Goal: Information Seeking & Learning: Learn about a topic

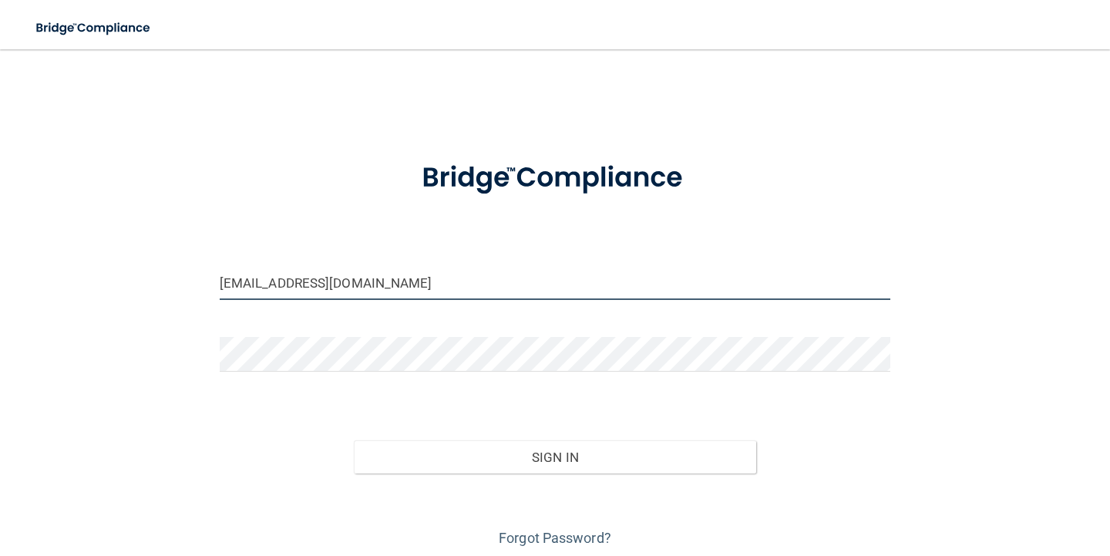
type input "[EMAIL_ADDRESS][DOMAIN_NAME]"
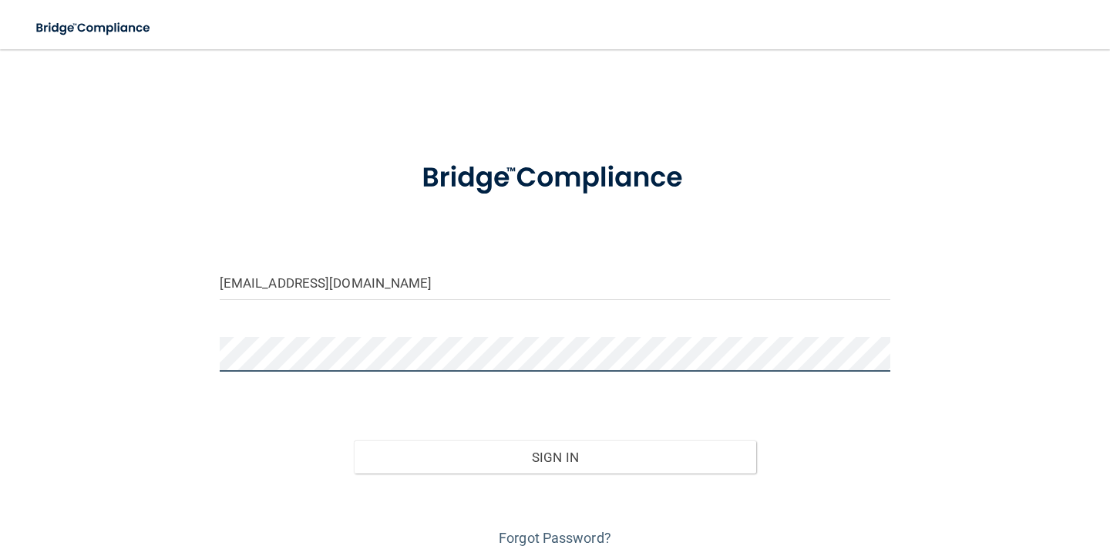
click at [554, 456] on button "Sign In" at bounding box center [555, 457] width 402 height 34
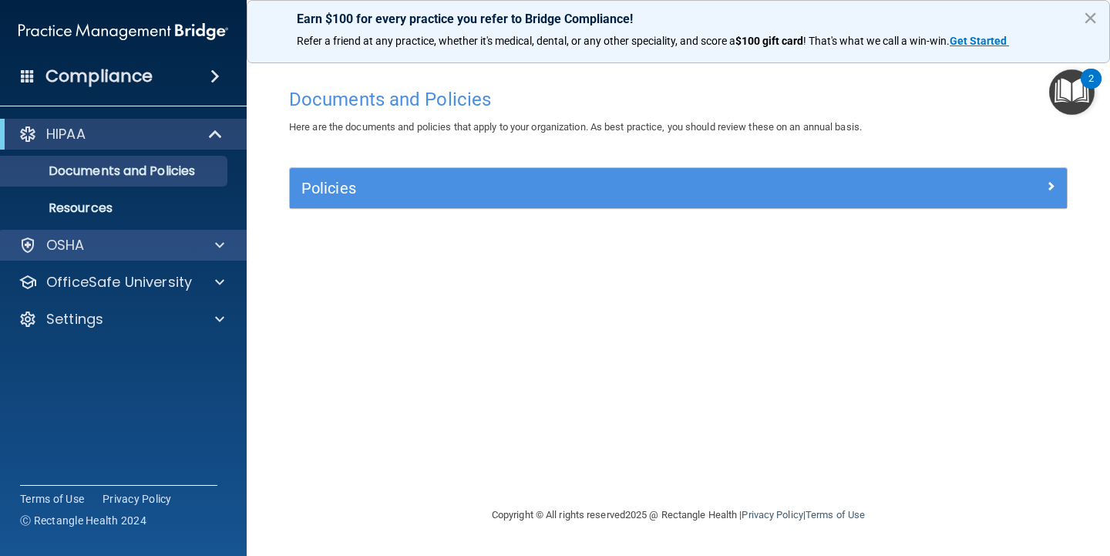
click at [130, 254] on div "OSHA" at bounding box center [123, 245] width 247 height 31
click at [216, 244] on span at bounding box center [219, 245] width 9 height 19
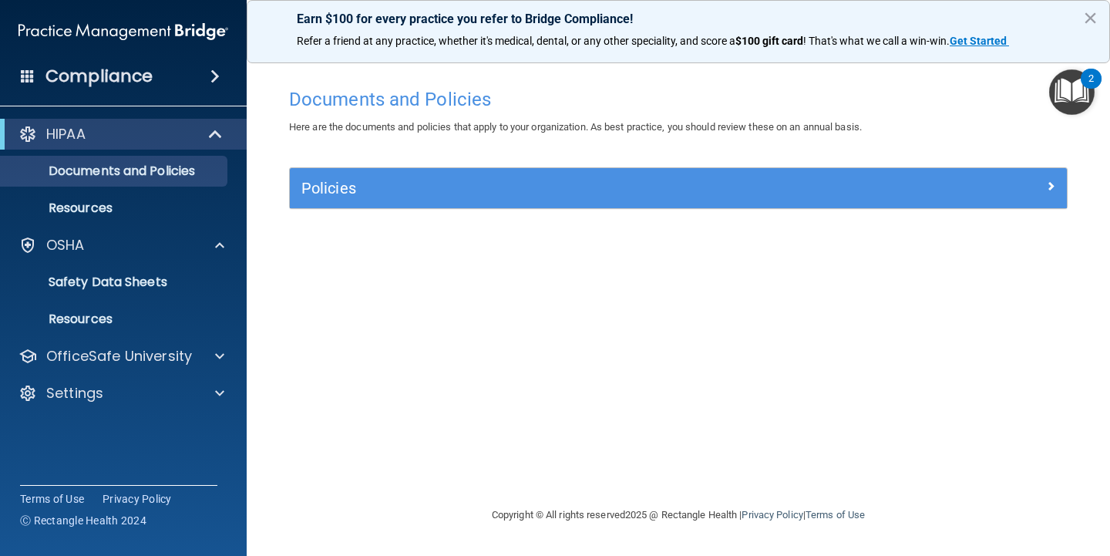
click at [355, 190] on h5 "Policies" at bounding box center [581, 188] width 560 height 17
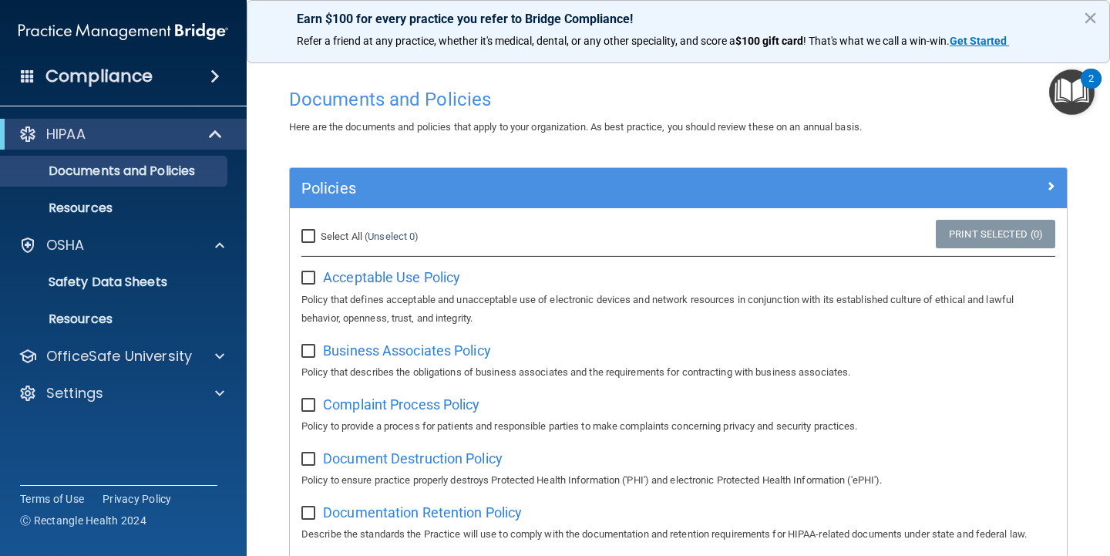
click at [308, 235] on input "Select All (Unselect 0) Unselect All" at bounding box center [310, 237] width 18 height 12
checkbox input "true"
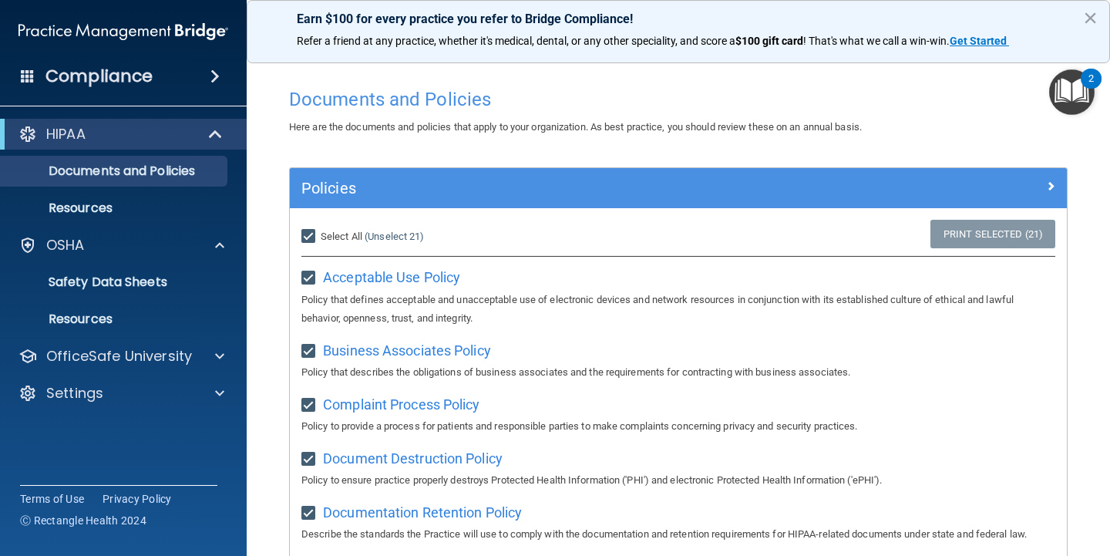
checkbox input "true"
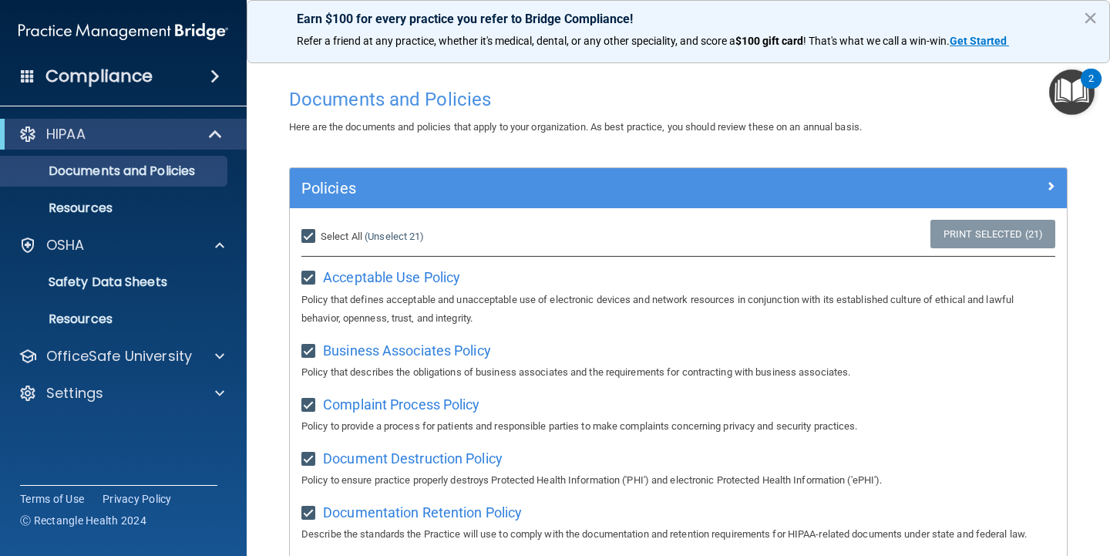
checkbox input "true"
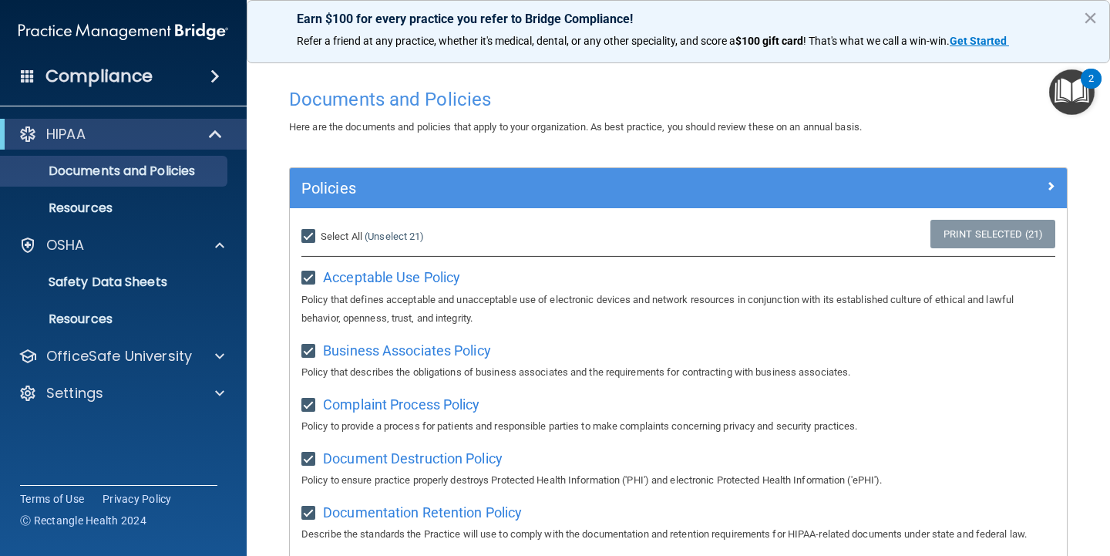
checkbox input "true"
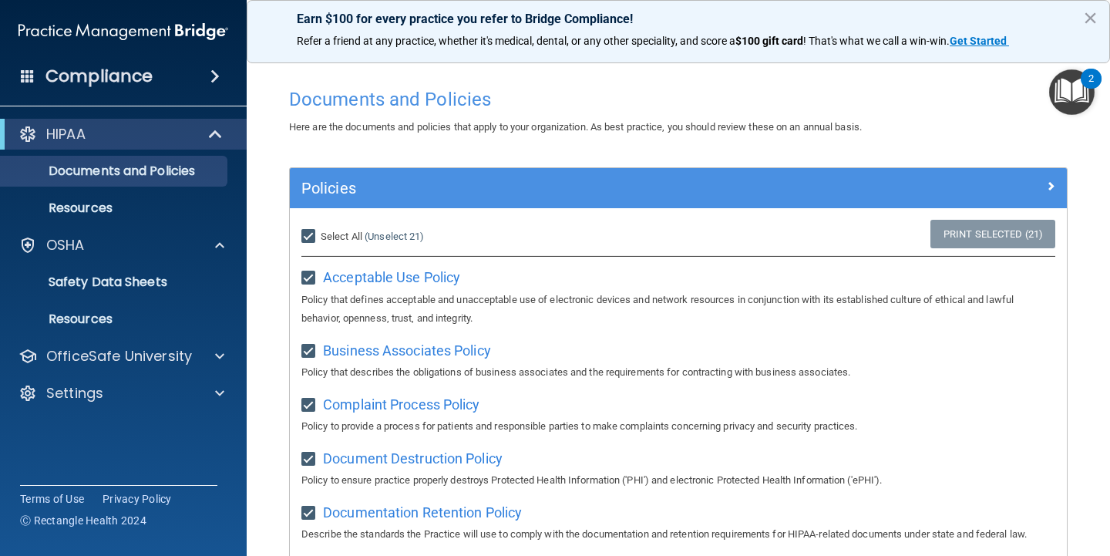
checkbox input "true"
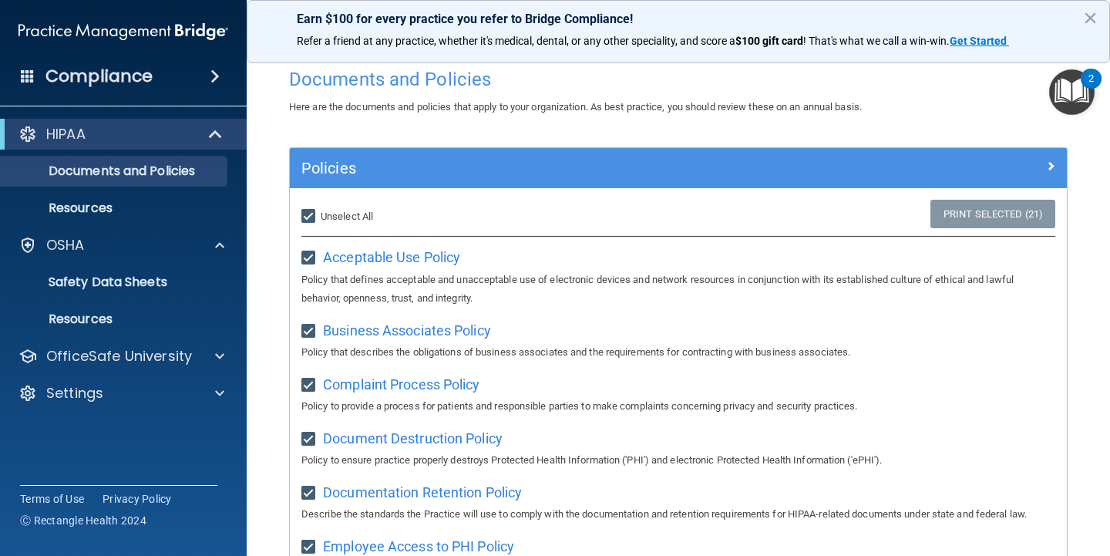
scroll to position [12, 0]
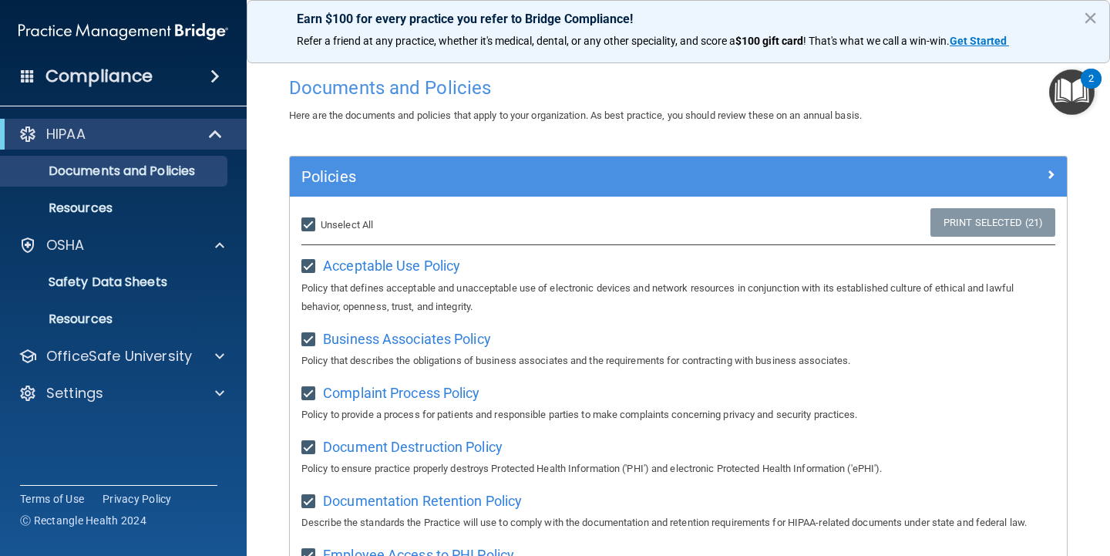
click at [217, 85] on span at bounding box center [214, 76] width 9 height 19
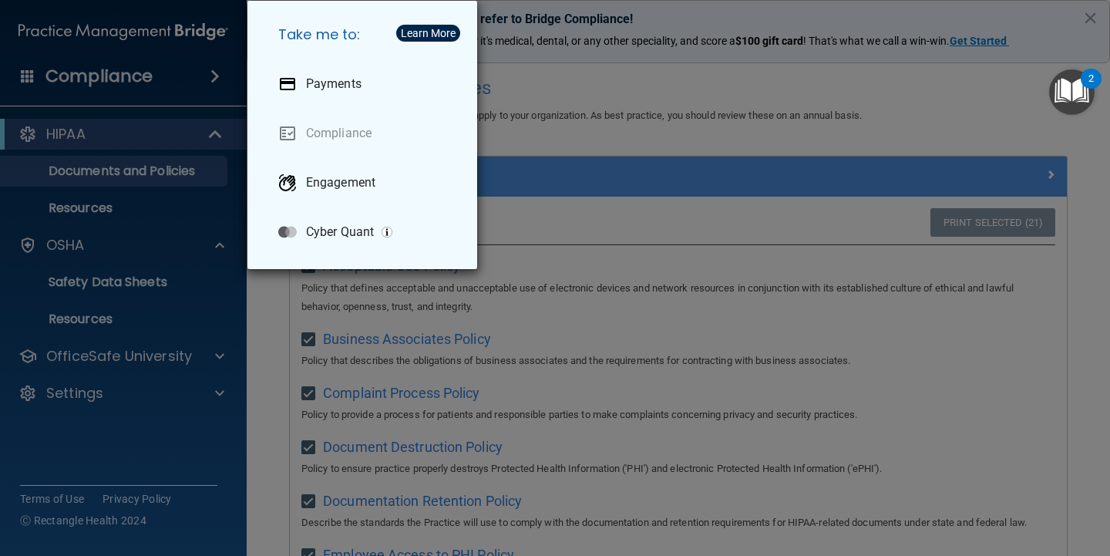
click at [212, 81] on div "Take me to: Payments Compliance Engagement Cyber Quant" at bounding box center [555, 278] width 1110 height 556
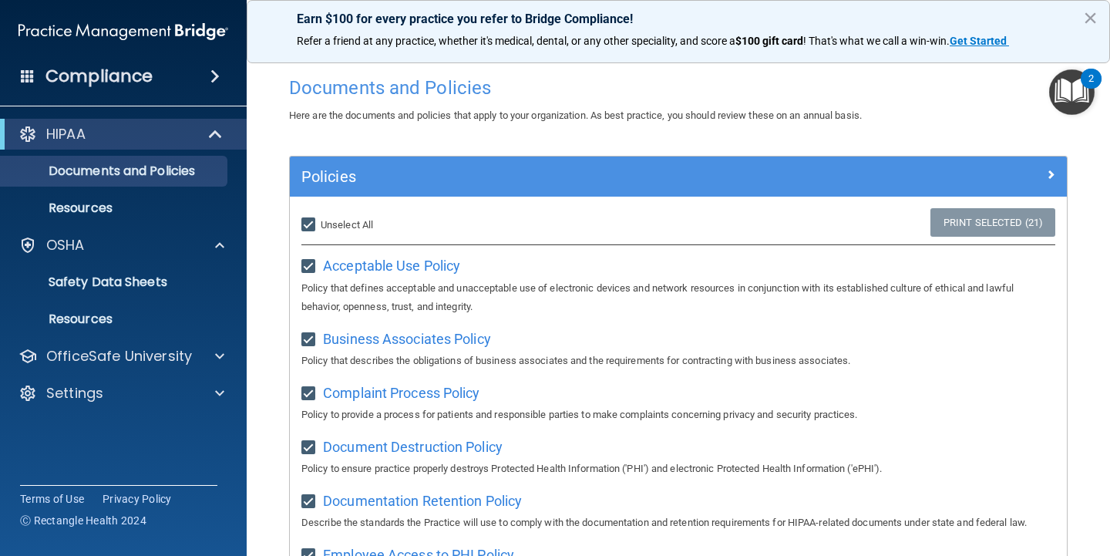
click at [44, 71] on div "Compliance" at bounding box center [123, 76] width 247 height 34
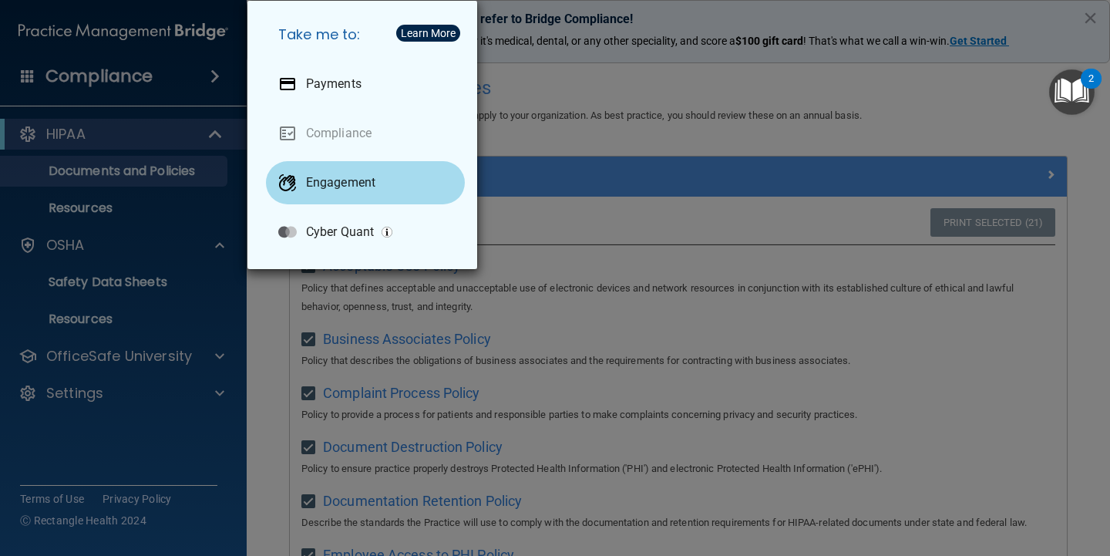
click at [344, 180] on p "Engagement" at bounding box center [340, 182] width 69 height 15
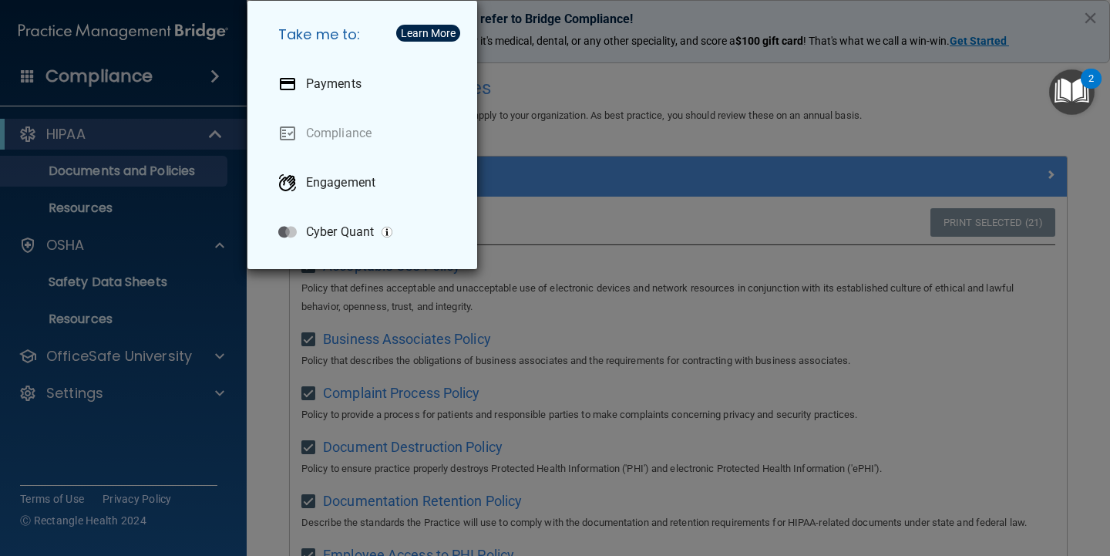
click at [570, 197] on div "Take me to: Payments Compliance Engagement Cyber Quant" at bounding box center [555, 278] width 1110 height 556
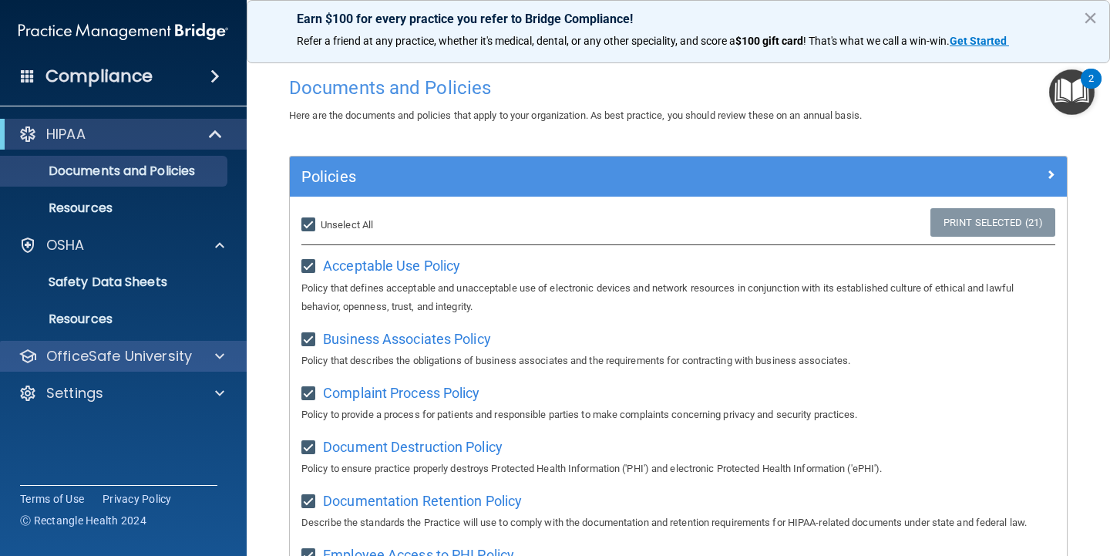
click at [158, 363] on p "OfficeSafe University" at bounding box center [119, 356] width 146 height 19
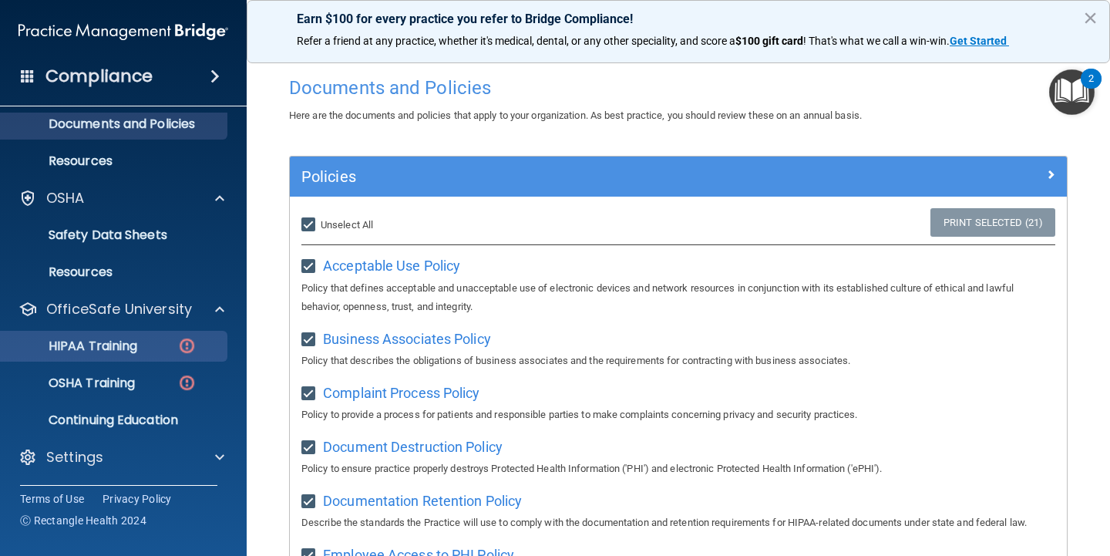
scroll to position [47, 0]
click at [121, 347] on p "HIPAA Training" at bounding box center [73, 345] width 127 height 15
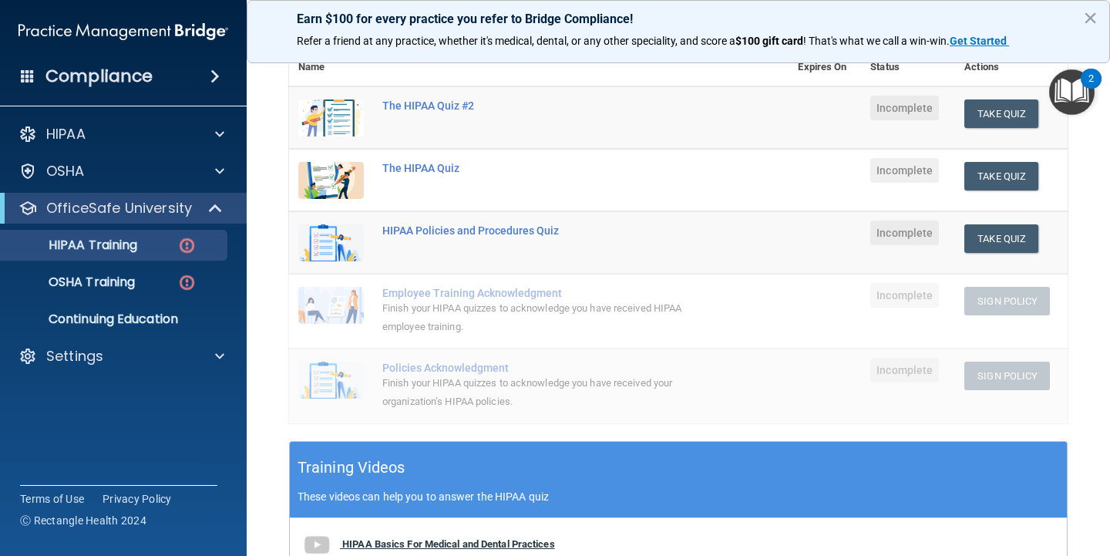
scroll to position [178, 0]
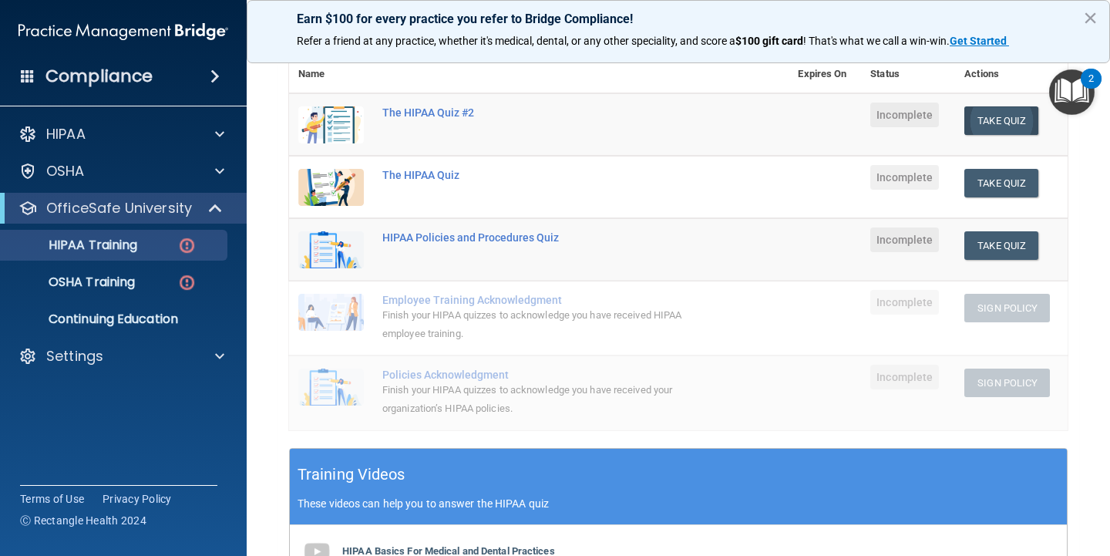
click at [989, 122] on button "Take Quiz" at bounding box center [1001, 120] width 74 height 29
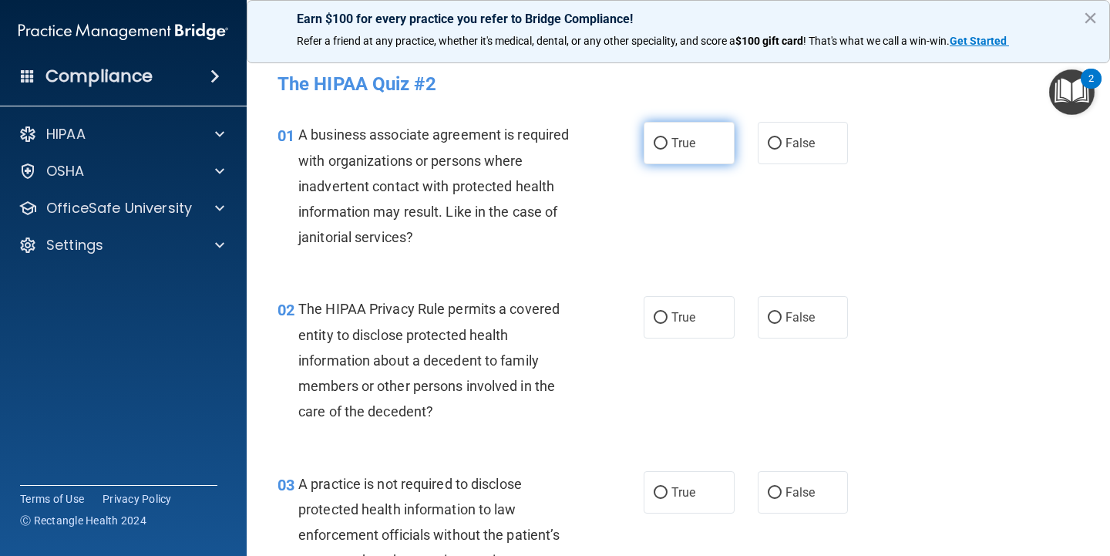
click at [681, 143] on span "True" at bounding box center [684, 143] width 24 height 15
click at [668, 143] on input "True" at bounding box center [661, 144] width 14 height 12
radio input "true"
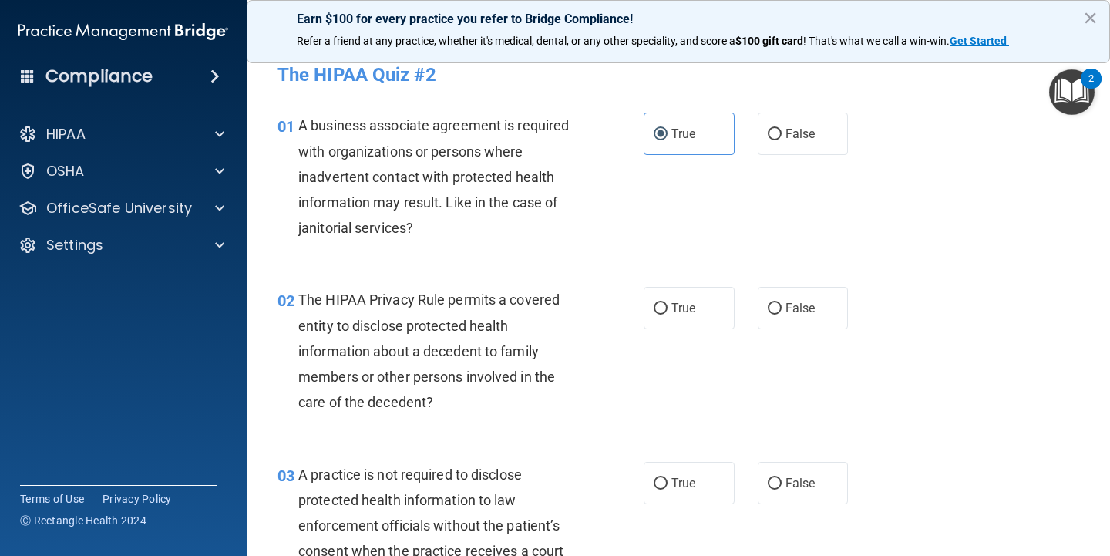
scroll to position [12, 0]
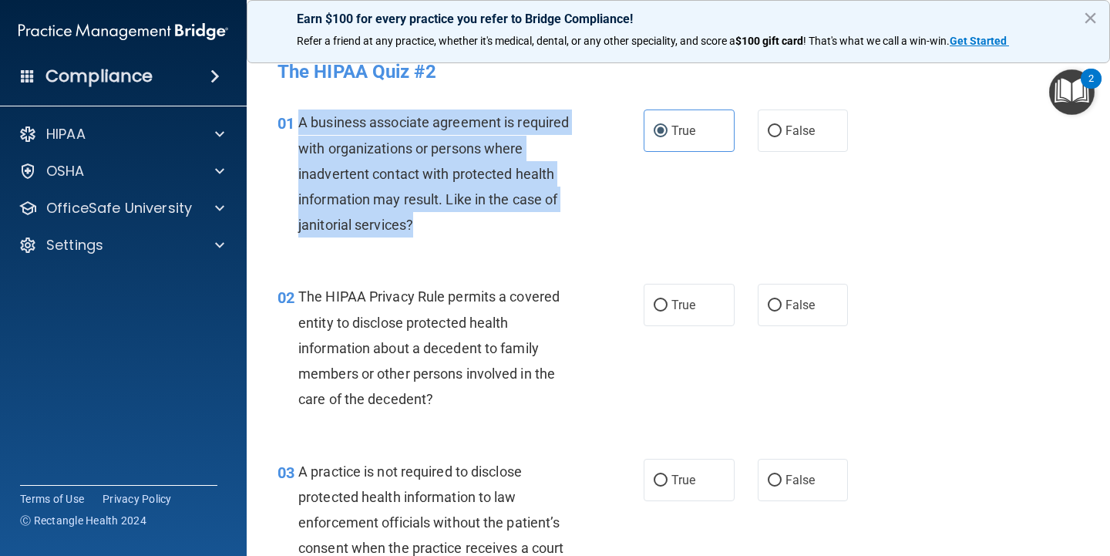
drag, startPoint x: 419, startPoint y: 220, endPoint x: 301, endPoint y: 126, distance: 150.3
click at [301, 126] on div "A business associate agreement is required with organizations or persons where …" at bounding box center [444, 173] width 292 height 128
copy span "A business associate agreement is required with organizations or persons where …"
click at [769, 126] on input "False" at bounding box center [775, 132] width 14 height 12
radio input "true"
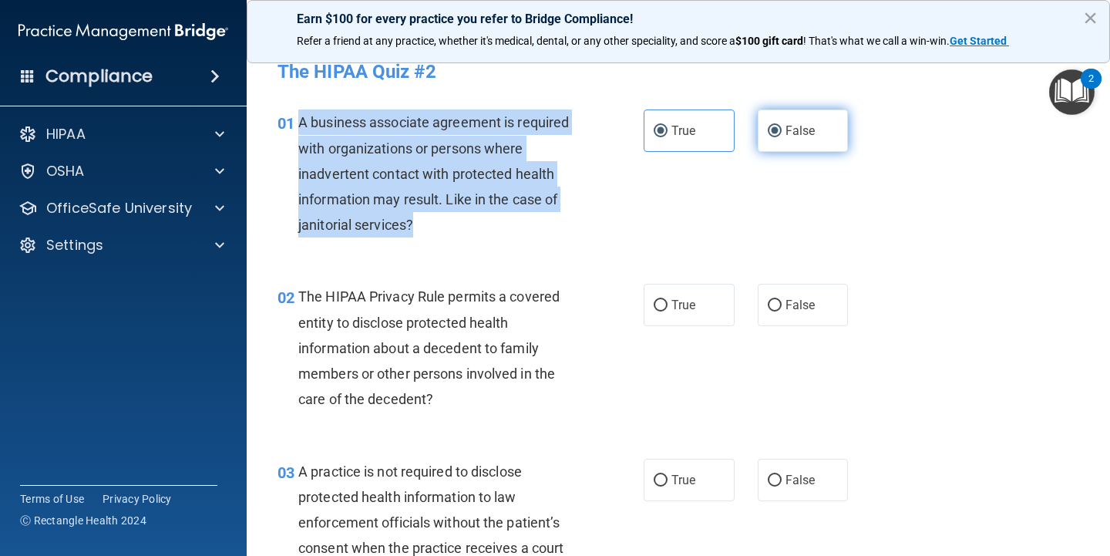
radio input "false"
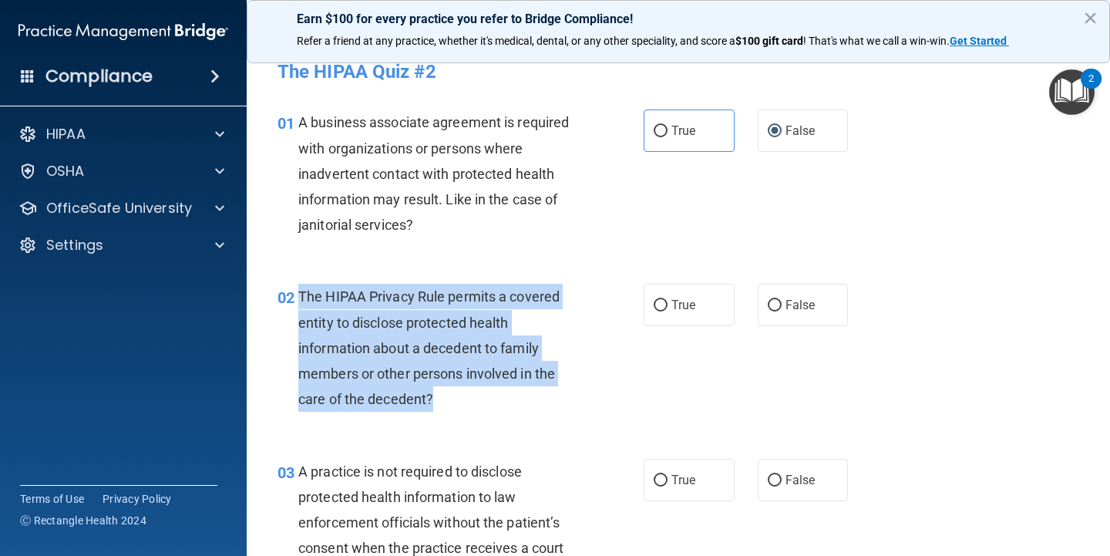
drag, startPoint x: 444, startPoint y: 395, endPoint x: 302, endPoint y: 294, distance: 174.1
click at [302, 294] on div "The HIPAA Privacy Rule permits a covered entity to disclose protected health in…" at bounding box center [444, 348] width 292 height 128
copy span "The HIPAA Privacy Rule permits a covered entity to disclose protected health in…"
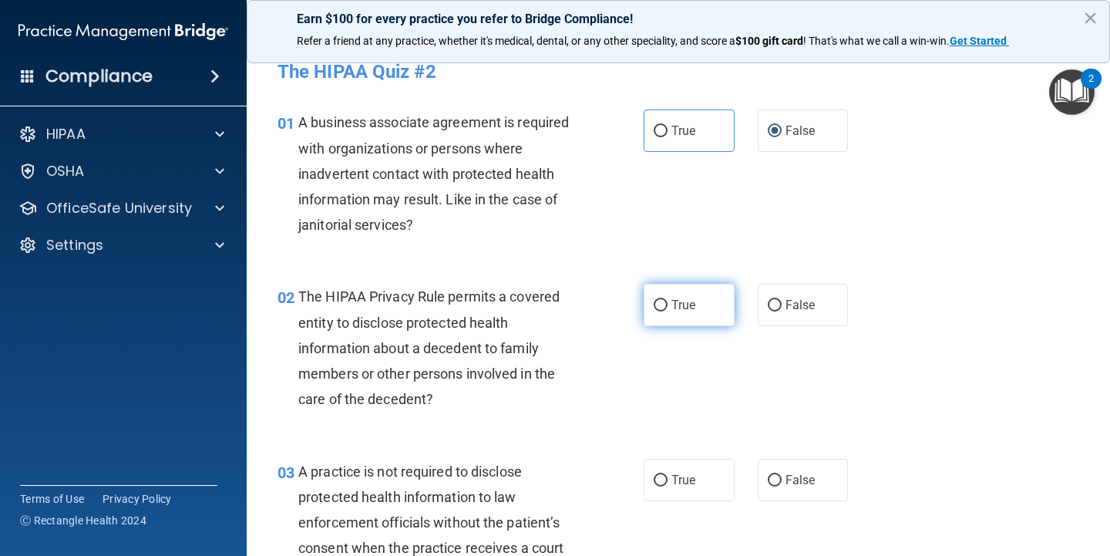
click at [682, 308] on span "True" at bounding box center [684, 305] width 24 height 15
click at [668, 308] on input "True" at bounding box center [661, 306] width 14 height 12
radio input "true"
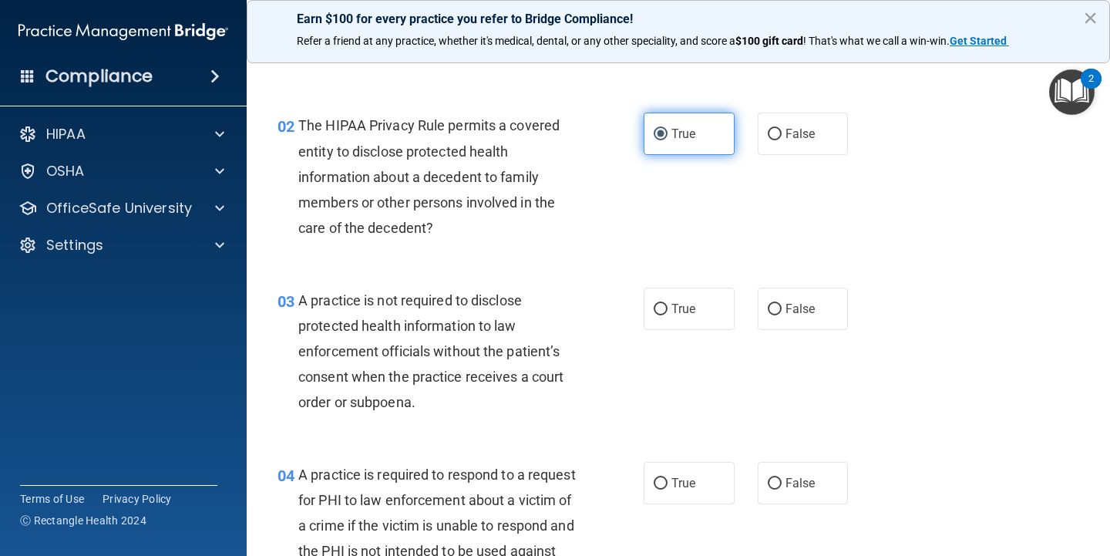
scroll to position [205, 0]
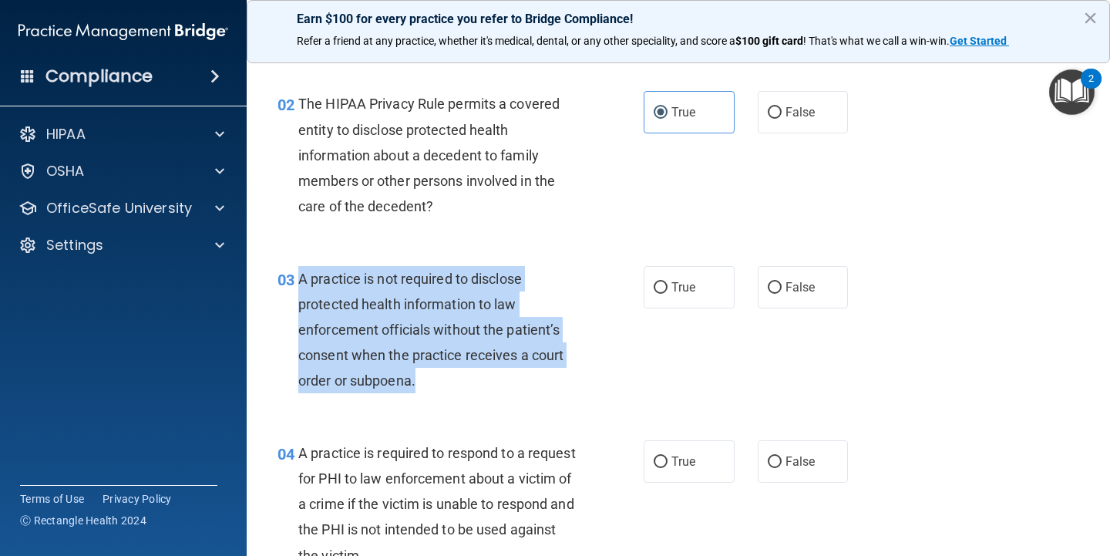
drag, startPoint x: 424, startPoint y: 385, endPoint x: 296, endPoint y: 279, distance: 165.9
click at [296, 279] on div "03 A practice is not required to disclose protected health information to law e…" at bounding box center [460, 334] width 412 height 136
copy div "A practice is not required to disclose protected health information to law enfo…"
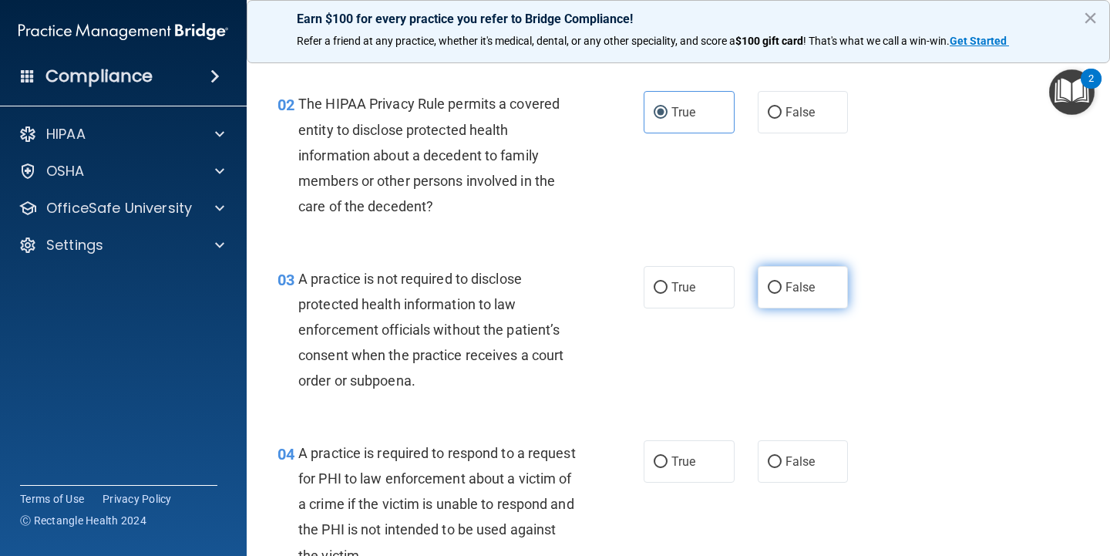
click at [811, 280] on span "False" at bounding box center [801, 287] width 30 height 15
click at [782, 282] on input "False" at bounding box center [775, 288] width 14 height 12
radio input "true"
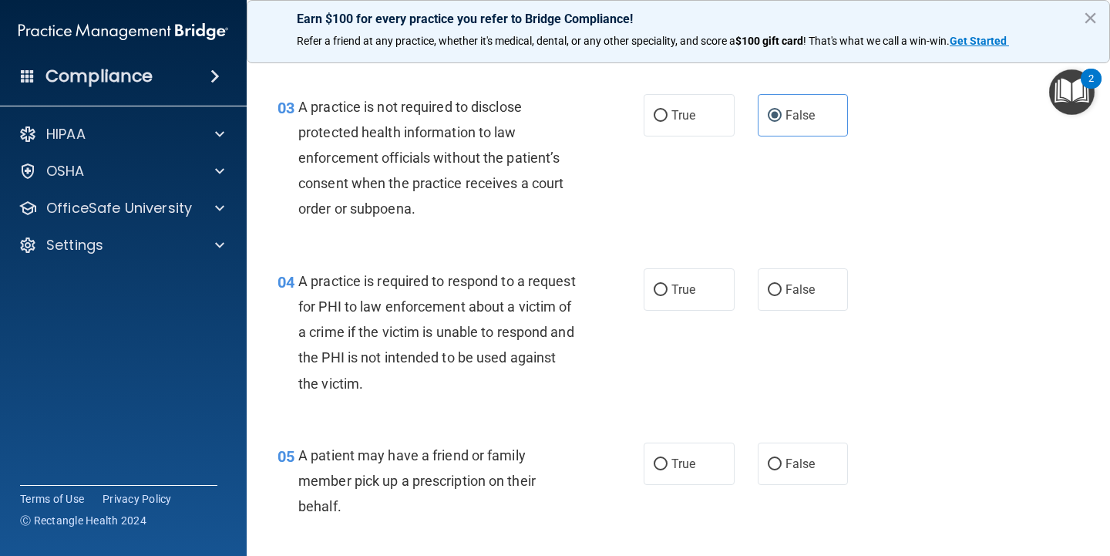
scroll to position [379, 0]
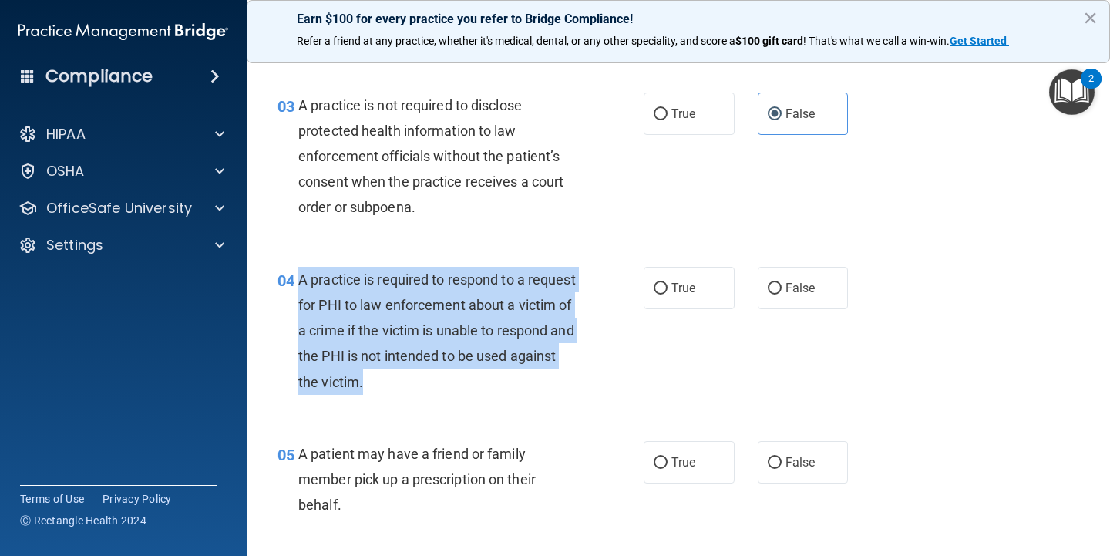
drag, startPoint x: 397, startPoint y: 373, endPoint x: 298, endPoint y: 278, distance: 137.9
click at [298, 278] on div "04 A practice is required to respond to a request for PHI to law enforcement ab…" at bounding box center [460, 335] width 412 height 136
copy div "A practice is required to respond to a request for PHI to law enforcement about…"
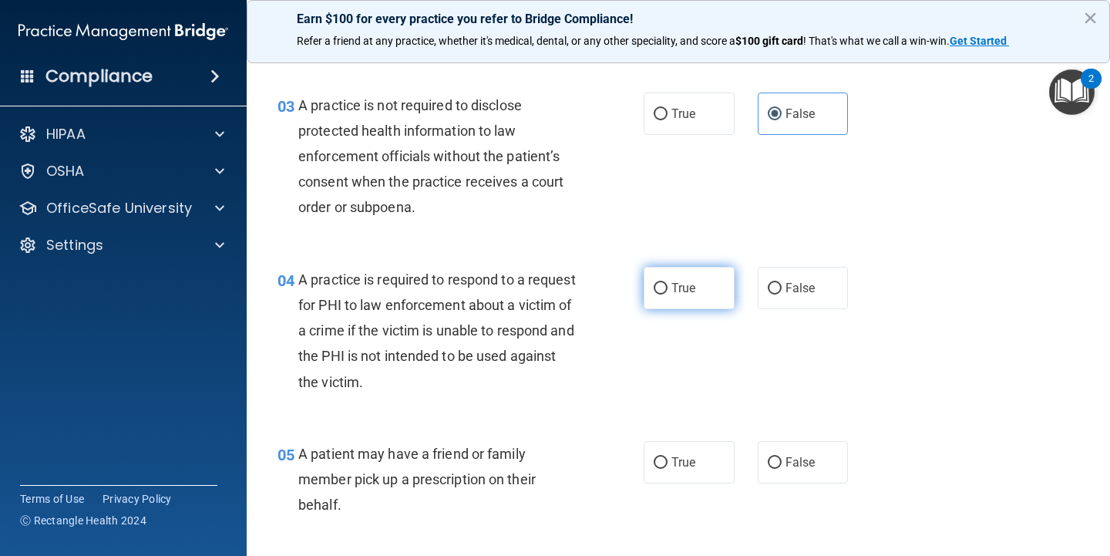
click at [664, 292] on label "True" at bounding box center [689, 288] width 91 height 42
click at [664, 292] on input "True" at bounding box center [661, 289] width 14 height 12
radio input "true"
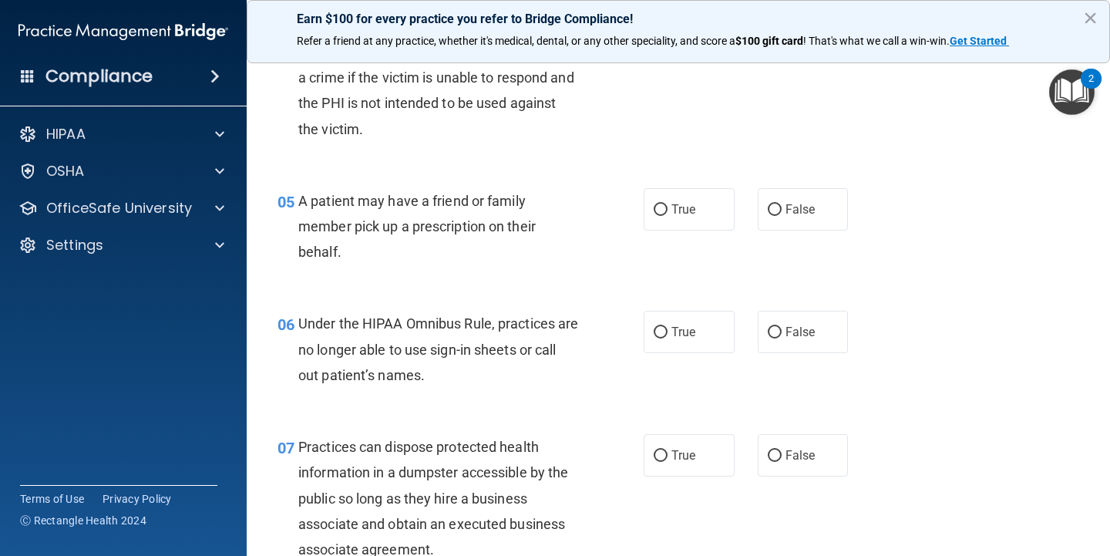
scroll to position [632, 0]
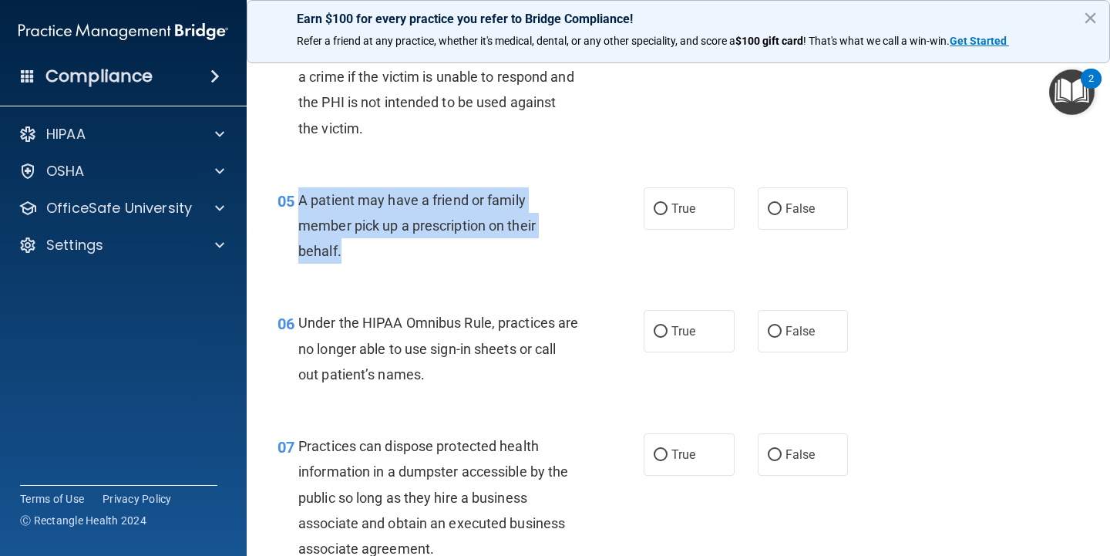
drag, startPoint x: 365, startPoint y: 248, endPoint x: 298, endPoint y: 191, distance: 88.1
click at [297, 191] on div "05 A patient may have a friend or family member pick up a prescription on their…" at bounding box center [460, 229] width 412 height 85
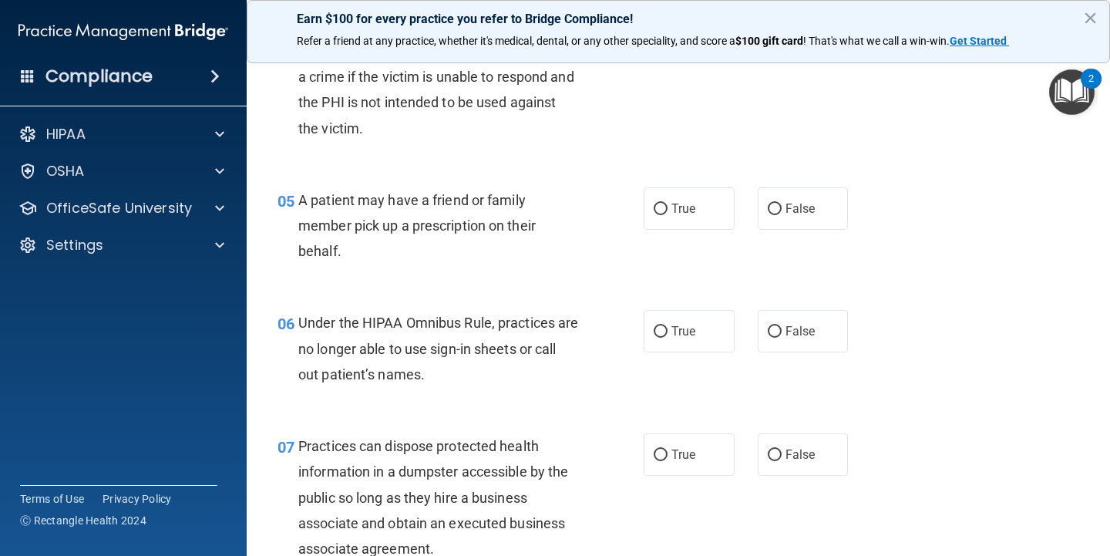
click at [325, 214] on span "A patient may have a friend or family member pick up a prescription on their be…" at bounding box center [416, 225] width 237 height 67
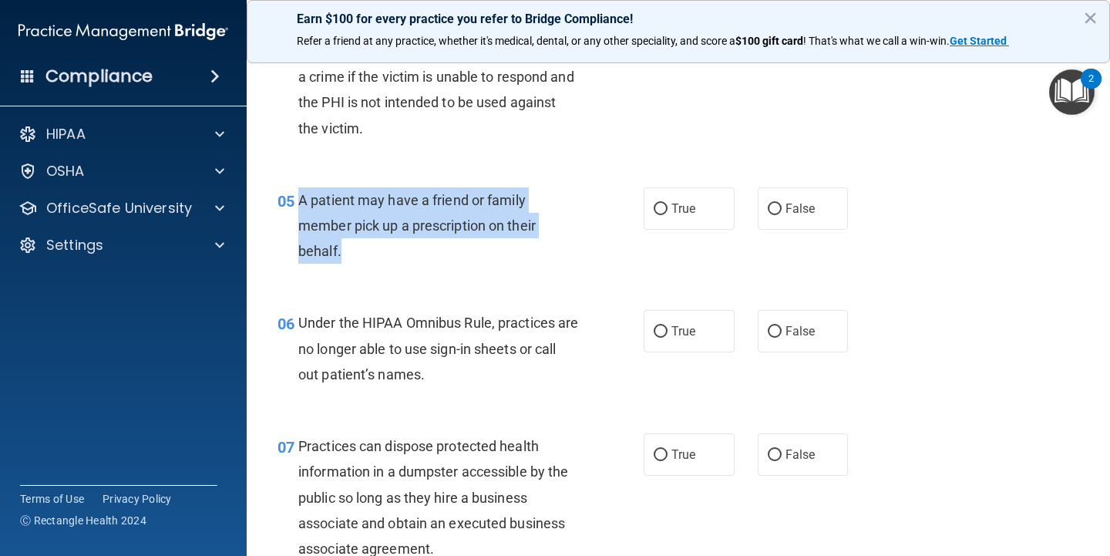
drag, startPoint x: 353, startPoint y: 244, endPoint x: 302, endPoint y: 194, distance: 72.0
click at [301, 194] on div "A patient may have a friend or family member pick up a prescription on their be…" at bounding box center [444, 225] width 292 height 77
copy span "A patient may have a friend or family member pick up a prescription on their be…"
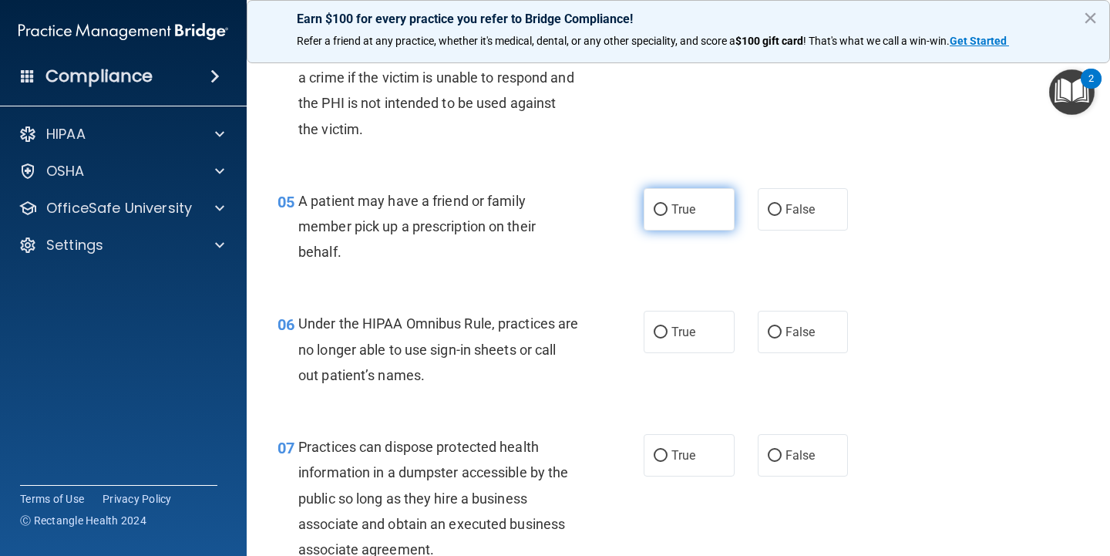
click at [669, 194] on label "True" at bounding box center [689, 209] width 91 height 42
click at [668, 204] on input "True" at bounding box center [661, 210] width 14 height 12
radio input "true"
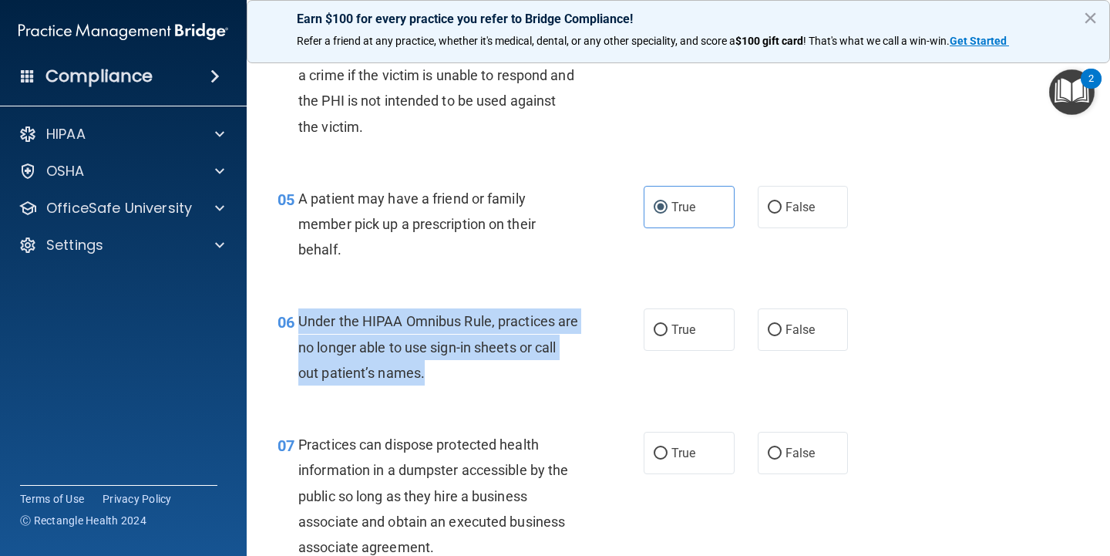
drag, startPoint x: 464, startPoint y: 368, endPoint x: 299, endPoint y: 321, distance: 171.3
click at [299, 321] on div "Under the HIPAA Omnibus Rule, practices are no longer able to use sign-in sheet…" at bounding box center [444, 346] width 292 height 77
copy span "Under the HIPAA Omnibus Rule, practices are no longer able to use sign-in sheet…"
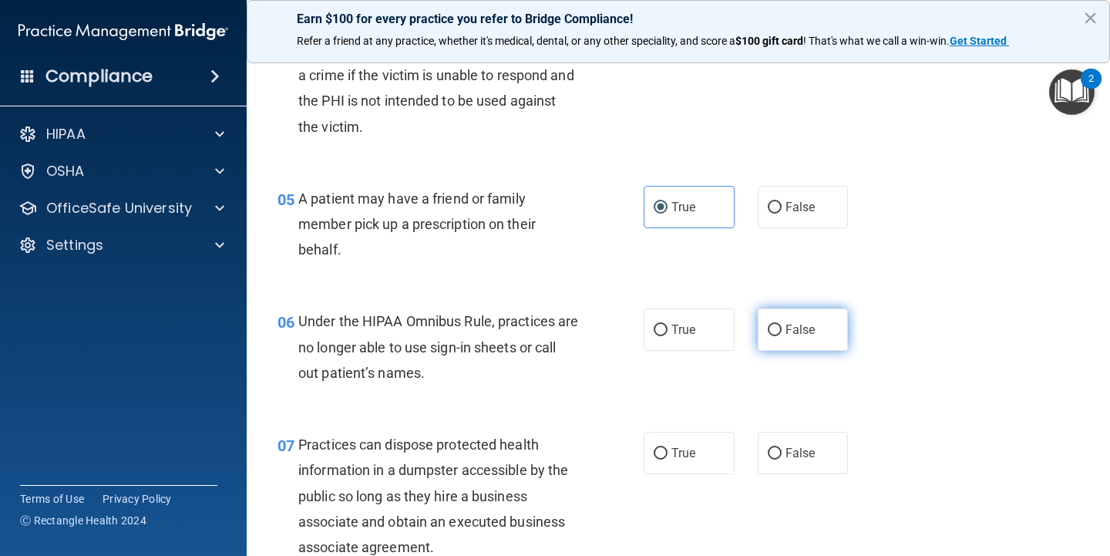
click at [797, 324] on span "False" at bounding box center [801, 329] width 30 height 15
click at [782, 325] on input "False" at bounding box center [775, 331] width 14 height 12
radio input "true"
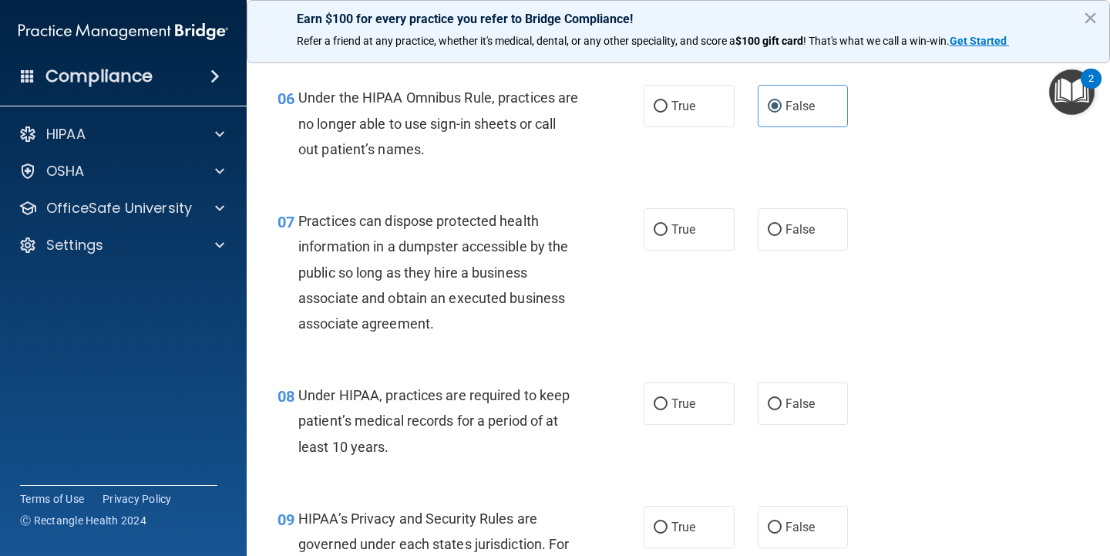
scroll to position [861, 0]
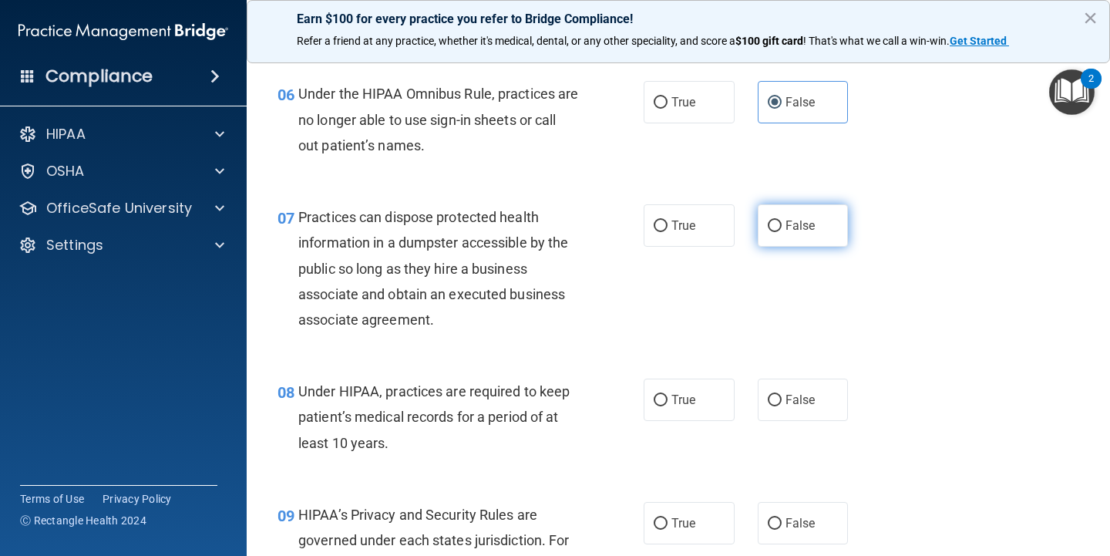
click at [789, 226] on span "False" at bounding box center [801, 225] width 30 height 15
click at [782, 226] on input "False" at bounding box center [775, 226] width 14 height 12
radio input "true"
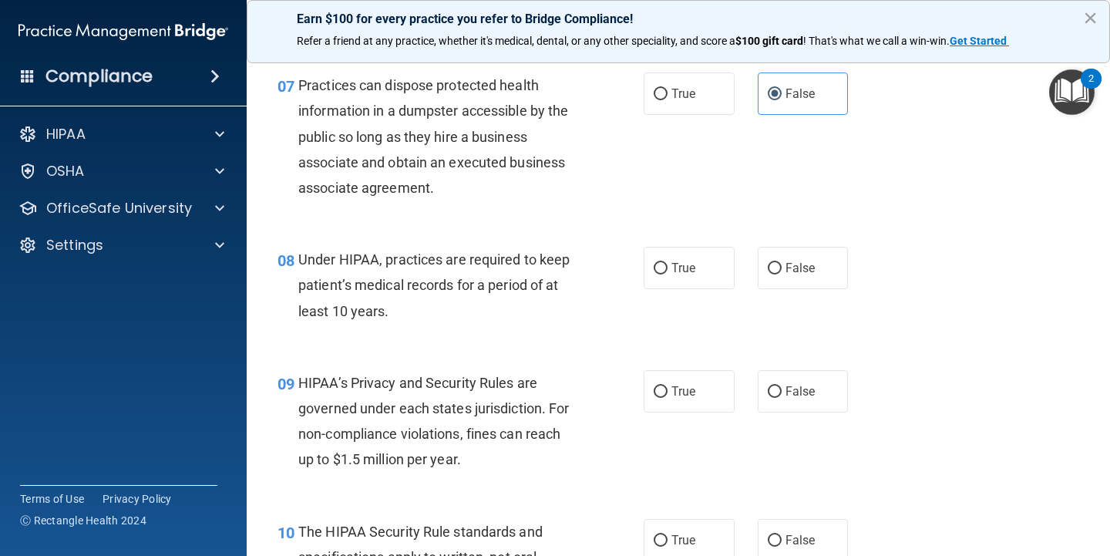
scroll to position [994, 0]
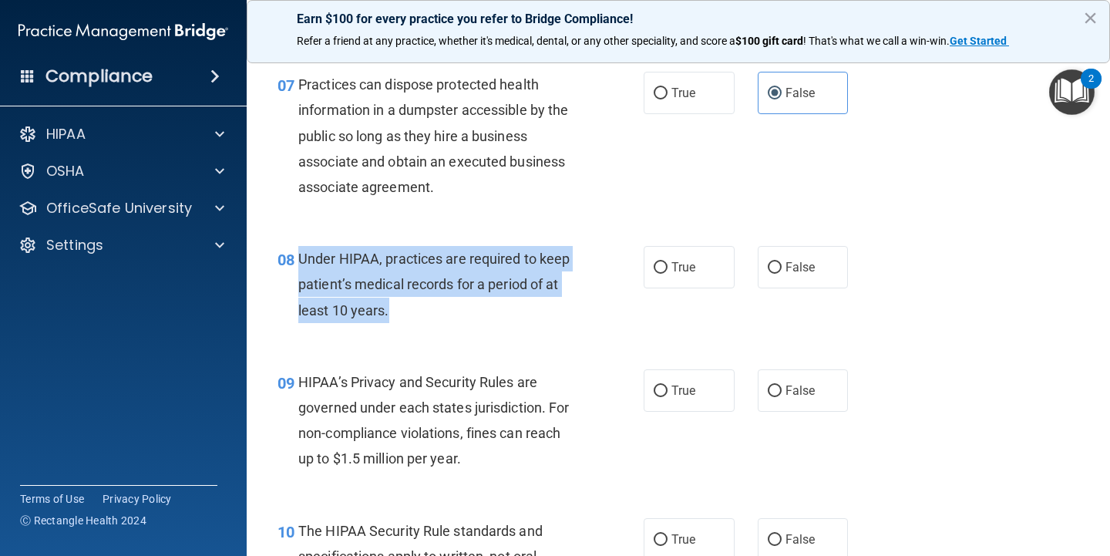
drag, startPoint x: 418, startPoint y: 318, endPoint x: 301, endPoint y: 251, distance: 135.4
click at [301, 251] on div "08 Under HIPAA, practices are required to keep patient’s medical records for a …" at bounding box center [460, 288] width 412 height 85
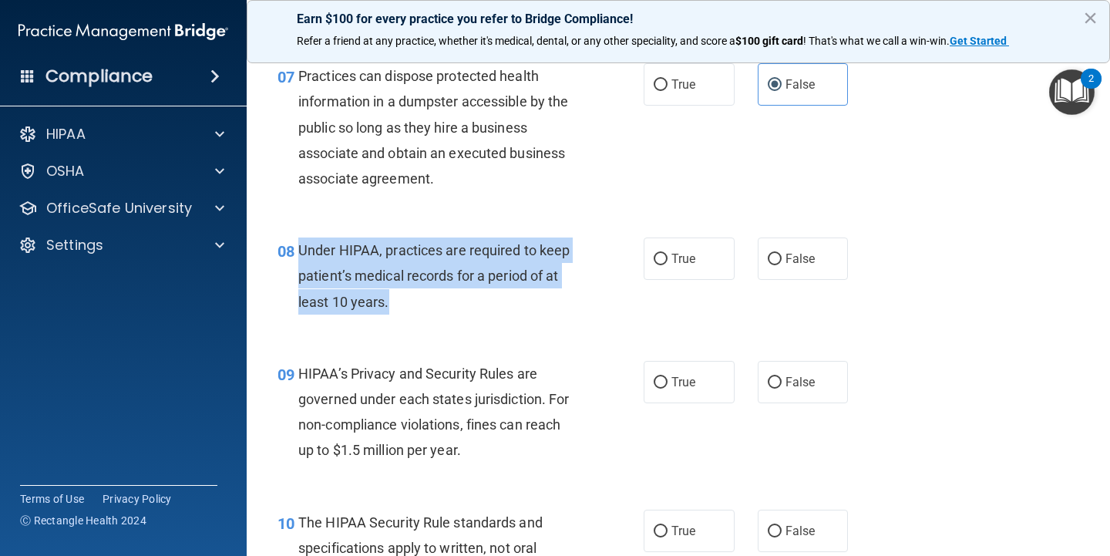
copy span "Under HIPAA, practices are required to keep patient’s medical records for a per…"
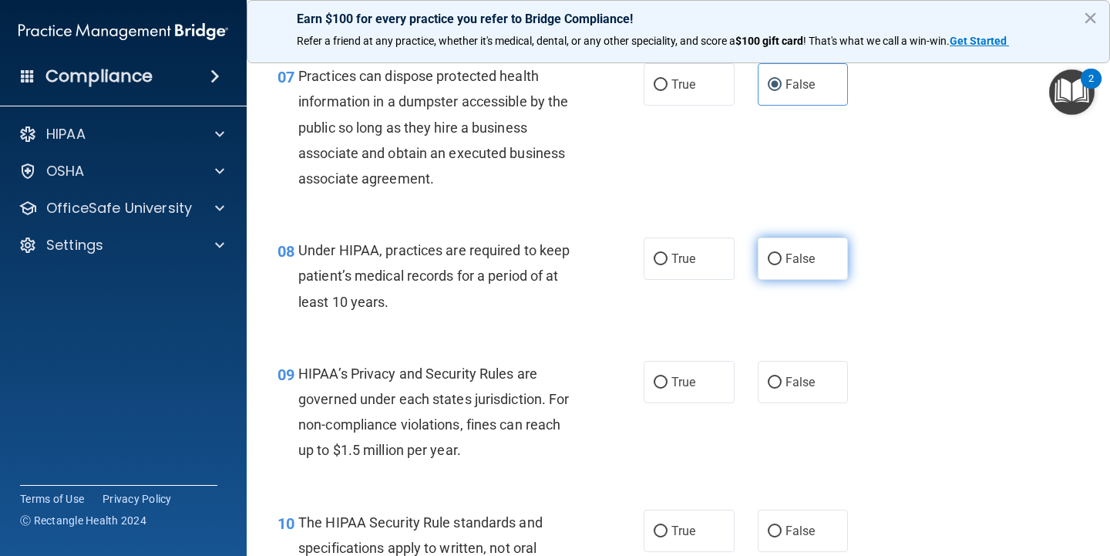
click at [820, 274] on label "False" at bounding box center [803, 258] width 91 height 42
click at [782, 265] on input "False" at bounding box center [775, 260] width 14 height 12
radio input "true"
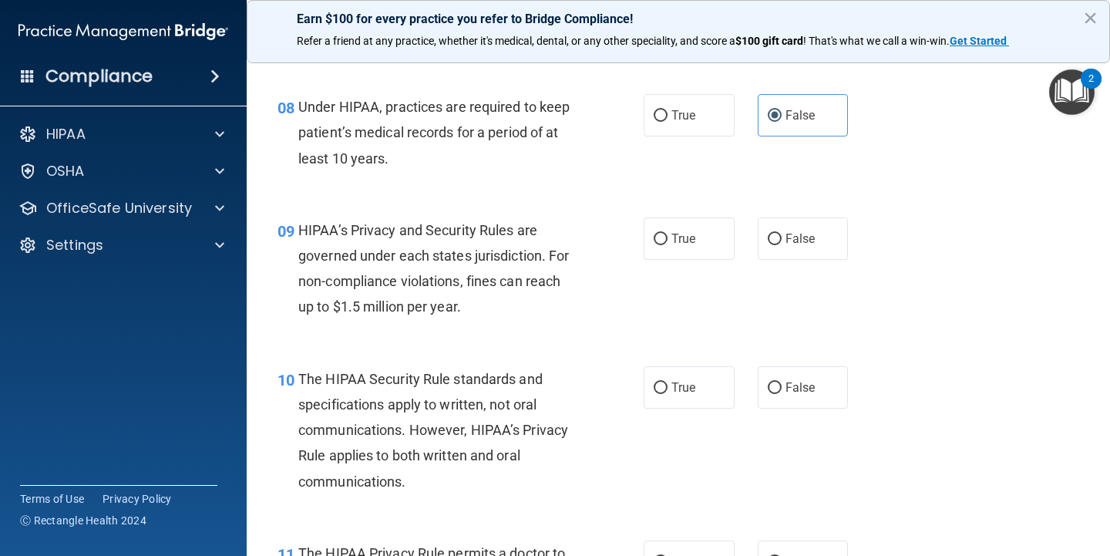
scroll to position [1165, 0]
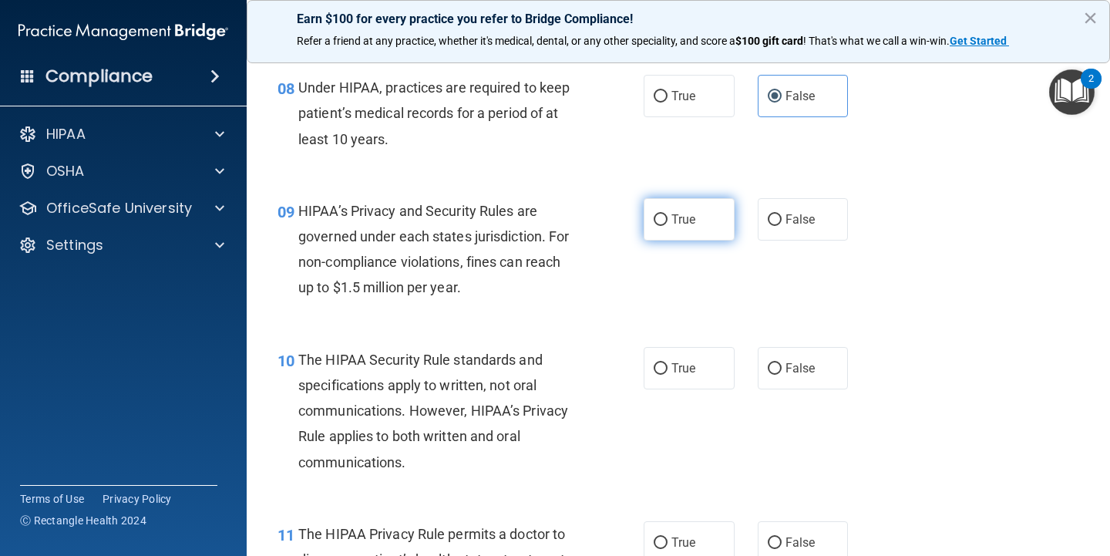
click at [695, 224] on label "True" at bounding box center [689, 219] width 91 height 42
click at [668, 224] on input "True" at bounding box center [661, 220] width 14 height 12
radio input "true"
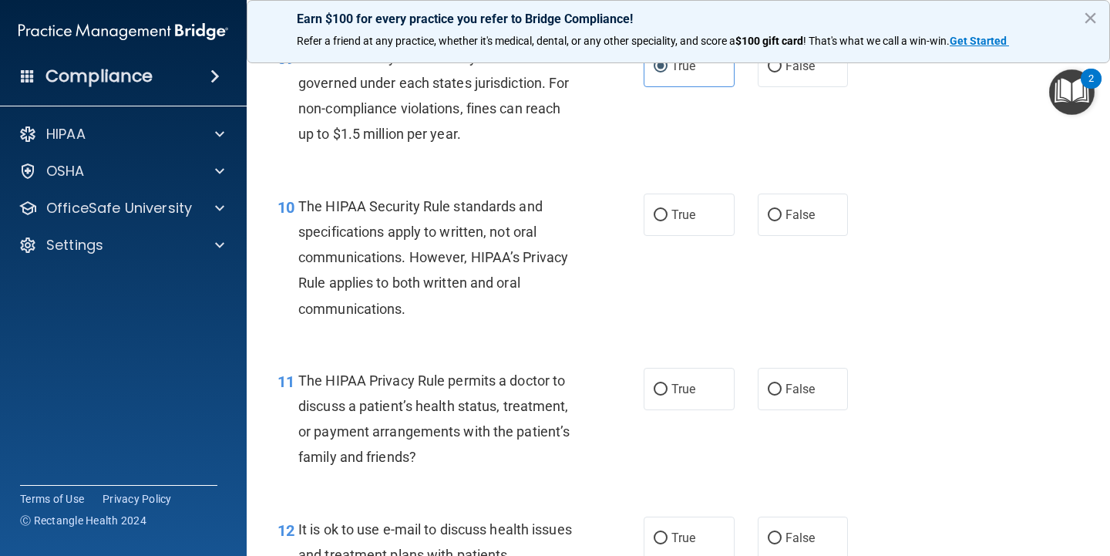
scroll to position [1318, 0]
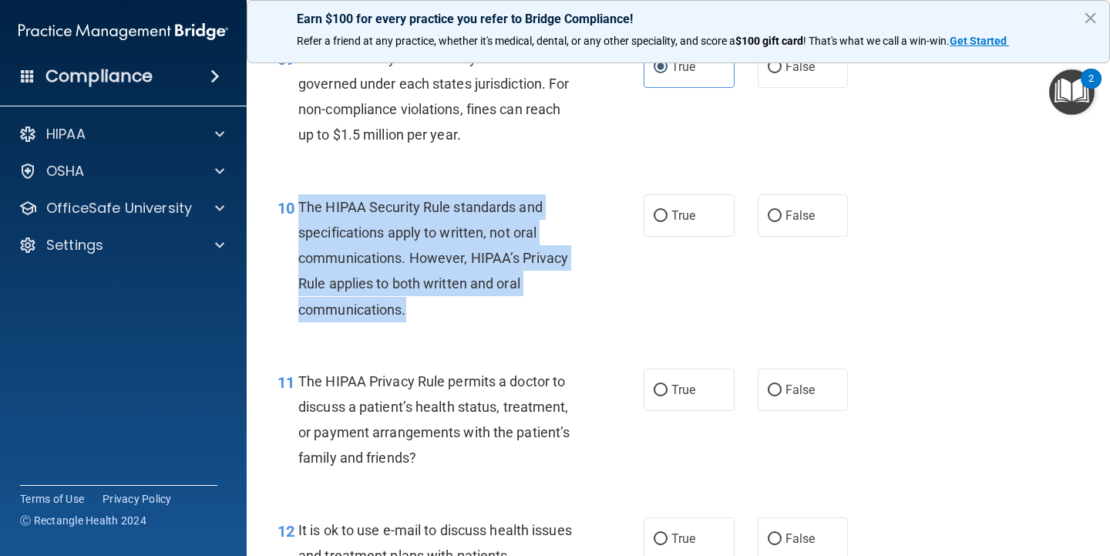
drag, startPoint x: 441, startPoint y: 307, endPoint x: 297, endPoint y: 196, distance: 182.0
click at [297, 196] on div "10 The HIPAA Security Rule standards and specifications apply to written, not o…" at bounding box center [460, 262] width 412 height 136
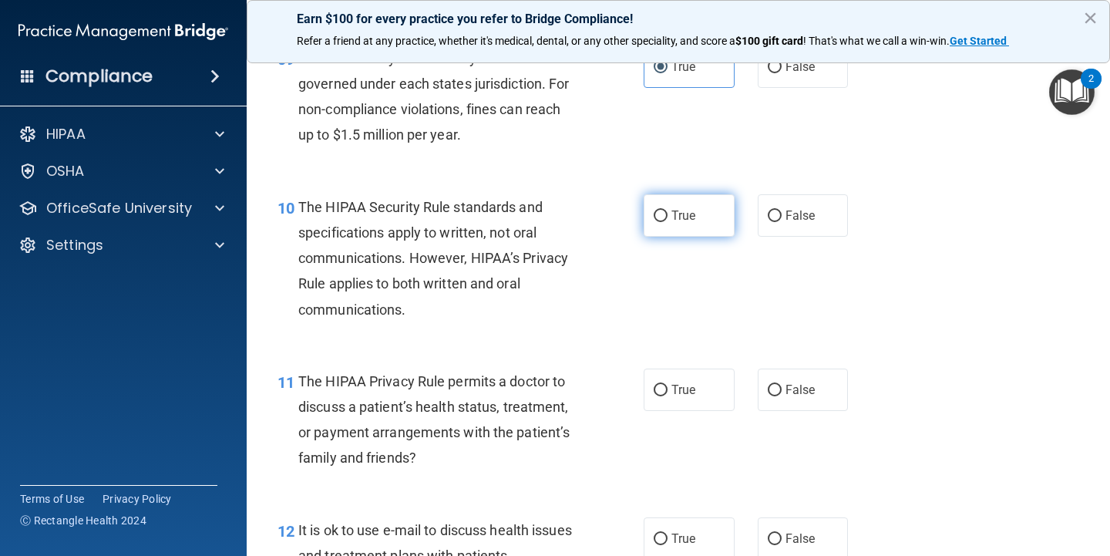
click at [685, 208] on span "True" at bounding box center [684, 215] width 24 height 15
click at [668, 210] on input "True" at bounding box center [661, 216] width 14 height 12
radio input "true"
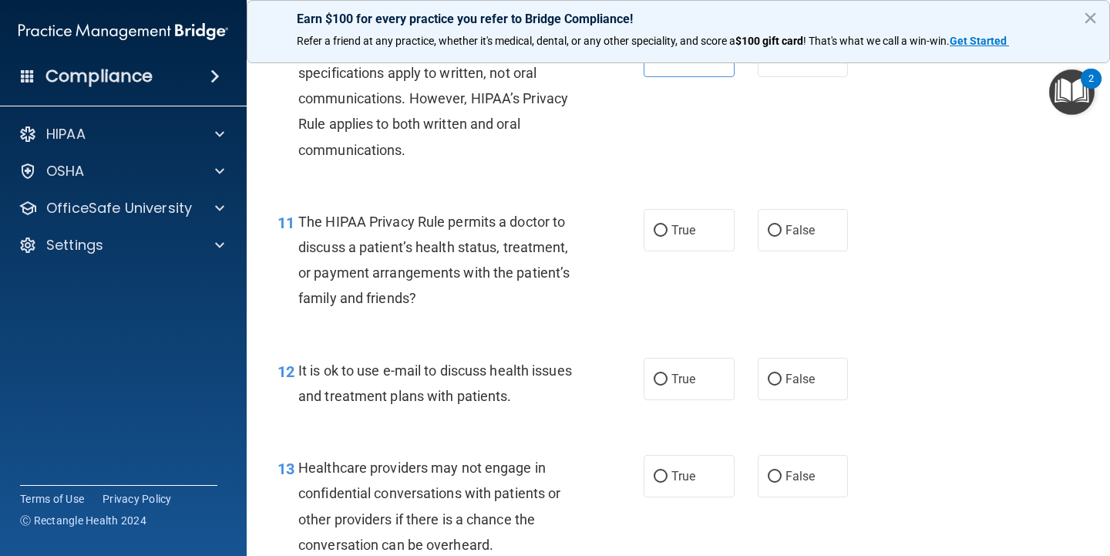
scroll to position [1486, 0]
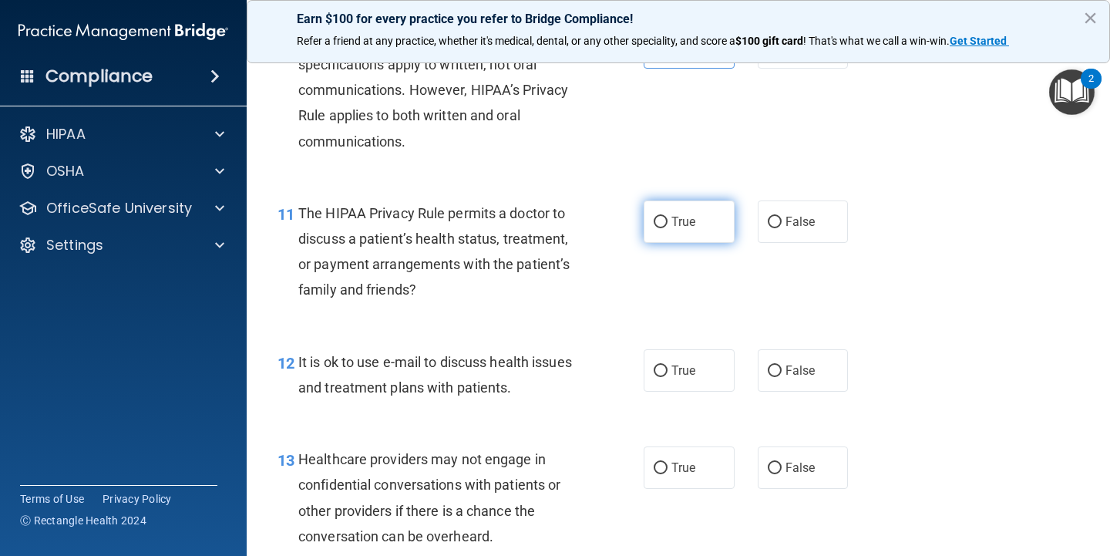
click at [704, 220] on label "True" at bounding box center [689, 221] width 91 height 42
click at [668, 220] on input "True" at bounding box center [661, 223] width 14 height 12
radio input "true"
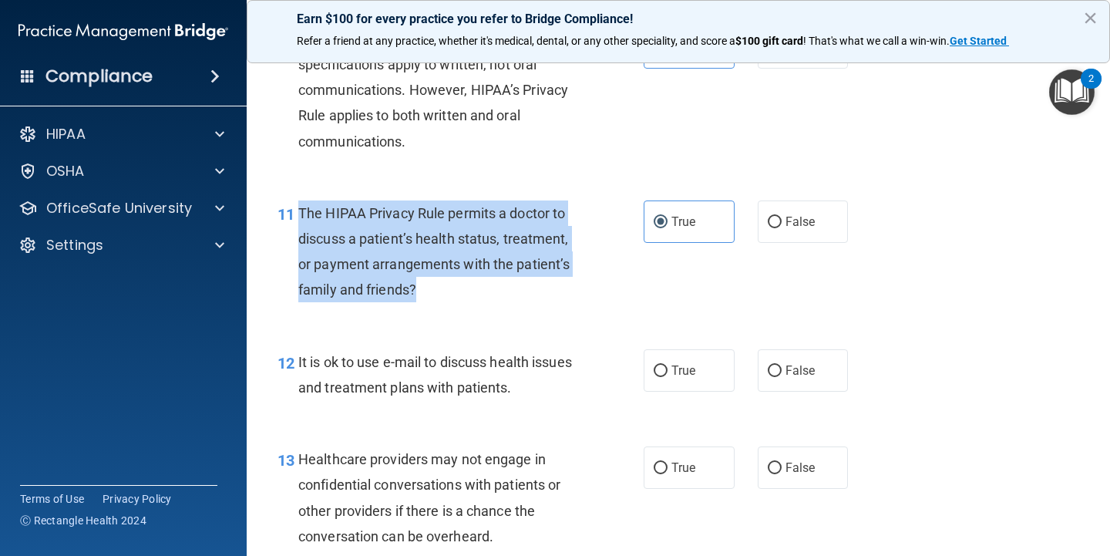
drag, startPoint x: 430, startPoint y: 286, endPoint x: 301, endPoint y: 197, distance: 157.0
click at [301, 200] on div "The HIPAA Privacy Rule permits a doctor to discuss a patient’s health status, t…" at bounding box center [444, 251] width 292 height 103
copy span "The HIPAA Privacy Rule permits a doctor to discuss a patient’s health status, t…"
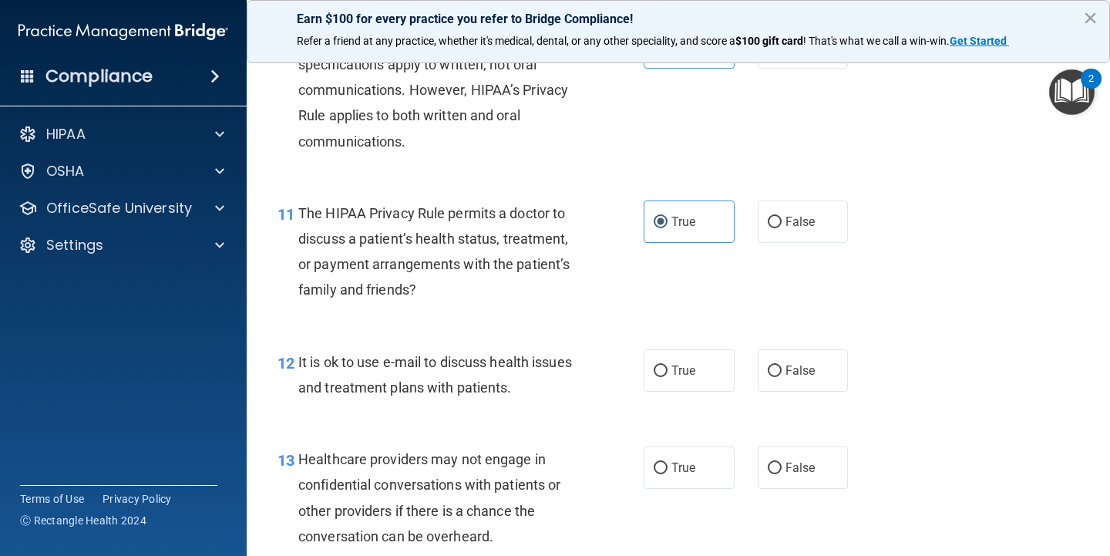
click at [881, 2] on div "Earn $100 for every practice you refer to Bridge Compliance! Refer a friend at …" at bounding box center [678, 31] width 863 height 63
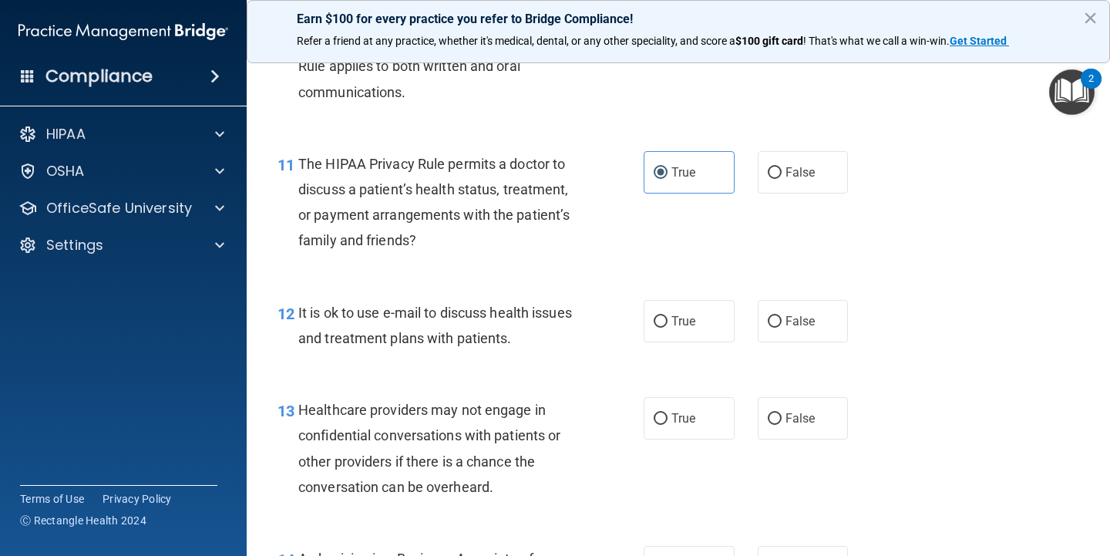
scroll to position [1538, 0]
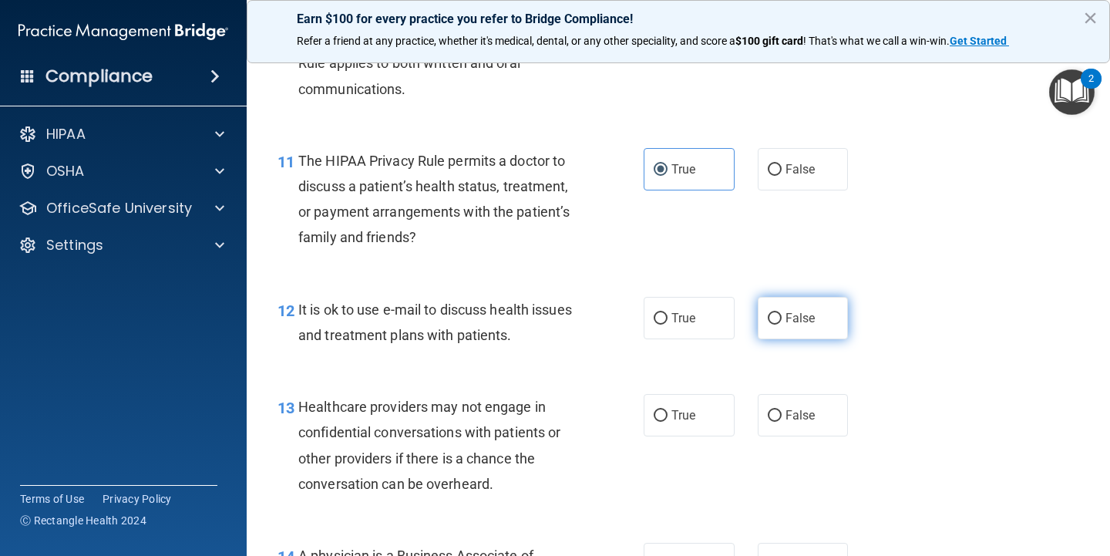
click at [777, 315] on input "False" at bounding box center [775, 319] width 14 height 12
radio input "true"
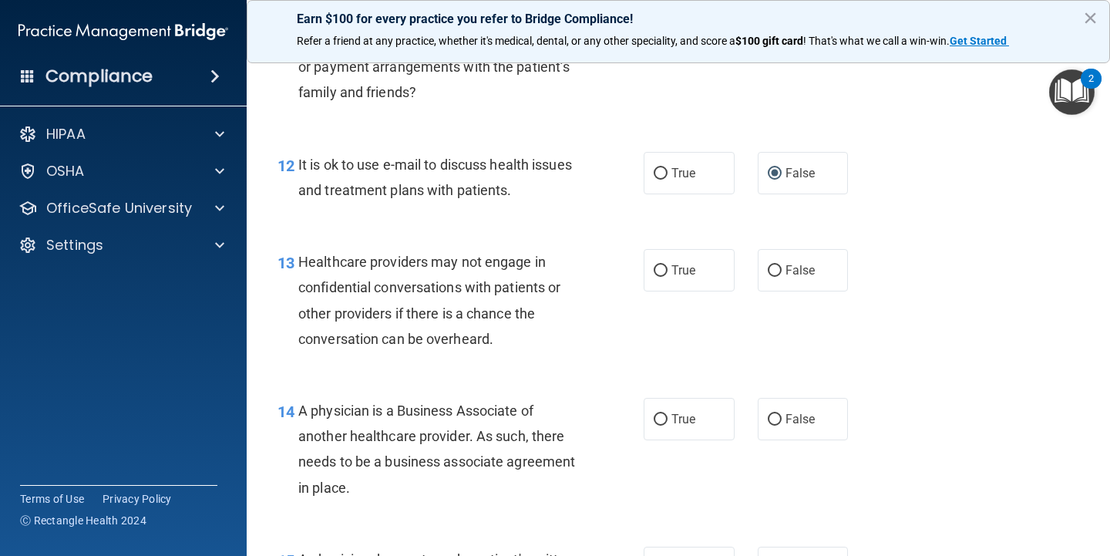
scroll to position [1694, 0]
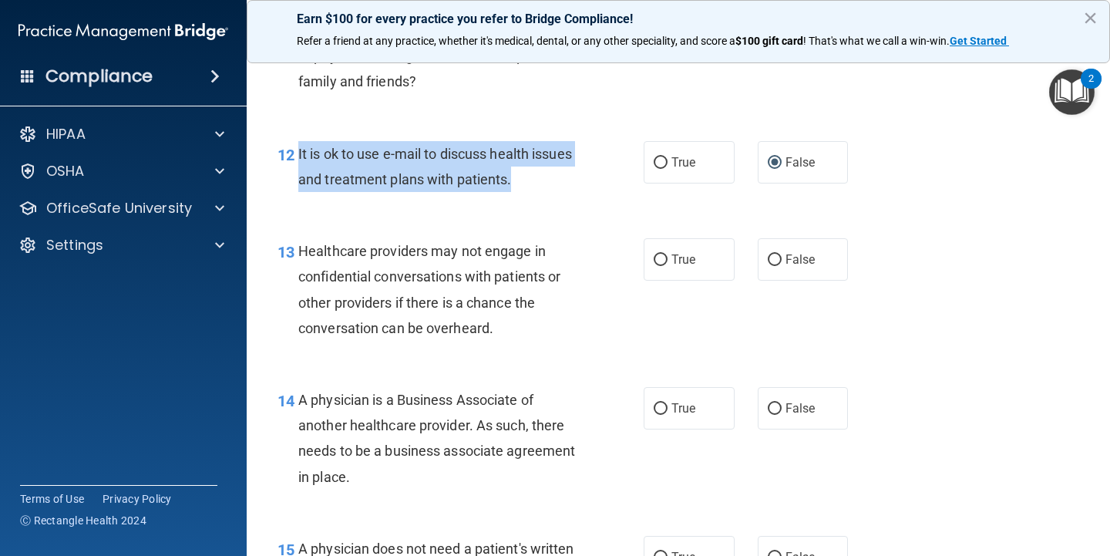
drag, startPoint x: 522, startPoint y: 173, endPoint x: 296, endPoint y: 143, distance: 227.9
click at [296, 143] on div "12 It is ok to use e-mail to discuss health issues and treatment plans with pat…" at bounding box center [460, 170] width 412 height 59
copy div "It is ok to use e-mail to discuss health issues and treatment plans with patien…"
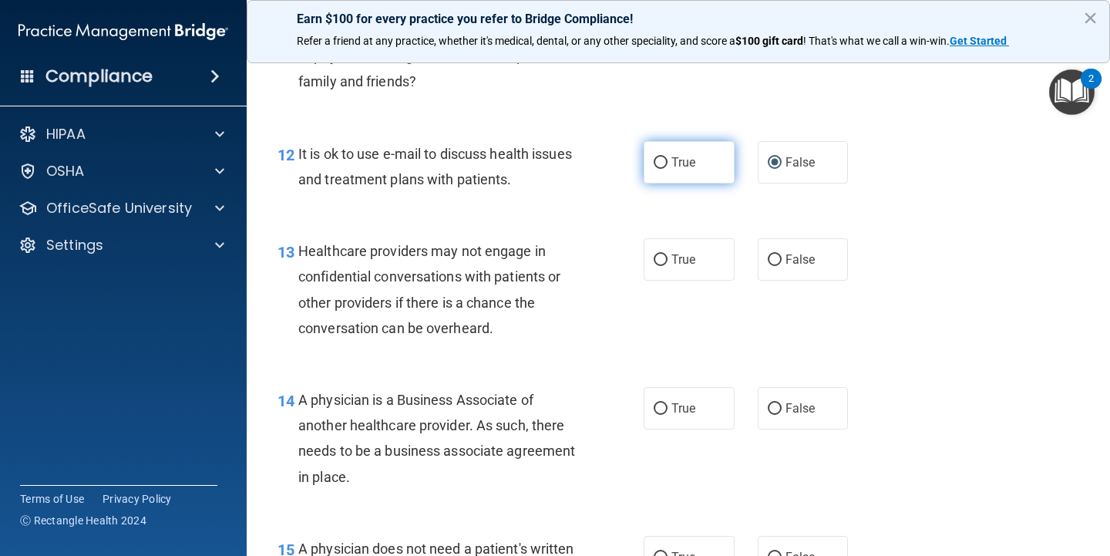
click at [666, 163] on label "True" at bounding box center [689, 162] width 91 height 42
click at [666, 163] on input "True" at bounding box center [661, 163] width 14 height 12
radio input "true"
radio input "false"
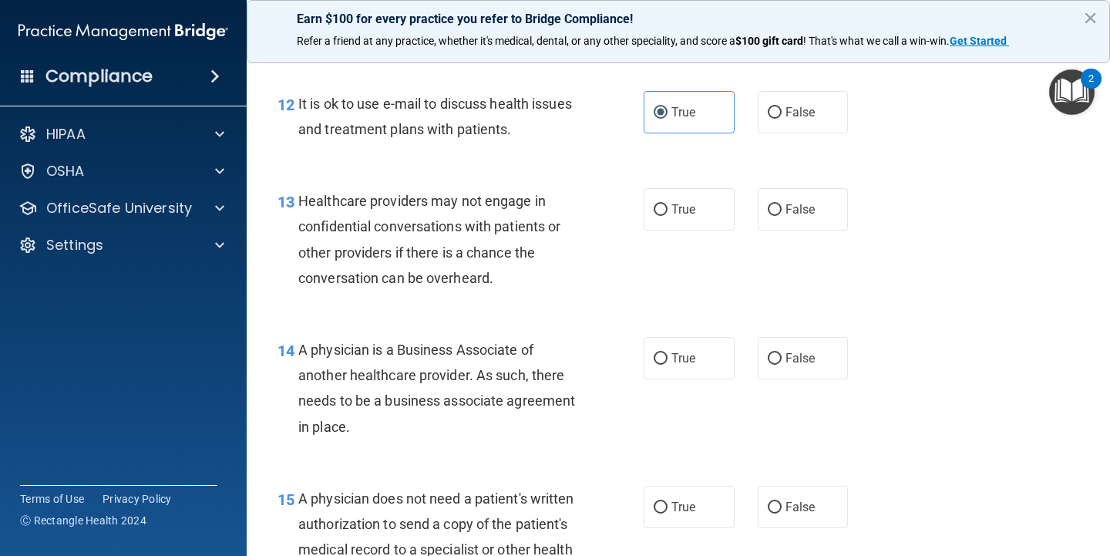
scroll to position [1768, 0]
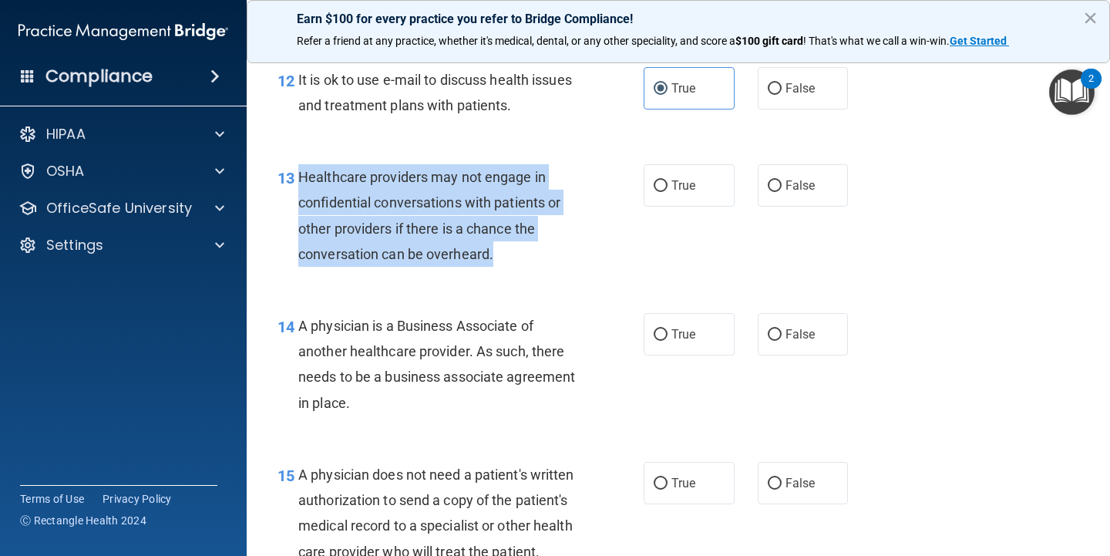
drag, startPoint x: 512, startPoint y: 242, endPoint x: 300, endPoint y: 167, distance: 225.1
click at [300, 167] on div "Healthcare providers may not engage in confidential conversations with patients…" at bounding box center [444, 215] width 292 height 103
copy span "Healthcare providers may not engage in confidential conversations with patients…"
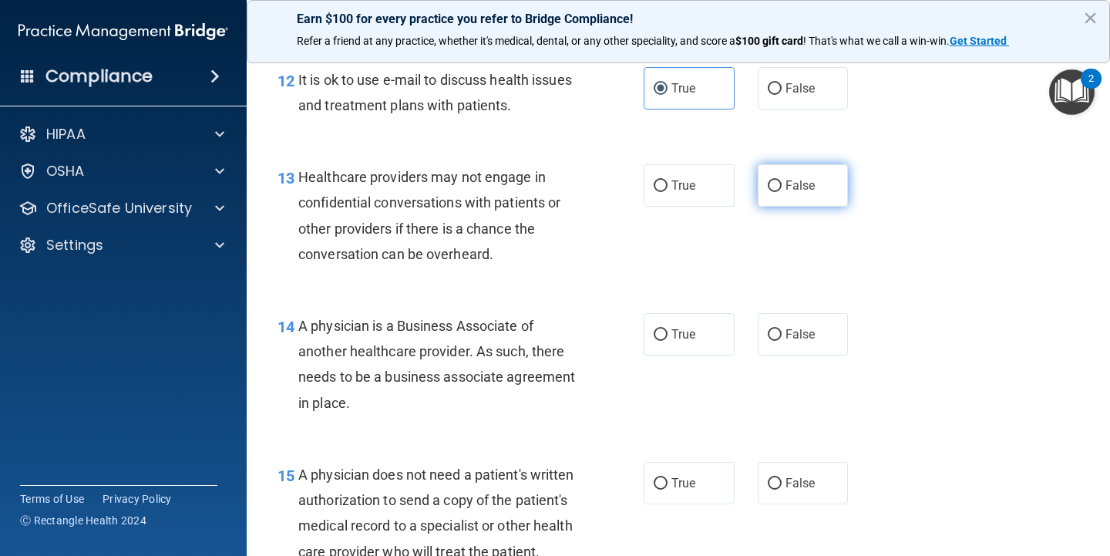
click at [786, 180] on span "False" at bounding box center [801, 185] width 30 height 15
click at [782, 180] on input "False" at bounding box center [775, 186] width 14 height 12
radio input "true"
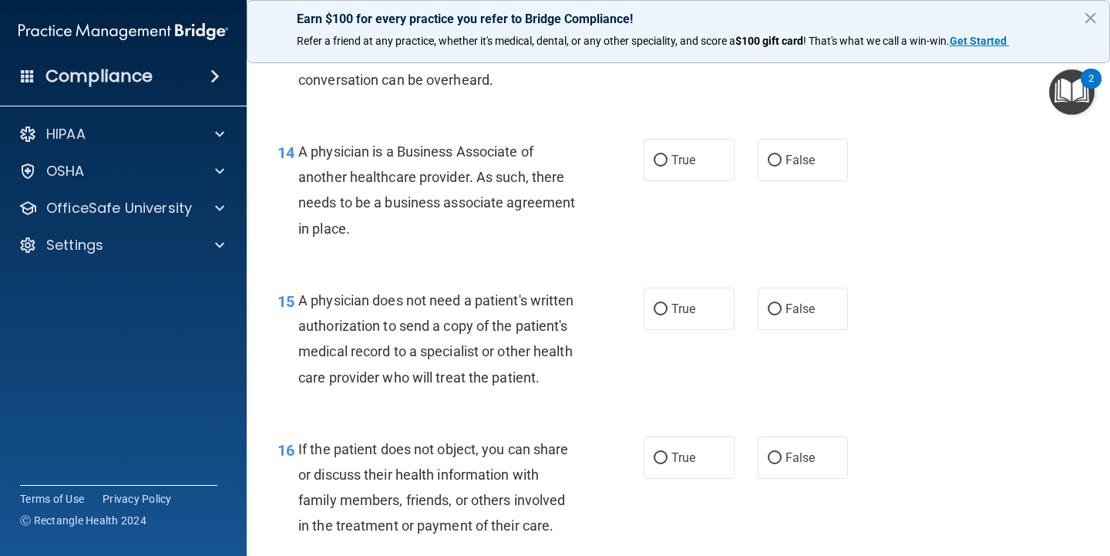
scroll to position [1944, 0]
drag, startPoint x: 359, startPoint y: 218, endPoint x: 299, endPoint y: 139, distance: 99.6
click at [299, 139] on div "A physician is a Business Associate of another healthcare provider. As such, th…" at bounding box center [444, 188] width 292 height 103
click at [668, 146] on label "True" at bounding box center [689, 158] width 91 height 42
click at [668, 153] on input "True" at bounding box center [661, 159] width 14 height 12
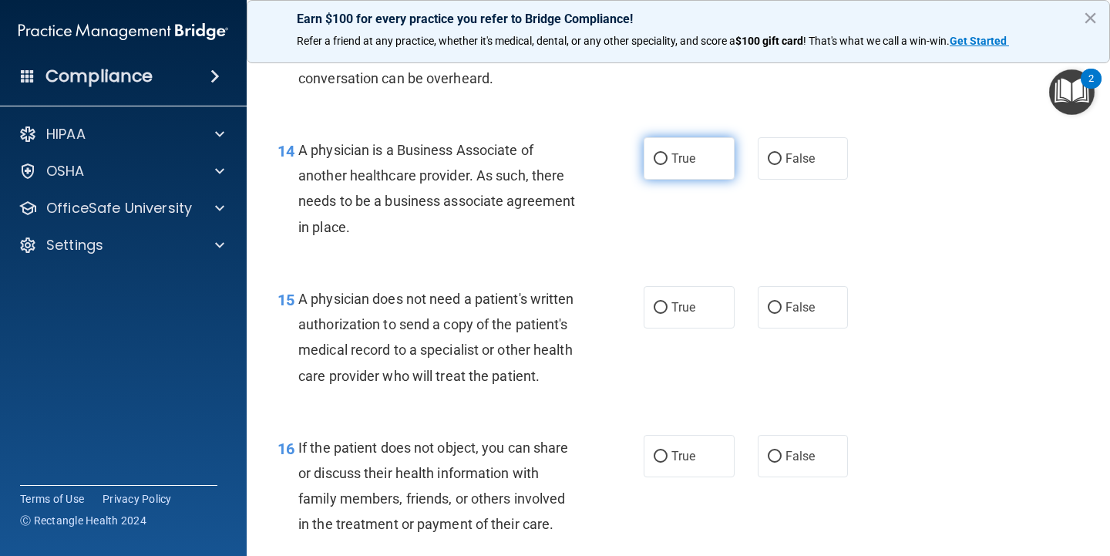
radio input "true"
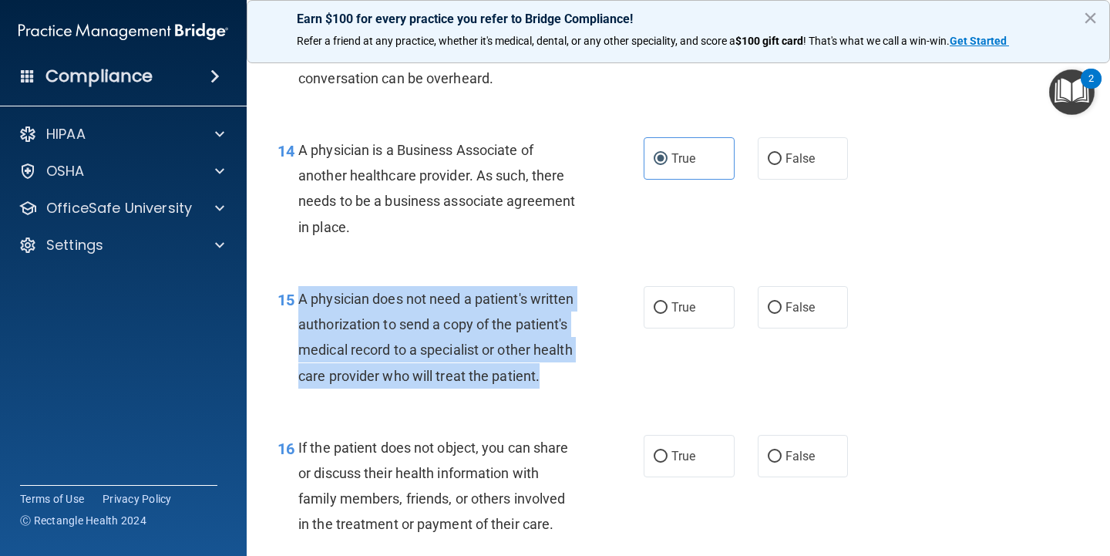
drag, startPoint x: 557, startPoint y: 365, endPoint x: 297, endPoint y: 287, distance: 271.2
click at [297, 287] on div "15 A physician does not need a patient's written authorization to send a copy o…" at bounding box center [460, 341] width 412 height 110
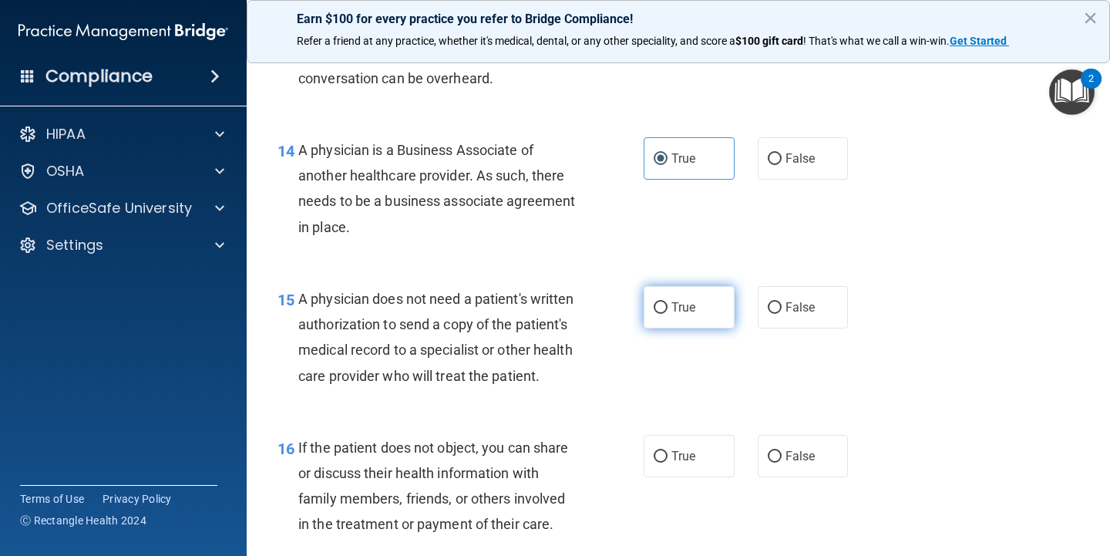
click at [677, 300] on span "True" at bounding box center [684, 307] width 24 height 15
click at [668, 302] on input "True" at bounding box center [661, 308] width 14 height 12
radio input "true"
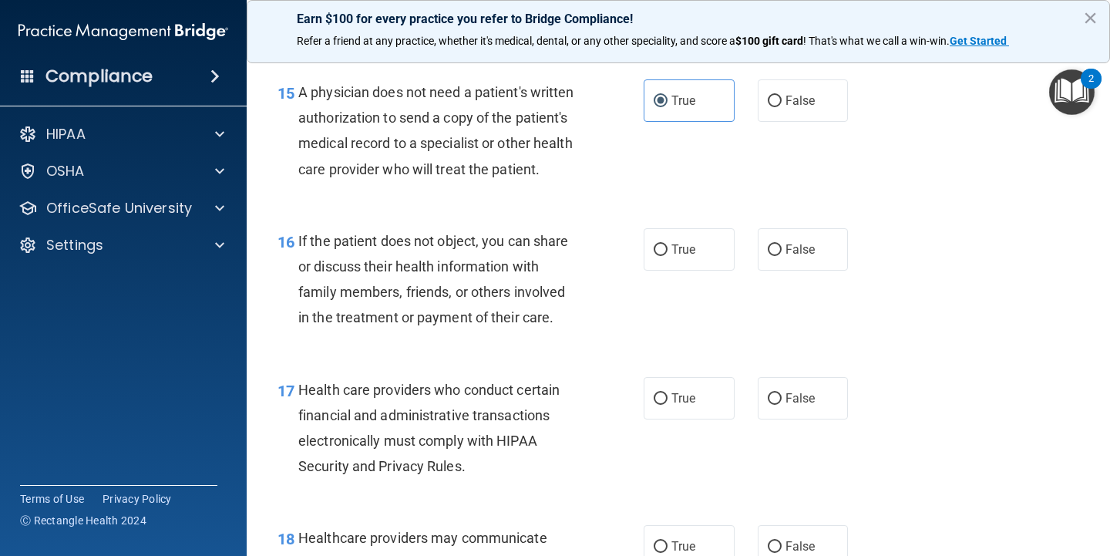
scroll to position [2152, 0]
click at [548, 304] on span "If the patient does not object, you can share or discuss their health informati…" at bounding box center [433, 277] width 271 height 93
click at [788, 245] on label "False" at bounding box center [803, 248] width 91 height 42
click at [782, 245] on input "False" at bounding box center [775, 249] width 14 height 12
radio input "true"
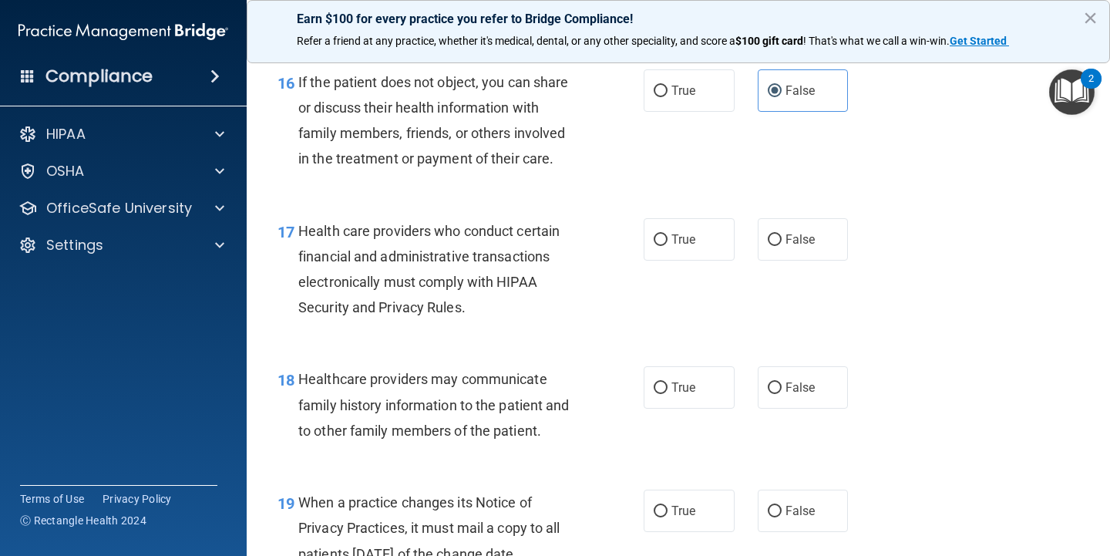
scroll to position [2312, 0]
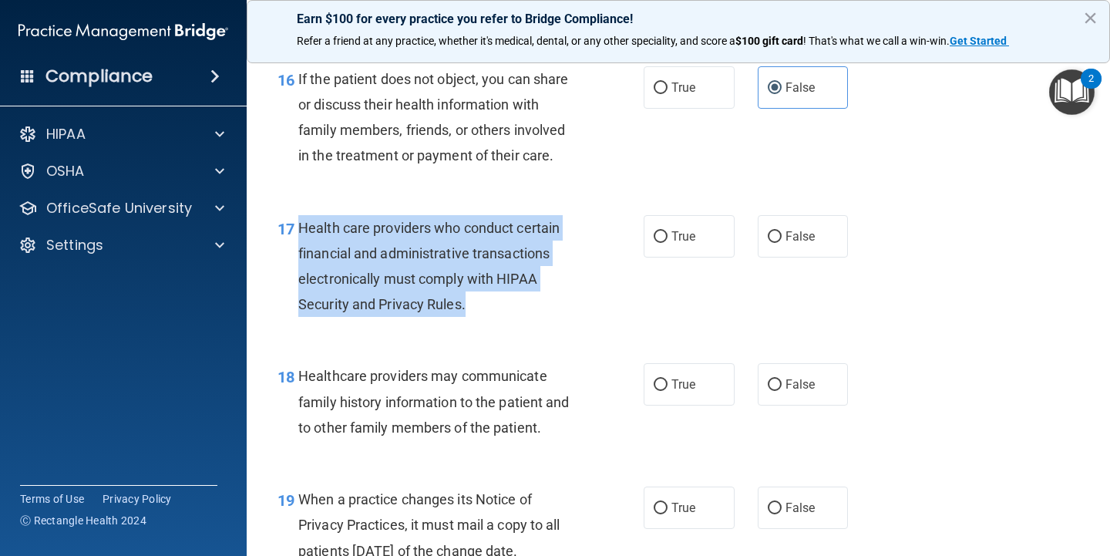
drag, startPoint x: 490, startPoint y: 287, endPoint x: 297, endPoint y: 215, distance: 206.4
click at [297, 215] on div "17 Health care providers who conduct certain financial and administrative trans…" at bounding box center [460, 270] width 412 height 110
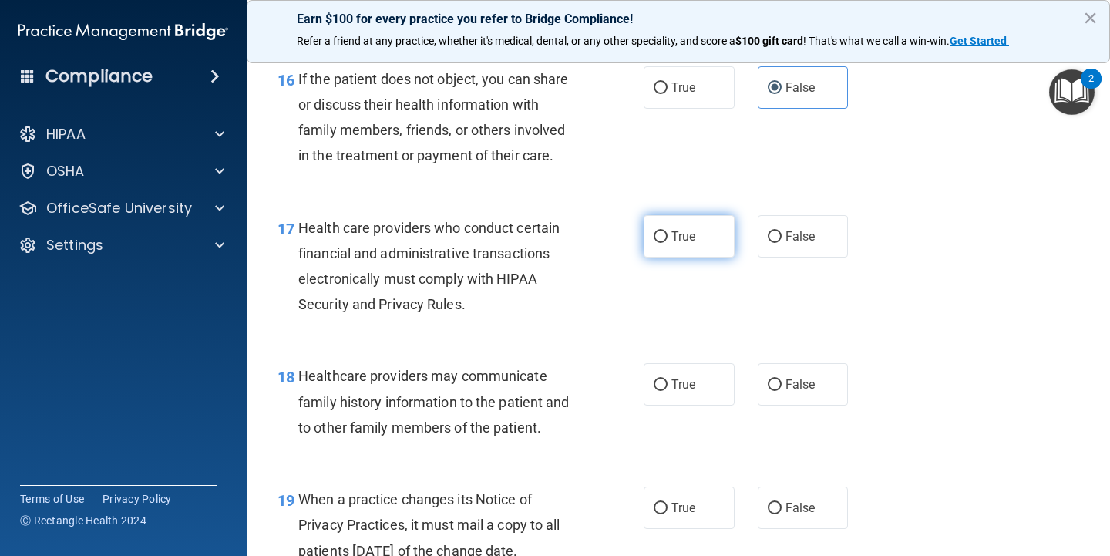
click at [672, 229] on span "True" at bounding box center [684, 236] width 24 height 15
click at [668, 231] on input "True" at bounding box center [661, 237] width 14 height 12
radio input "true"
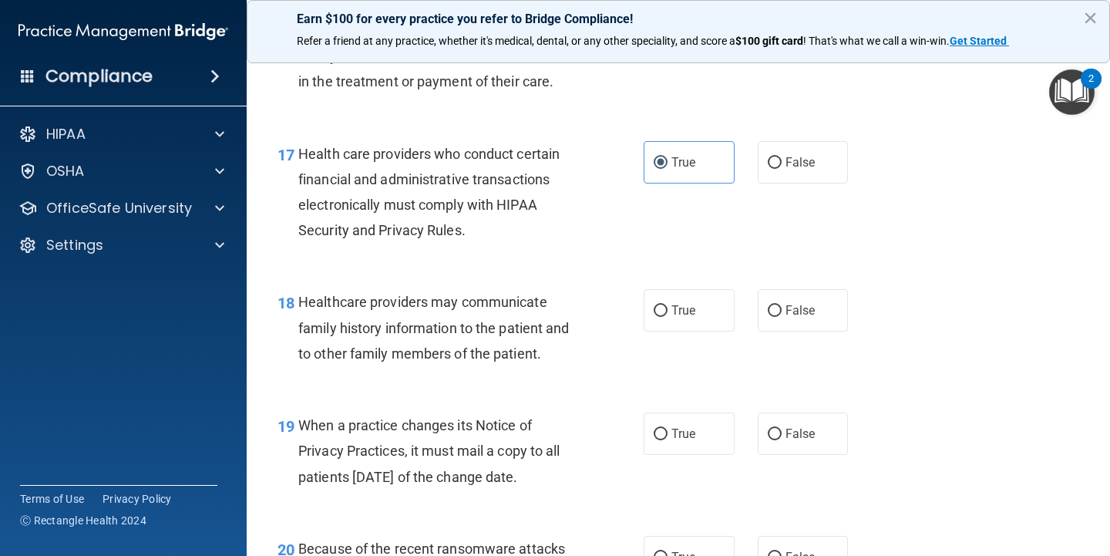
scroll to position [2390, 0]
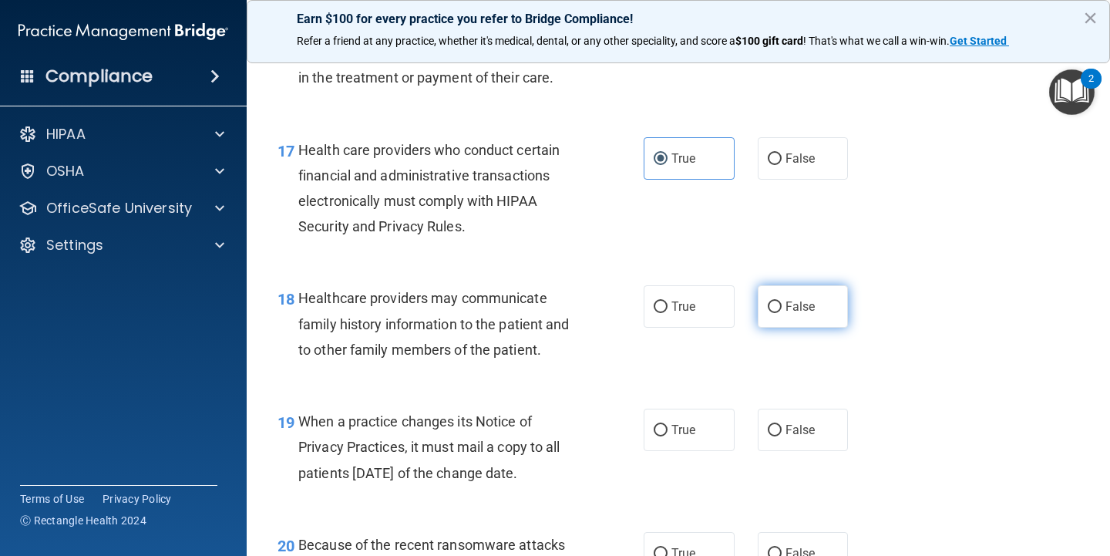
click at [810, 299] on span "False" at bounding box center [801, 306] width 30 height 15
click at [782, 301] on input "False" at bounding box center [775, 307] width 14 height 12
radio input "true"
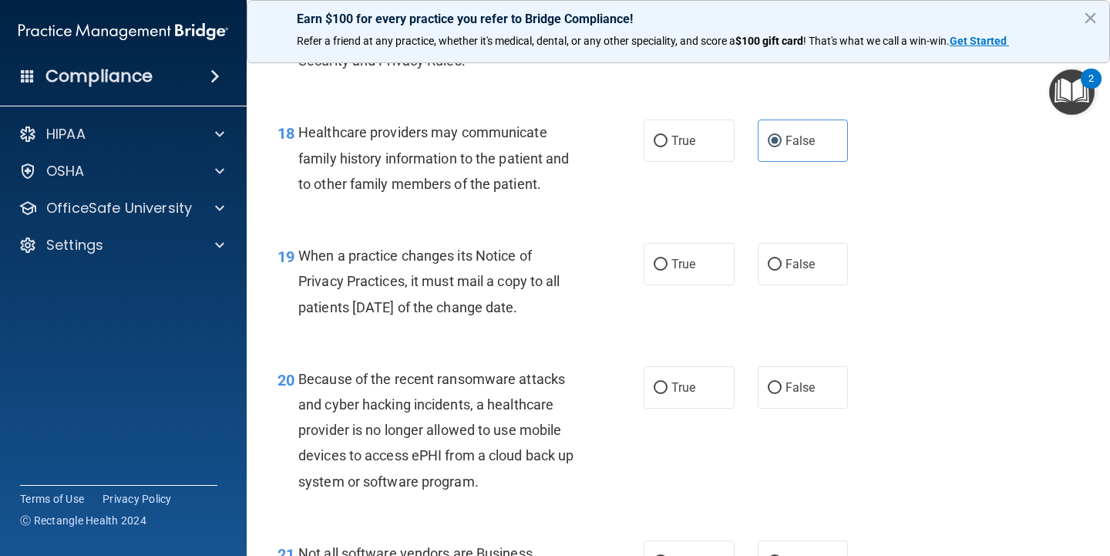
scroll to position [2559, 0]
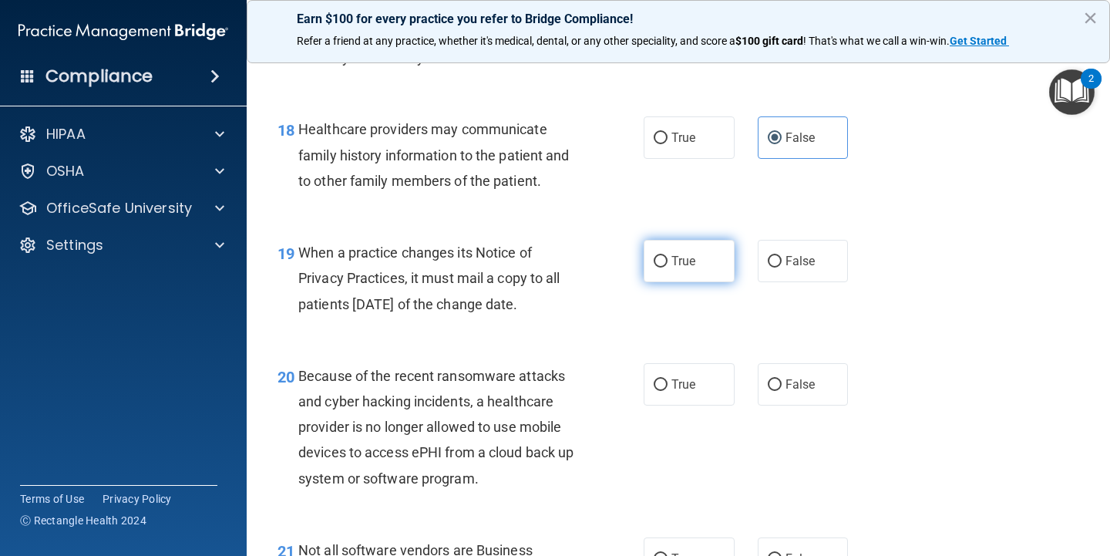
click at [661, 256] on input "True" at bounding box center [661, 262] width 14 height 12
radio input "true"
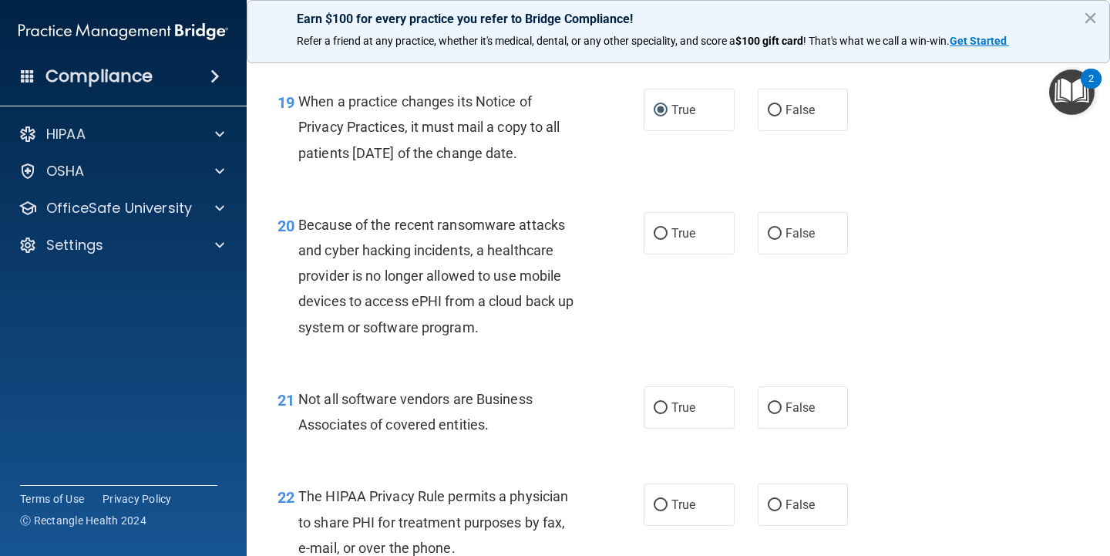
scroll to position [2709, 0]
drag, startPoint x: 564, startPoint y: 140, endPoint x: 300, endPoint y: 82, distance: 270.1
click at [300, 89] on div "When a practice changes its Notice of Privacy Practices, it must mail a copy to…" at bounding box center [444, 127] width 292 height 77
click at [769, 106] on input "False" at bounding box center [775, 112] width 14 height 12
radio input "true"
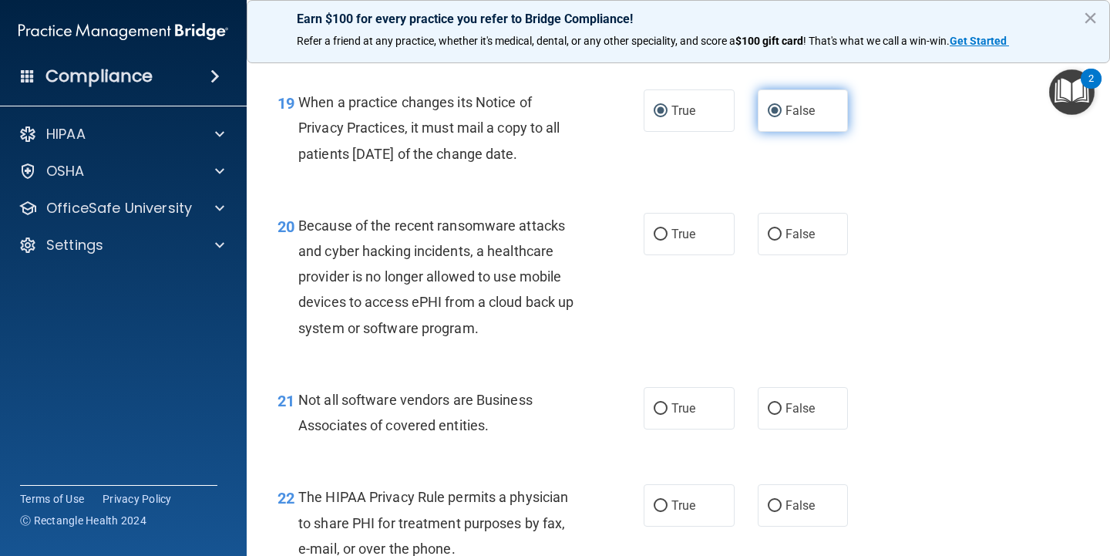
radio input "false"
click at [552, 220] on div "Because of the recent ransomware attacks and cyber hacking incidents, a healthc…" at bounding box center [444, 277] width 292 height 128
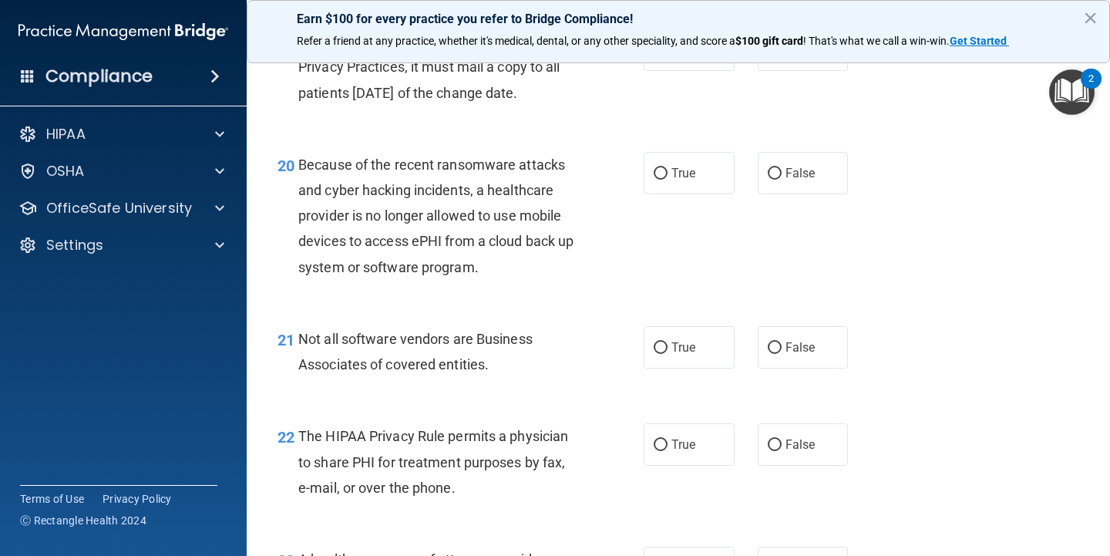
scroll to position [2775, 0]
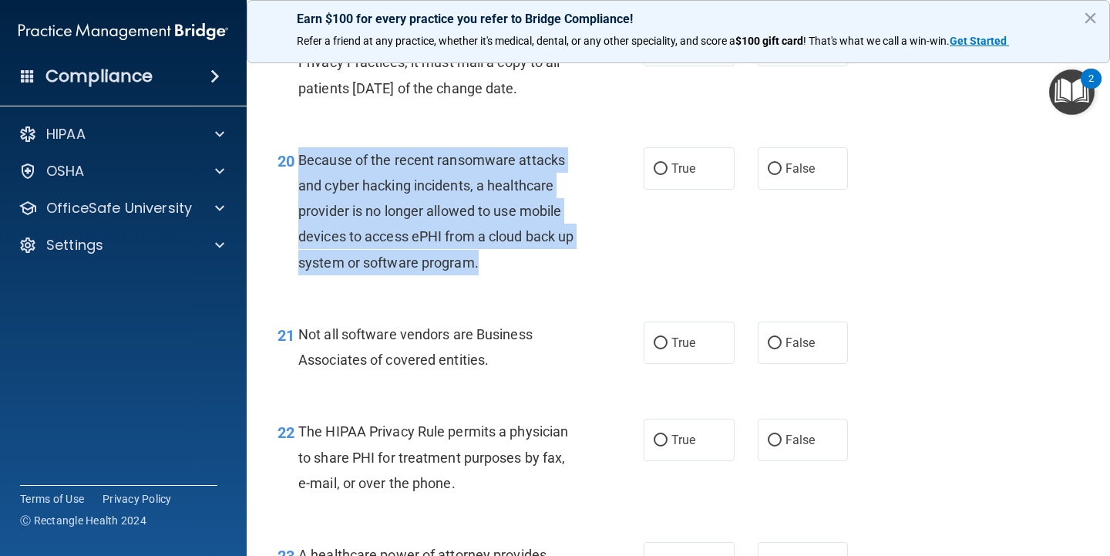
drag, startPoint x: 485, startPoint y: 254, endPoint x: 300, endPoint y: 143, distance: 216.2
click at [300, 147] on div "Because of the recent ransomware attacks and cyber hacking incidents, a healthc…" at bounding box center [444, 211] width 292 height 128
click at [769, 163] on input "False" at bounding box center [775, 169] width 14 height 12
radio input "true"
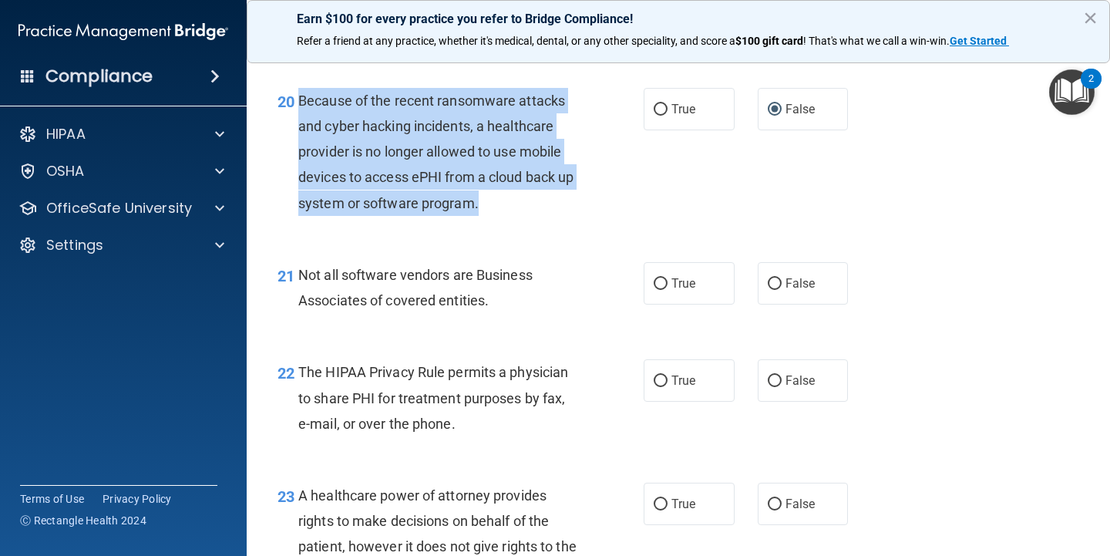
scroll to position [2848, 0]
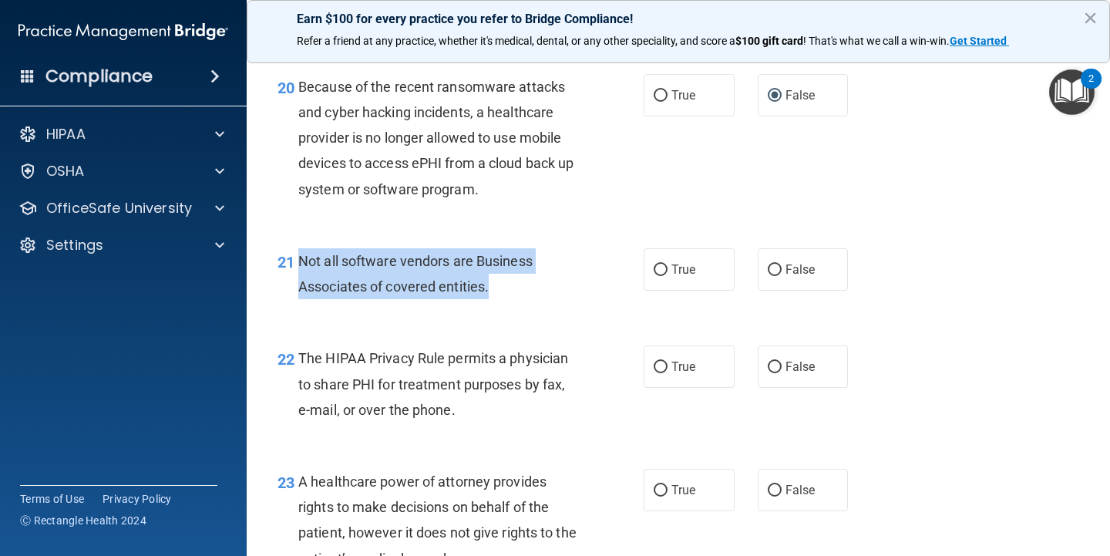
drag, startPoint x: 540, startPoint y: 270, endPoint x: 299, endPoint y: 244, distance: 241.9
click at [299, 248] on div "Not all software vendors are Business Associates of covered entities." at bounding box center [444, 273] width 292 height 51
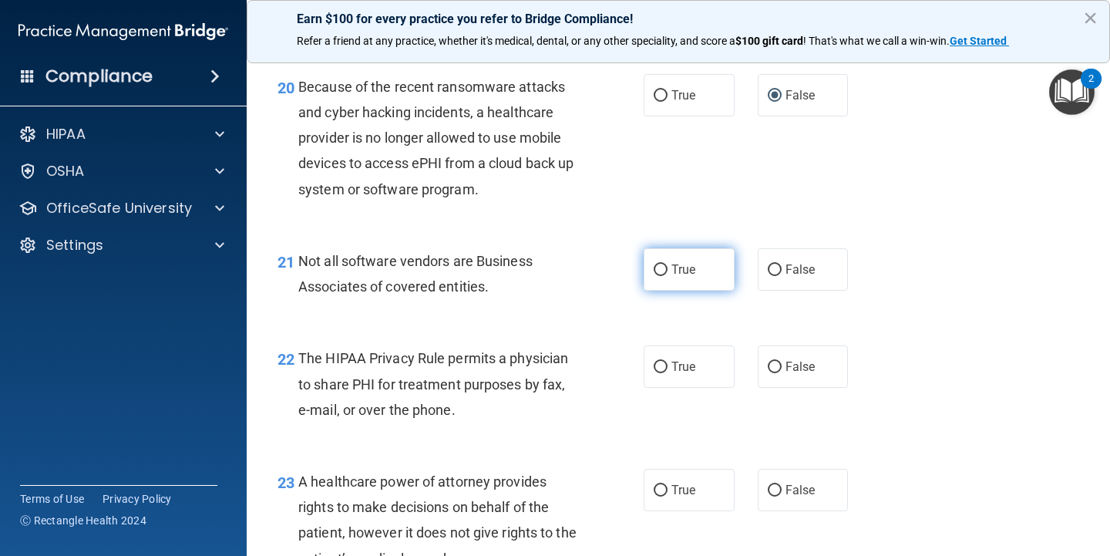
click at [679, 262] on span "True" at bounding box center [684, 269] width 24 height 15
click at [668, 264] on input "True" at bounding box center [661, 270] width 14 height 12
radio input "true"
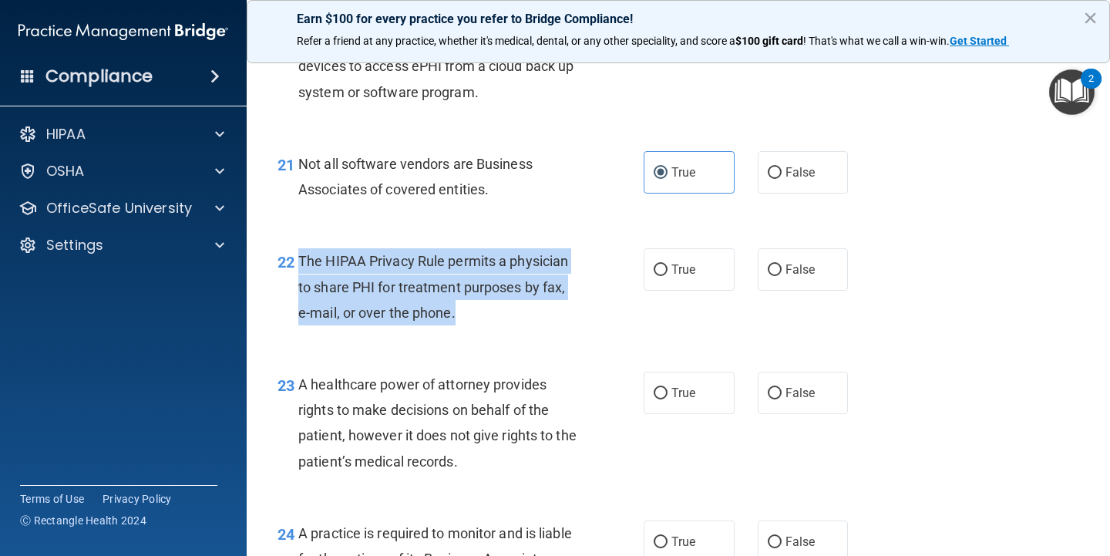
drag, startPoint x: 475, startPoint y: 302, endPoint x: 301, endPoint y: 246, distance: 183.1
click at [301, 248] on div "The HIPAA Privacy Rule permits a physician to share PHI for treatment purposes …" at bounding box center [444, 286] width 292 height 77
click at [339, 283] on div "The HIPAA Privacy Rule permits a physician to share PHI for treatment purposes …" at bounding box center [444, 286] width 292 height 77
drag, startPoint x: 476, startPoint y: 294, endPoint x: 300, endPoint y: 245, distance: 182.4
click at [300, 248] on div "The HIPAA Privacy Rule permits a physician to share PHI for treatment purposes …" at bounding box center [444, 286] width 292 height 77
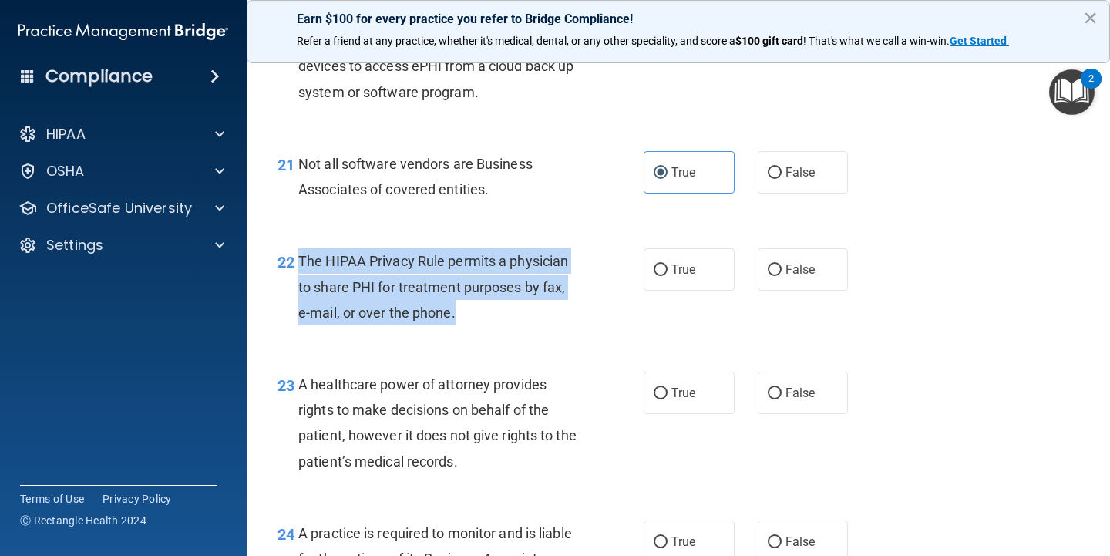
click at [313, 253] on span "The HIPAA Privacy Rule permits a physician to share PHI for treatment purposes …" at bounding box center [433, 286] width 270 height 67
drag, startPoint x: 302, startPoint y: 247, endPoint x: 462, endPoint y: 314, distance: 173.1
click at [462, 314] on div "22 The HIPAA Privacy Rule permits a physician to share PHI for treatment purpos…" at bounding box center [460, 290] width 412 height 85
click at [420, 271] on span "The HIPAA Privacy Rule permits a physician to share PHI for treatment purposes …" at bounding box center [433, 286] width 270 height 67
drag, startPoint x: 479, startPoint y: 301, endPoint x: 298, endPoint y: 242, distance: 190.4
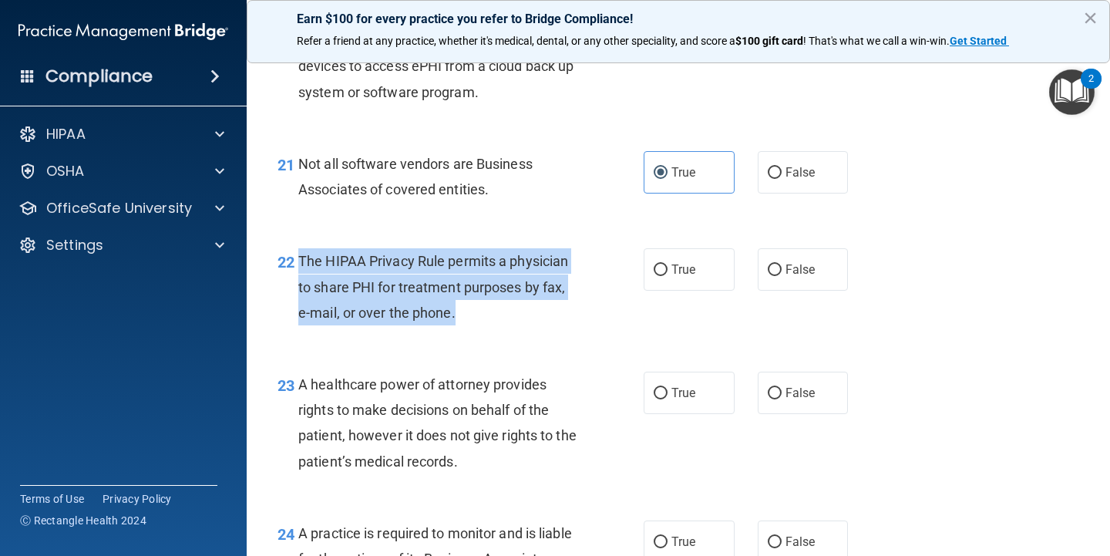
click at [298, 248] on div "22 The HIPAA Privacy Rule permits a physician to share PHI for treatment purpos…" at bounding box center [460, 290] width 412 height 85
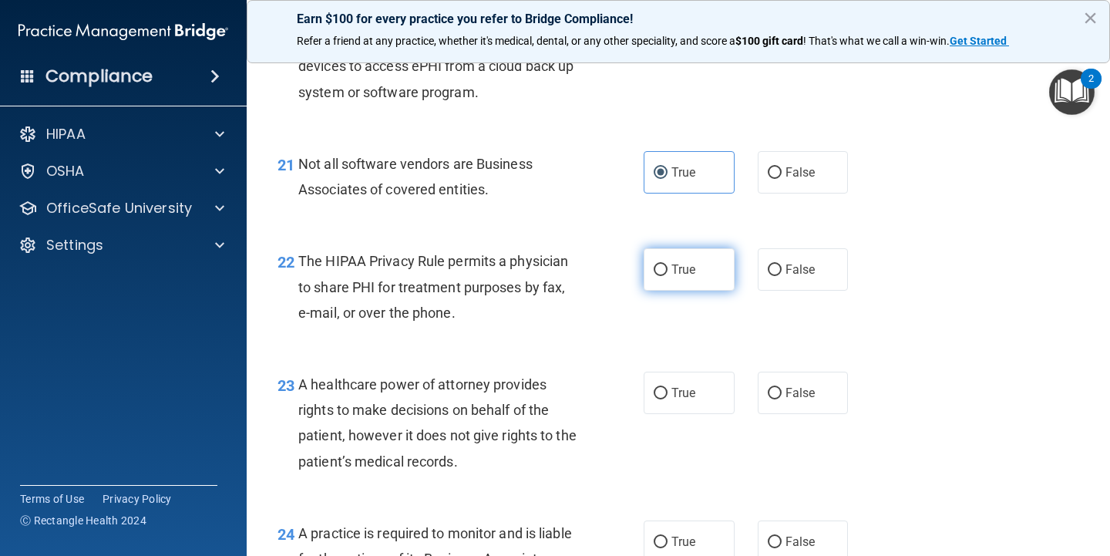
click at [682, 248] on label "True" at bounding box center [689, 269] width 91 height 42
click at [668, 264] on input "True" at bounding box center [661, 270] width 14 height 12
radio input "true"
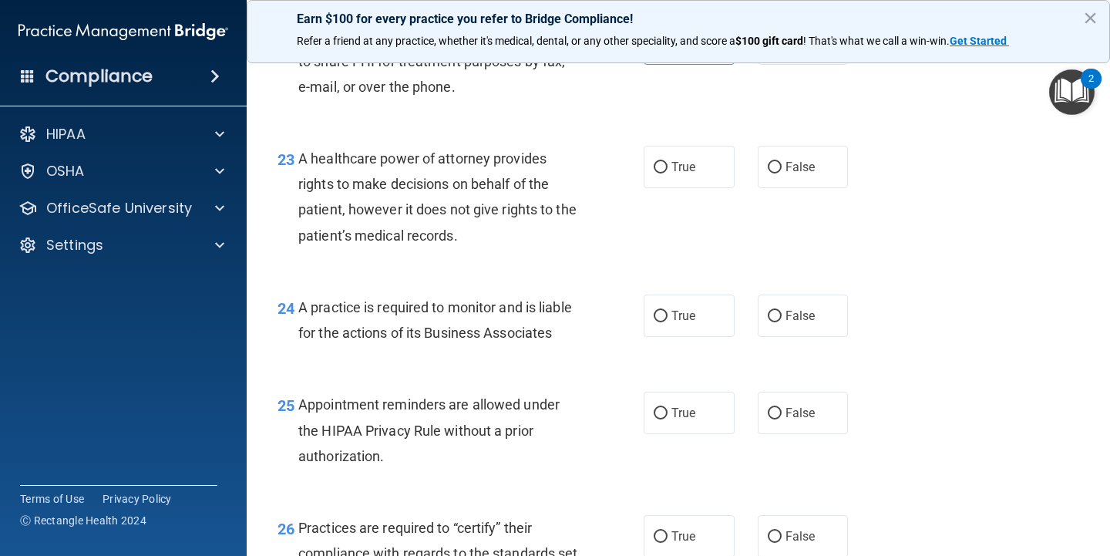
scroll to position [3169, 0]
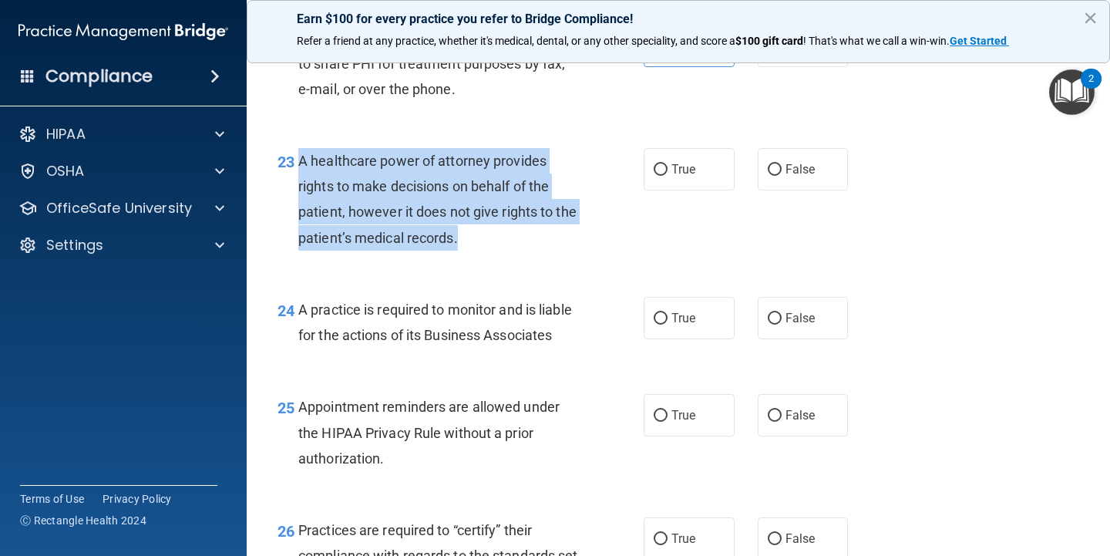
drag, startPoint x: 499, startPoint y: 210, endPoint x: 298, endPoint y: 147, distance: 210.7
click at [298, 148] on div "23 A healthcare power of attorney provides rights to make decisions on behalf o…" at bounding box center [460, 203] width 412 height 110
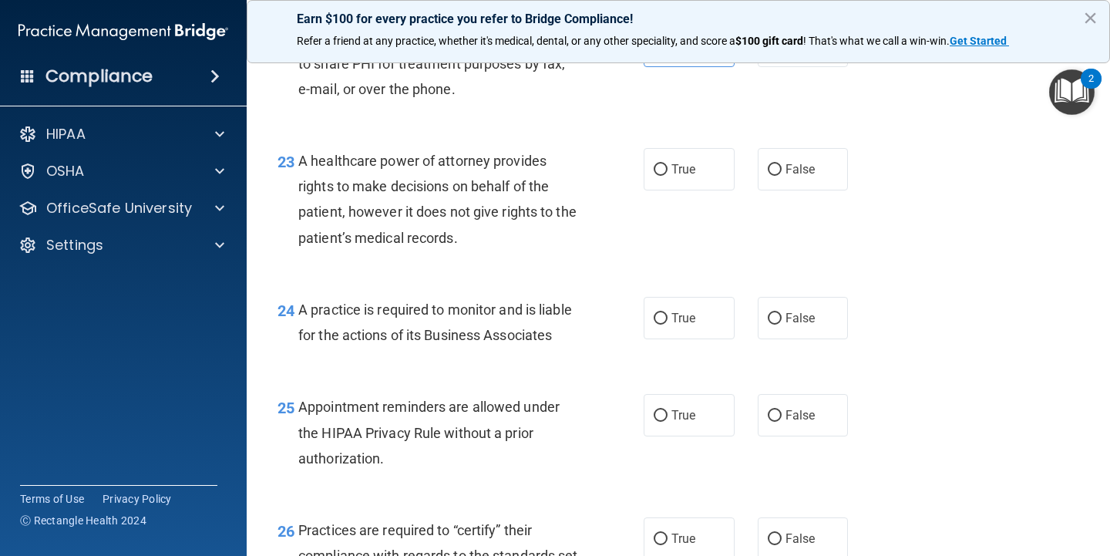
click at [756, 160] on div "True False" at bounding box center [753, 169] width 218 height 42
click at [769, 164] on input "False" at bounding box center [775, 170] width 14 height 12
radio input "true"
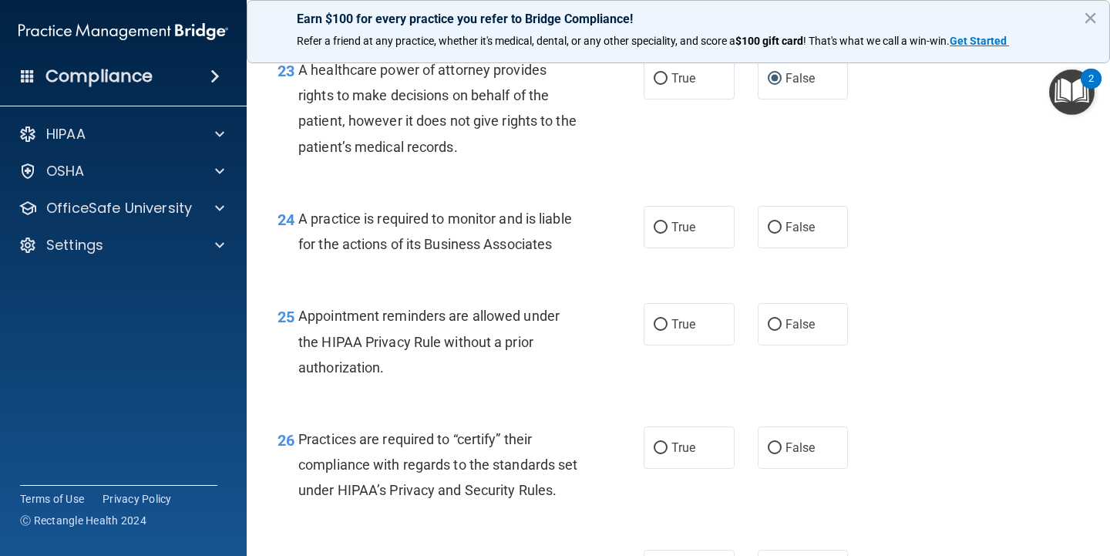
scroll to position [3267, 0]
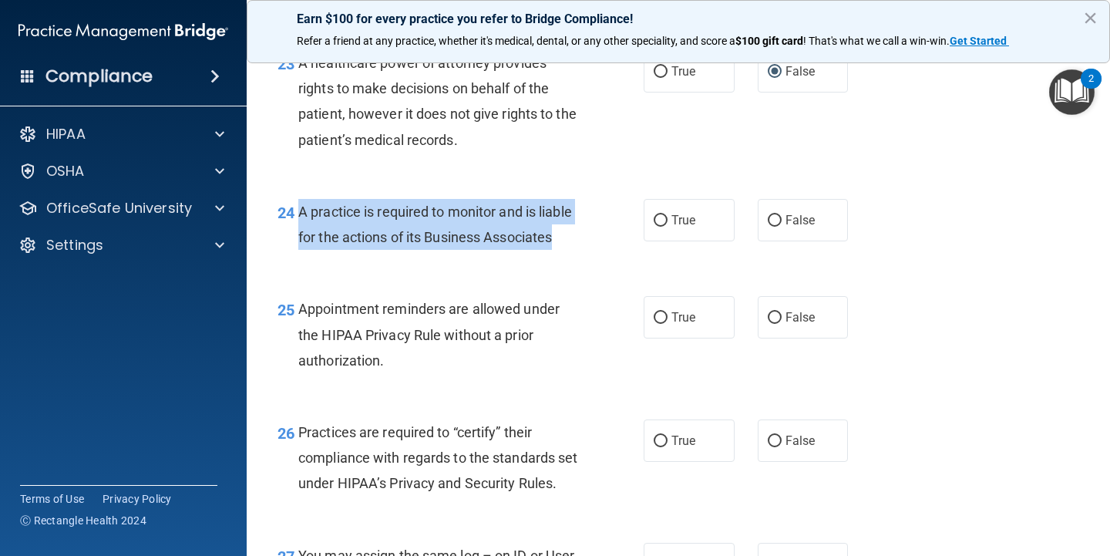
drag, startPoint x: 560, startPoint y: 227, endPoint x: 297, endPoint y: 198, distance: 265.3
click at [297, 199] on div "24 A practice is required to monitor and is liable for the actions of its Busin…" at bounding box center [460, 228] width 412 height 59
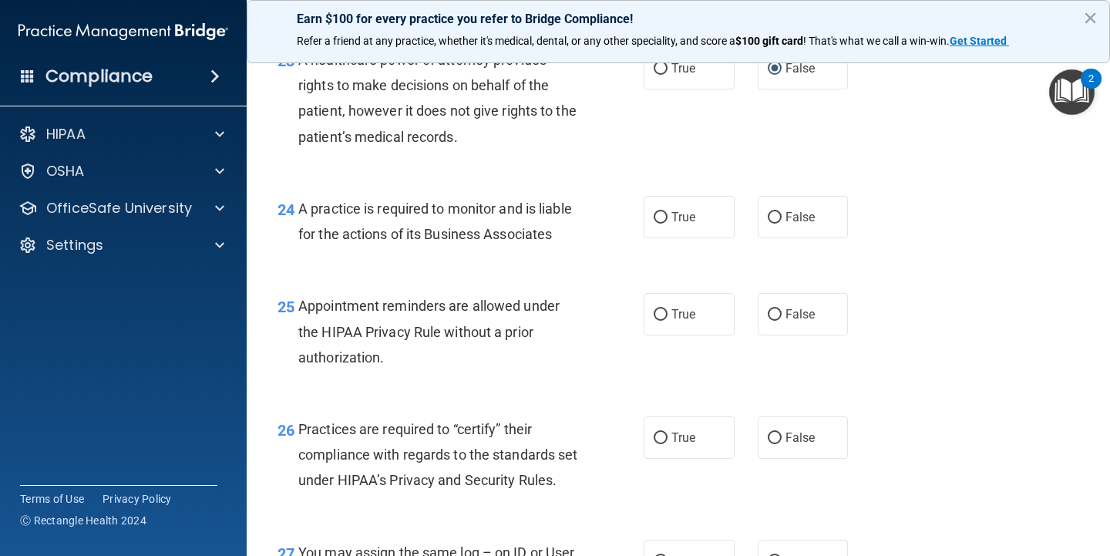
click at [926, 3] on div "Earn $100 for every practice you refer to Bridge Compliance! Refer a friend at …" at bounding box center [678, 31] width 863 height 63
click at [668, 220] on label "True" at bounding box center [689, 217] width 91 height 42
click at [668, 220] on input "True" at bounding box center [661, 218] width 14 height 12
radio input "true"
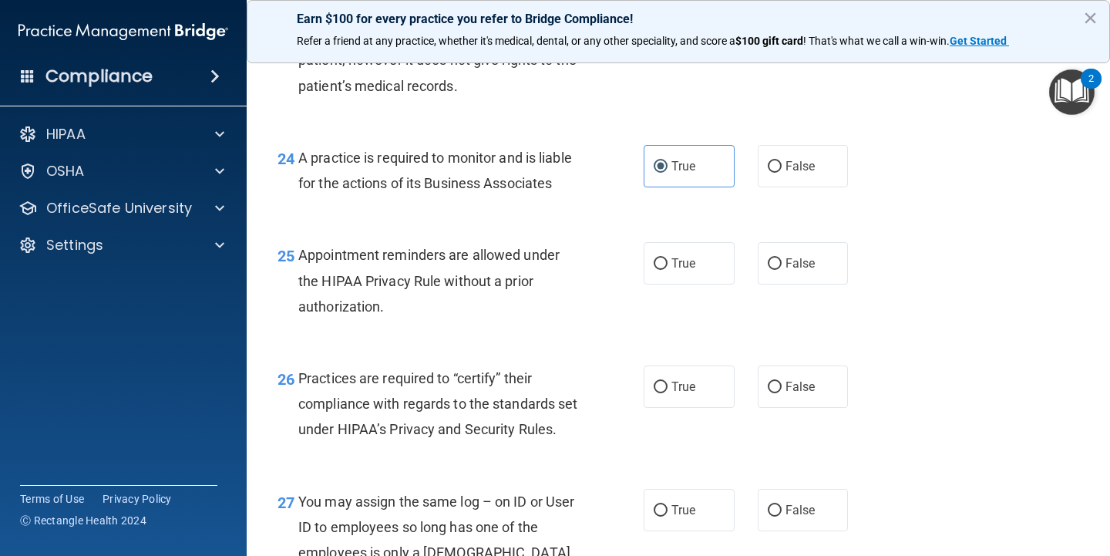
scroll to position [3324, 0]
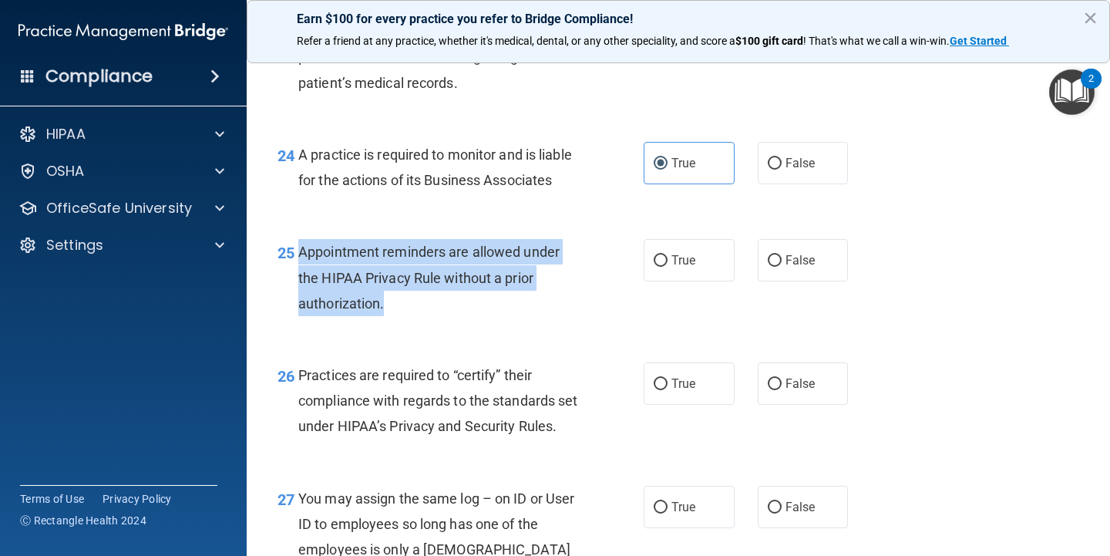
drag, startPoint x: 409, startPoint y: 291, endPoint x: 301, endPoint y: 240, distance: 119.3
click at [301, 240] on div "Appointment reminders are allowed under the HIPAA Privacy Rule without a prior …" at bounding box center [444, 277] width 292 height 77
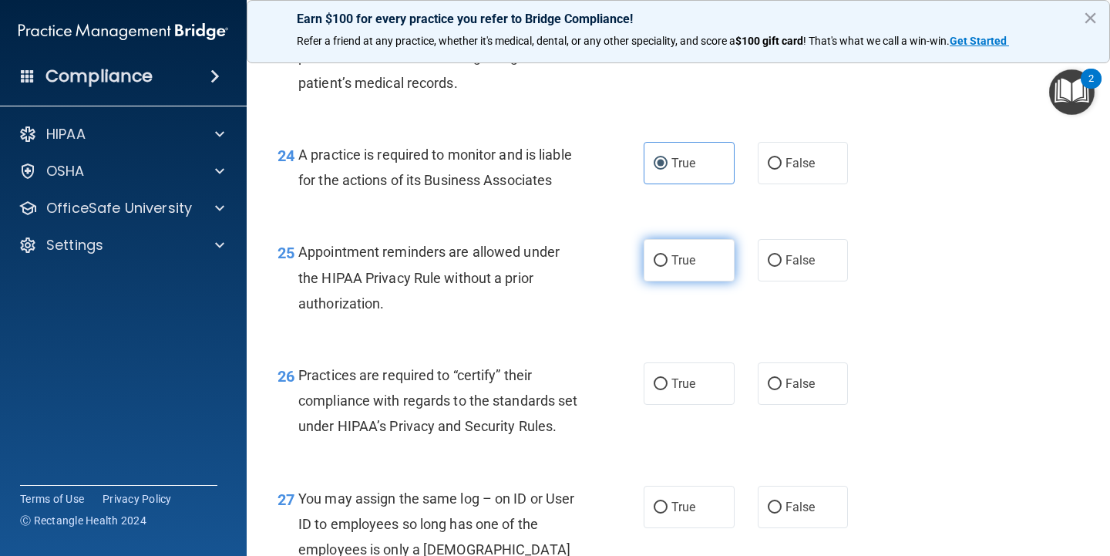
click at [687, 253] on span "True" at bounding box center [684, 260] width 24 height 15
click at [668, 255] on input "True" at bounding box center [661, 261] width 14 height 12
radio input "true"
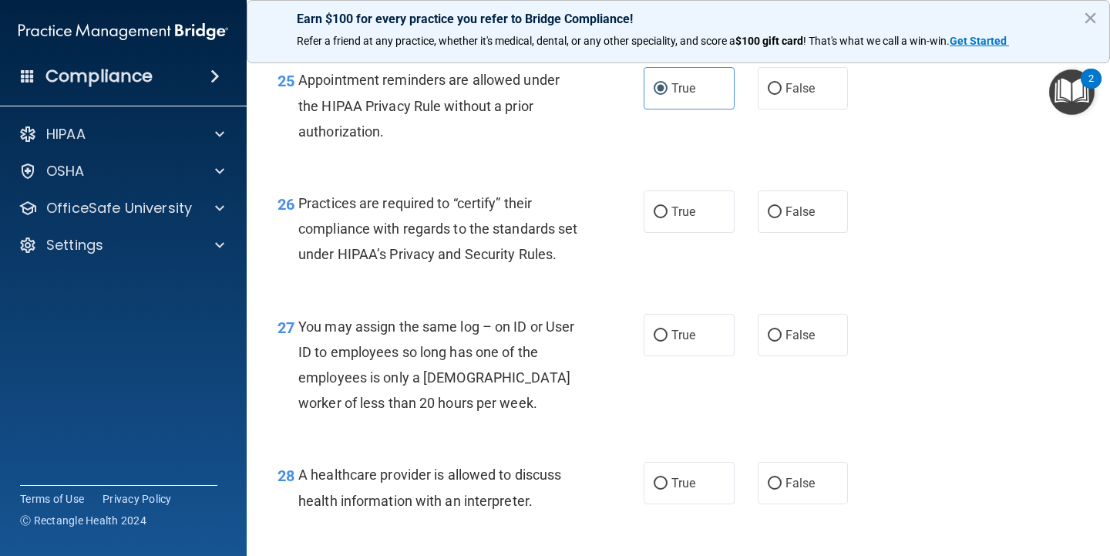
scroll to position [3506, 0]
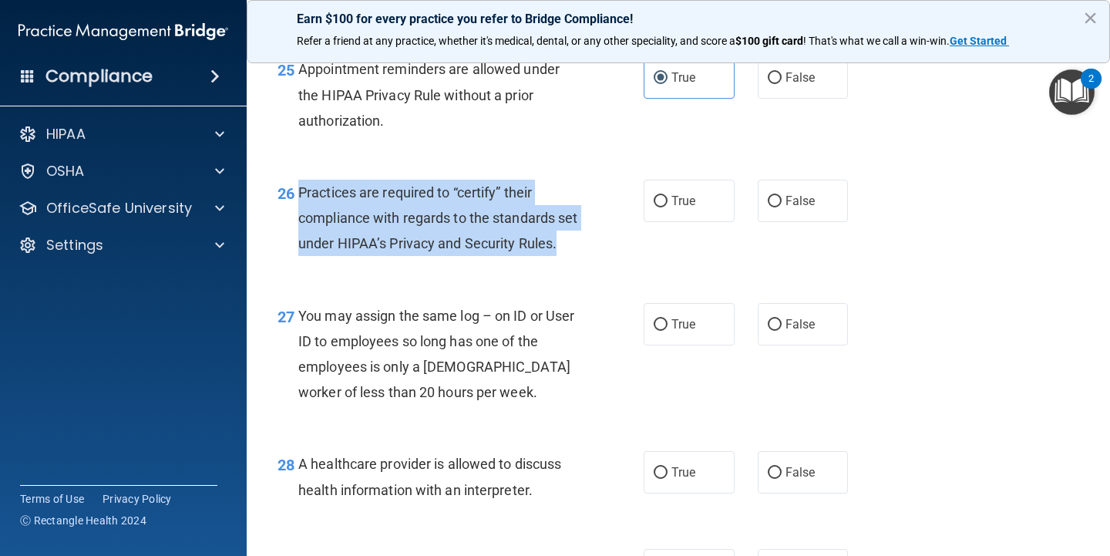
drag, startPoint x: 352, startPoint y: 249, endPoint x: 300, endPoint y: 176, distance: 89.6
click at [300, 180] on div "Practices are required to “certify” their compliance with regards to the standa…" at bounding box center [444, 218] width 292 height 77
click at [772, 196] on input "False" at bounding box center [775, 202] width 14 height 12
radio input "true"
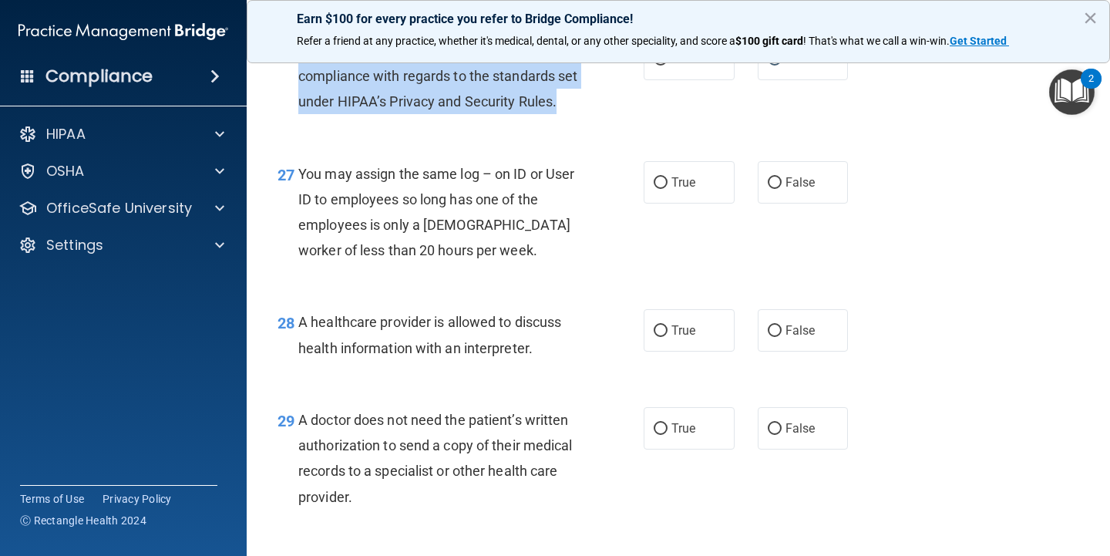
scroll to position [3657, 0]
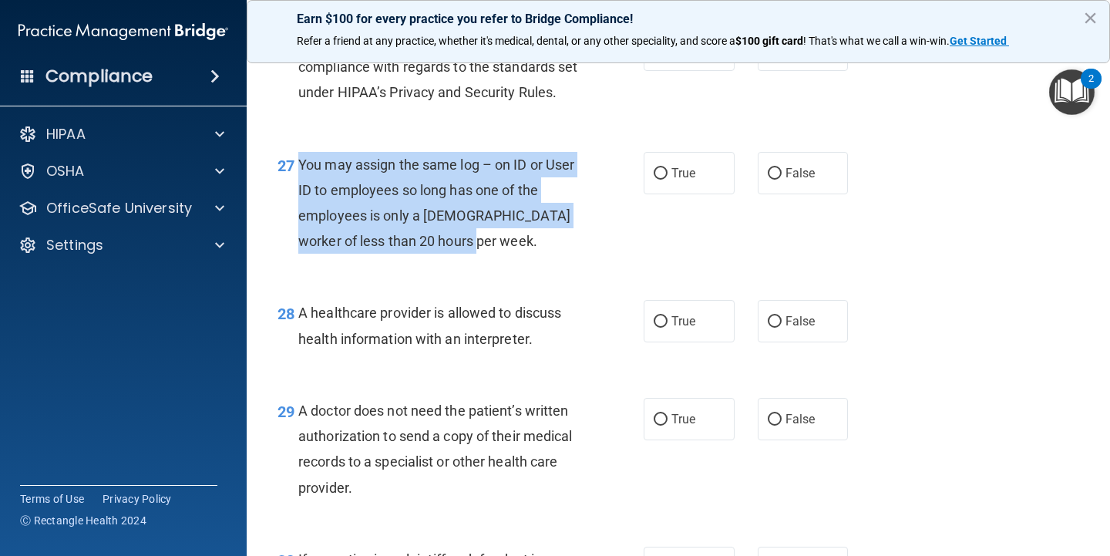
drag, startPoint x: 301, startPoint y: 170, endPoint x: 454, endPoint y: 254, distance: 174.9
click at [454, 254] on div "You may assign the same log – on ID or User ID to employees so long has one of …" at bounding box center [444, 203] width 292 height 103
click at [769, 179] on input "False" at bounding box center [775, 174] width 14 height 12
radio input "true"
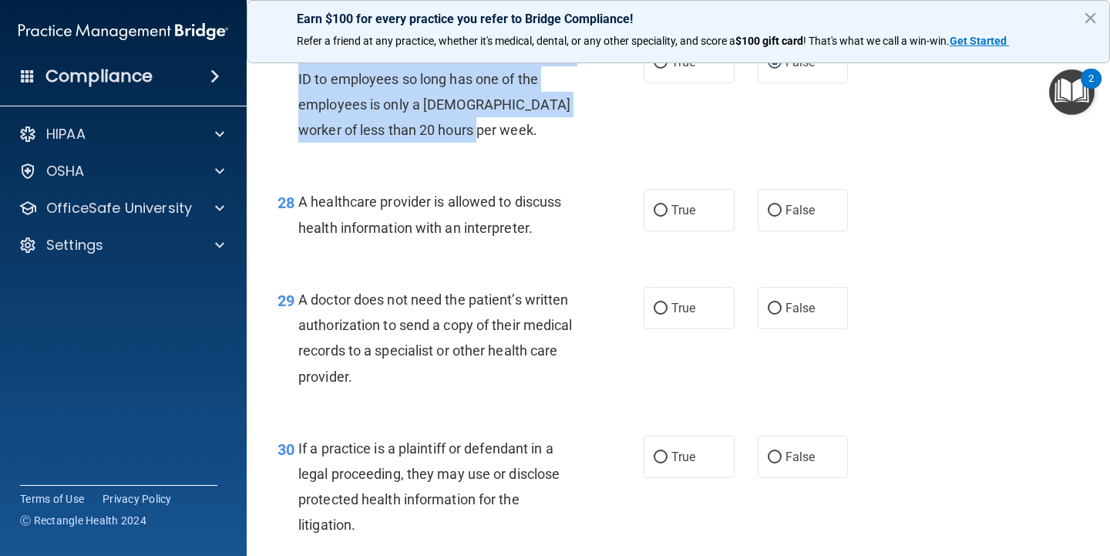
scroll to position [3770, 0]
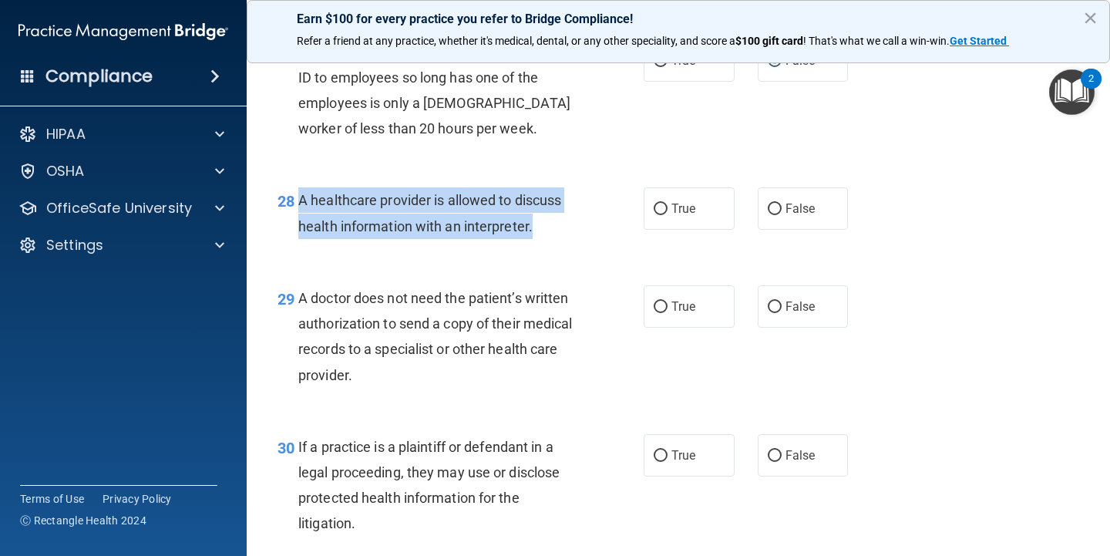
drag, startPoint x: 546, startPoint y: 222, endPoint x: 301, endPoint y: 205, distance: 245.8
click at [301, 205] on div "A healthcare provider is allowed to discuss health information with an interpre…" at bounding box center [444, 212] width 292 height 51
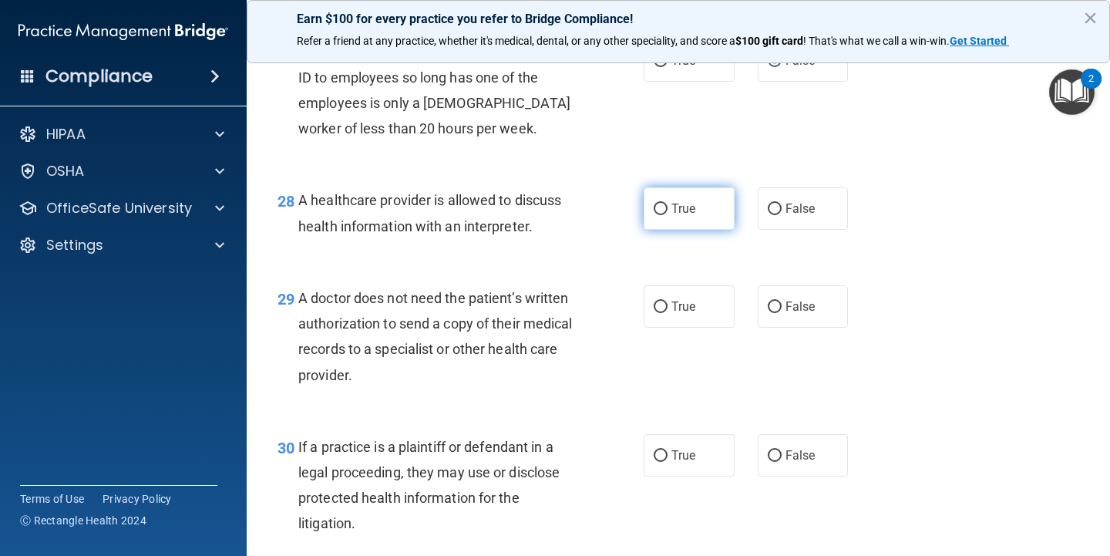
click at [672, 214] on span "True" at bounding box center [684, 208] width 24 height 15
click at [668, 214] on input "True" at bounding box center [661, 210] width 14 height 12
radio input "true"
click at [775, 328] on label "False" at bounding box center [803, 306] width 91 height 42
click at [775, 313] on input "False" at bounding box center [775, 307] width 14 height 12
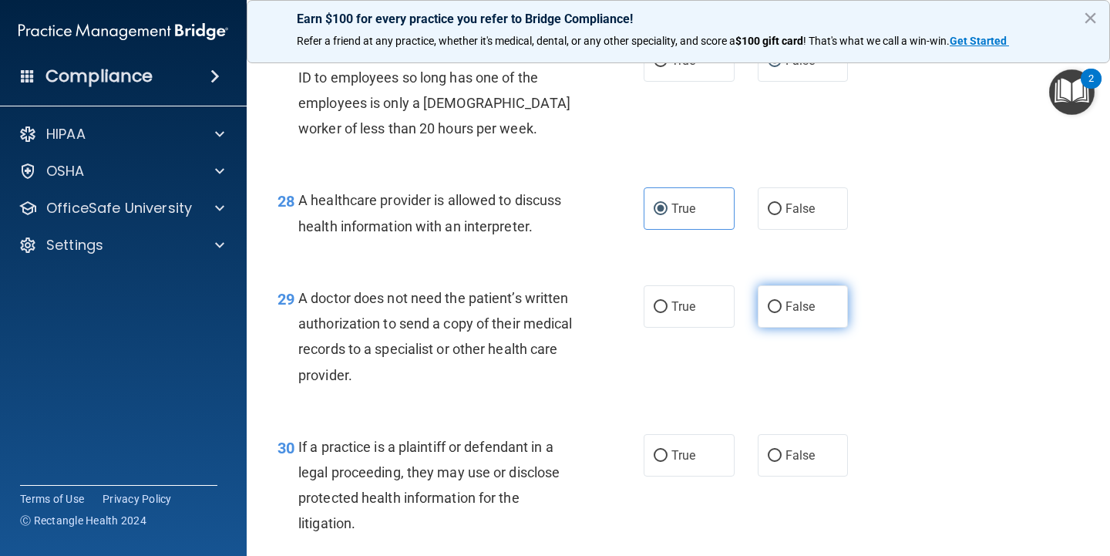
radio input "true"
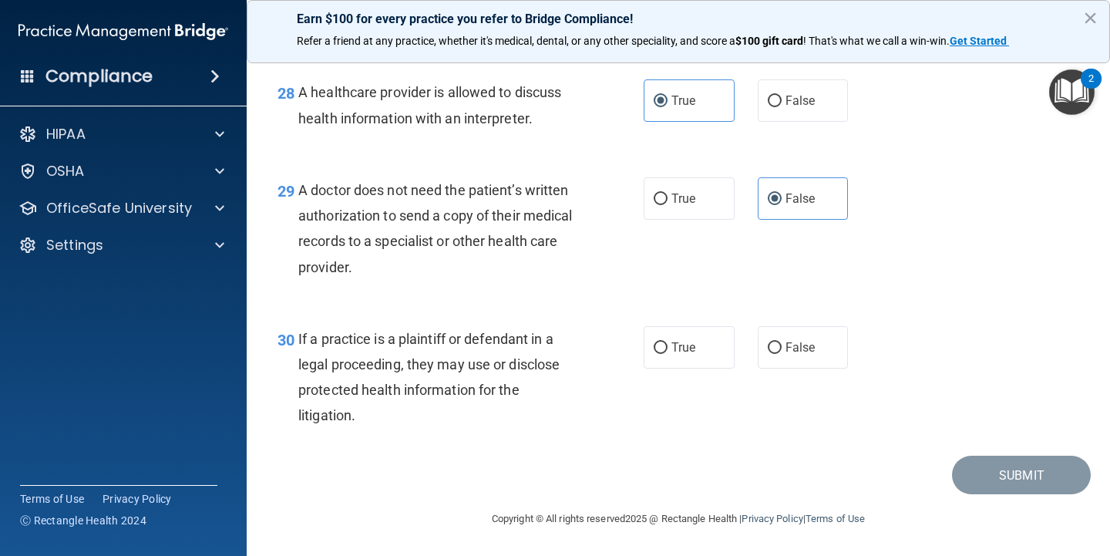
scroll to position [3884, 0]
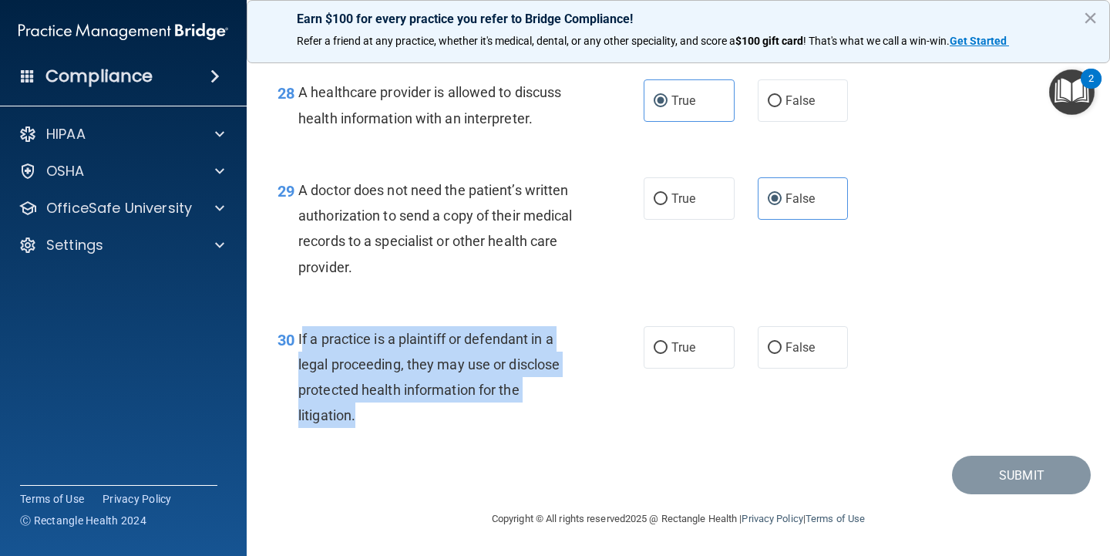
drag, startPoint x: 396, startPoint y: 417, endPoint x: 303, endPoint y: 336, distance: 122.9
click at [303, 336] on div "If a practice is a plaintiff or defendant in a legal proceeding, they may use o…" at bounding box center [444, 377] width 292 height 103
click at [367, 409] on div "If a practice is a plaintiff or defendant in a legal proceeding, they may use o…" at bounding box center [444, 377] width 292 height 103
drag, startPoint x: 366, startPoint y: 419, endPoint x: 299, endPoint y: 334, distance: 108.7
click at [299, 334] on div "If a practice is a plaintiff or defendant in a legal proceeding, they may use o…" at bounding box center [444, 377] width 292 height 103
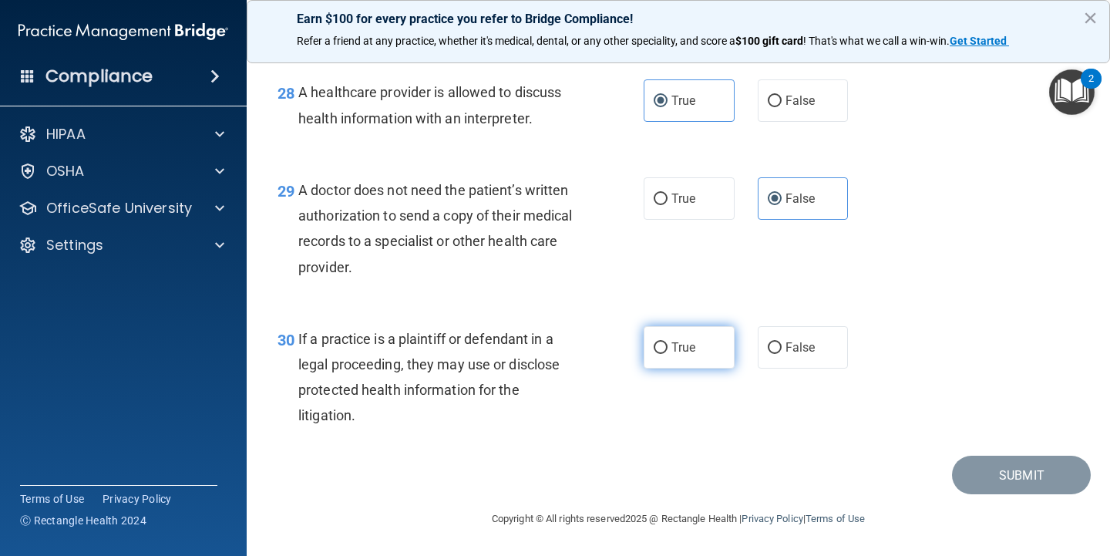
click at [671, 349] on label "True" at bounding box center [689, 347] width 91 height 42
click at [668, 349] on input "True" at bounding box center [661, 348] width 14 height 12
radio input "true"
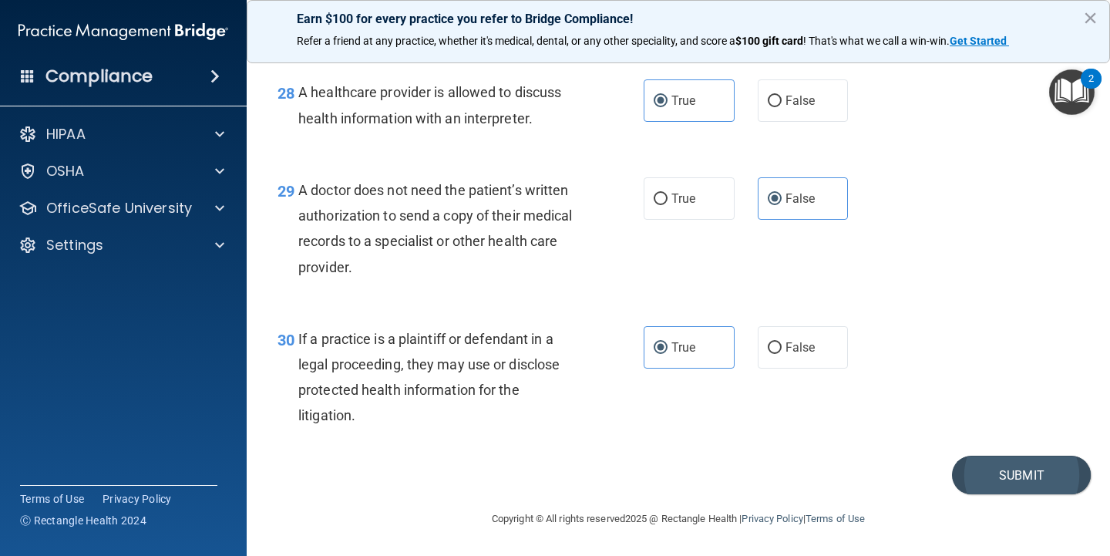
click at [1015, 478] on button "Submit" at bounding box center [1021, 475] width 139 height 39
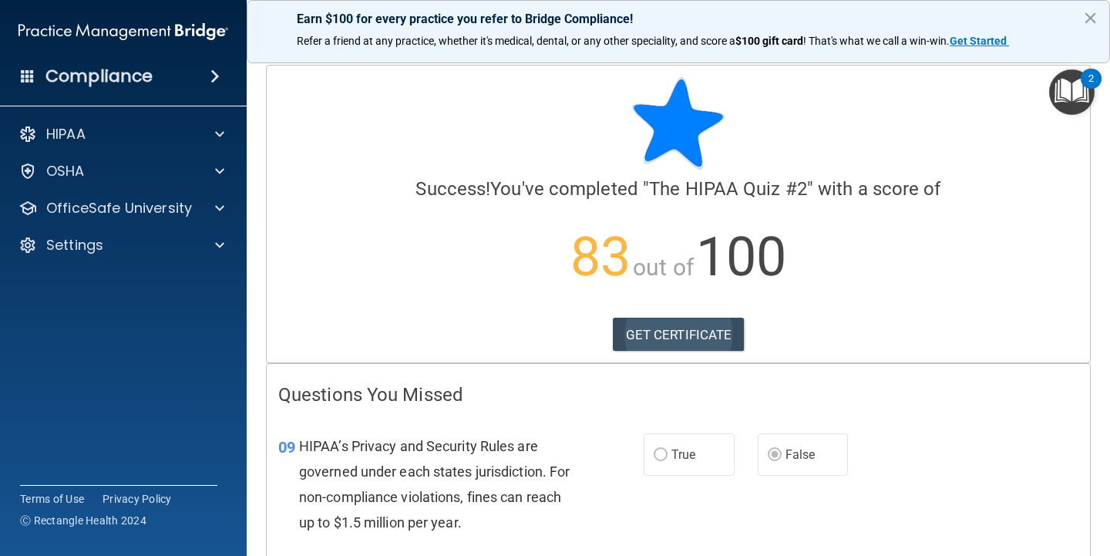
click at [679, 335] on link "GET CERTIFICATE" at bounding box center [679, 335] width 132 height 34
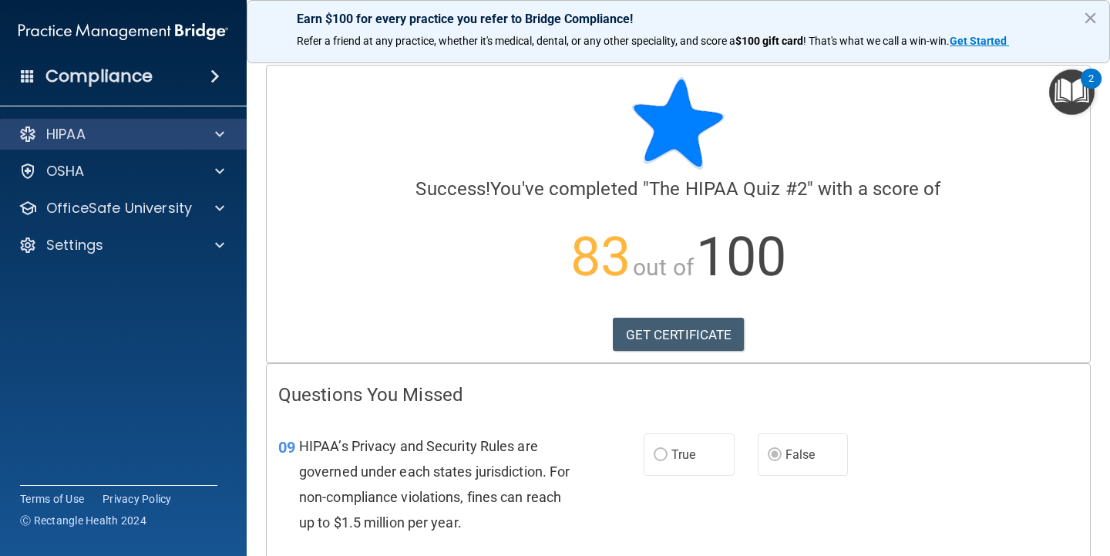
click at [140, 124] on div "HIPAA" at bounding box center [123, 134] width 247 height 31
click at [222, 133] on span at bounding box center [219, 134] width 9 height 19
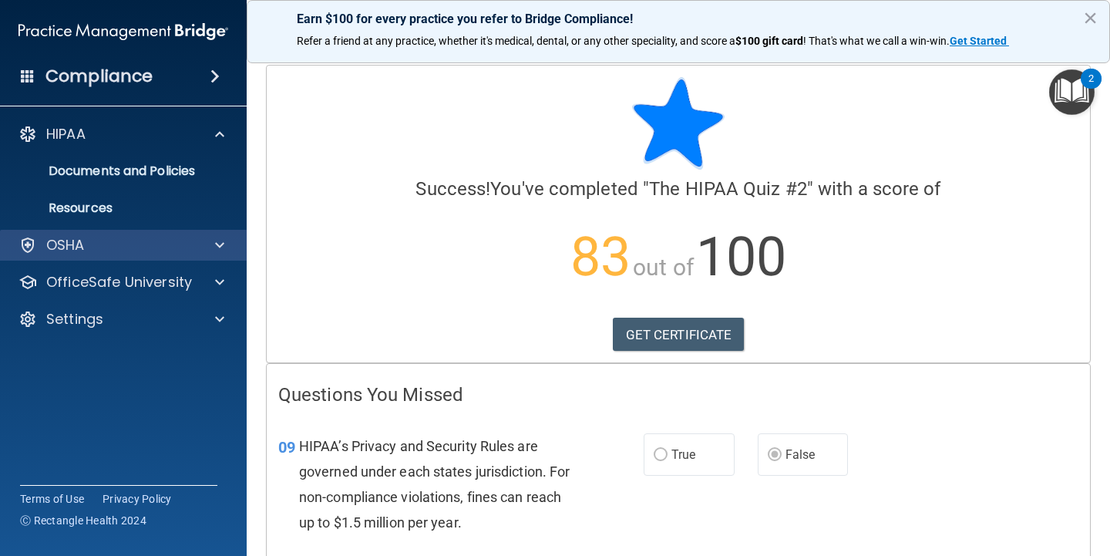
click at [217, 244] on span at bounding box center [219, 245] width 9 height 19
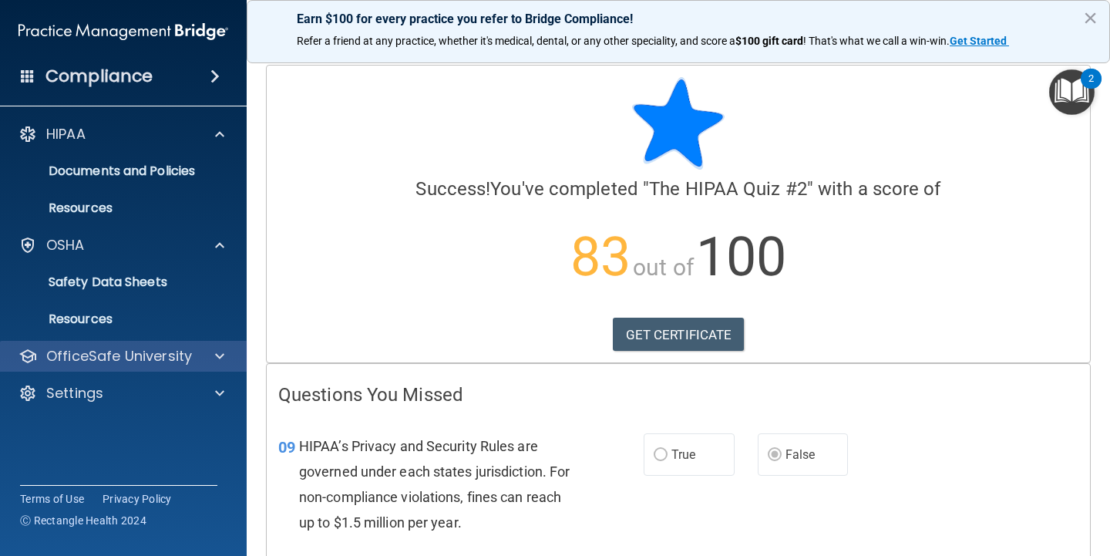
click at [217, 362] on span at bounding box center [219, 356] width 9 height 19
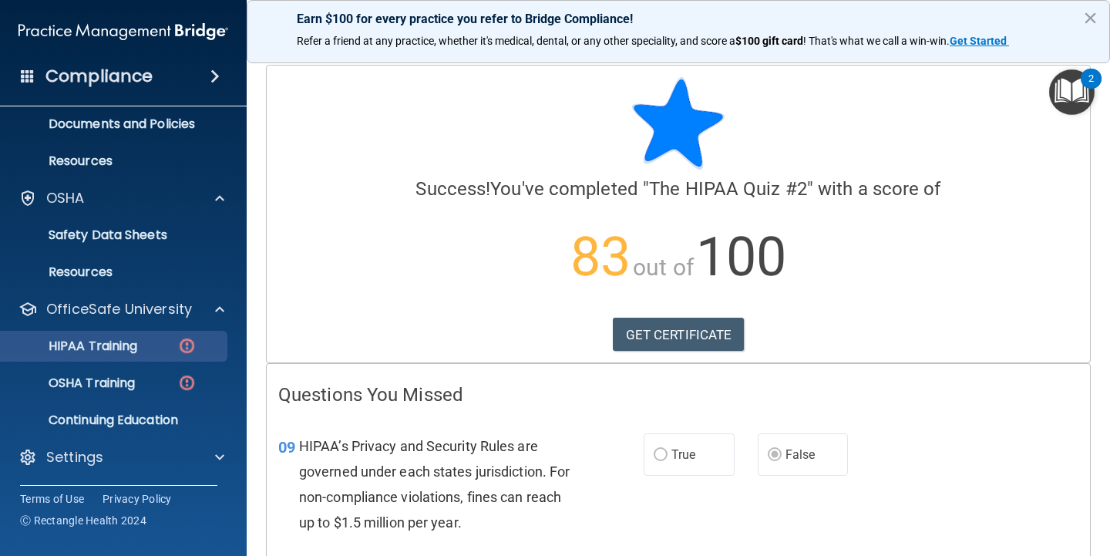
scroll to position [47, 0]
click at [169, 348] on div "HIPAA Training" at bounding box center [115, 345] width 210 height 15
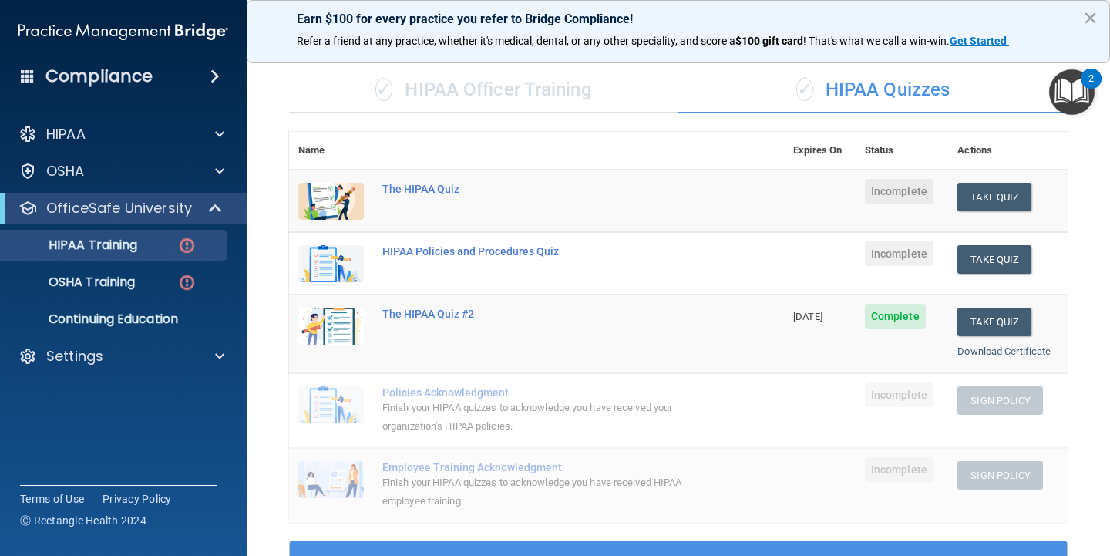
scroll to position [56, 0]
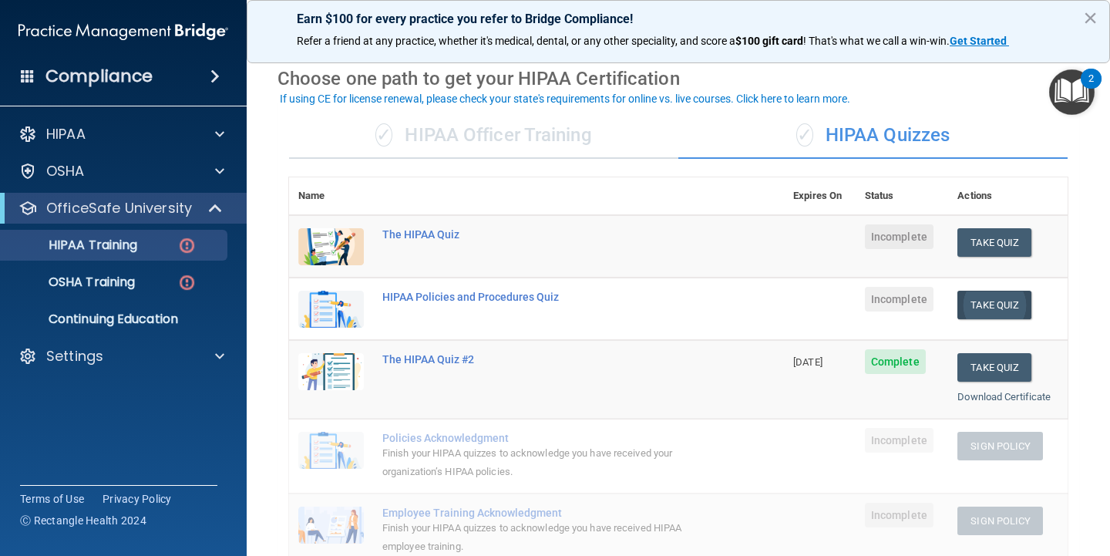
click at [982, 300] on button "Take Quiz" at bounding box center [995, 305] width 74 height 29
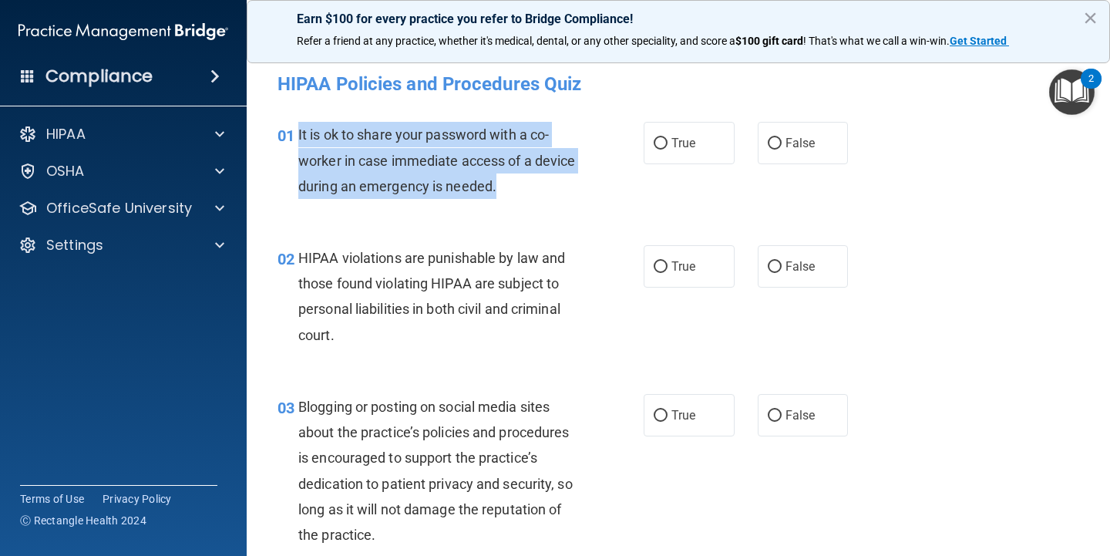
drag, startPoint x: 510, startPoint y: 179, endPoint x: 298, endPoint y: 126, distance: 218.4
click at [298, 126] on div "It is ok to share your password with a co-worker in case immediate access of a …" at bounding box center [444, 160] width 292 height 77
click at [776, 149] on input "False" at bounding box center [775, 144] width 14 height 12
radio input "true"
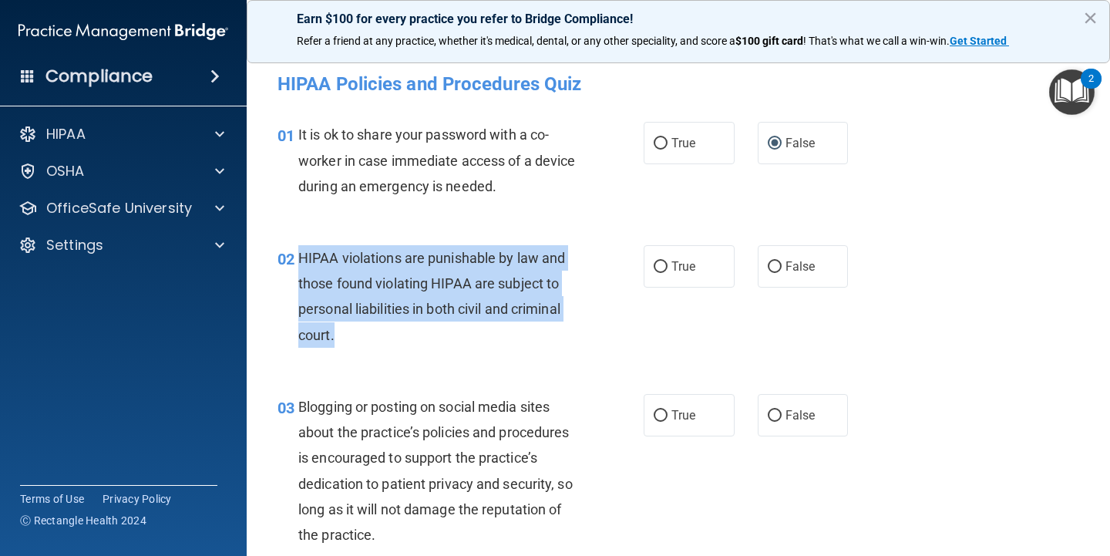
drag, startPoint x: 384, startPoint y: 328, endPoint x: 299, endPoint y: 260, distance: 108.6
click at [299, 260] on div "HIPAA violations are punishable by law and those found violating HIPAA are subj…" at bounding box center [444, 296] width 292 height 103
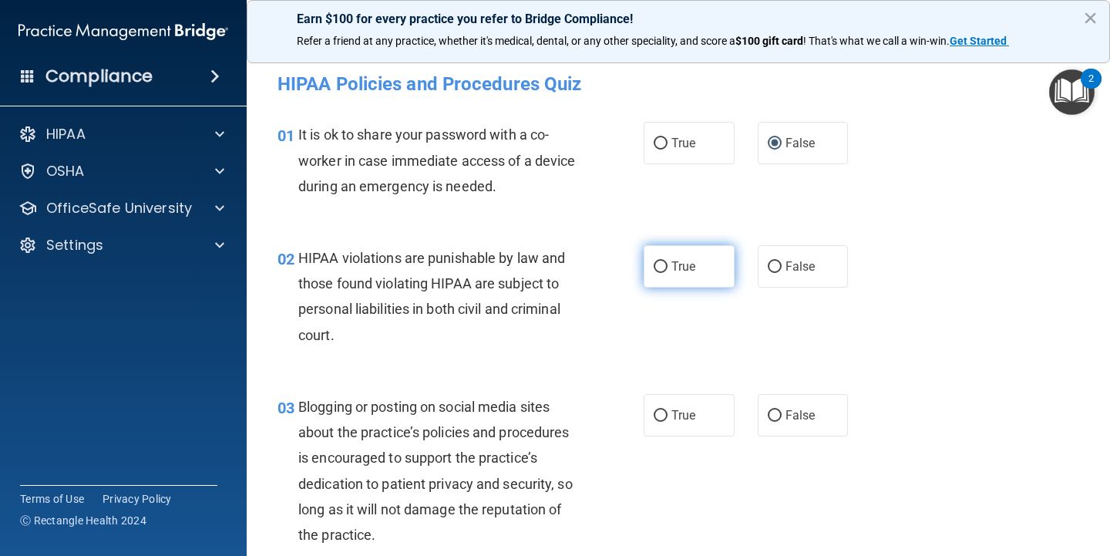
click at [663, 273] on label "True" at bounding box center [689, 266] width 91 height 42
click at [663, 273] on input "True" at bounding box center [661, 267] width 14 height 12
radio input "true"
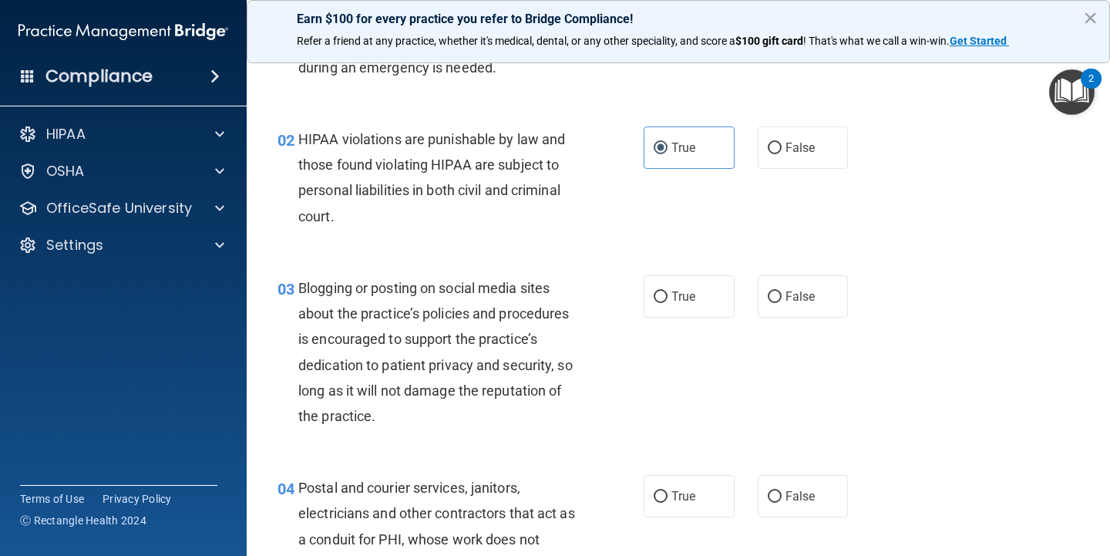
scroll to position [120, 0]
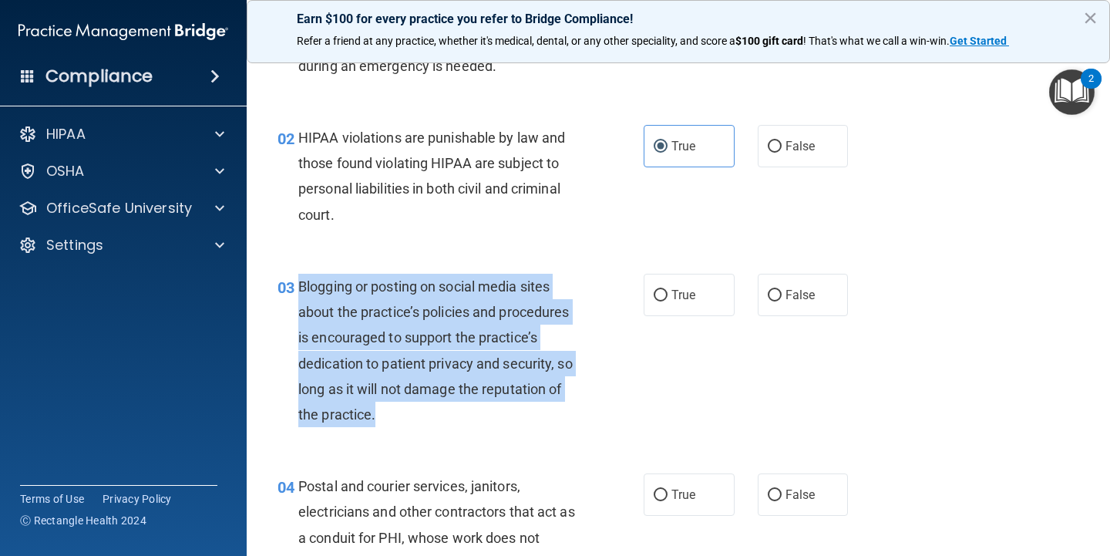
drag, startPoint x: 422, startPoint y: 415, endPoint x: 300, endPoint y: 283, distance: 179.5
click at [300, 283] on div "Blogging or posting on social media sites about the practice’s policies and pro…" at bounding box center [444, 350] width 292 height 153
click at [773, 290] on input "False" at bounding box center [775, 296] width 14 height 12
radio input "true"
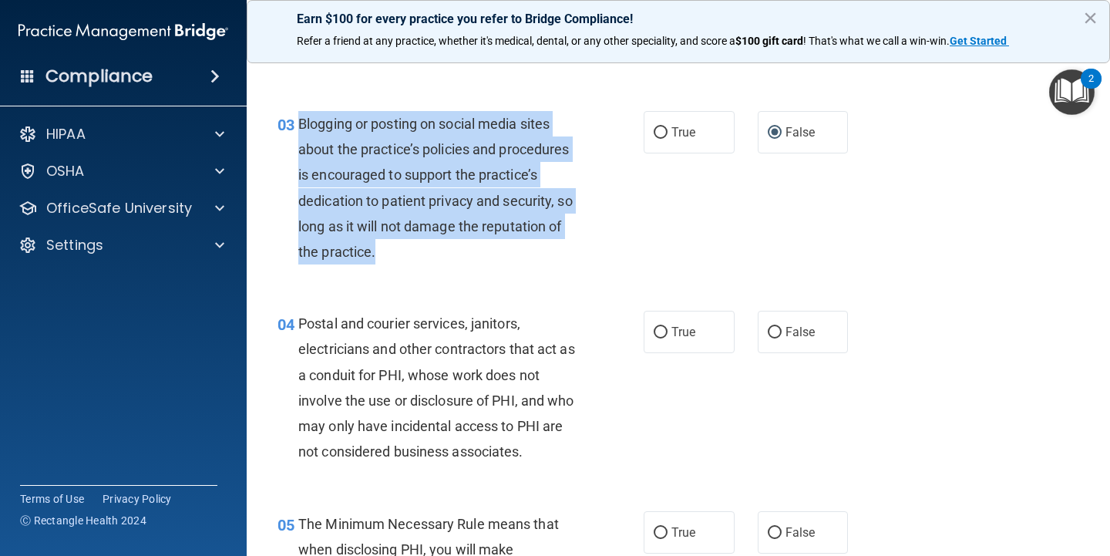
scroll to position [285, 0]
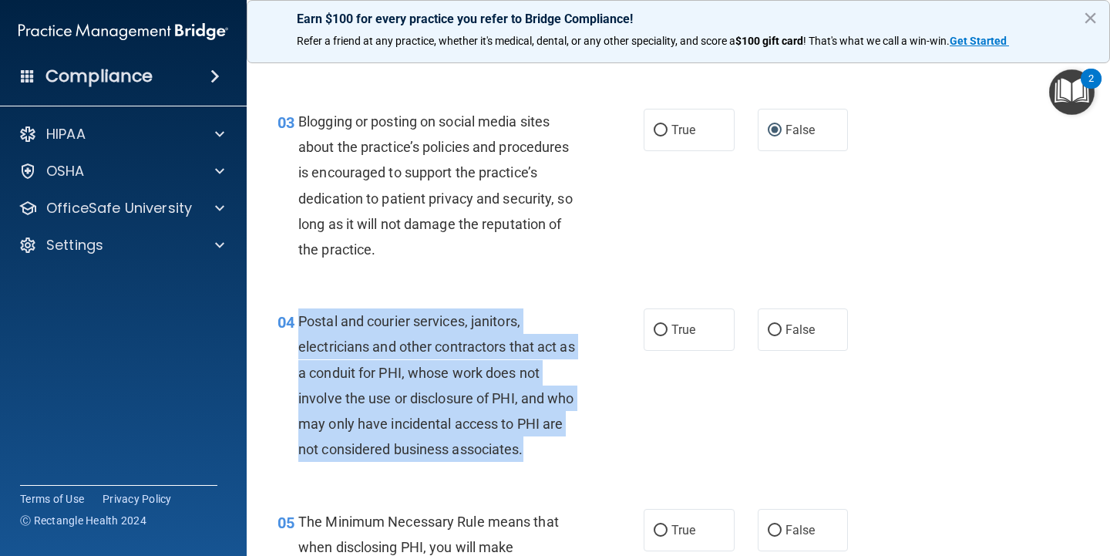
drag, startPoint x: 540, startPoint y: 452, endPoint x: 300, endPoint y: 317, distance: 275.1
click at [300, 317] on div "Postal and courier services, janitors, electricians and other contractors that …" at bounding box center [444, 384] width 292 height 153
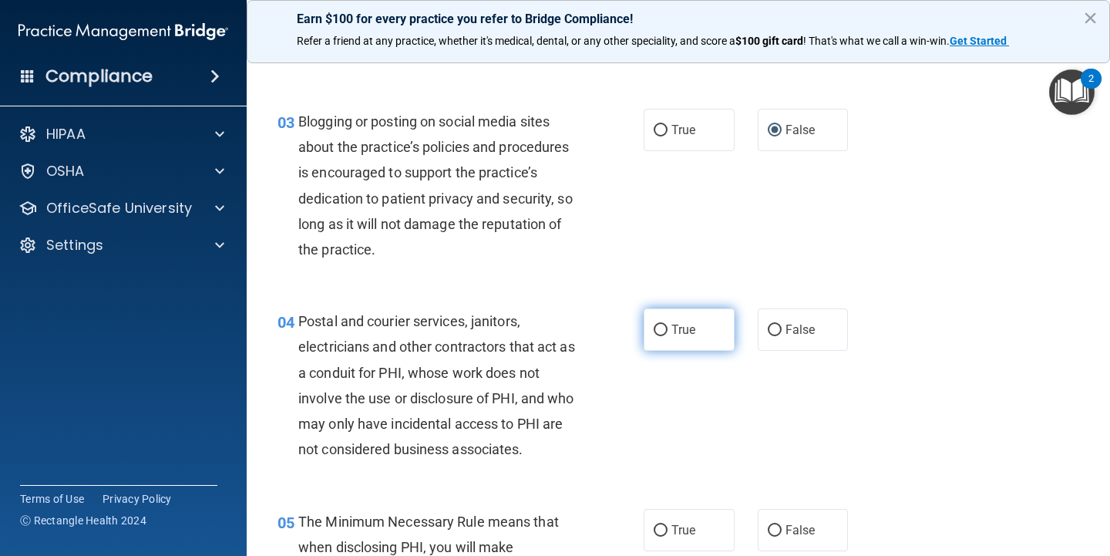
click at [678, 338] on label "True" at bounding box center [689, 329] width 91 height 42
click at [668, 336] on input "True" at bounding box center [661, 331] width 14 height 12
radio input "true"
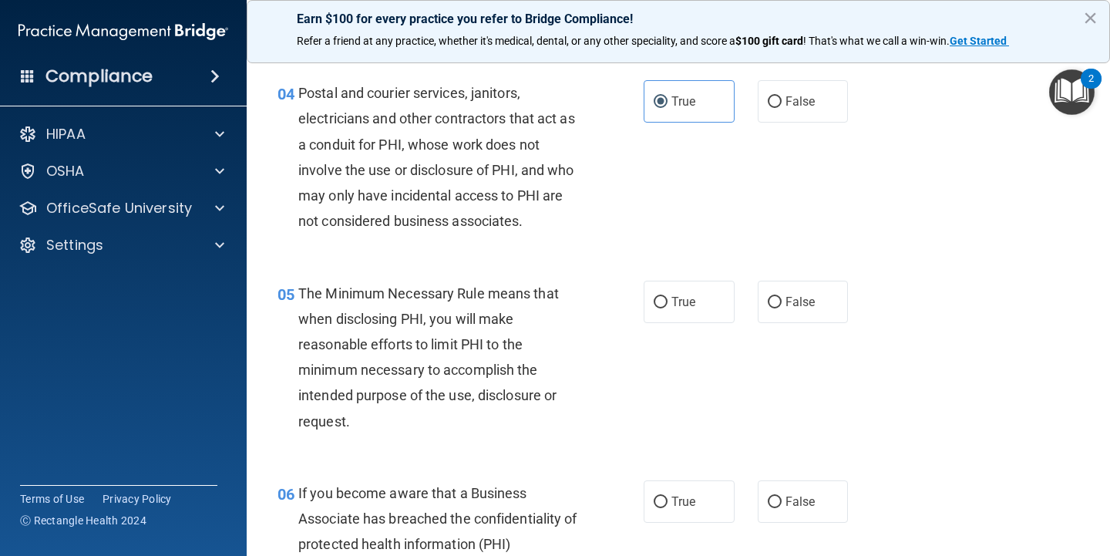
scroll to position [516, 0]
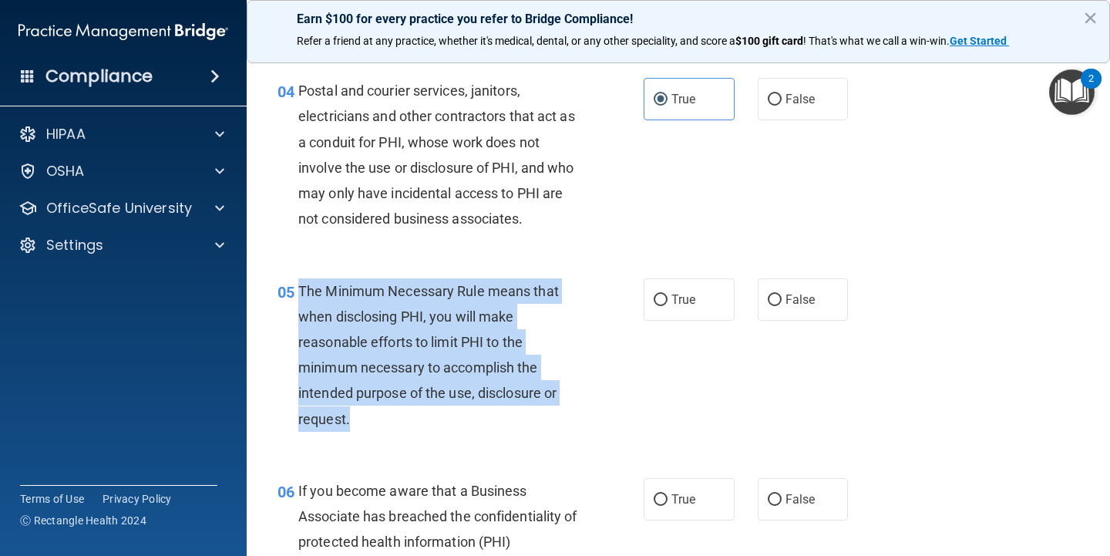
drag, startPoint x: 361, startPoint y: 415, endPoint x: 301, endPoint y: 282, distance: 145.6
click at [301, 282] on div "The Minimum Necessary Rule means that when disclosing PHI, you will make reason…" at bounding box center [444, 354] width 292 height 153
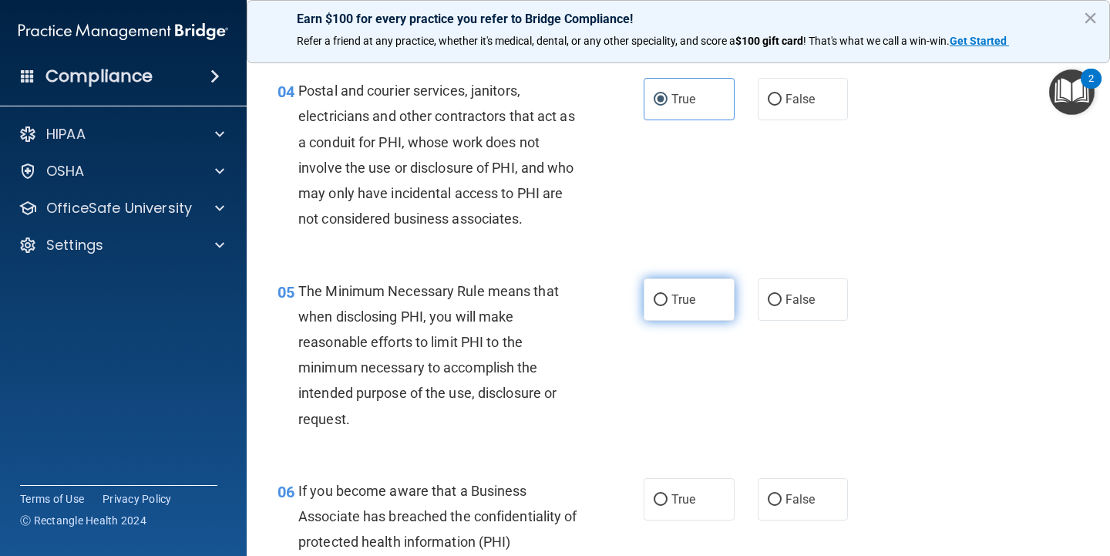
click at [703, 305] on label "True" at bounding box center [689, 299] width 91 height 42
click at [668, 305] on input "True" at bounding box center [661, 301] width 14 height 12
radio input "true"
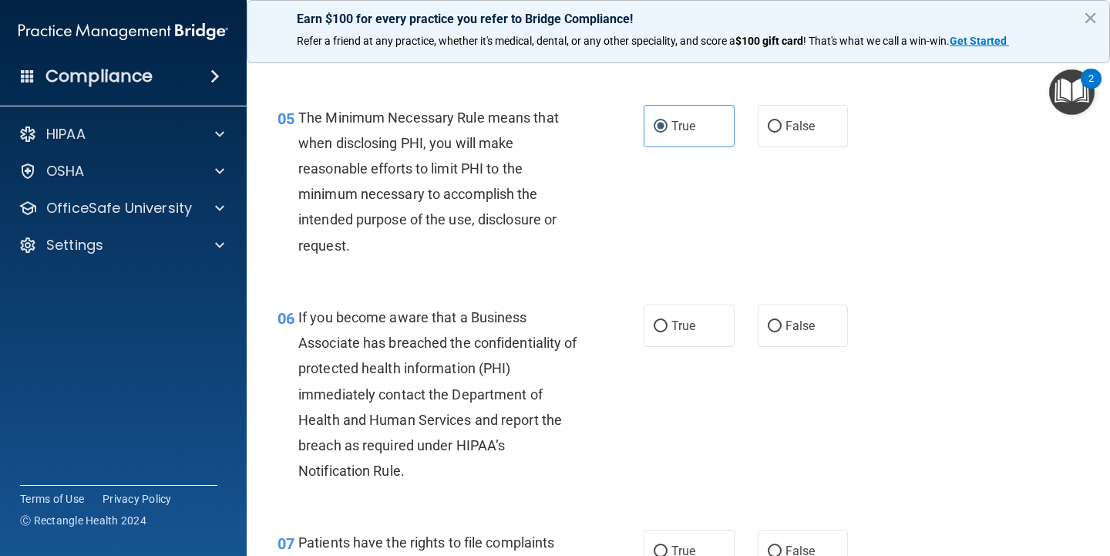
scroll to position [690, 0]
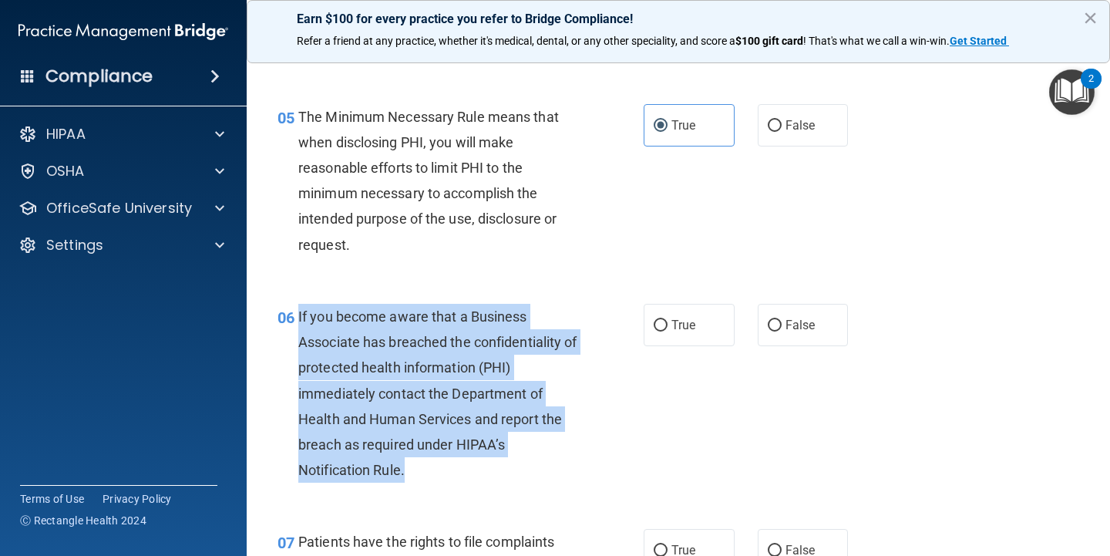
drag, startPoint x: 461, startPoint y: 465, endPoint x: 299, endPoint y: 308, distance: 225.2
click at [299, 308] on div "If you become aware that a Business Associate has breached the confidentiality …" at bounding box center [444, 394] width 292 height 180
click at [325, 324] on div "If you become aware that a Business Associate has breached the confidentiality …" at bounding box center [444, 394] width 292 height 180
drag, startPoint x: 298, startPoint y: 309, endPoint x: 405, endPoint y: 463, distance: 186.7
click at [405, 463] on span "If you become aware that a Business Associate has breached the confidentiality …" at bounding box center [437, 393] width 279 height 170
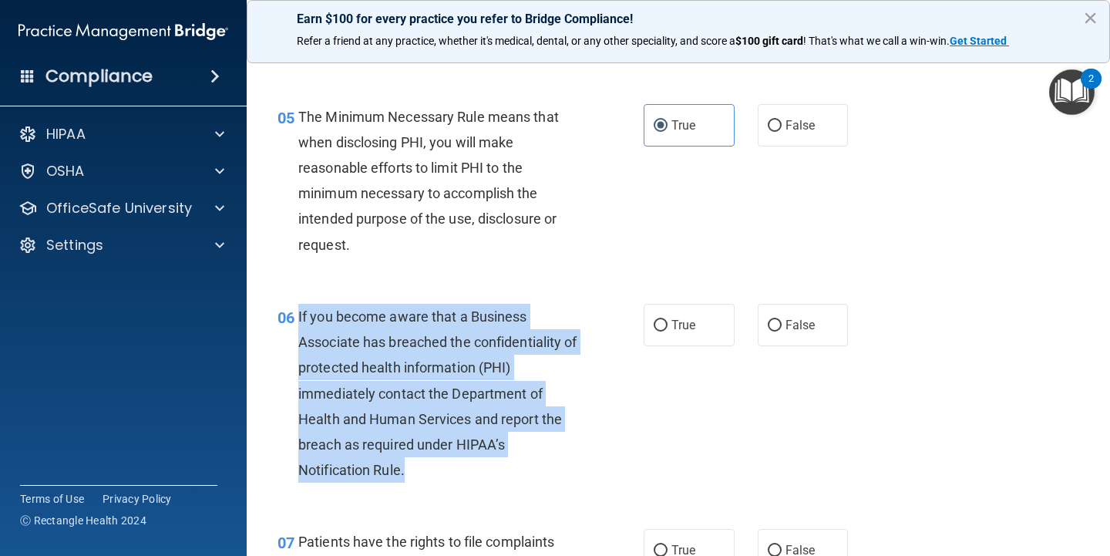
click at [373, 398] on div "If you become aware that a Business Associate has breached the confidentiality …" at bounding box center [444, 394] width 292 height 180
drag, startPoint x: 416, startPoint y: 463, endPoint x: 298, endPoint y: 309, distance: 194.1
click at [298, 309] on div "If you become aware that a Business Associate has breached the confidentiality …" at bounding box center [444, 394] width 292 height 180
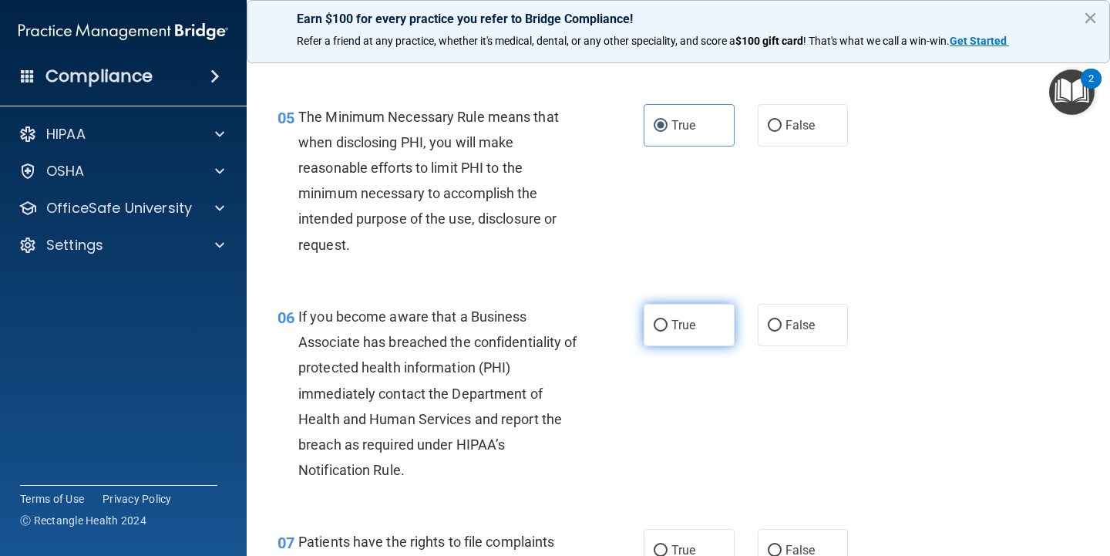
click at [669, 318] on label "True" at bounding box center [689, 325] width 91 height 42
click at [668, 320] on input "True" at bounding box center [661, 326] width 14 height 12
radio input "true"
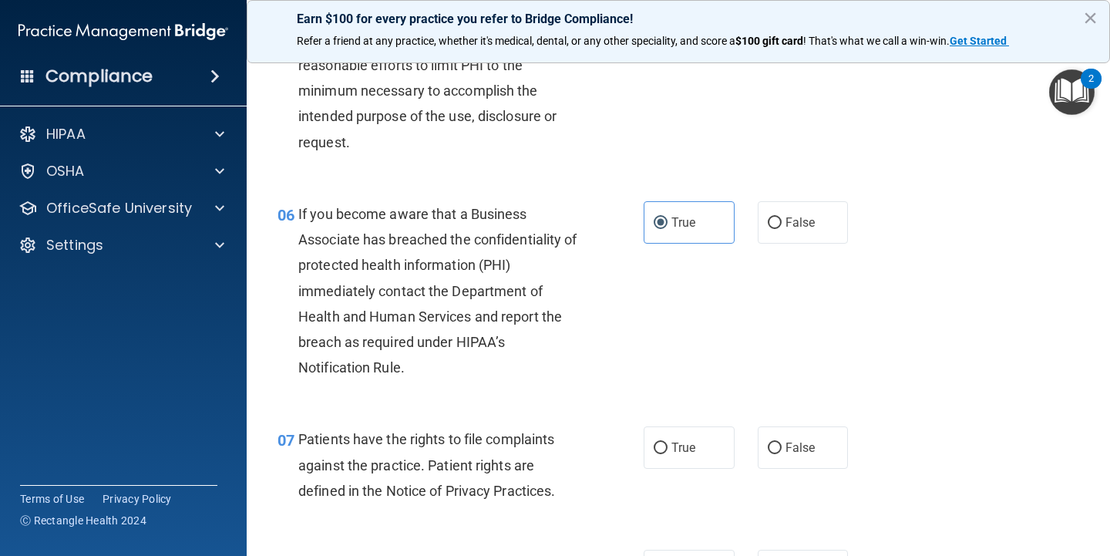
scroll to position [793, 0]
click at [1077, 93] on img "Open Resource Center, 2 new notifications" at bounding box center [1071, 91] width 45 height 45
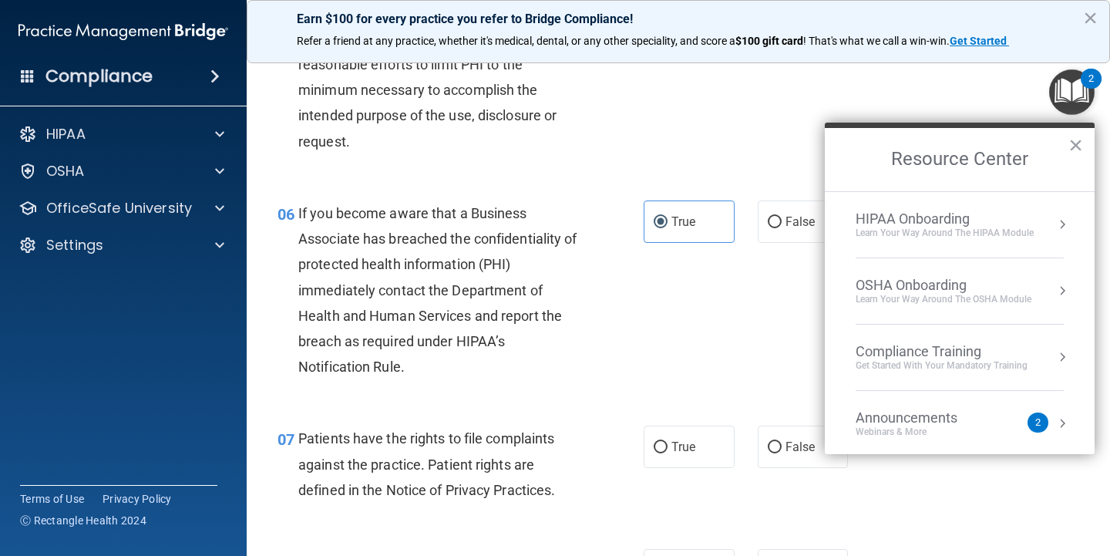
click at [1077, 93] on img "Open Resource Center, 2 new notifications" at bounding box center [1071, 91] width 45 height 45
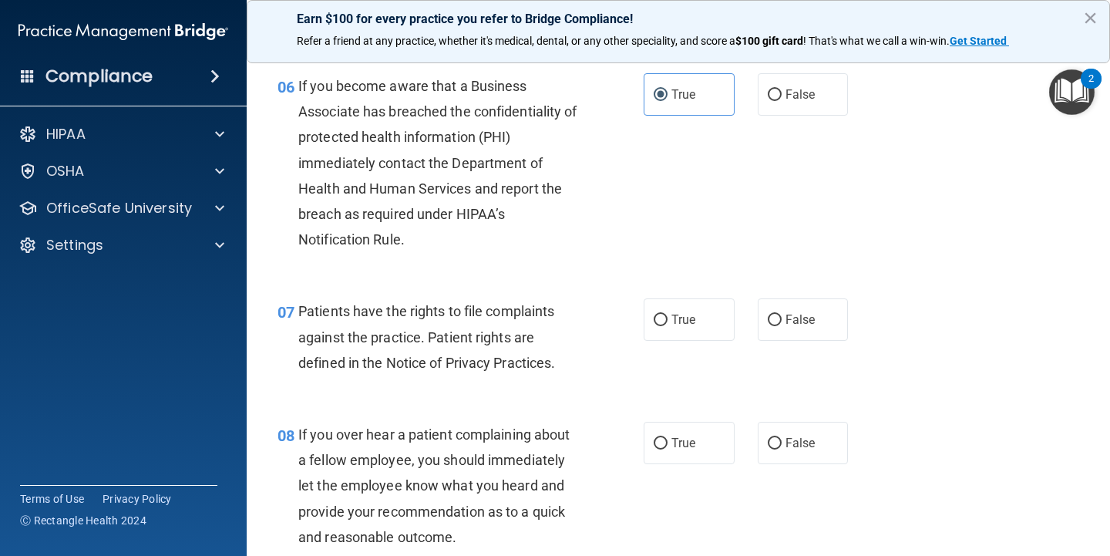
scroll to position [935, 0]
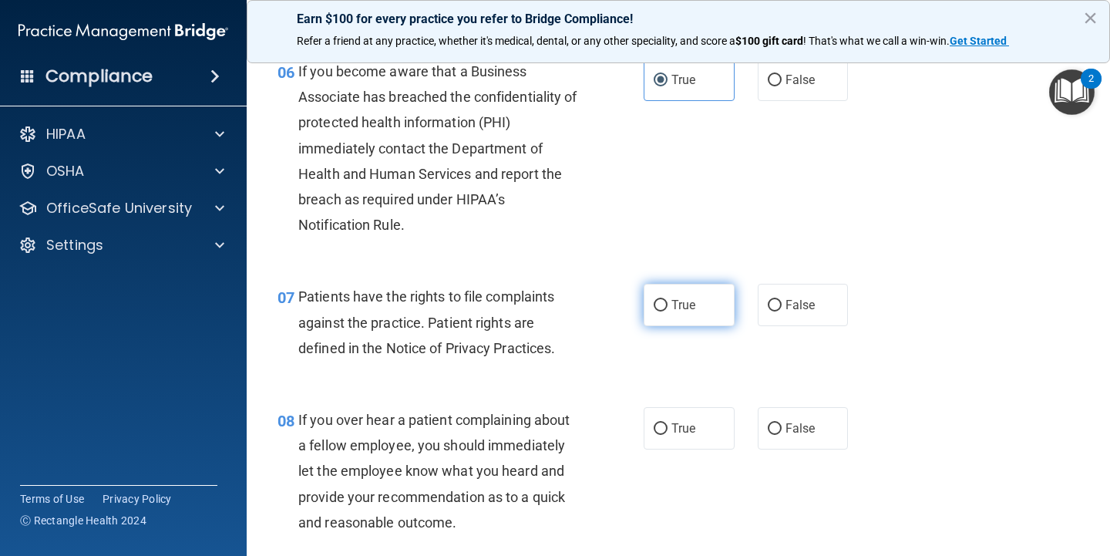
click at [697, 308] on label "True" at bounding box center [689, 305] width 91 height 42
click at [668, 308] on input "True" at bounding box center [661, 306] width 14 height 12
radio input "true"
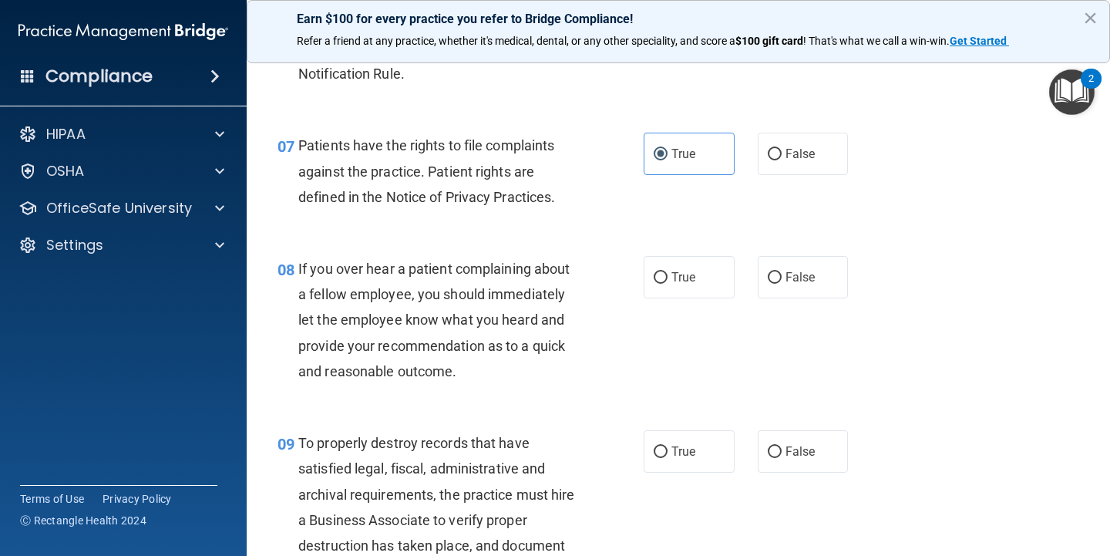
scroll to position [1090, 0]
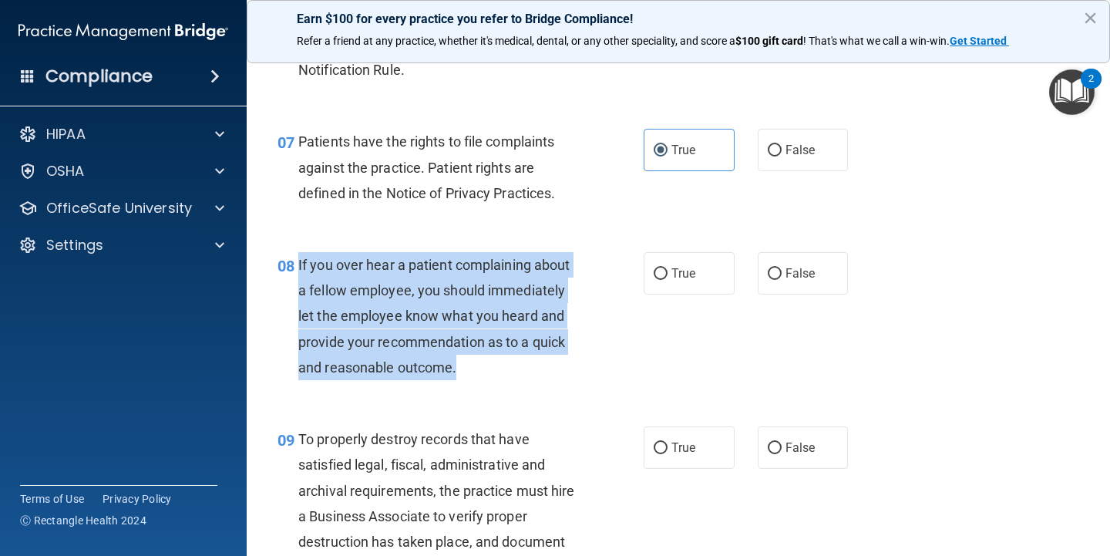
drag, startPoint x: 493, startPoint y: 367, endPoint x: 299, endPoint y: 258, distance: 222.6
click at [299, 258] on div "If you over hear a patient complaining about a fellow employee, you should imme…" at bounding box center [444, 316] width 292 height 128
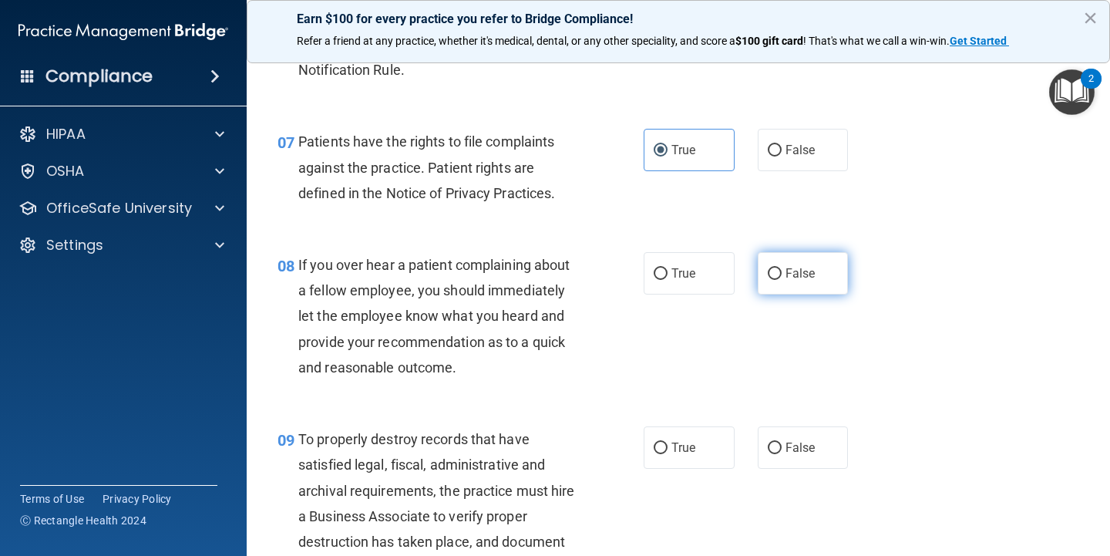
click at [771, 259] on label "False" at bounding box center [803, 273] width 91 height 42
click at [771, 268] on input "False" at bounding box center [775, 274] width 14 height 12
radio input "true"
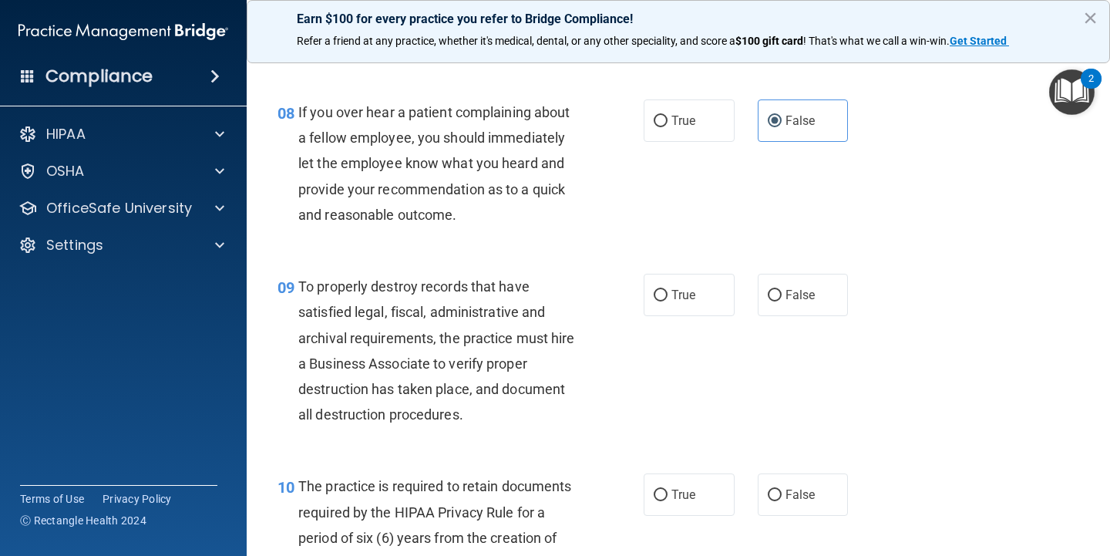
scroll to position [1244, 0]
drag, startPoint x: 481, startPoint y: 412, endPoint x: 472, endPoint y: 402, distance: 14.2
click at [472, 402] on div "To properly destroy records that have satisfied legal, fiscal, administrative a…" at bounding box center [444, 349] width 292 height 153
click at [763, 298] on label "False" at bounding box center [803, 294] width 91 height 42
click at [768, 298] on input "False" at bounding box center [775, 295] width 14 height 12
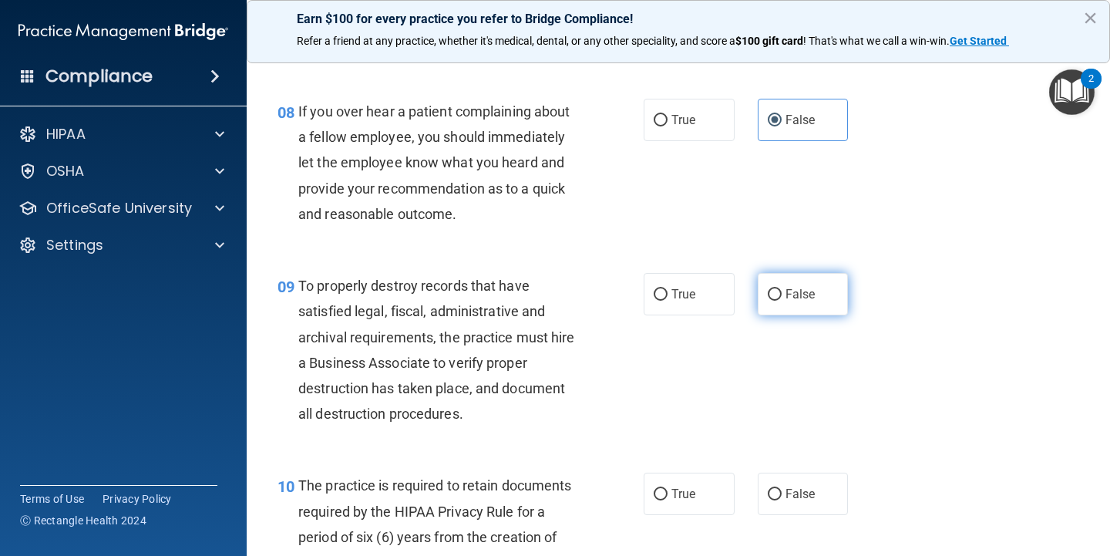
radio input "true"
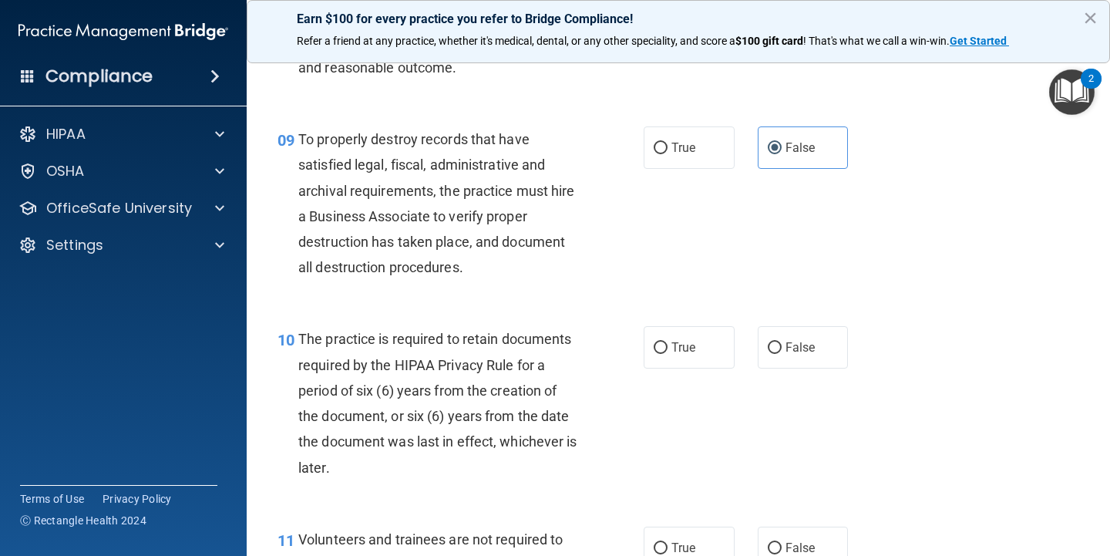
scroll to position [1387, 0]
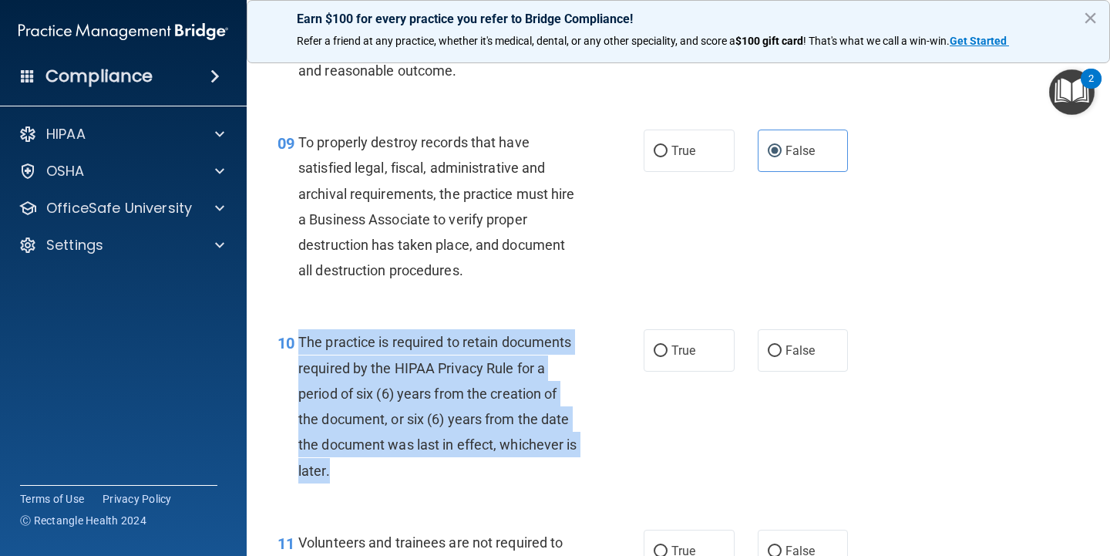
drag, startPoint x: 345, startPoint y: 453, endPoint x: 301, endPoint y: 333, distance: 128.0
click at [301, 333] on div "The practice is required to retain documents required by the HIPAA Privacy Rule…" at bounding box center [444, 405] width 292 height 153
click at [316, 338] on span "The practice is required to retain documents required by the HIPAA Privacy Rule…" at bounding box center [437, 406] width 279 height 144
drag, startPoint x: 302, startPoint y: 332, endPoint x: 359, endPoint y: 466, distance: 145.1
click at [359, 468] on div "The practice is required to retain documents required by the HIPAA Privacy Rule…" at bounding box center [444, 405] width 292 height 153
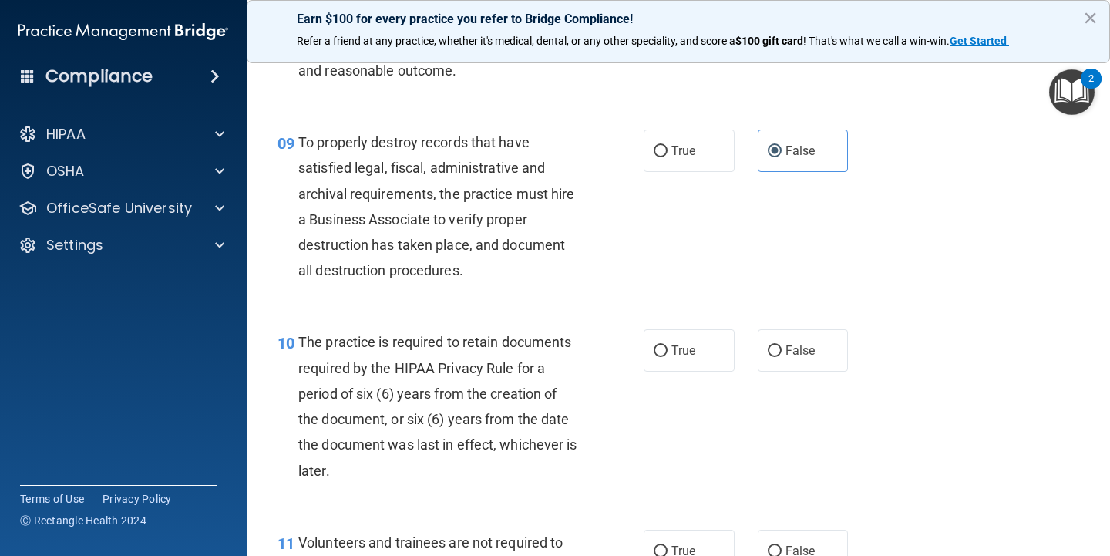
click at [669, 316] on div "10 The practice is required to retain documents required by the HIPAA Privacy R…" at bounding box center [678, 410] width 825 height 200
click at [675, 343] on span "True" at bounding box center [684, 350] width 24 height 15
click at [668, 345] on input "True" at bounding box center [661, 351] width 14 height 12
radio input "true"
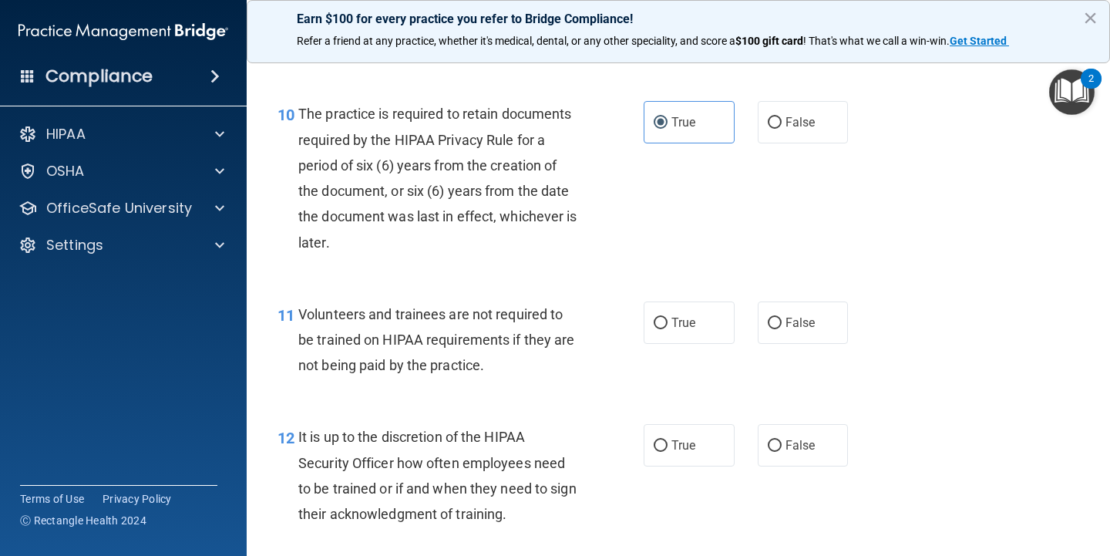
scroll to position [1625, 0]
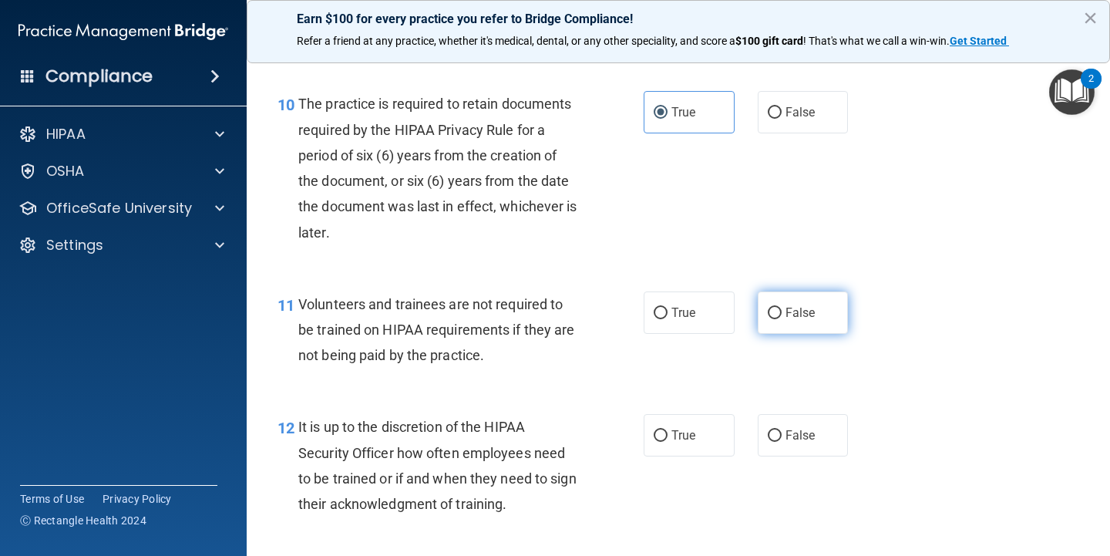
click at [800, 308] on span "False" at bounding box center [801, 312] width 30 height 15
click at [782, 308] on input "False" at bounding box center [775, 314] width 14 height 12
radio input "true"
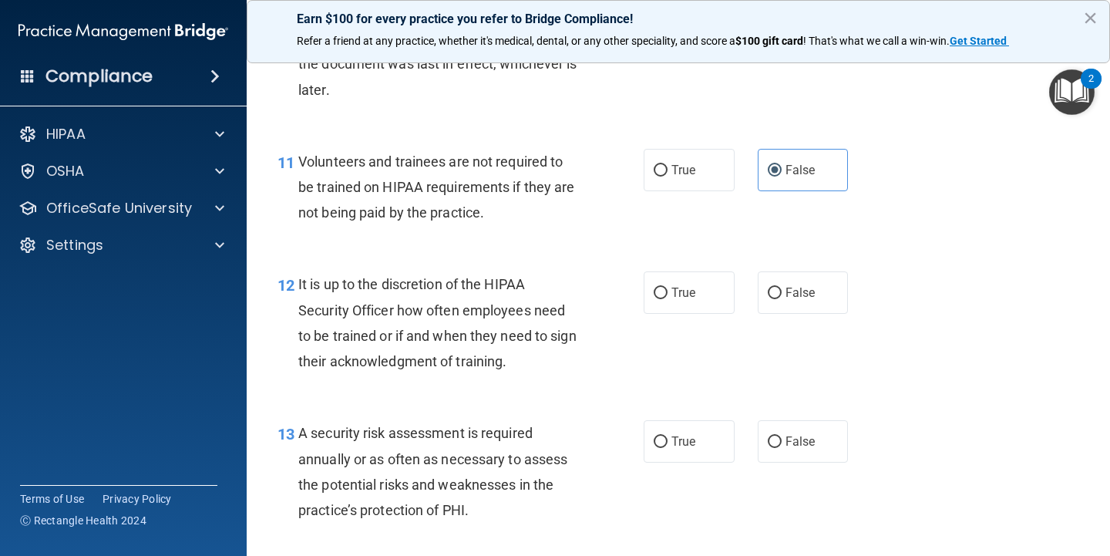
scroll to position [1773, 0]
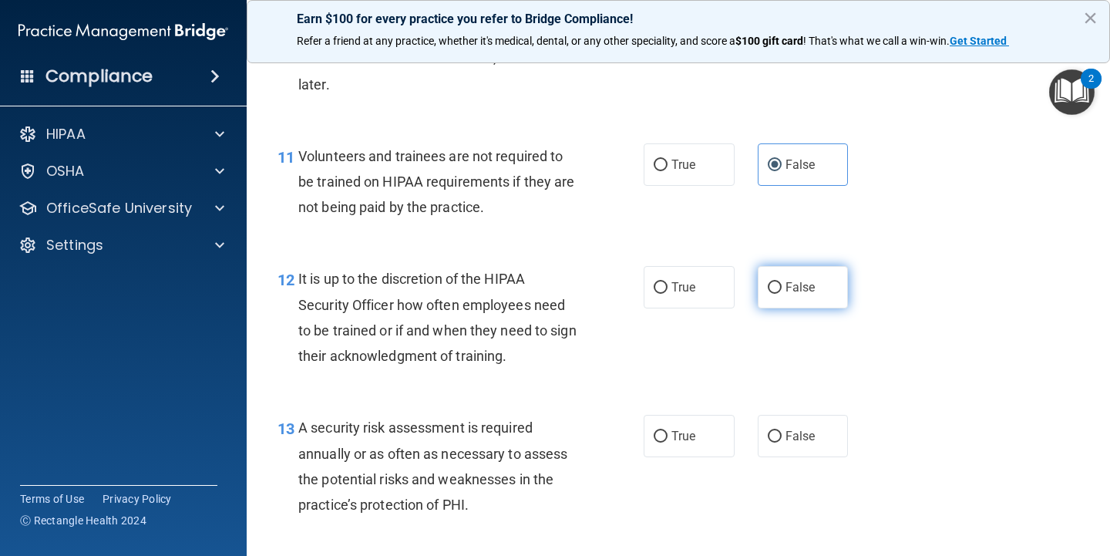
click at [772, 268] on label "False" at bounding box center [803, 287] width 91 height 42
click at [772, 282] on input "False" at bounding box center [775, 288] width 14 height 12
radio input "true"
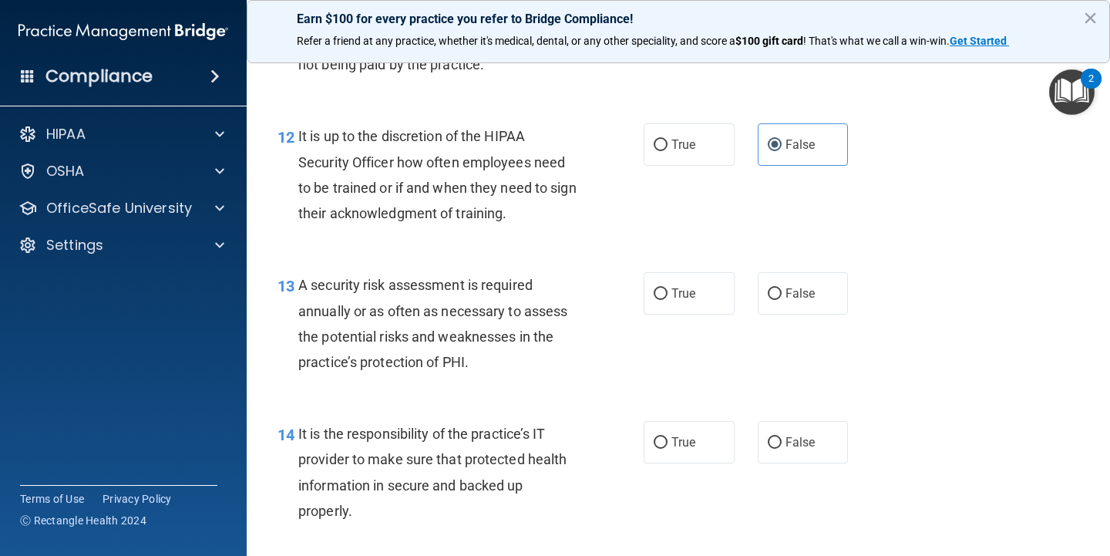
scroll to position [1930, 0]
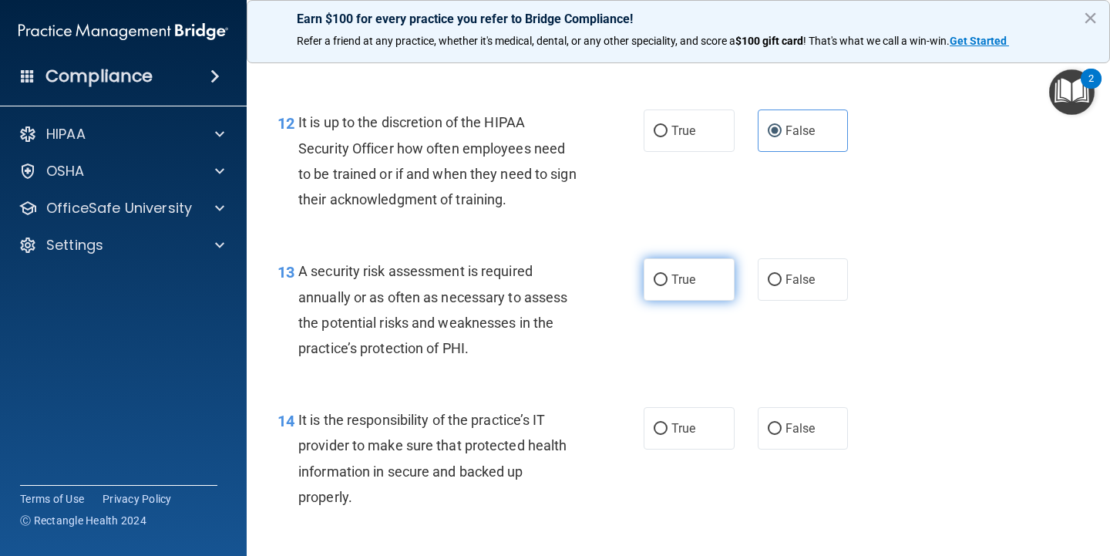
click at [669, 258] on label "True" at bounding box center [689, 279] width 91 height 42
click at [668, 274] on input "True" at bounding box center [661, 280] width 14 height 12
radio input "true"
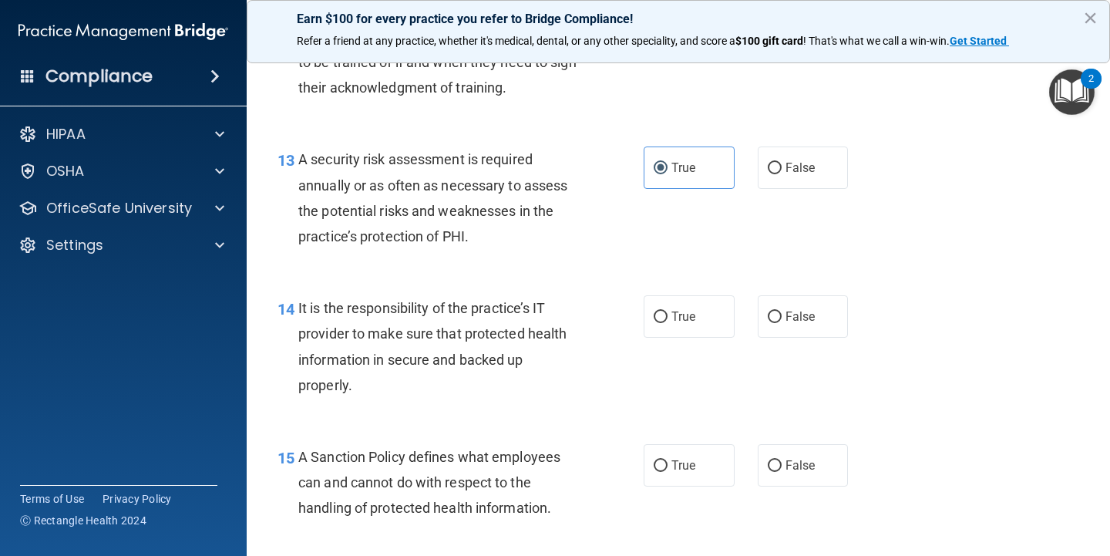
scroll to position [2041, 0]
click at [371, 378] on div "It is the responsibility of the practice’s IT provider to make sure that protec…" at bounding box center [444, 347] width 292 height 103
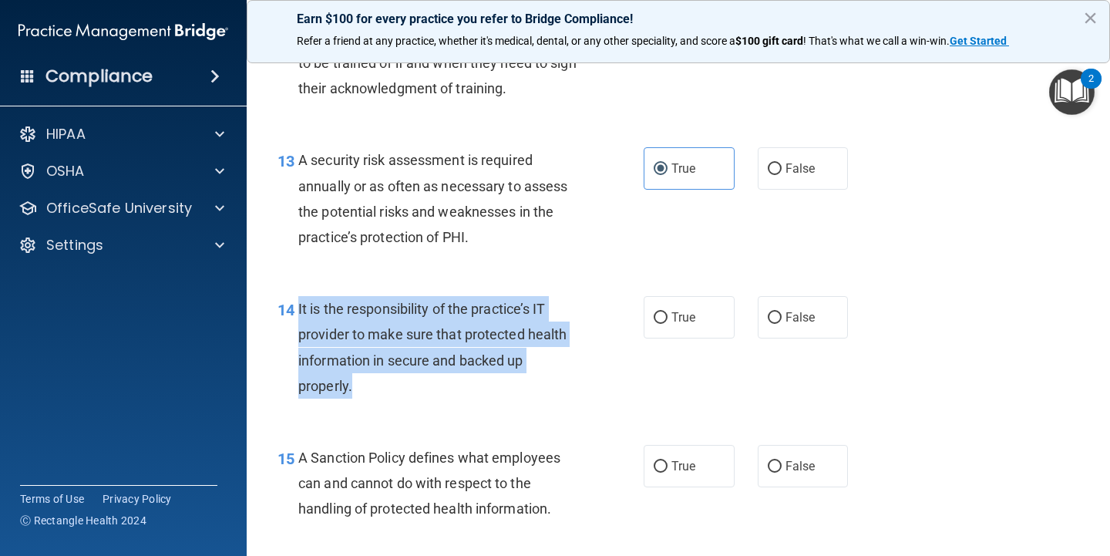
drag, startPoint x: 371, startPoint y: 377, endPoint x: 298, endPoint y: 292, distance: 112.1
click at [298, 296] on div "14 It is the responsibility of the practice’s IT provider to make sure that pro…" at bounding box center [460, 351] width 412 height 110
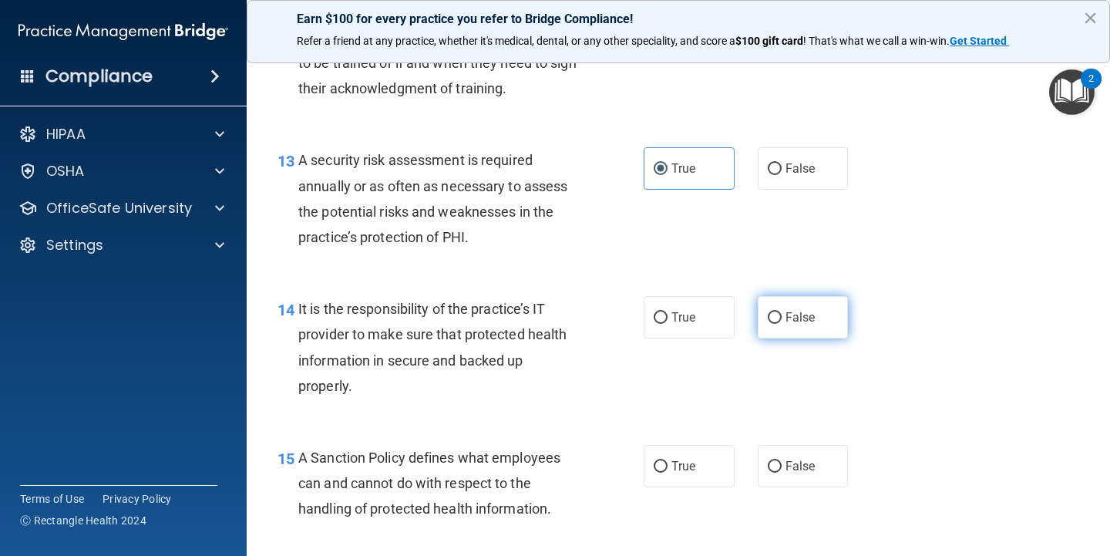
click at [787, 310] on span "False" at bounding box center [801, 317] width 30 height 15
click at [782, 312] on input "False" at bounding box center [775, 318] width 14 height 12
radio input "true"
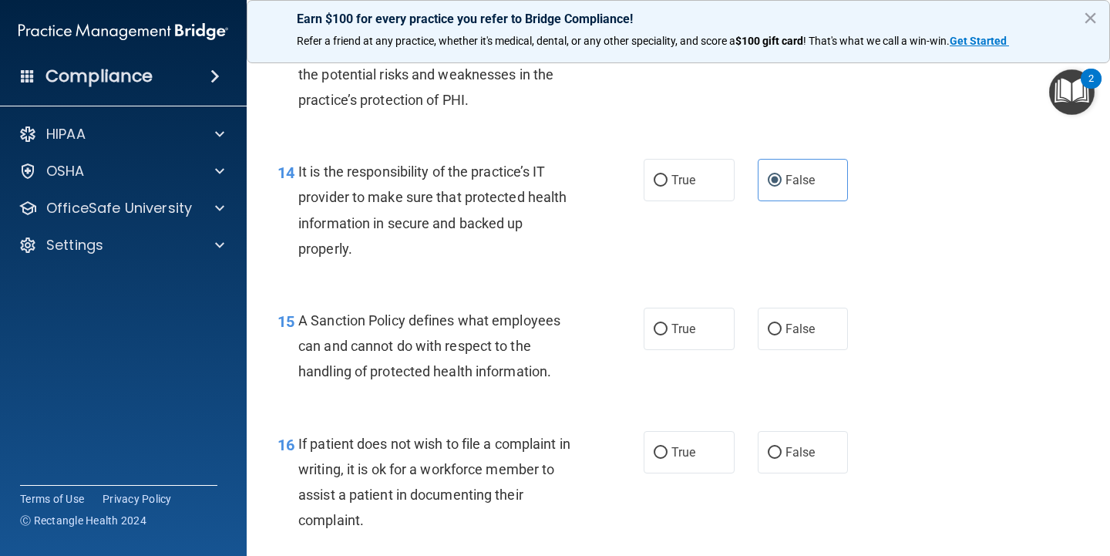
scroll to position [2180, 0]
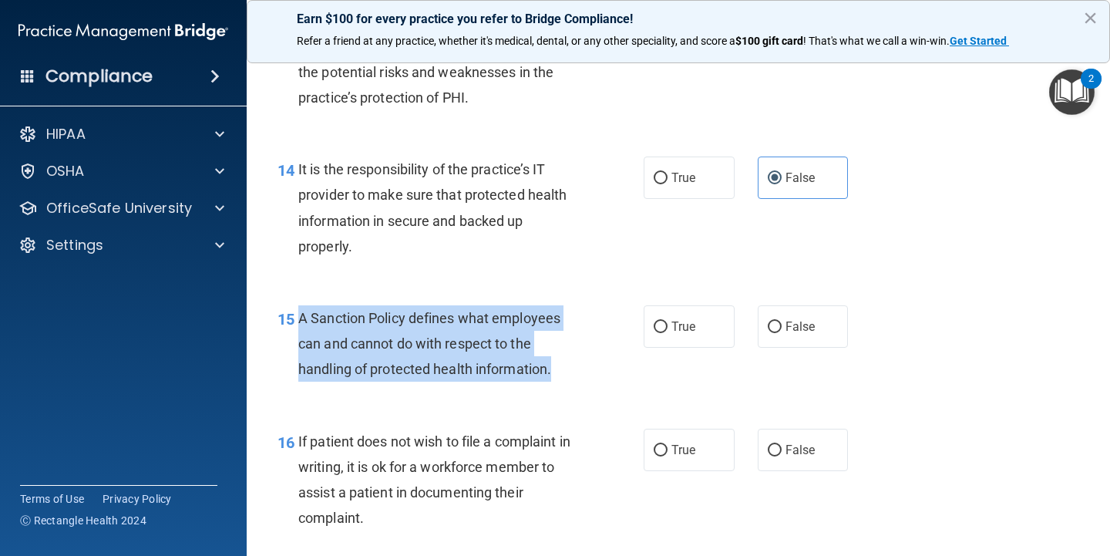
drag, startPoint x: 566, startPoint y: 362, endPoint x: 299, endPoint y: 306, distance: 272.5
click at [299, 306] on div "A Sanction Policy defines what employees can and cannot do with respect to the …" at bounding box center [444, 343] width 292 height 77
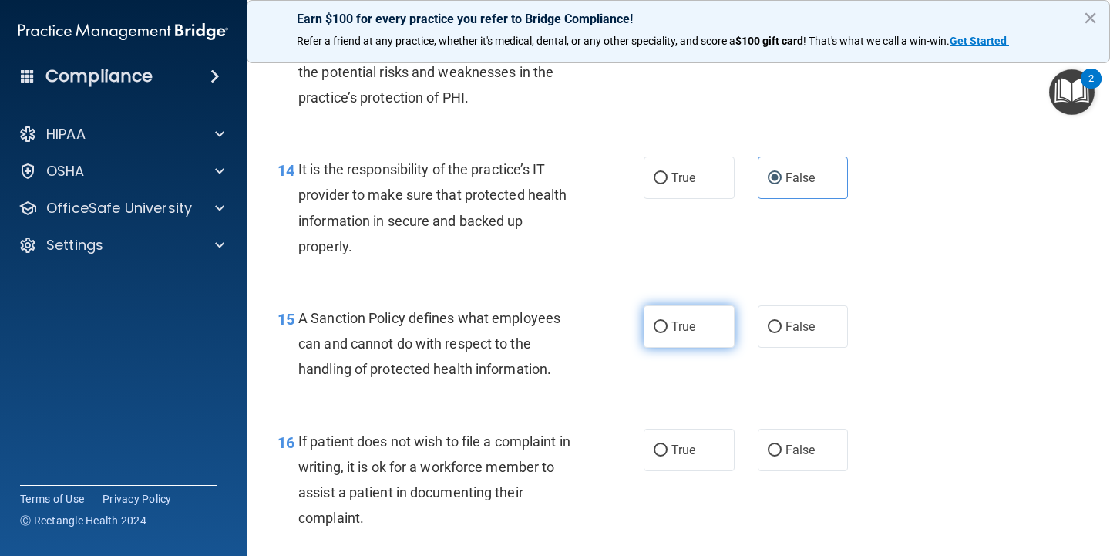
click at [679, 305] on label "True" at bounding box center [689, 326] width 91 height 42
click at [668, 321] on input "True" at bounding box center [661, 327] width 14 height 12
radio input "true"
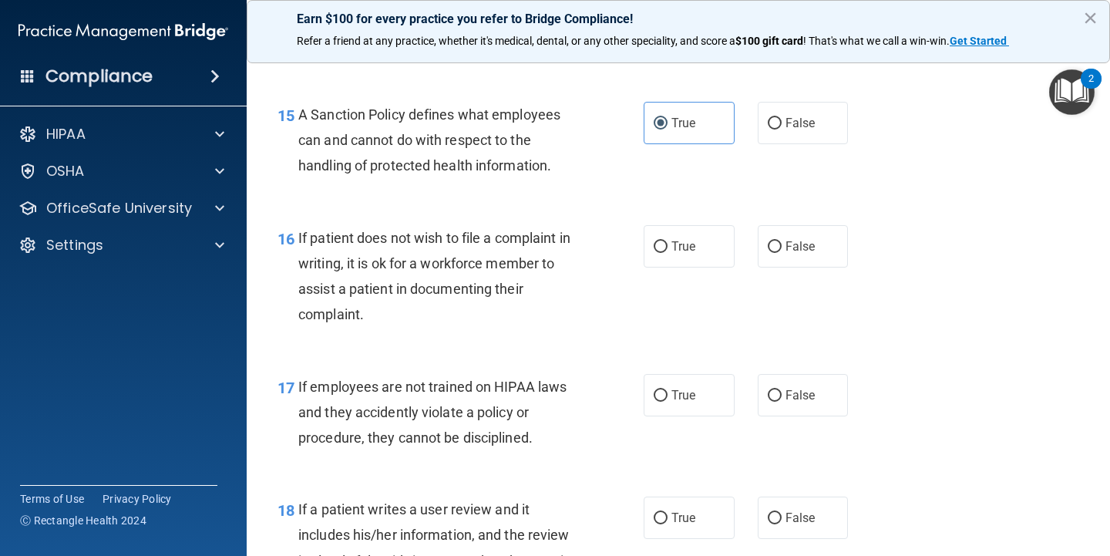
scroll to position [2383, 0]
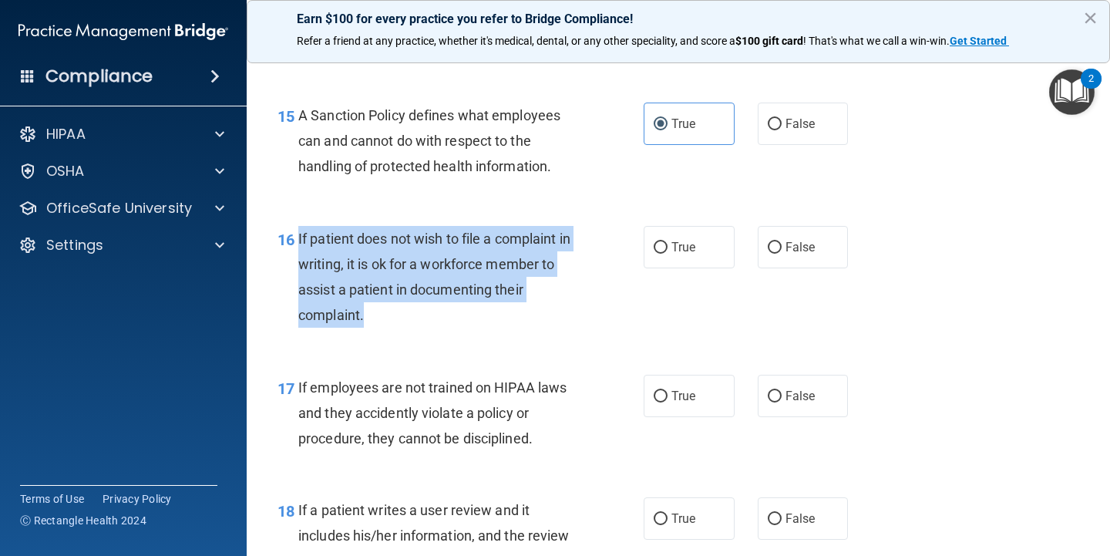
drag, startPoint x: 389, startPoint y: 303, endPoint x: 300, endPoint y: 224, distance: 119.6
click at [300, 226] on div "If patient does not wish to file a complaint in writing, it is ok for a workfor…" at bounding box center [444, 277] width 292 height 103
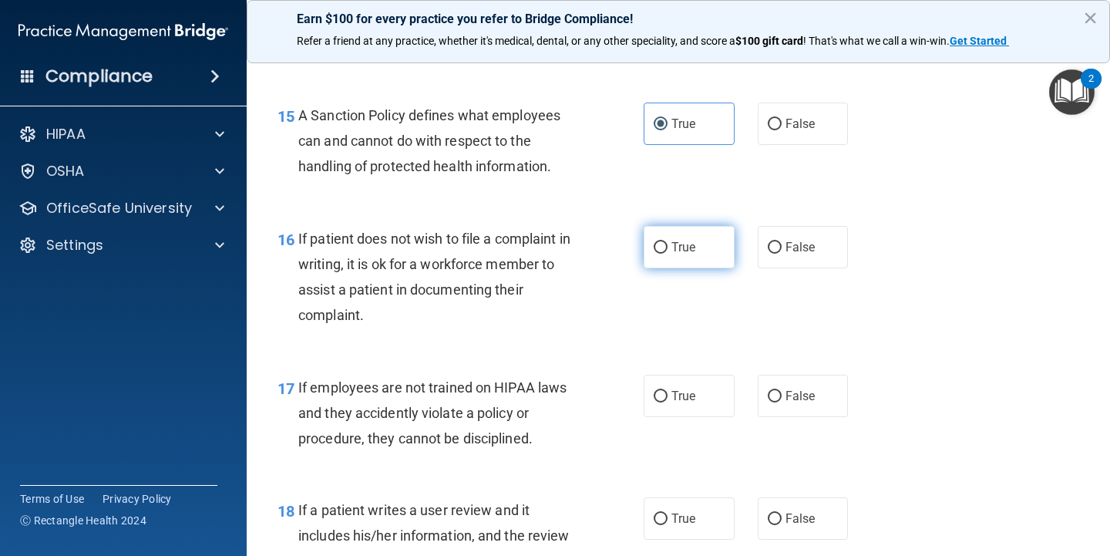
click at [692, 249] on label "True" at bounding box center [689, 247] width 91 height 42
click at [668, 249] on input "True" at bounding box center [661, 248] width 14 height 12
radio input "true"
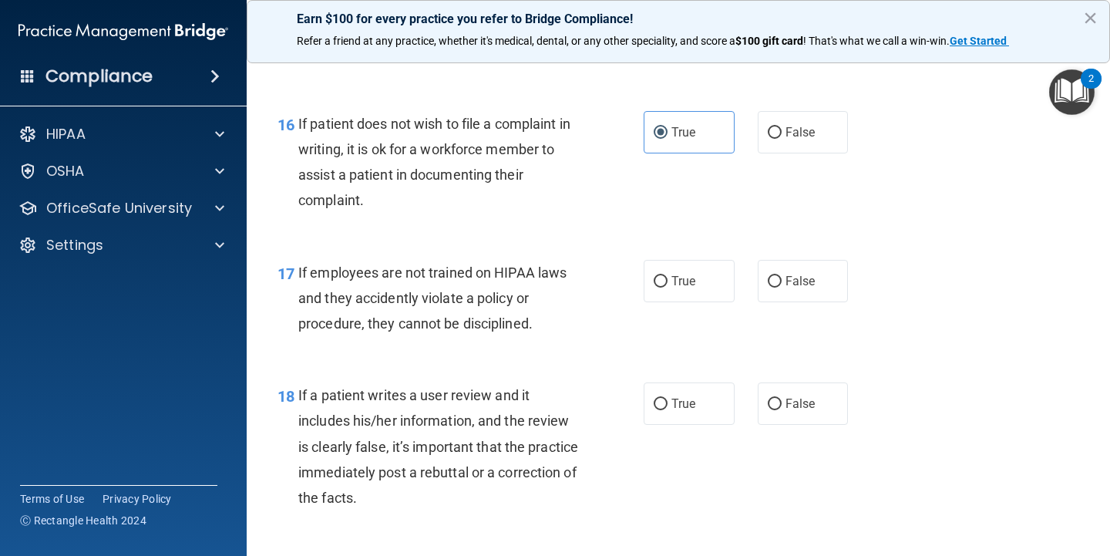
scroll to position [2516, 0]
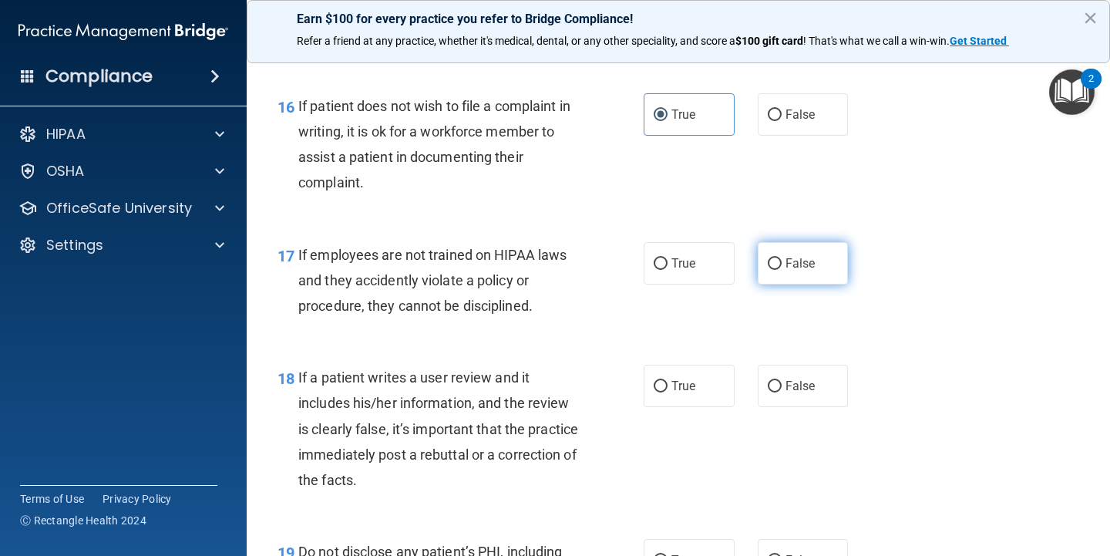
click at [796, 259] on label "False" at bounding box center [803, 263] width 91 height 42
click at [782, 259] on input "False" at bounding box center [775, 264] width 14 height 12
radio input "true"
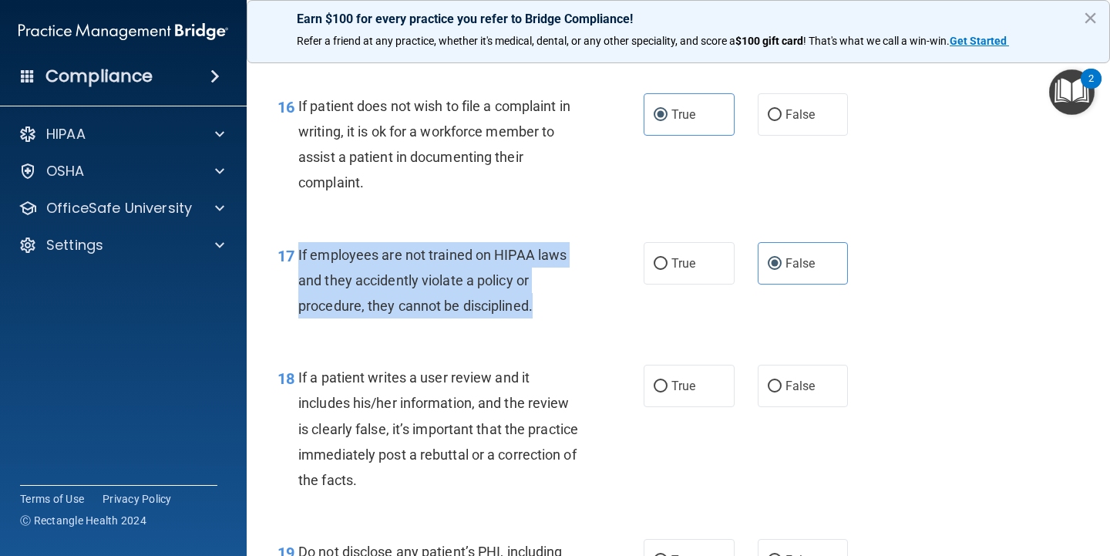
drag, startPoint x: 538, startPoint y: 294, endPoint x: 299, endPoint y: 237, distance: 245.5
click at [299, 242] on div "If employees are not trained on HIPAA laws and they accidently violate a policy…" at bounding box center [444, 280] width 292 height 77
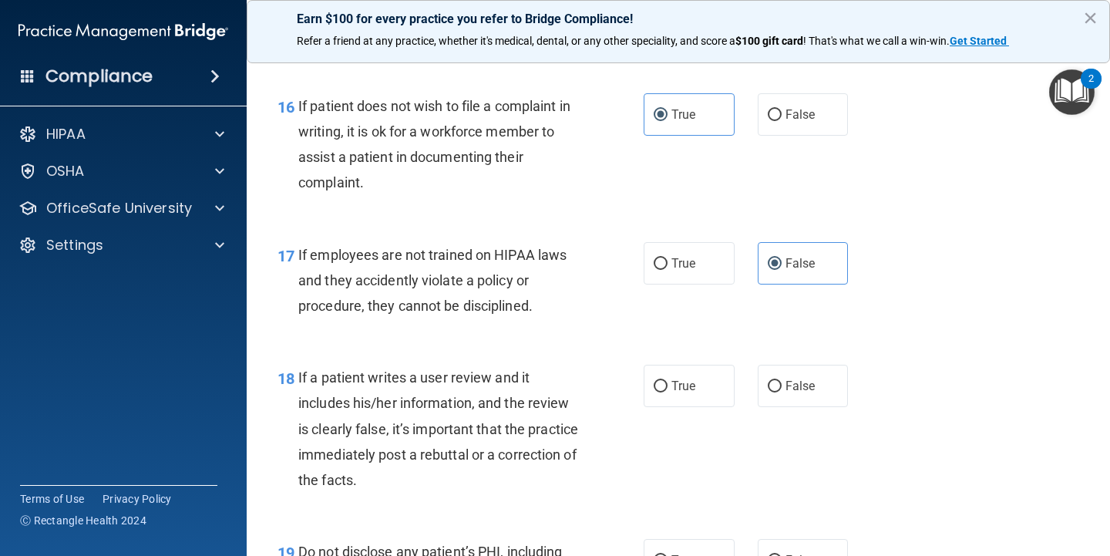
click at [552, 410] on div "If a patient writes a user review and it includes his/her information, and the …" at bounding box center [444, 429] width 292 height 128
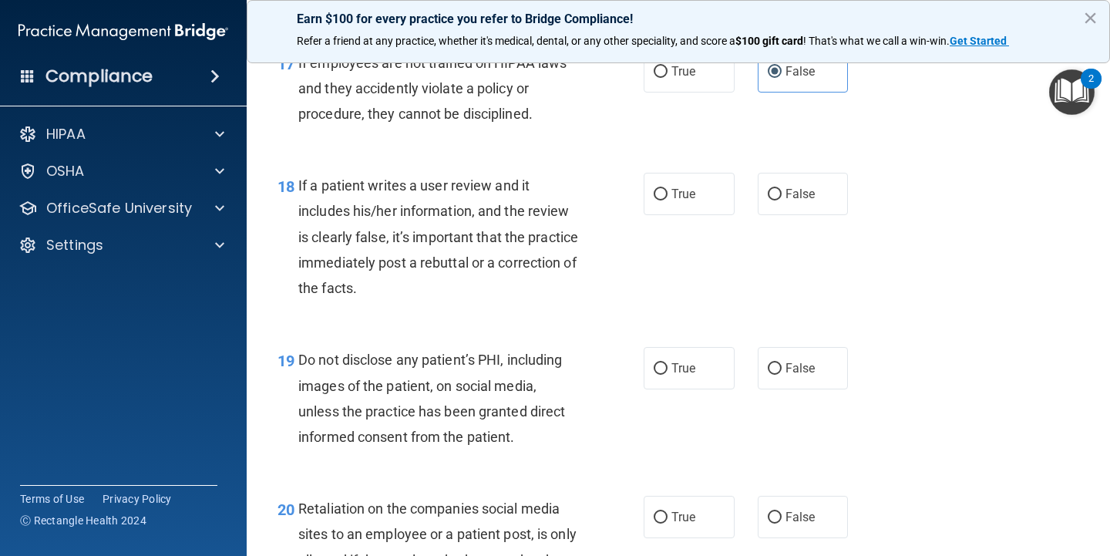
scroll to position [2709, 0]
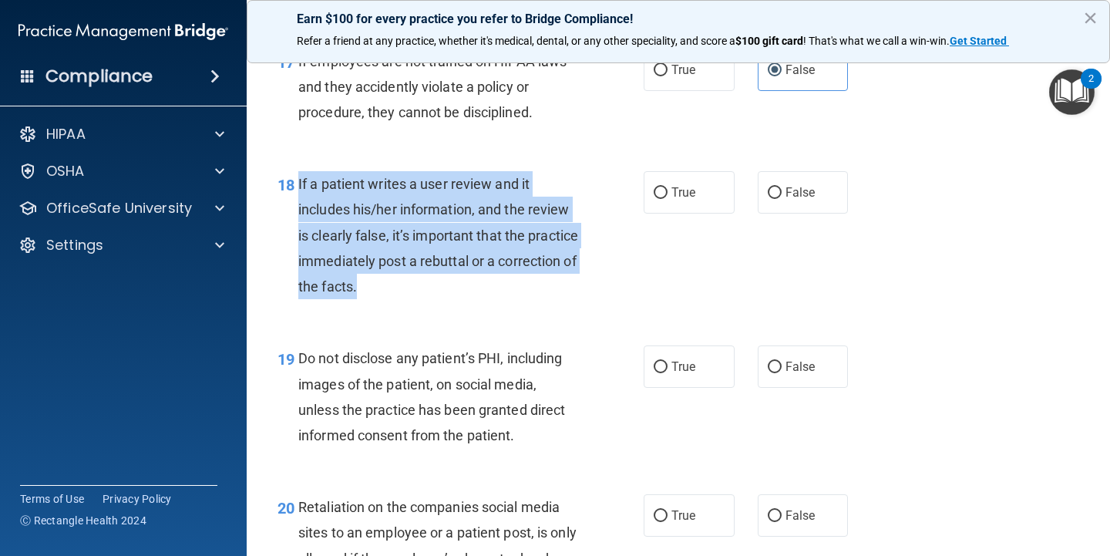
drag, startPoint x: 475, startPoint y: 271, endPoint x: 299, endPoint y: 167, distance: 204.7
click at [299, 171] on div "If a patient writes a user review and it includes his/her information, and the …" at bounding box center [444, 235] width 292 height 128
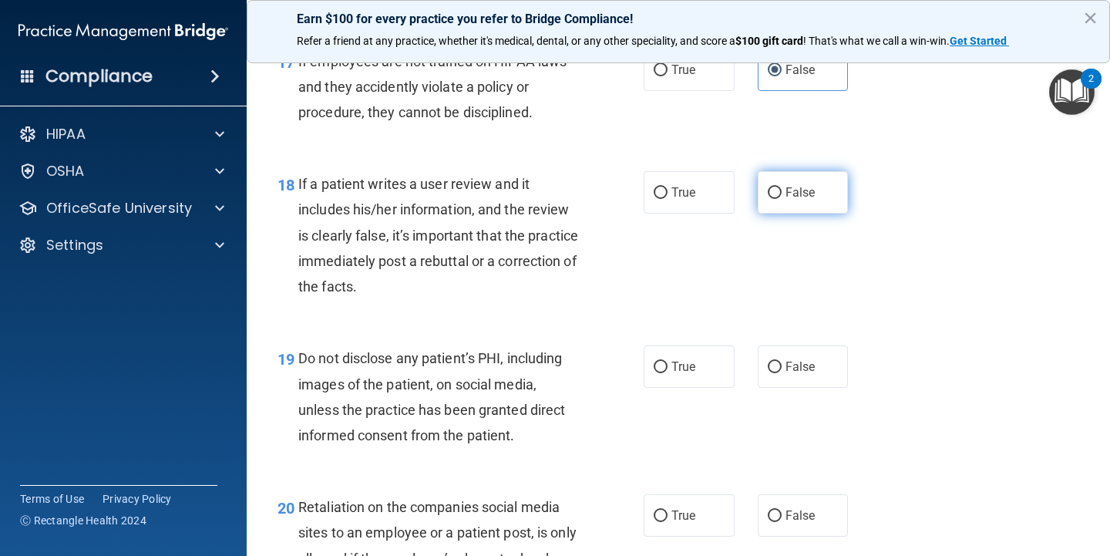
click at [804, 189] on label "False" at bounding box center [803, 192] width 91 height 42
click at [782, 189] on input "False" at bounding box center [775, 193] width 14 height 12
radio input "true"
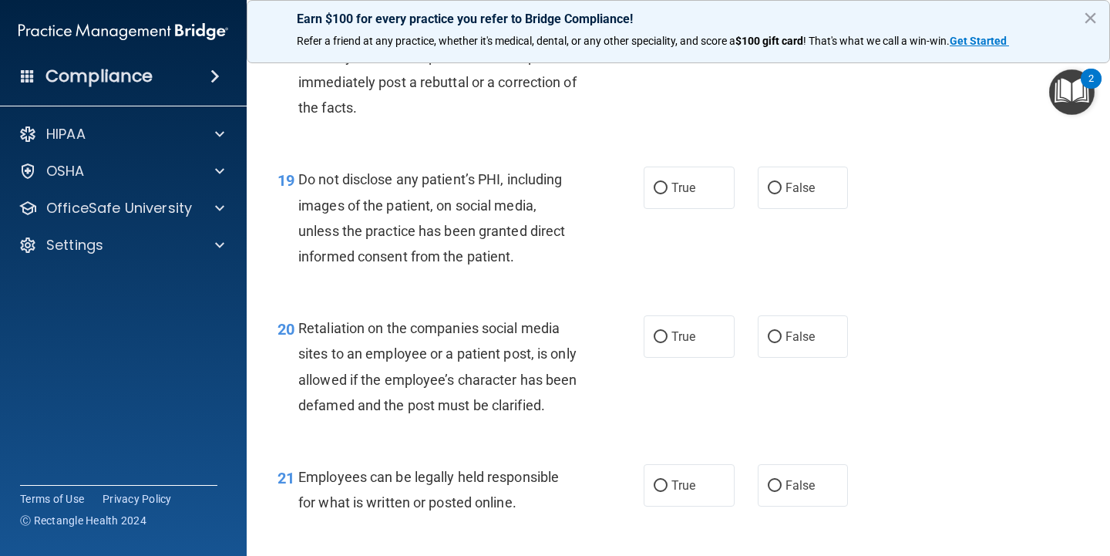
scroll to position [2893, 0]
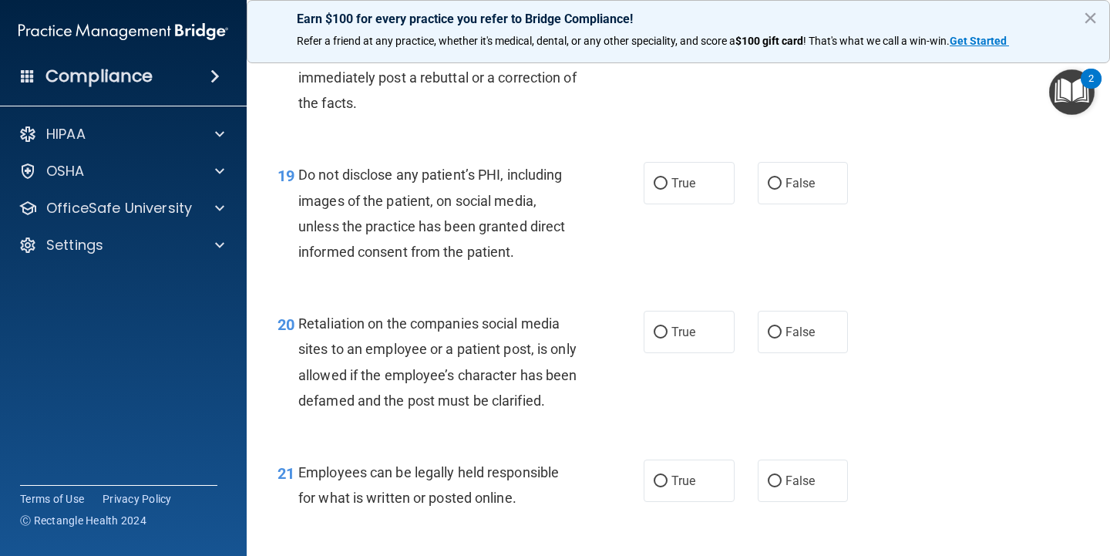
drag, startPoint x: 550, startPoint y: 237, endPoint x: 540, endPoint y: 230, distance: 12.0
click at [540, 230] on div "Do not disclose any patient’s PHI, including images of the patient, on social m…" at bounding box center [444, 213] width 292 height 103
click at [676, 176] on span "True" at bounding box center [684, 183] width 24 height 15
click at [668, 178] on input "True" at bounding box center [661, 184] width 14 height 12
radio input "true"
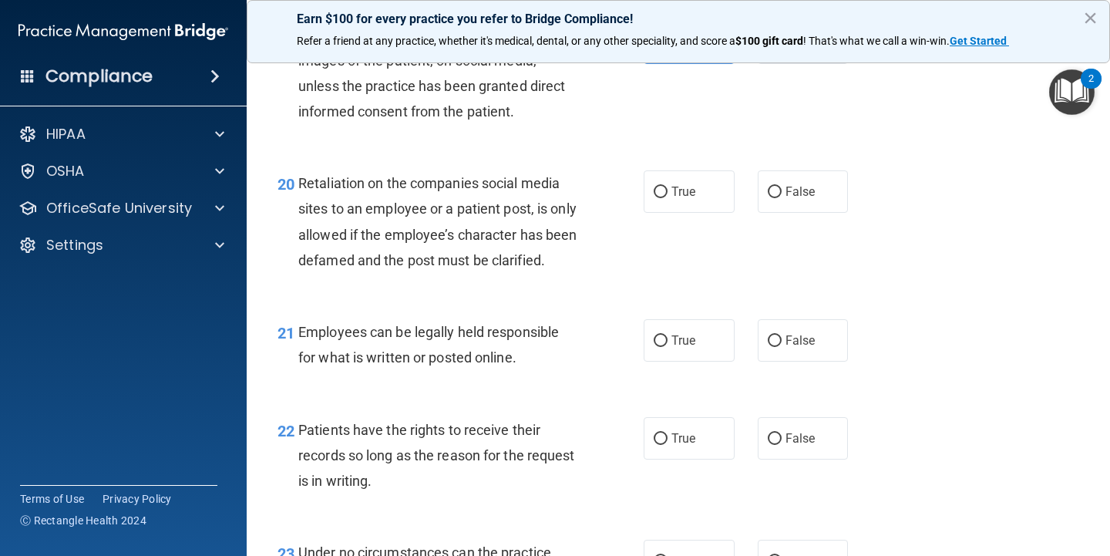
scroll to position [3032, 0]
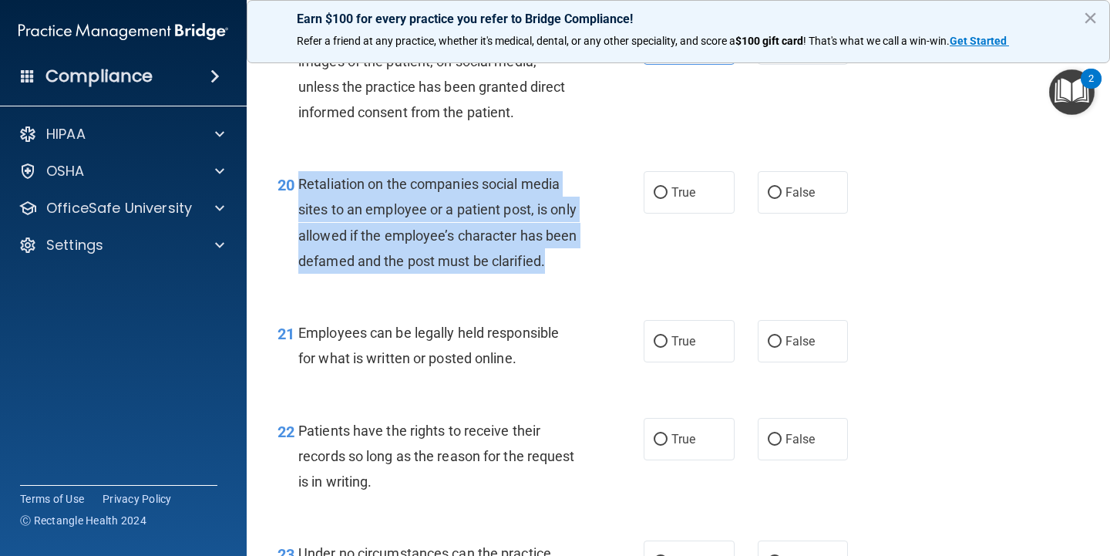
drag, startPoint x: 453, startPoint y: 277, endPoint x: 301, endPoint y: 163, distance: 189.5
click at [301, 171] on div "Retaliation on the companies social media sites to an employee or a patient pos…" at bounding box center [444, 222] width 292 height 103
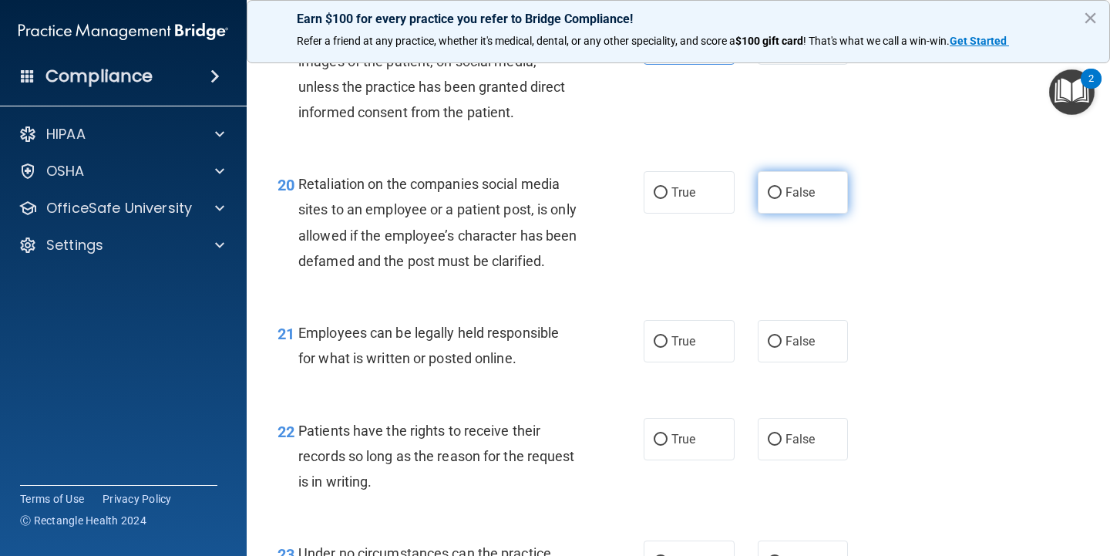
click at [784, 186] on label "False" at bounding box center [803, 192] width 91 height 42
click at [782, 187] on input "False" at bounding box center [775, 193] width 14 height 12
radio input "true"
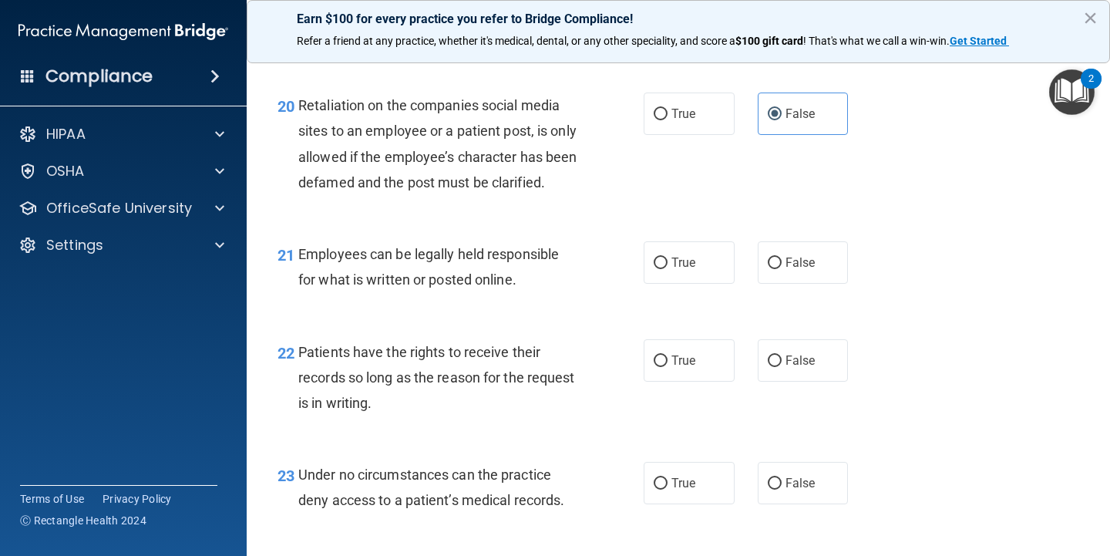
scroll to position [3119, 0]
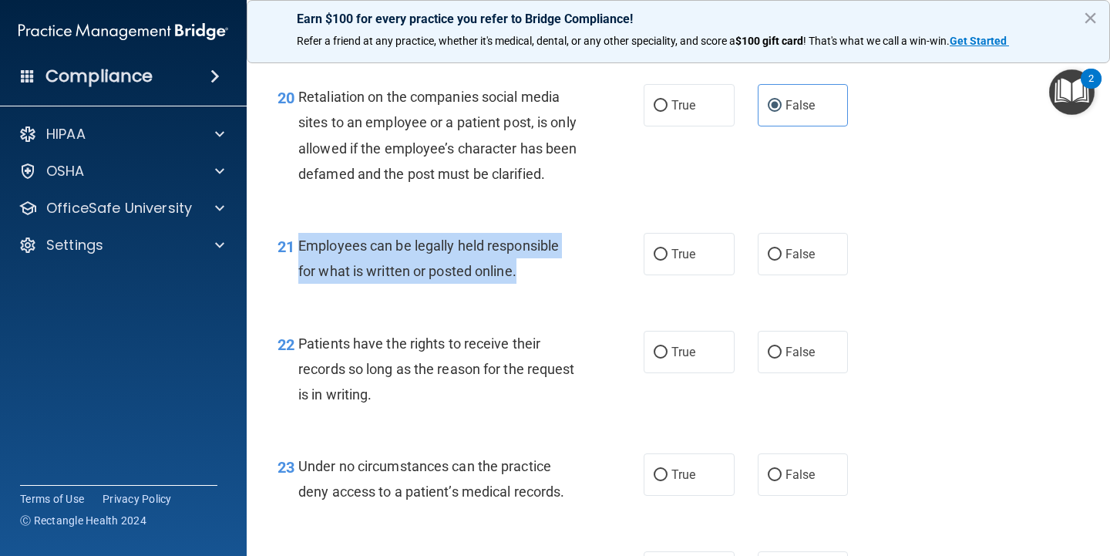
drag, startPoint x: 530, startPoint y: 284, endPoint x: 298, endPoint y: 252, distance: 233.5
click at [298, 252] on div "Employees can be legally held responsible for what is written or posted online." at bounding box center [444, 258] width 292 height 51
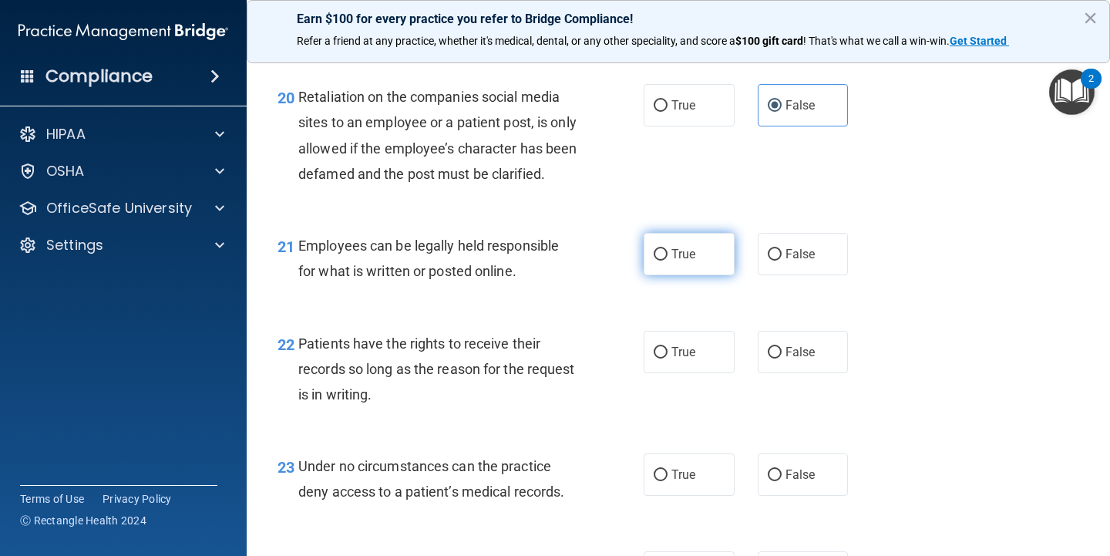
click at [682, 261] on span "True" at bounding box center [684, 254] width 24 height 15
click at [668, 261] on input "True" at bounding box center [661, 255] width 14 height 12
radio input "true"
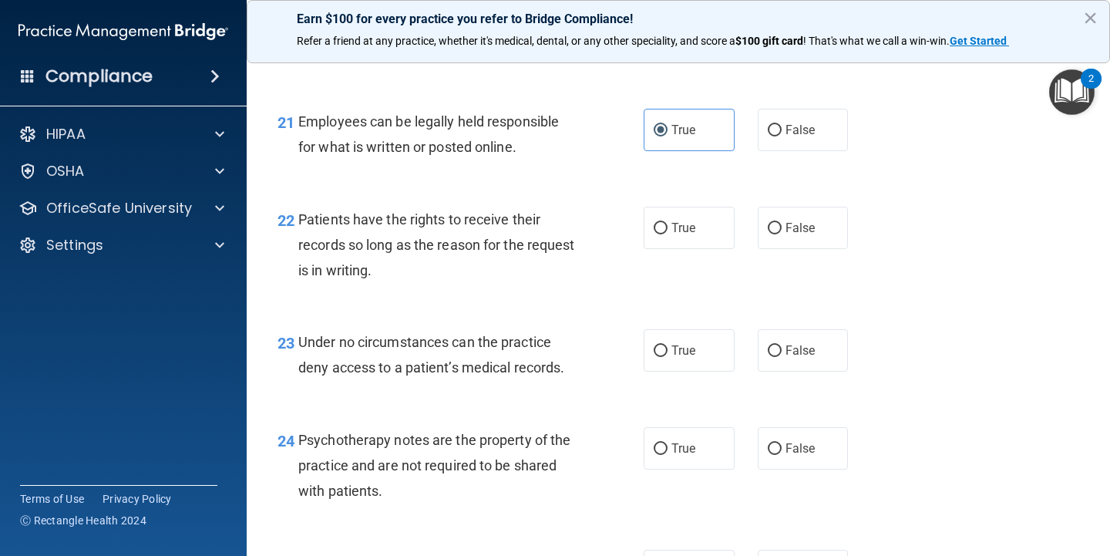
scroll to position [3245, 0]
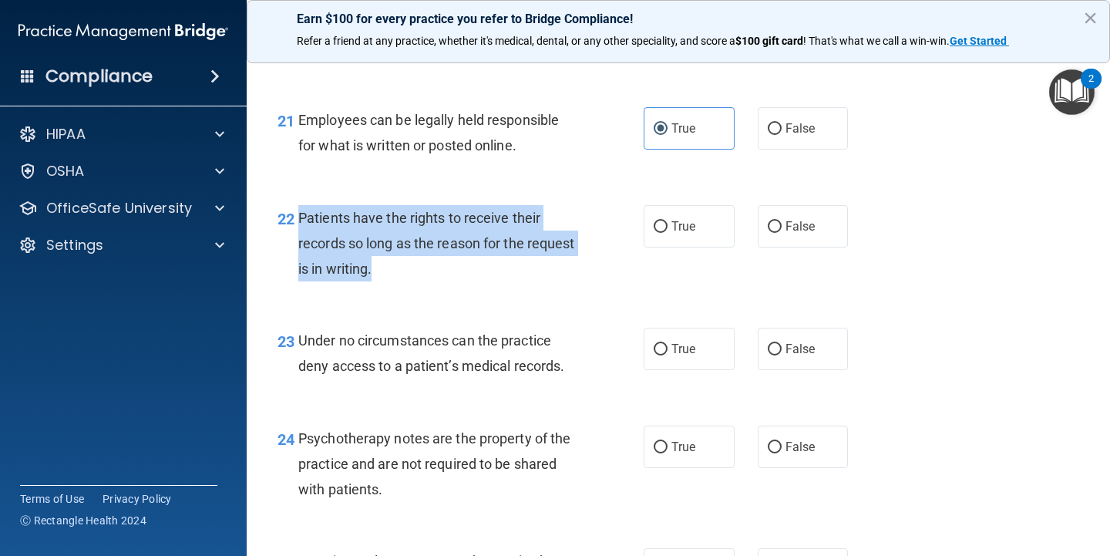
drag, startPoint x: 427, startPoint y: 281, endPoint x: 300, endPoint y: 229, distance: 137.3
click at [300, 229] on div "Patients have the rights to receive their records so long as the reason for the…" at bounding box center [444, 243] width 292 height 77
click at [322, 230] on span "Patients have the rights to receive their records so long as the reason for the…" at bounding box center [436, 243] width 277 height 67
drag, startPoint x: 299, startPoint y: 225, endPoint x: 406, endPoint y: 286, distance: 122.6
click at [406, 282] on div "Patients have the rights to receive their records so long as the reason for the…" at bounding box center [444, 243] width 292 height 77
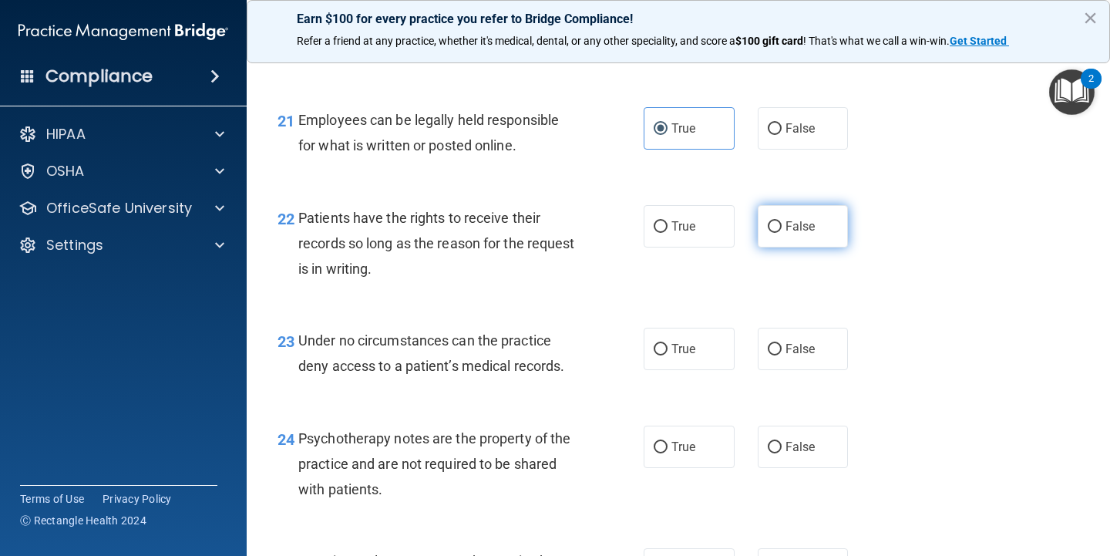
click at [762, 240] on label "False" at bounding box center [803, 226] width 91 height 42
click at [768, 233] on input "False" at bounding box center [775, 227] width 14 height 12
radio input "true"
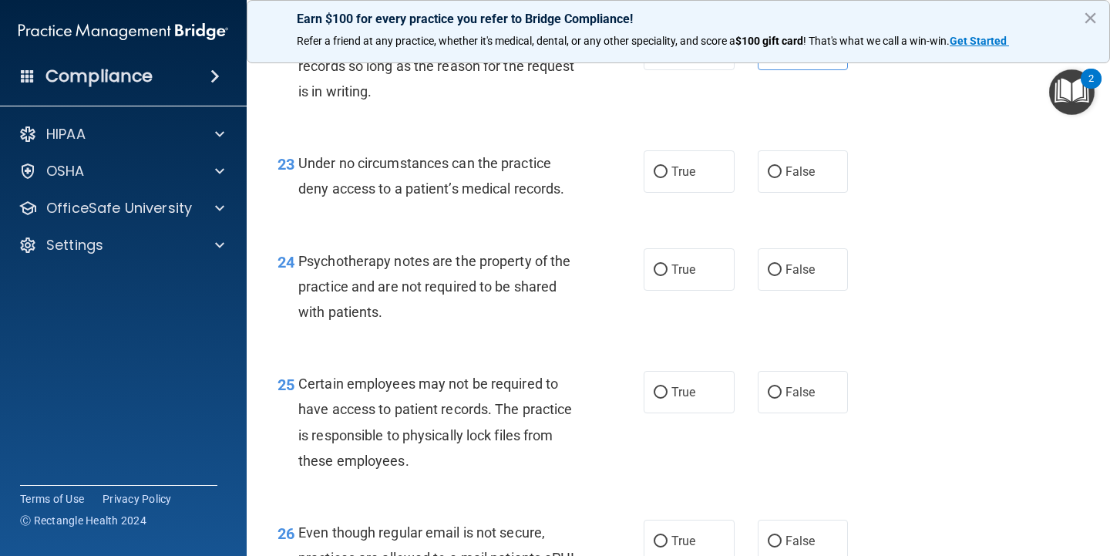
scroll to position [3424, 0]
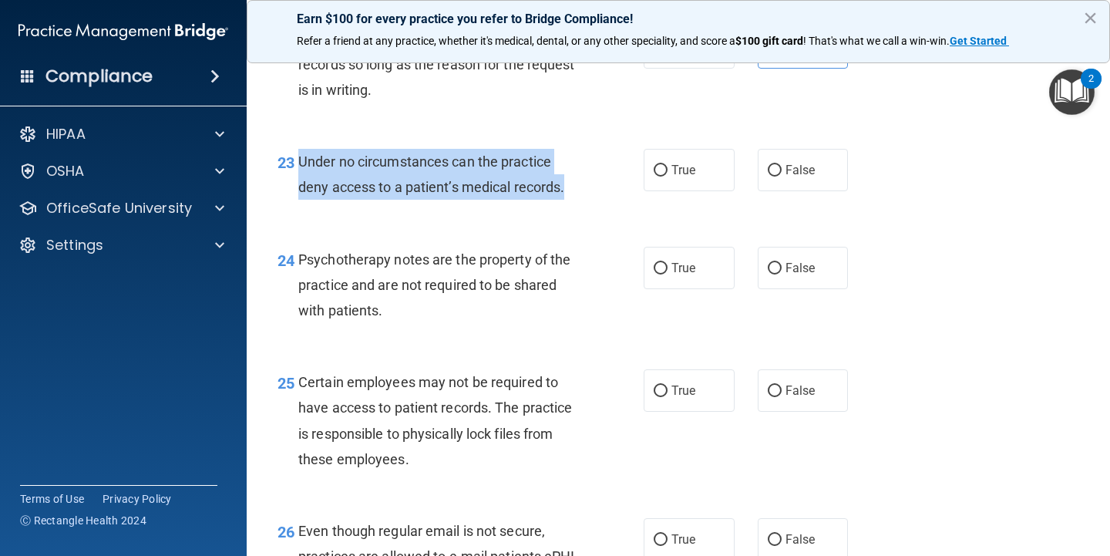
drag, startPoint x: 568, startPoint y: 201, endPoint x: 299, endPoint y: 168, distance: 271.1
click at [299, 168] on div "Under no circumstances can the practice deny access to a patient’s medical reco…" at bounding box center [444, 174] width 292 height 51
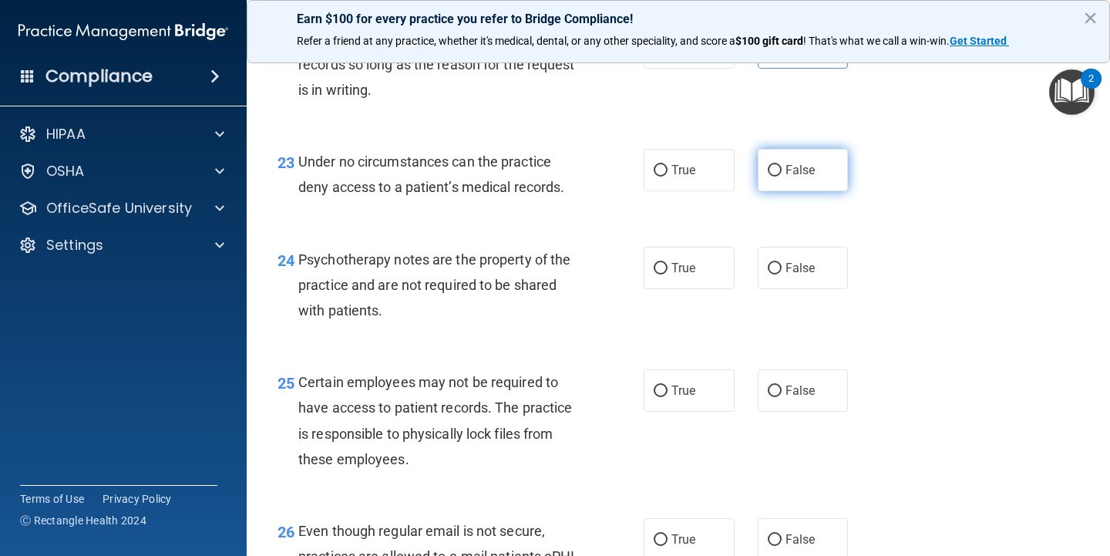
click at [789, 187] on label "False" at bounding box center [803, 170] width 91 height 42
click at [782, 177] on input "False" at bounding box center [775, 171] width 14 height 12
radio input "true"
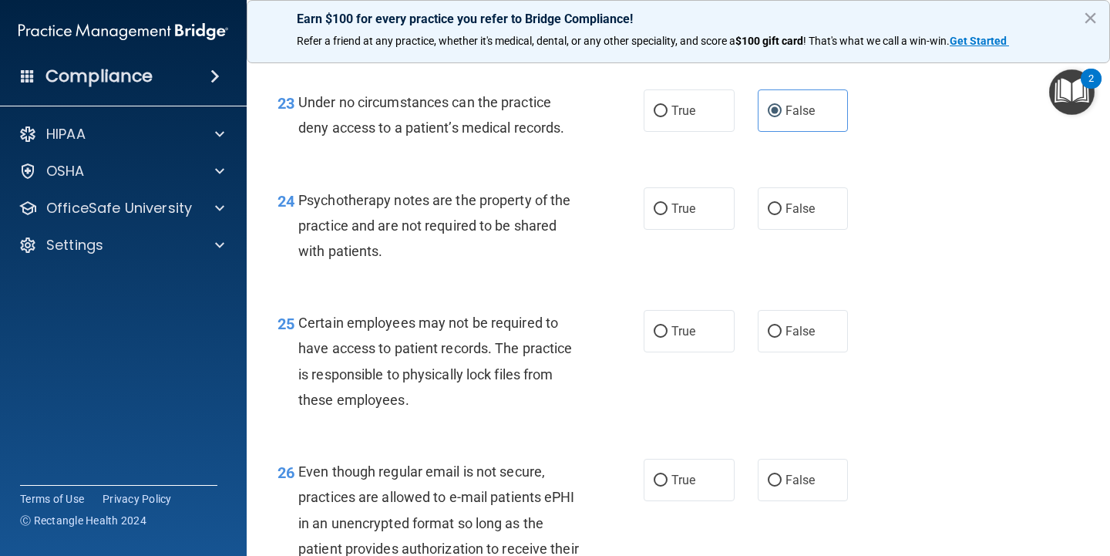
scroll to position [3492, 0]
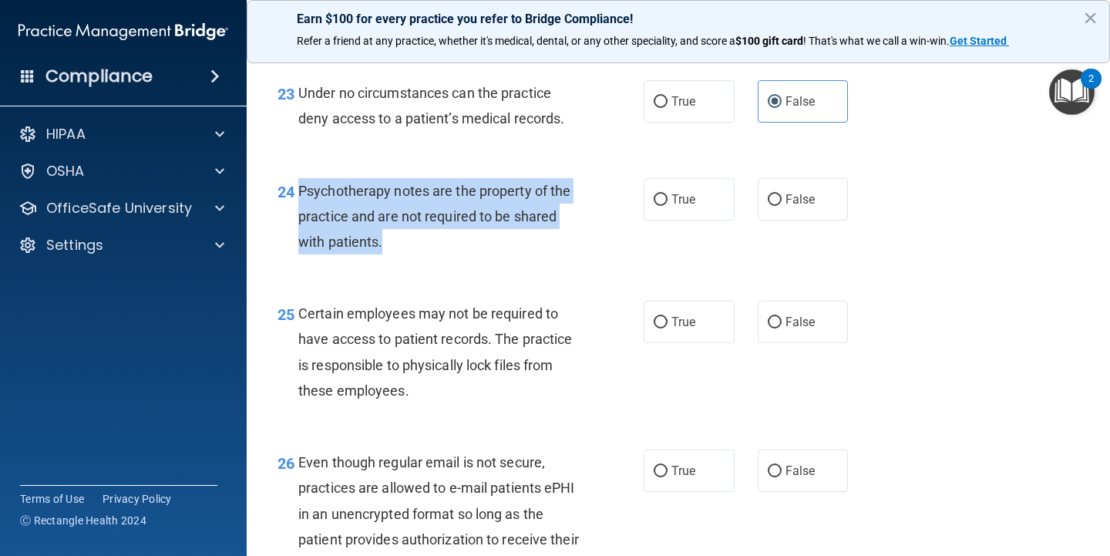
drag, startPoint x: 432, startPoint y: 253, endPoint x: 300, endPoint y: 196, distance: 143.6
click at [300, 196] on div "Psychotherapy notes are the property of the practice and are not required to be…" at bounding box center [444, 216] width 292 height 77
click at [324, 211] on div "Psychotherapy notes are the property of the practice and are not required to be…" at bounding box center [444, 216] width 292 height 77
drag, startPoint x: 301, startPoint y: 198, endPoint x: 402, endPoint y: 264, distance: 120.8
click at [402, 263] on div "24 Psychotherapy notes are the property of the practice and are not required to…" at bounding box center [460, 220] width 412 height 85
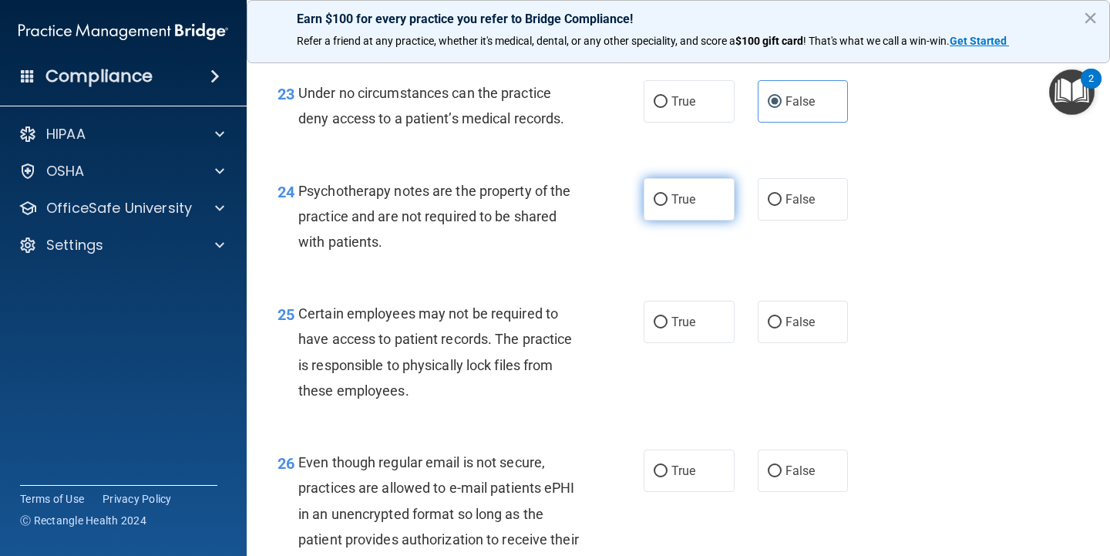
click at [688, 220] on label "True" at bounding box center [689, 199] width 91 height 42
click at [668, 206] on input "True" at bounding box center [661, 200] width 14 height 12
radio input "true"
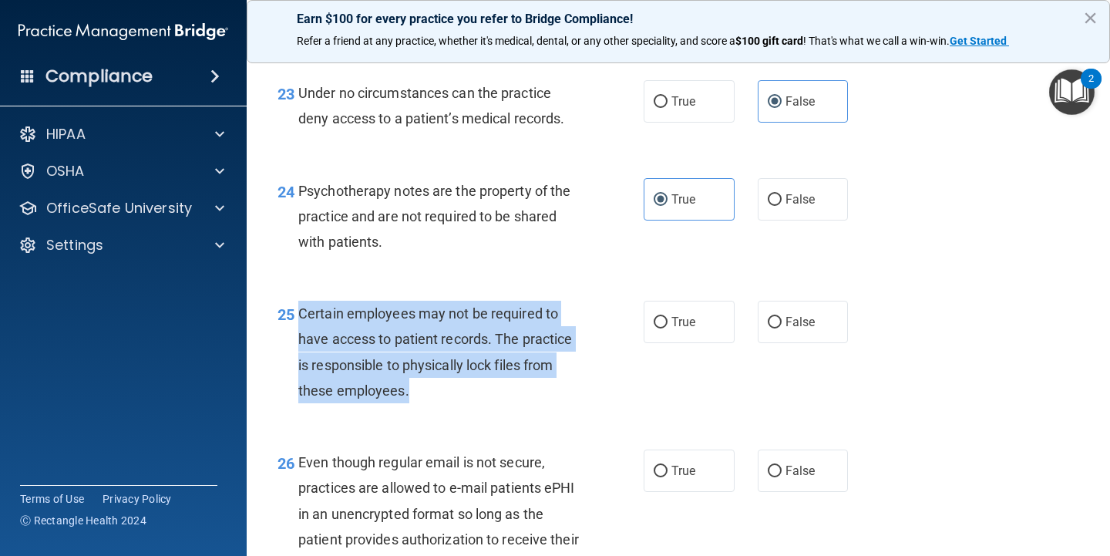
drag, startPoint x: 302, startPoint y: 324, endPoint x: 416, endPoint y: 402, distance: 138.6
click at [416, 402] on div "Certain employees may not be required to have access to patient records. The pr…" at bounding box center [444, 352] width 292 height 103
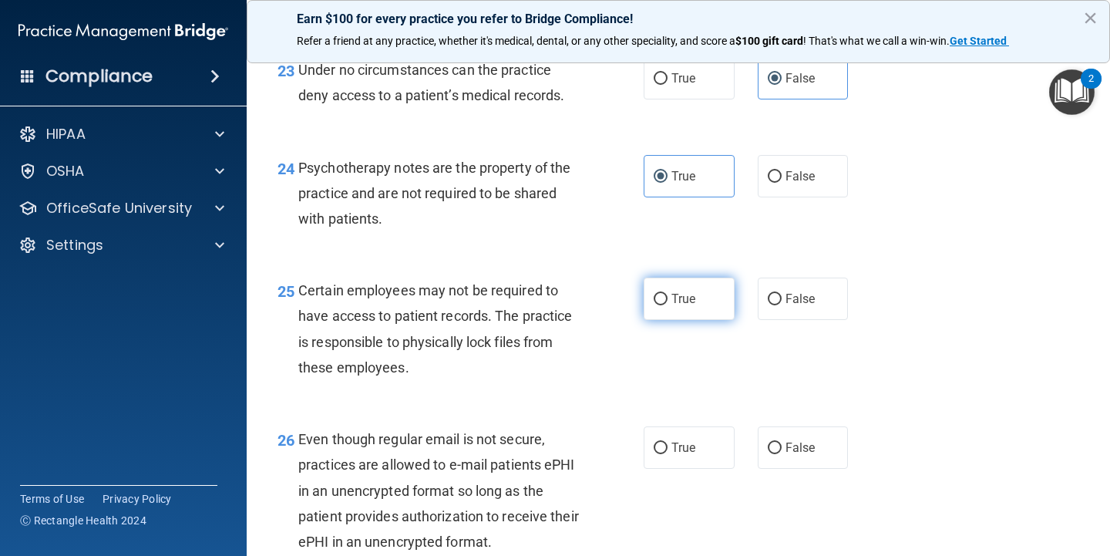
click at [681, 306] on span "True" at bounding box center [684, 298] width 24 height 15
click at [668, 305] on input "True" at bounding box center [661, 300] width 14 height 12
radio input "true"
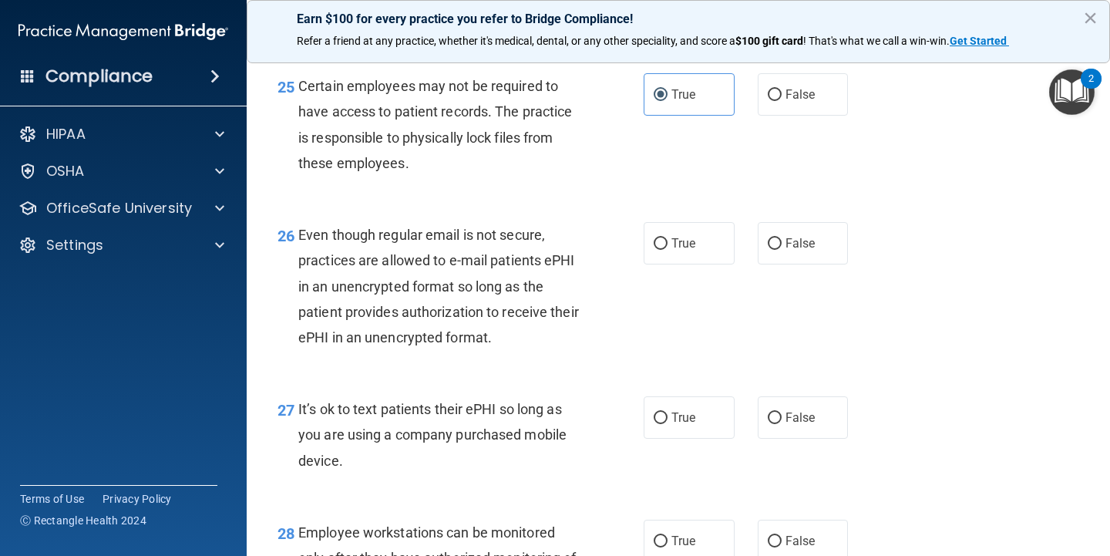
scroll to position [3745, 0]
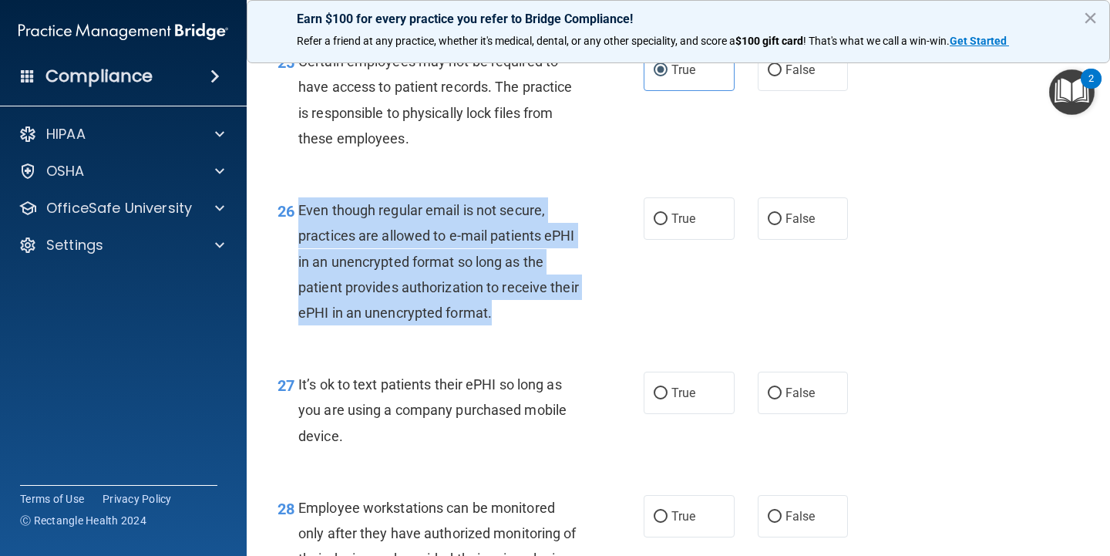
drag, startPoint x: 301, startPoint y: 218, endPoint x: 531, endPoint y: 328, distance: 255.5
click at [536, 325] on div "Even though regular email is not secure, practices are allowed to e-mail patien…" at bounding box center [444, 261] width 292 height 128
click at [655, 225] on input "True" at bounding box center [661, 220] width 14 height 12
radio input "true"
click at [508, 311] on span "Even though regular email is not secure, practices are allowed to e-mail patien…" at bounding box center [438, 261] width 281 height 119
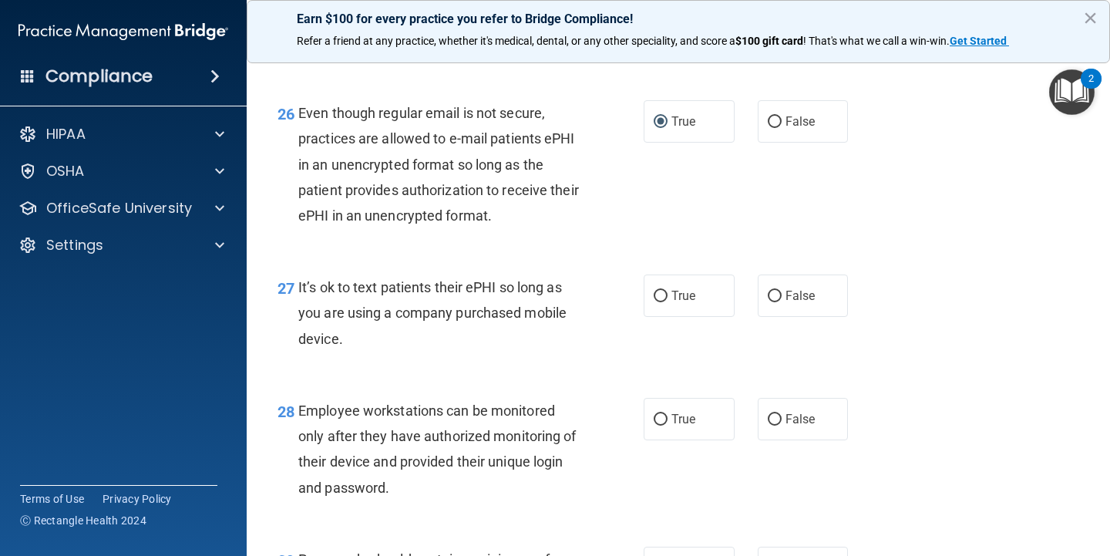
scroll to position [3846, 0]
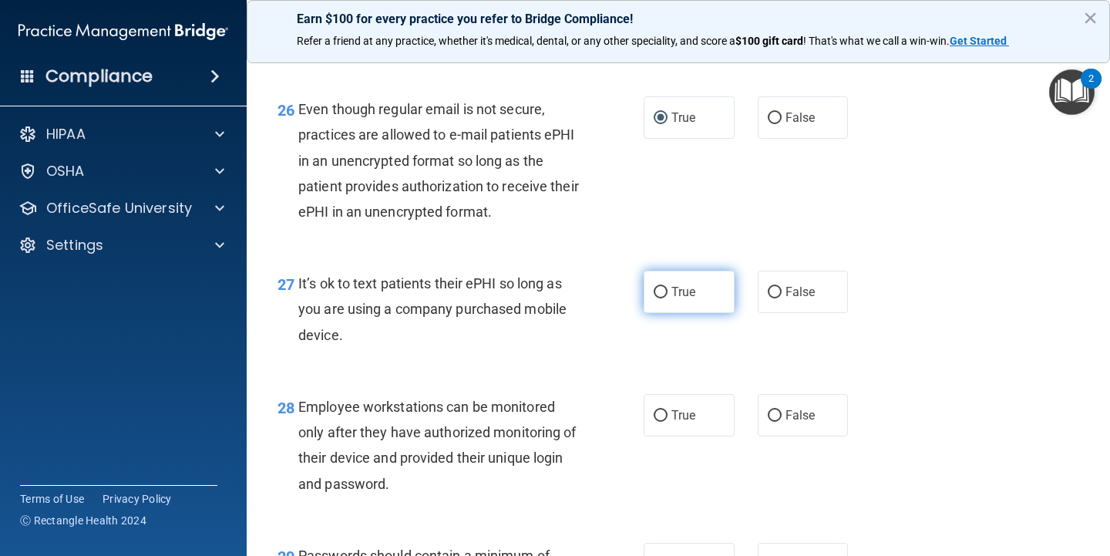
click at [692, 310] on label "True" at bounding box center [689, 292] width 91 height 42
click at [668, 298] on input "True" at bounding box center [661, 293] width 14 height 12
radio input "true"
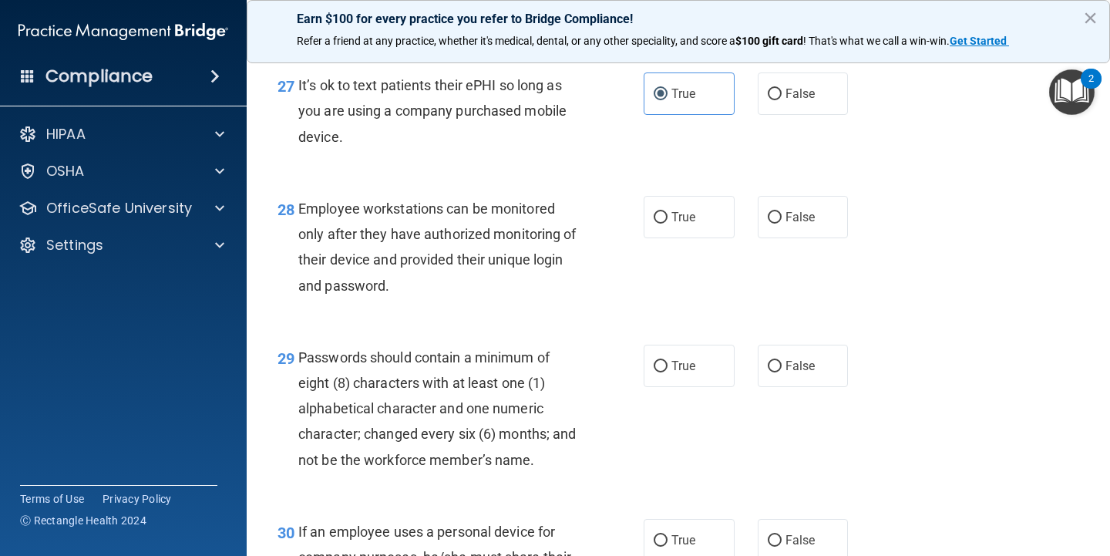
scroll to position [4049, 0]
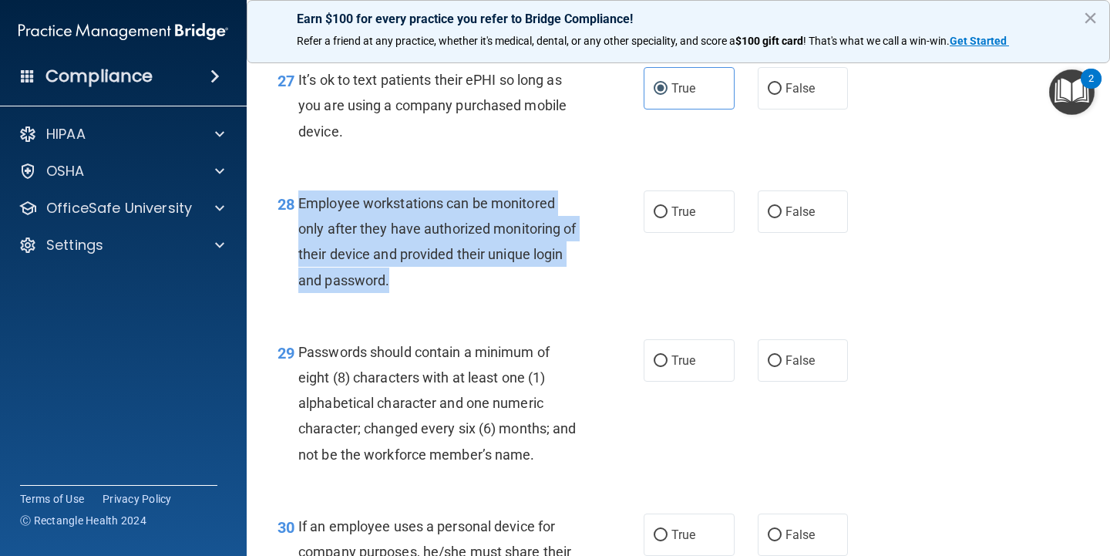
drag, startPoint x: 300, startPoint y: 210, endPoint x: 392, endPoint y: 291, distance: 121.8
click at [392, 291] on div "Employee workstations can be monitored only after they have authorized monitori…" at bounding box center [444, 241] width 292 height 103
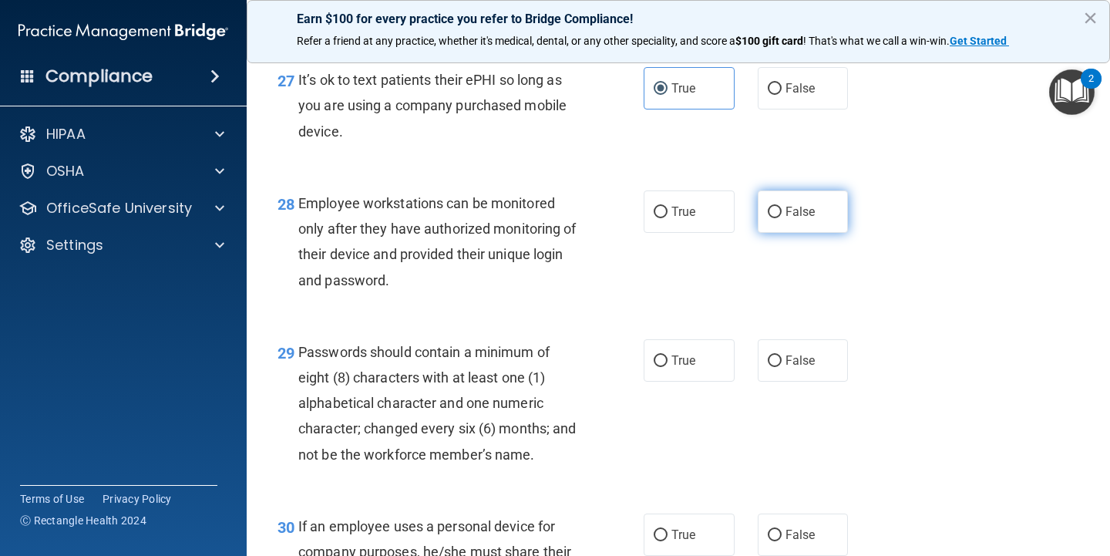
click at [799, 230] on label "False" at bounding box center [803, 211] width 91 height 42
click at [782, 218] on input "False" at bounding box center [775, 213] width 14 height 12
radio input "true"
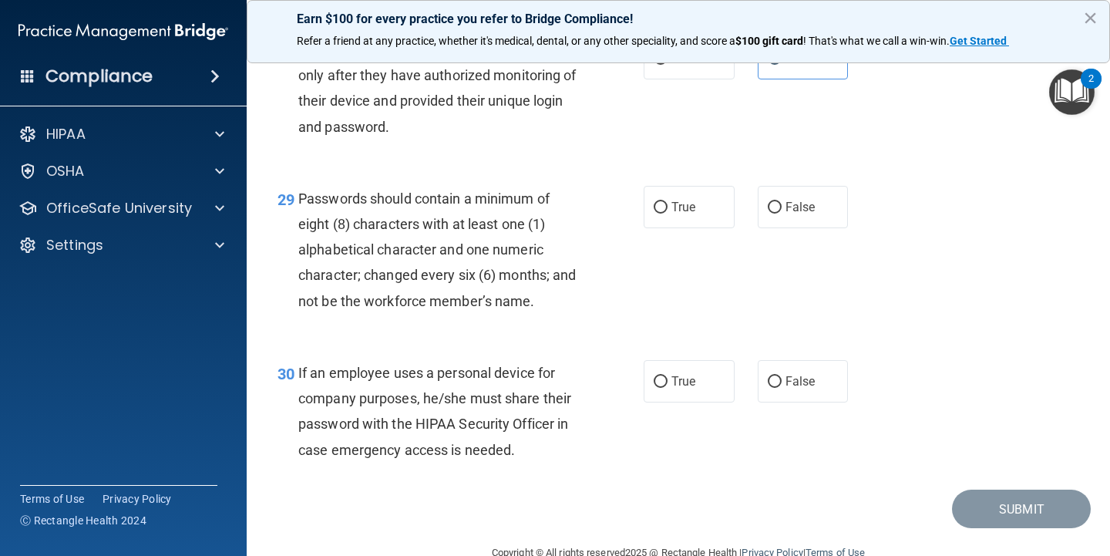
scroll to position [4203, 0]
click at [648, 217] on label "True" at bounding box center [689, 206] width 91 height 42
click at [654, 213] on input "True" at bounding box center [661, 207] width 14 height 12
radio input "true"
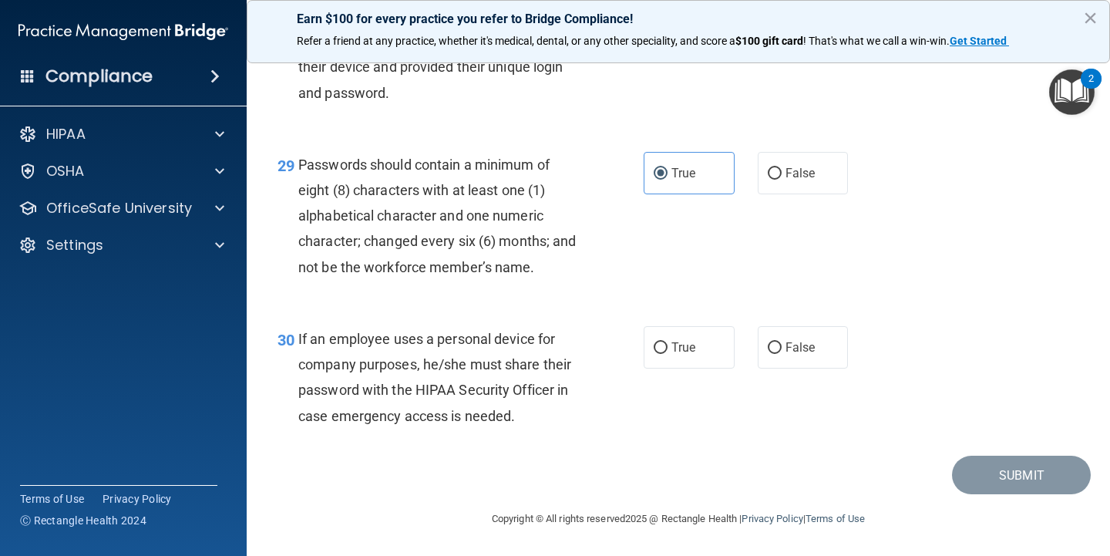
scroll to position [4240, 0]
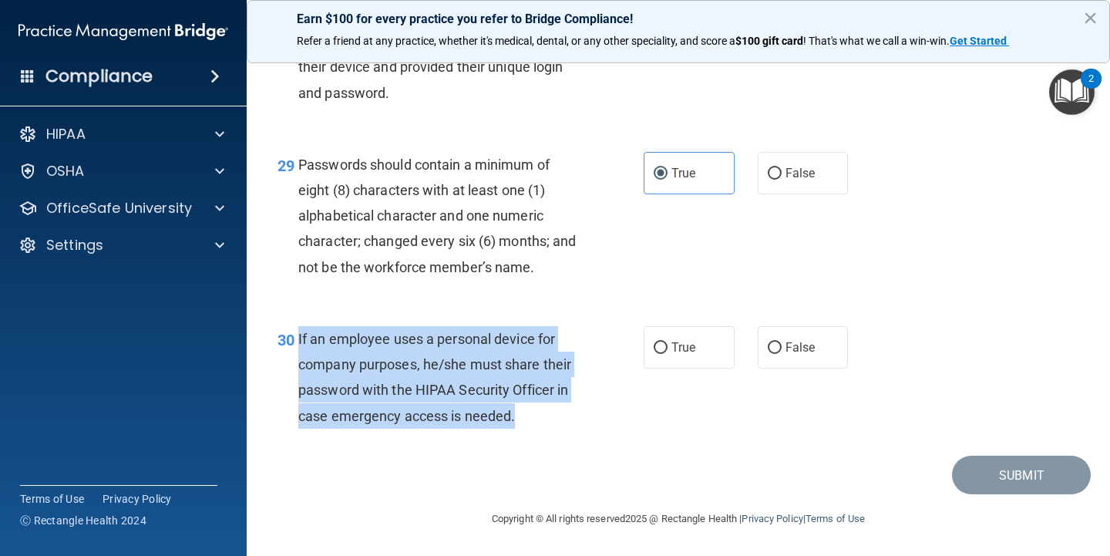
drag, startPoint x: 524, startPoint y: 420, endPoint x: 298, endPoint y: 338, distance: 240.2
click at [298, 338] on div "If an employee uses a personal device for company purposes, he/she must share t…" at bounding box center [444, 377] width 292 height 103
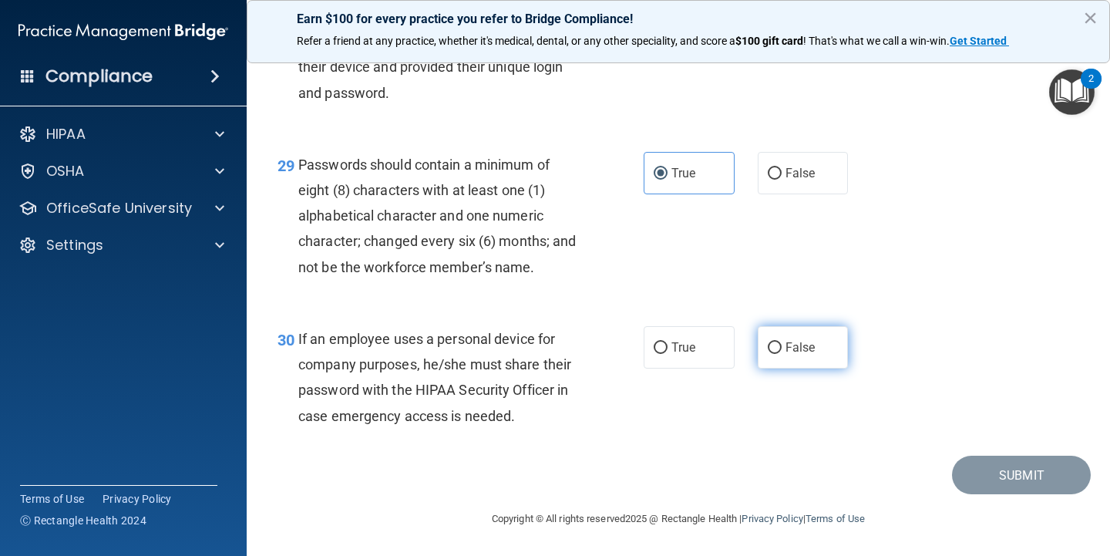
click at [789, 355] on span "False" at bounding box center [801, 347] width 30 height 15
click at [782, 354] on input "False" at bounding box center [775, 348] width 14 height 12
radio input "true"
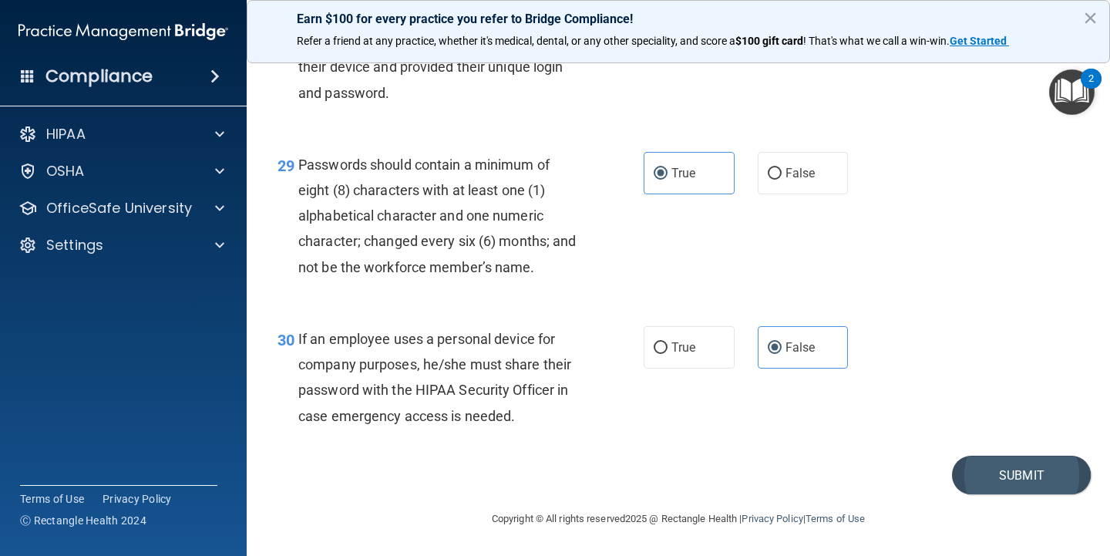
click at [980, 473] on button "Submit" at bounding box center [1021, 475] width 139 height 39
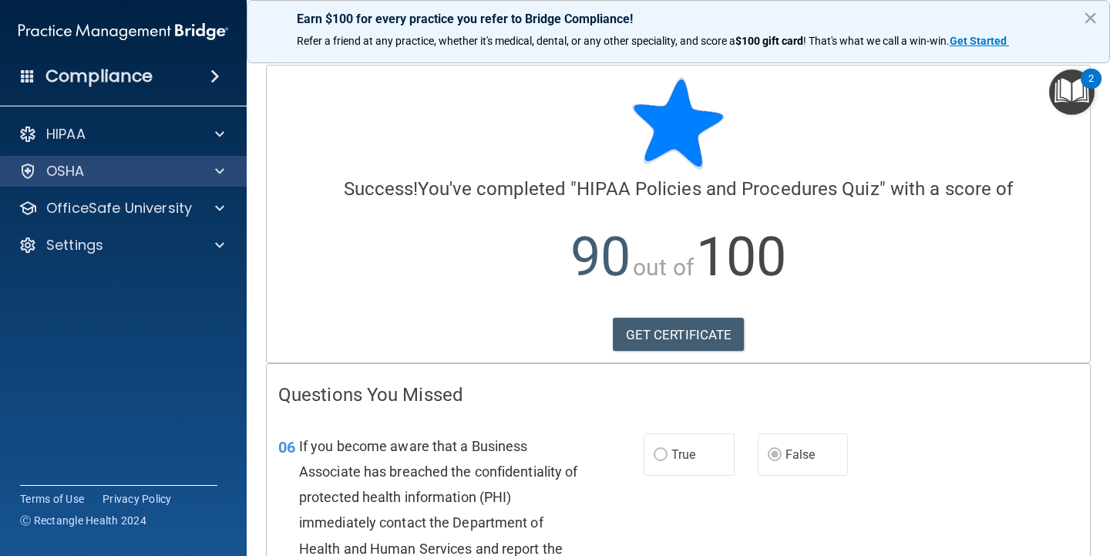
click at [218, 167] on span at bounding box center [219, 171] width 9 height 19
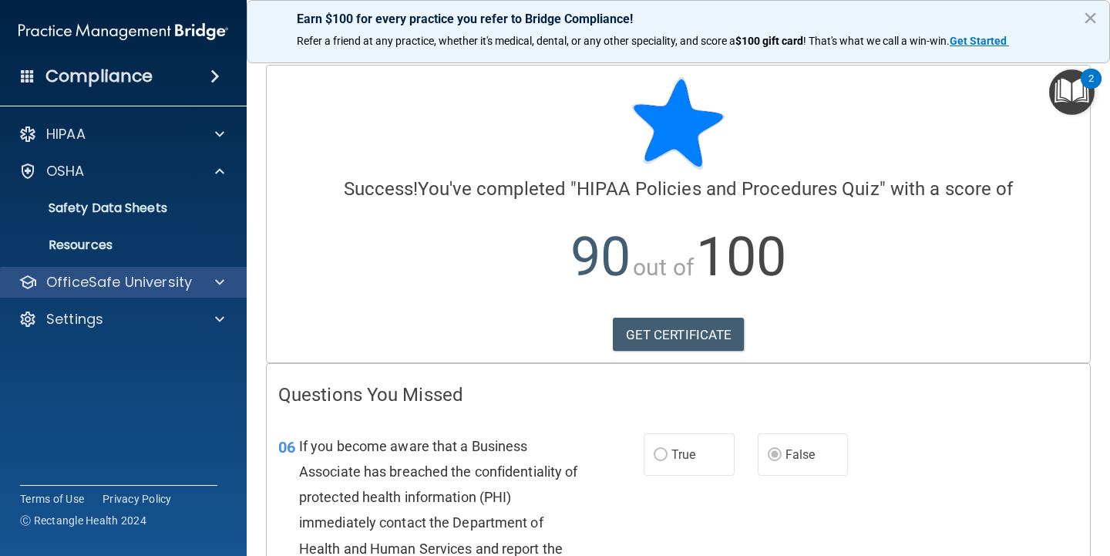
click at [218, 283] on span at bounding box center [219, 282] width 9 height 19
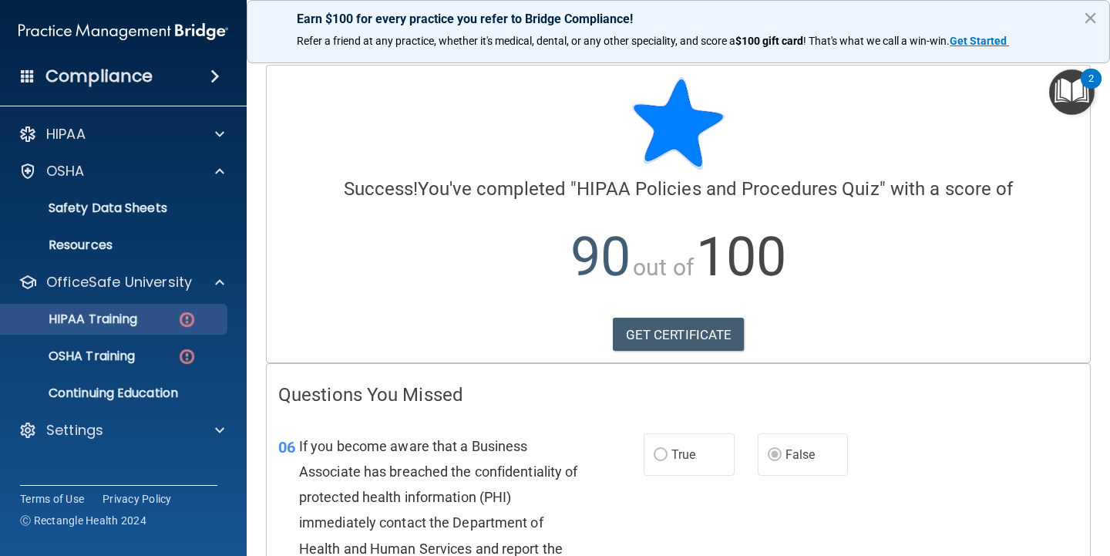
click at [184, 324] on img at bounding box center [186, 319] width 19 height 19
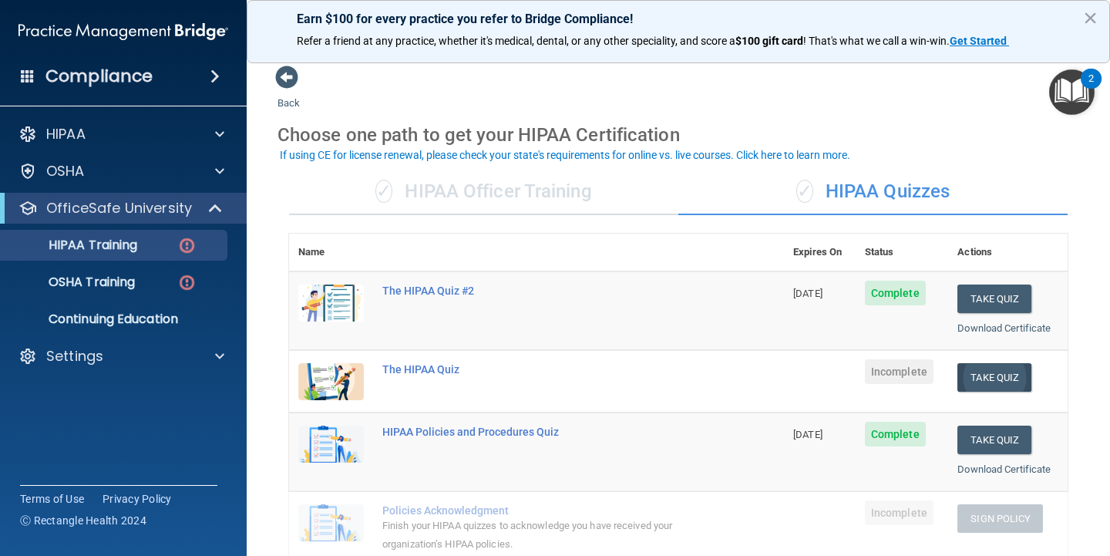
click at [1005, 370] on button "Take Quiz" at bounding box center [995, 377] width 74 height 29
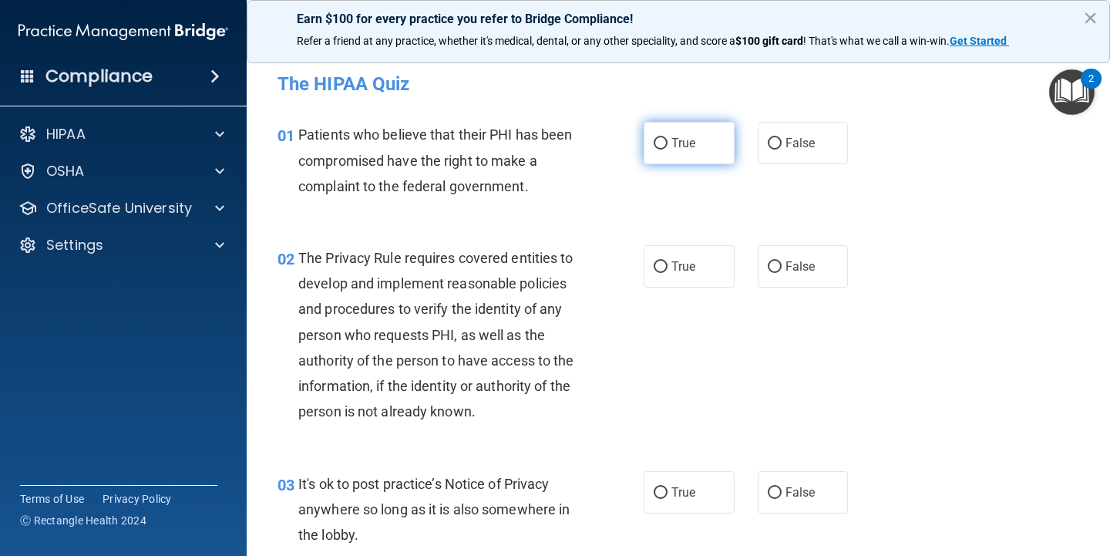
click at [692, 144] on span "True" at bounding box center [684, 143] width 24 height 15
click at [668, 144] on input "True" at bounding box center [661, 144] width 14 height 12
radio input "true"
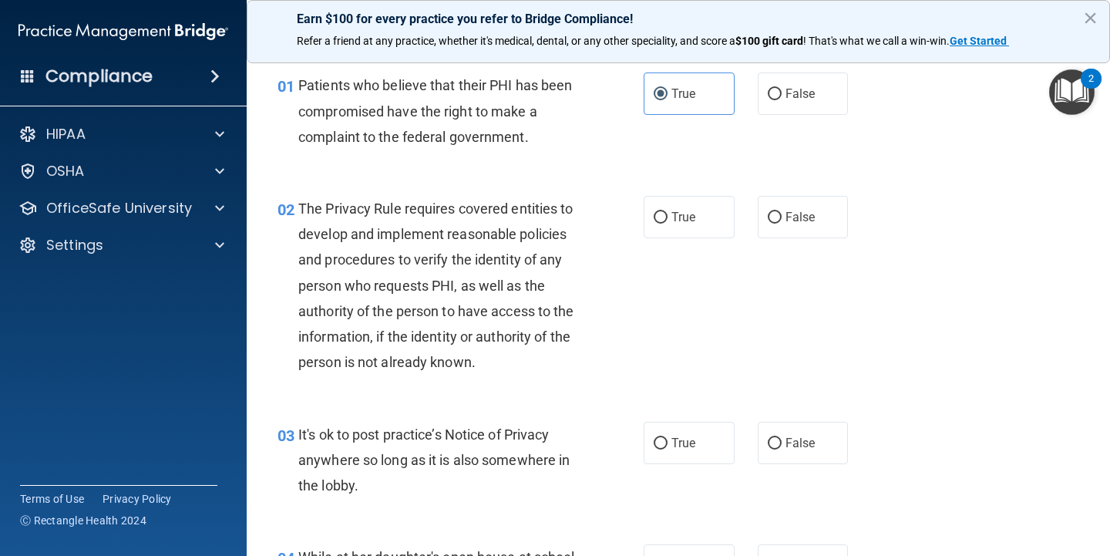
scroll to position [68, 0]
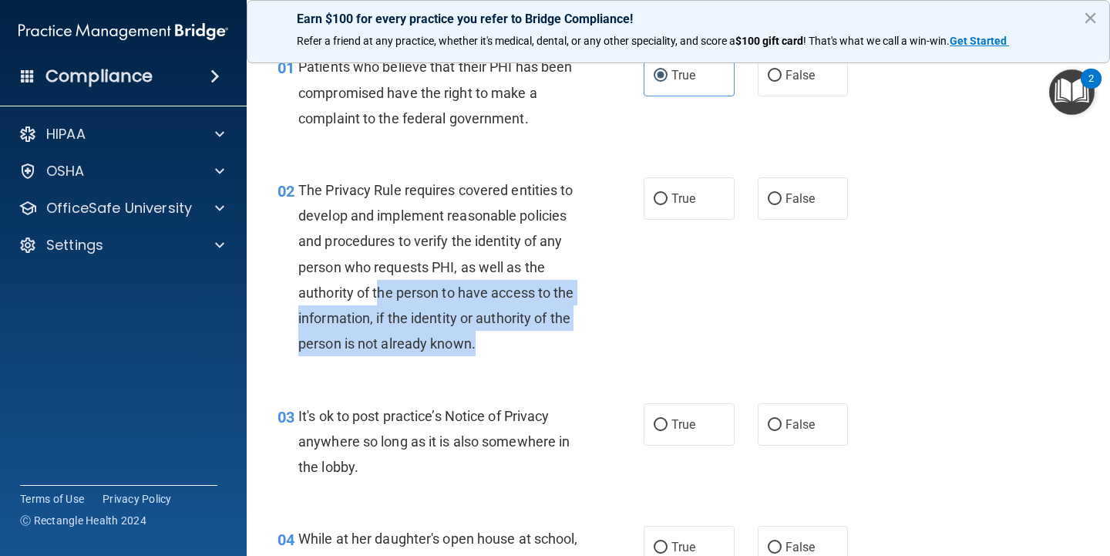
drag, startPoint x: 490, startPoint y: 339, endPoint x: 380, endPoint y: 292, distance: 119.1
click at [380, 292] on div "The Privacy Rule requires covered entities to develop and implement reasonable …" at bounding box center [444, 267] width 292 height 180
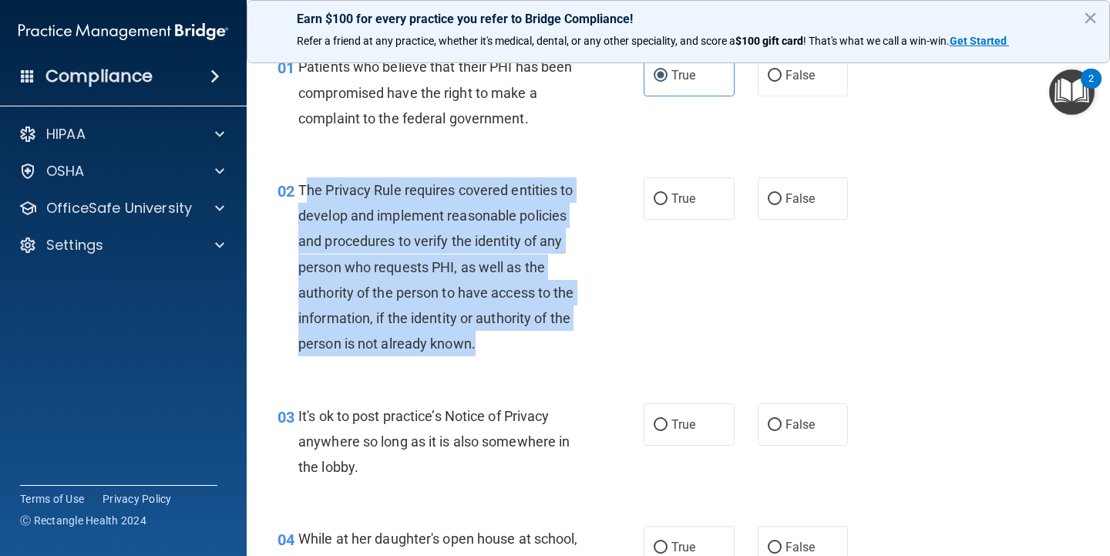
drag, startPoint x: 303, startPoint y: 188, endPoint x: 482, endPoint y: 336, distance: 232.2
click at [482, 336] on div "The Privacy Rule requires covered entities to develop and implement reasonable …" at bounding box center [444, 267] width 292 height 180
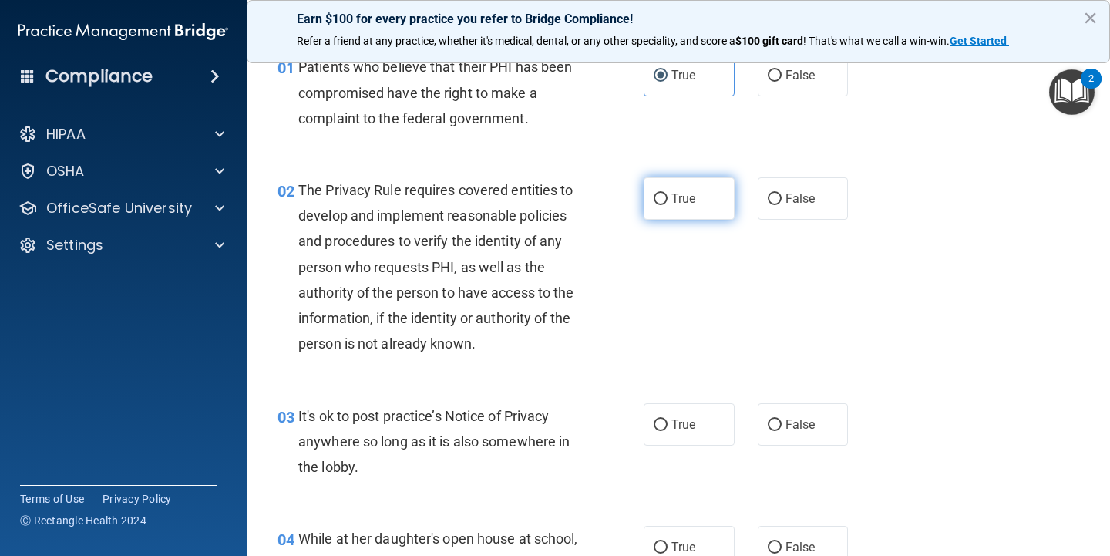
click at [672, 202] on span "True" at bounding box center [684, 198] width 24 height 15
click at [668, 202] on input "True" at bounding box center [661, 200] width 14 height 12
radio input "true"
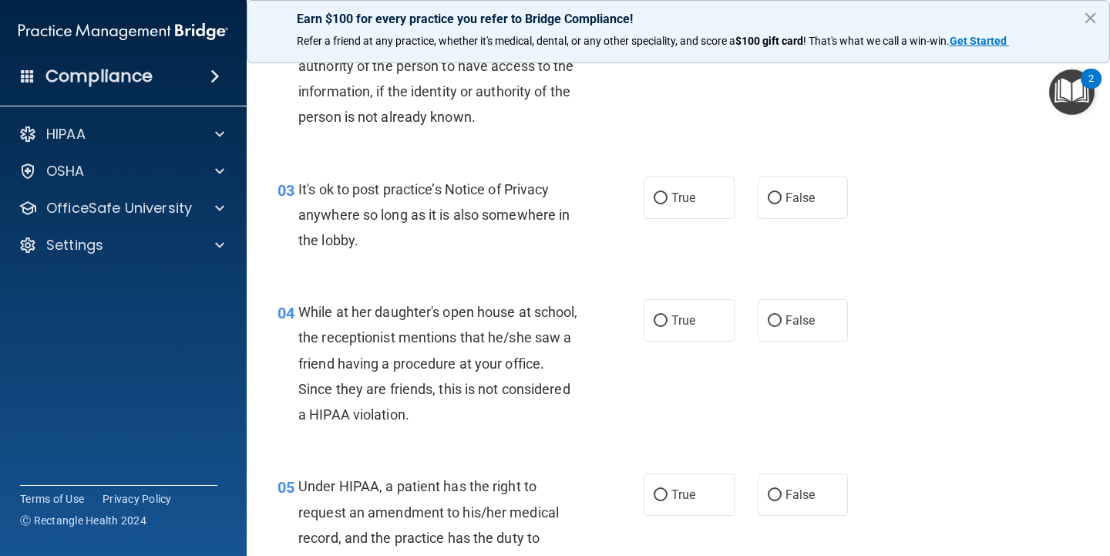
scroll to position [295, 0]
click at [367, 237] on div "It's ok to post practice’s Notice of Privacy anywhere so long as it is also som…" at bounding box center [444, 214] width 292 height 77
click at [695, 197] on span "True" at bounding box center [684, 197] width 24 height 15
click at [668, 197] on input "True" at bounding box center [661, 198] width 14 height 12
radio input "true"
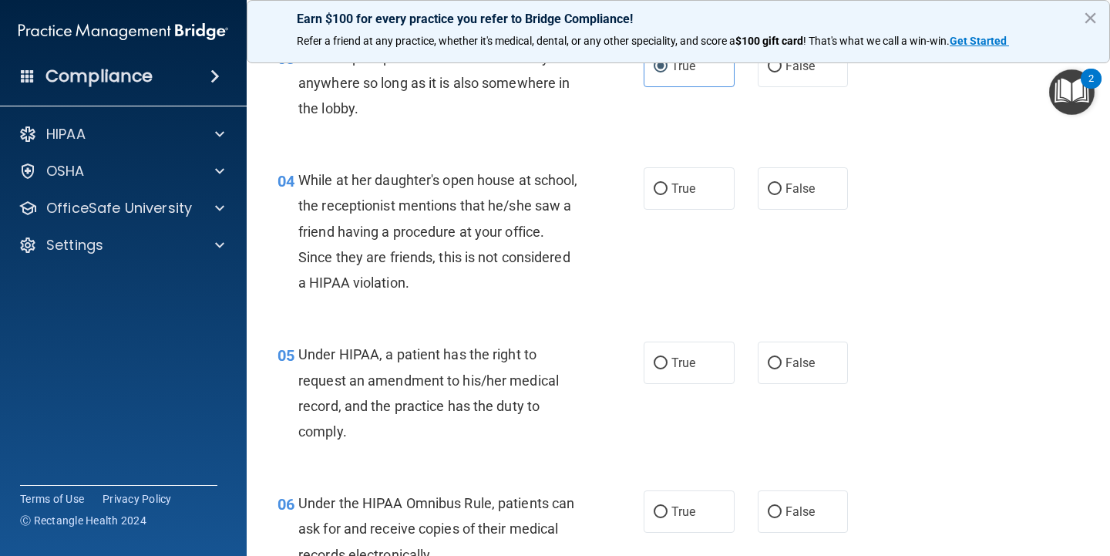
scroll to position [426, 0]
drag, startPoint x: 496, startPoint y: 280, endPoint x: 537, endPoint y: 263, distance: 45.0
click at [527, 261] on div "While at her daughter's open house at school, the receptionist mentions that he…" at bounding box center [444, 232] width 292 height 128
click at [817, 201] on label "False" at bounding box center [803, 189] width 91 height 42
click at [782, 196] on input "False" at bounding box center [775, 190] width 14 height 12
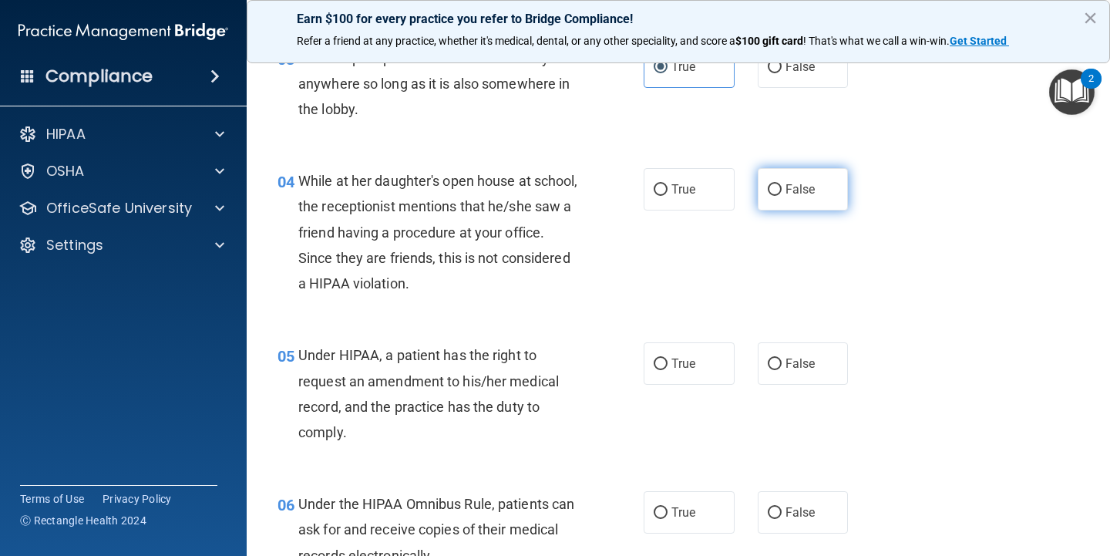
radio input "true"
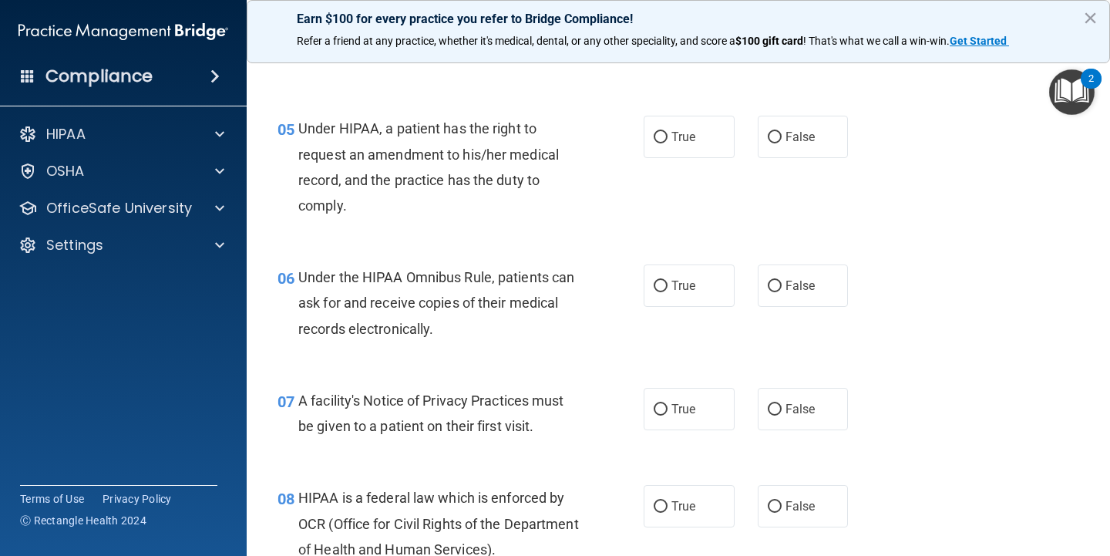
scroll to position [656, 0]
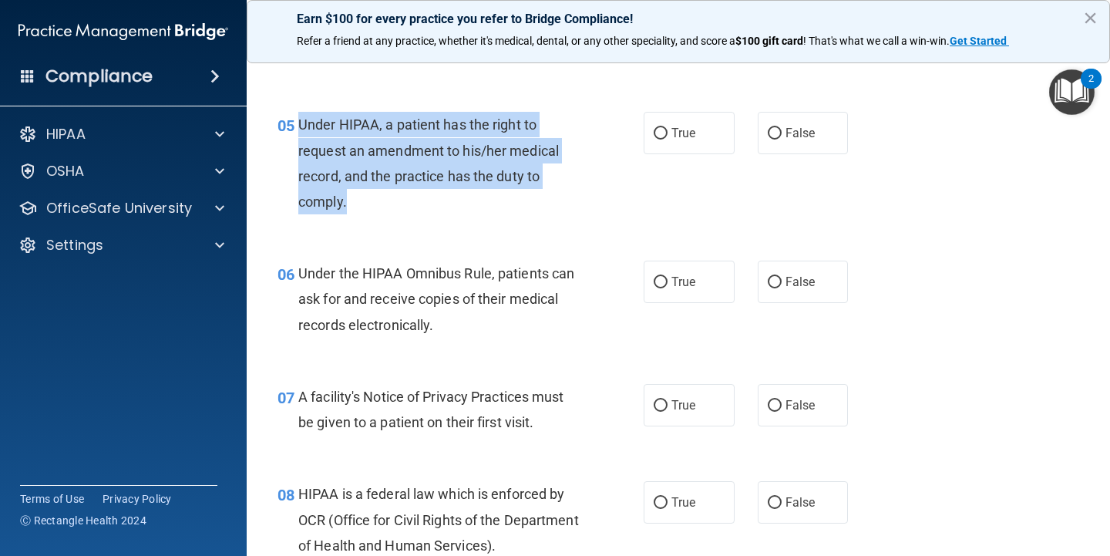
drag, startPoint x: 365, startPoint y: 201, endPoint x: 300, endPoint y: 119, distance: 104.3
click at [300, 119] on div "Under HIPAA, a patient has the right to request an amendment to his/her medical…" at bounding box center [444, 163] width 292 height 103
click at [772, 130] on input "False" at bounding box center [775, 134] width 14 height 12
radio input "true"
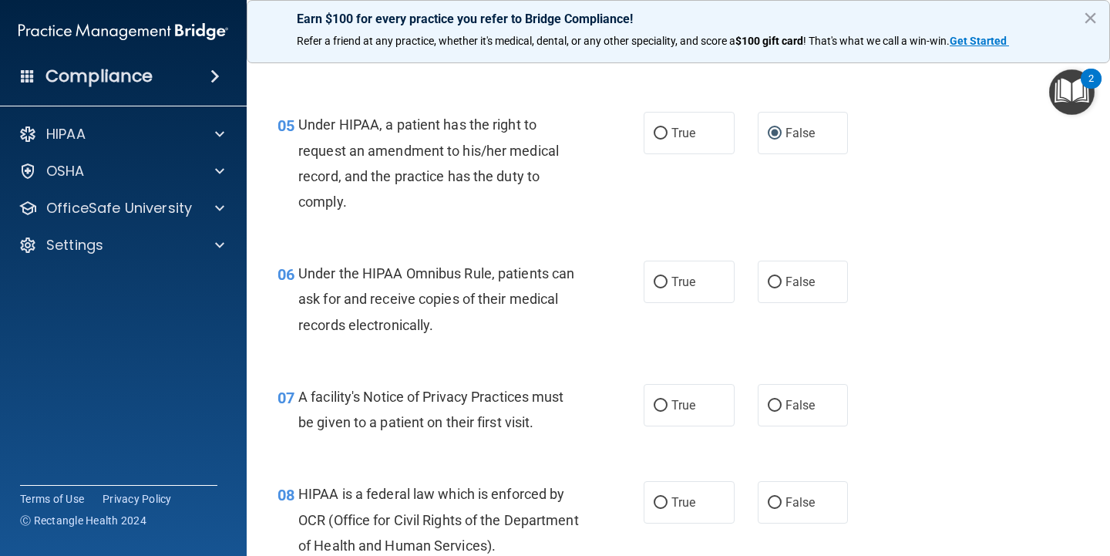
click at [480, 282] on div "Under the HIPAA Omnibus Rule, patients can ask for and receive copies of their …" at bounding box center [444, 299] width 292 height 77
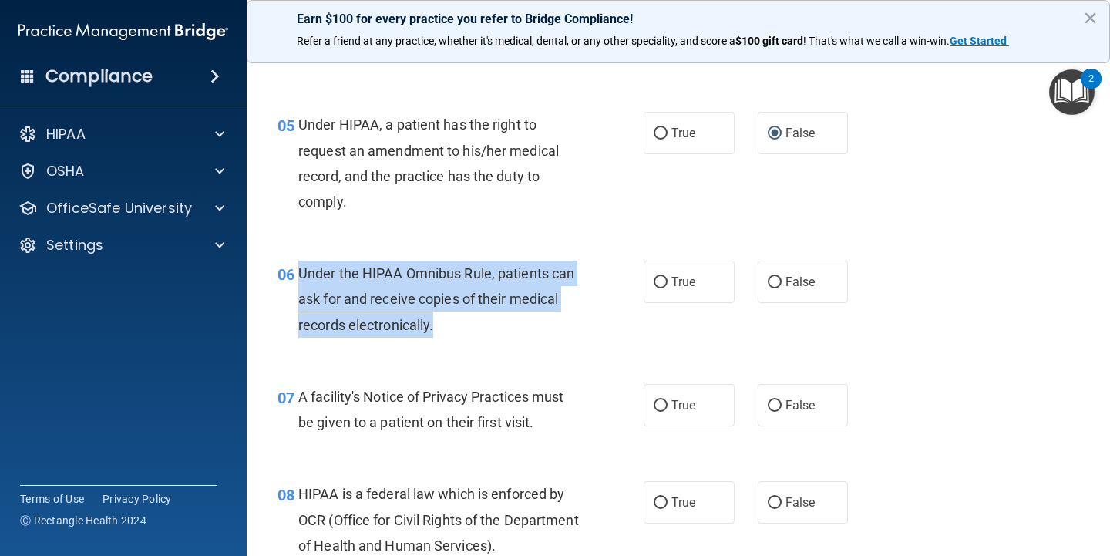
drag, startPoint x: 452, startPoint y: 324, endPoint x: 301, endPoint y: 268, distance: 160.3
click at [301, 268] on div "Under the HIPAA Omnibus Rule, patients can ask for and receive copies of their …" at bounding box center [444, 299] width 292 height 77
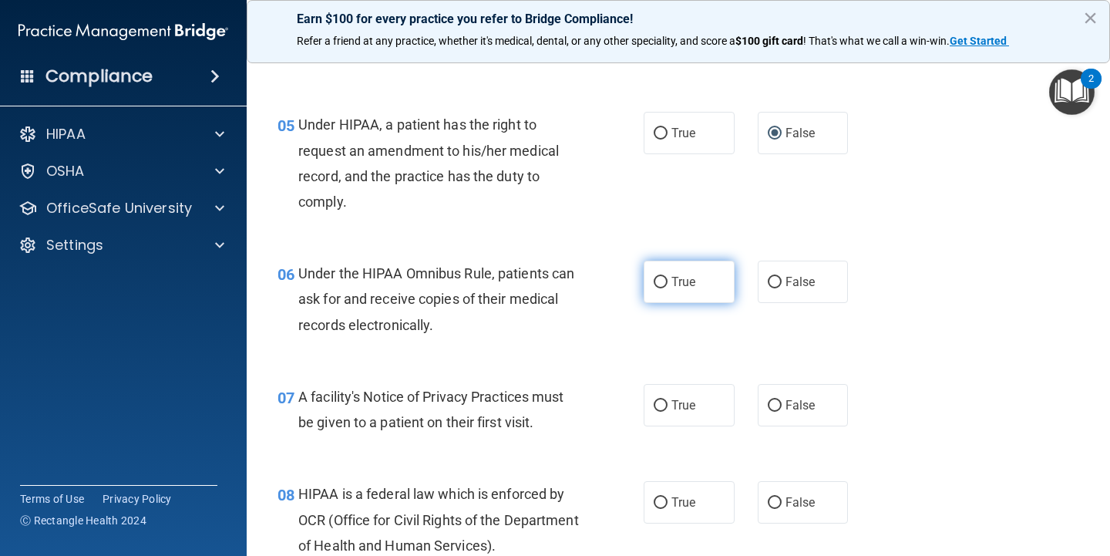
click at [695, 289] on label "True" at bounding box center [689, 282] width 91 height 42
click at [668, 288] on input "True" at bounding box center [661, 283] width 14 height 12
radio input "true"
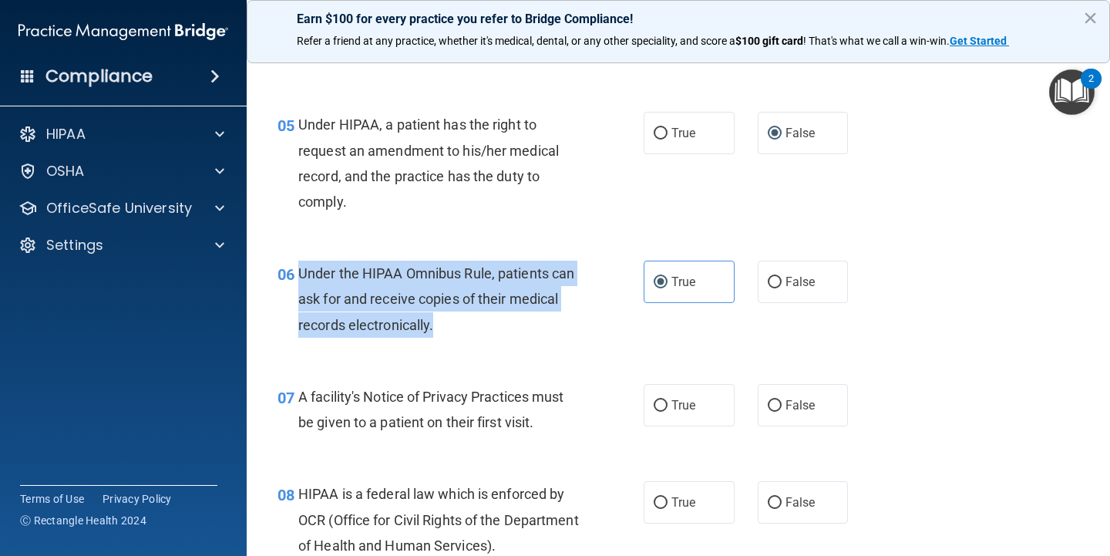
drag, startPoint x: 451, startPoint y: 328, endPoint x: 302, endPoint y: 268, distance: 160.8
click at [302, 268] on div "Under the HIPAA Omnibus Rule, patients can ask for and receive copies of their …" at bounding box center [444, 299] width 292 height 77
click at [306, 268] on span "Under the HIPAA Omnibus Rule, patients can ask for and receive copies of their …" at bounding box center [436, 298] width 276 height 67
drag, startPoint x: 300, startPoint y: 268, endPoint x: 446, endPoint y: 324, distance: 155.9
click at [461, 327] on div "Under the HIPAA Omnibus Rule, patients can ask for and receive copies of their …" at bounding box center [444, 299] width 292 height 77
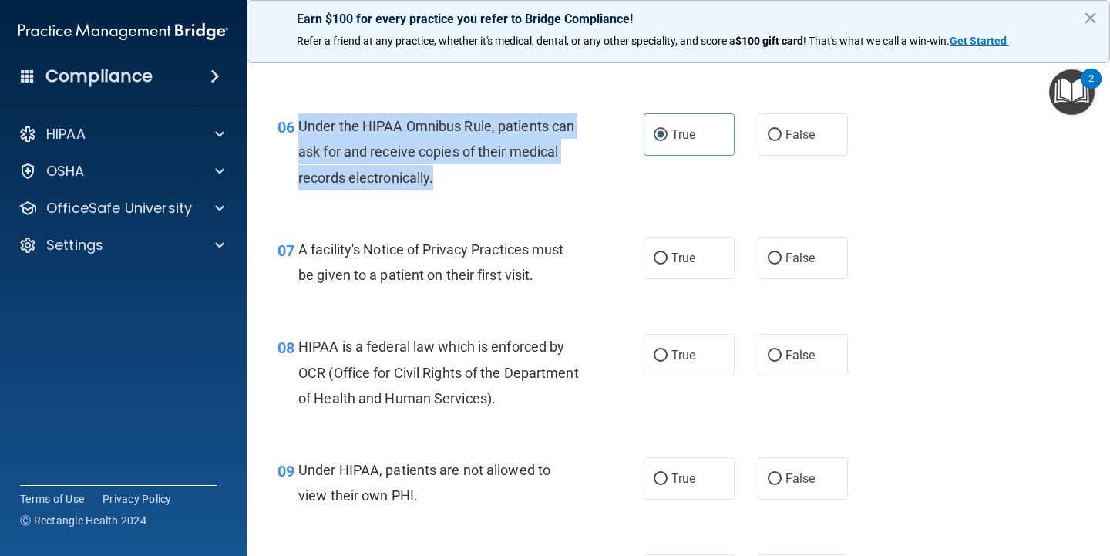
scroll to position [822, 0]
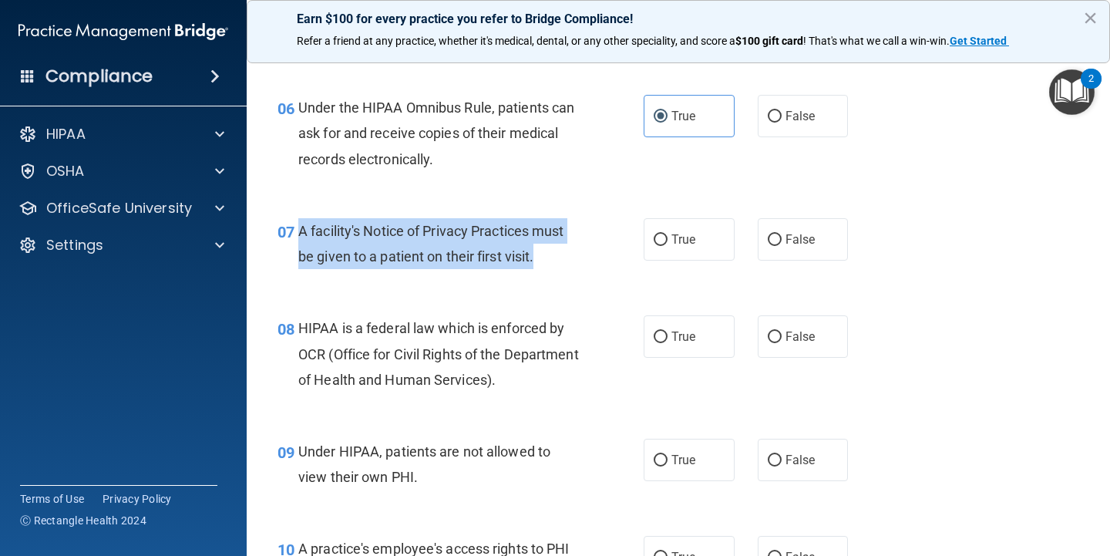
drag, startPoint x: 301, startPoint y: 223, endPoint x: 531, endPoint y: 264, distance: 234.1
click at [547, 264] on div "A facility's Notice of Privacy Practices must be given to a patient on their fi…" at bounding box center [444, 243] width 292 height 51
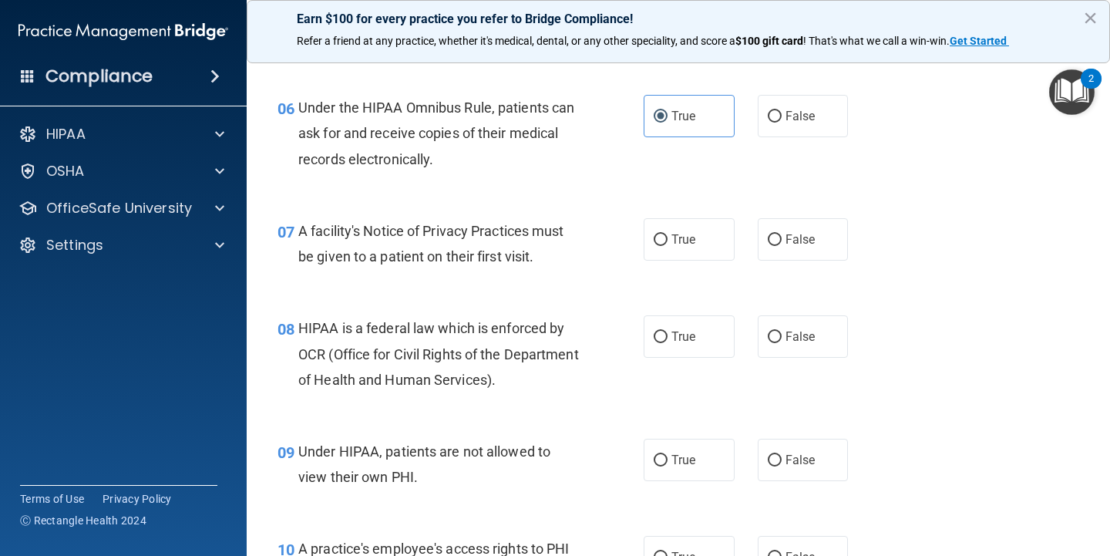
click at [889, 2] on div "Earn $100 for every practice you refer to Bridge Compliance! Refer a friend at …" at bounding box center [678, 31] width 863 height 63
click at [665, 224] on label "True" at bounding box center [689, 239] width 91 height 42
click at [665, 234] on input "True" at bounding box center [661, 240] width 14 height 12
radio input "true"
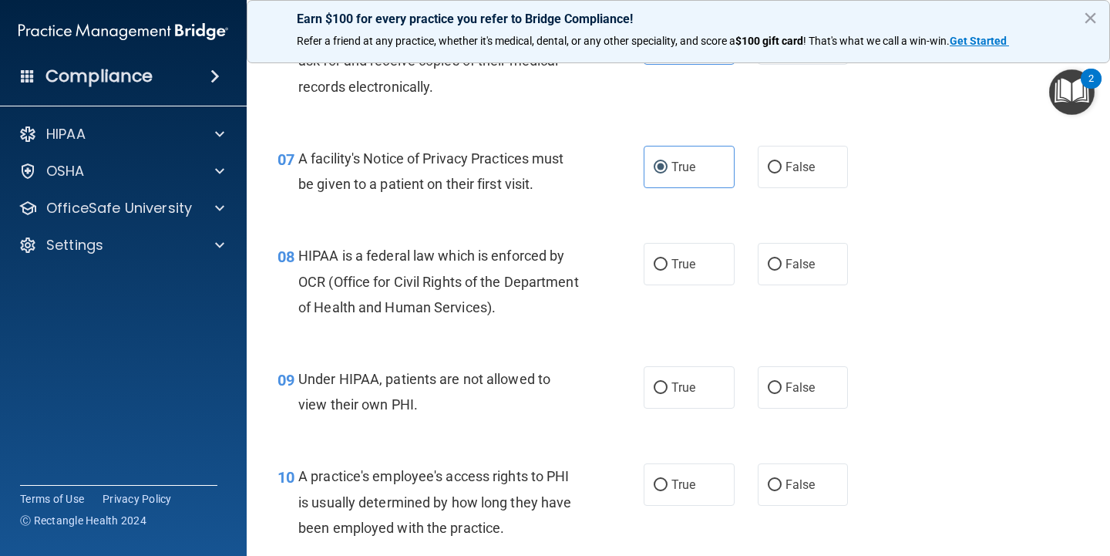
scroll to position [896, 0]
click at [673, 255] on span "True" at bounding box center [684, 262] width 24 height 15
click at [668, 257] on input "True" at bounding box center [661, 263] width 14 height 12
radio input "true"
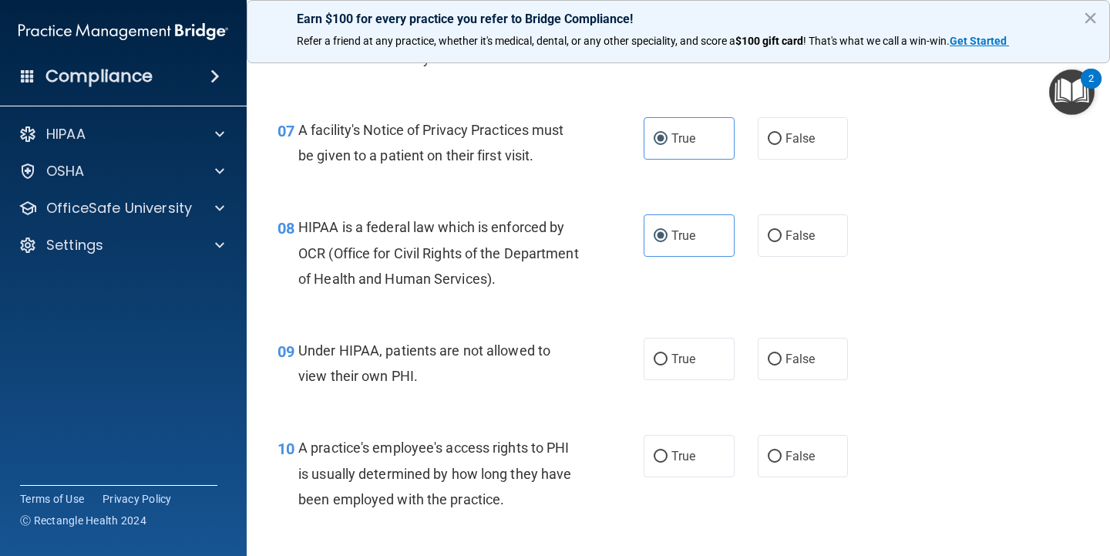
scroll to position [927, 0]
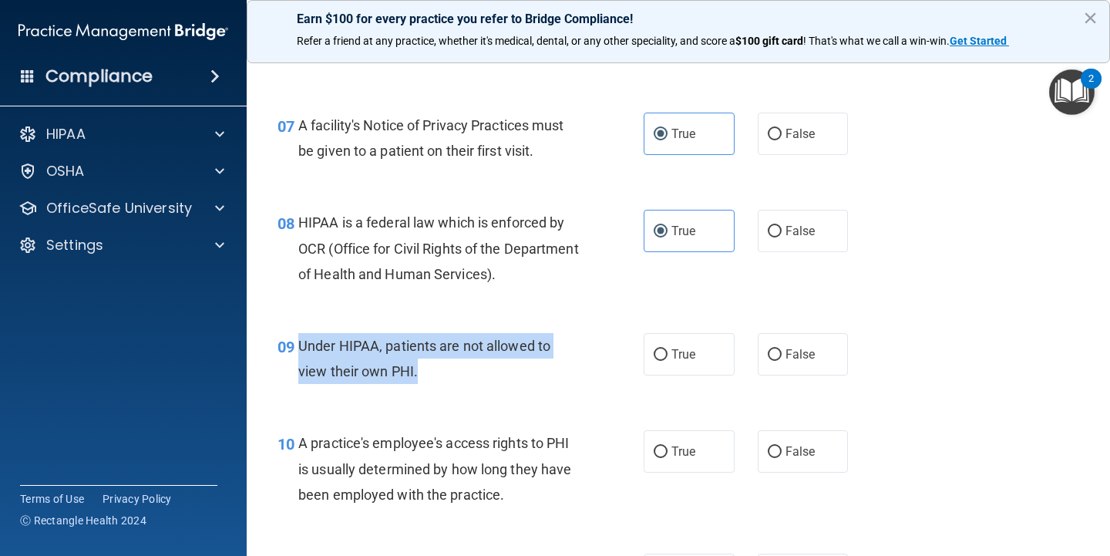
drag, startPoint x: 446, startPoint y: 363, endPoint x: 300, endPoint y: 338, distance: 147.9
click at [300, 338] on div "Under HIPAA, patients are not allowed to view their own PHI." at bounding box center [444, 358] width 292 height 51
click at [335, 343] on span "Under HIPAA, patients are not allowed to view their own PHI." at bounding box center [424, 359] width 252 height 42
drag, startPoint x: 301, startPoint y: 336, endPoint x: 434, endPoint y: 370, distance: 137.6
click at [434, 370] on div "Under HIPAA, patients are not allowed to view their own PHI." at bounding box center [444, 358] width 292 height 51
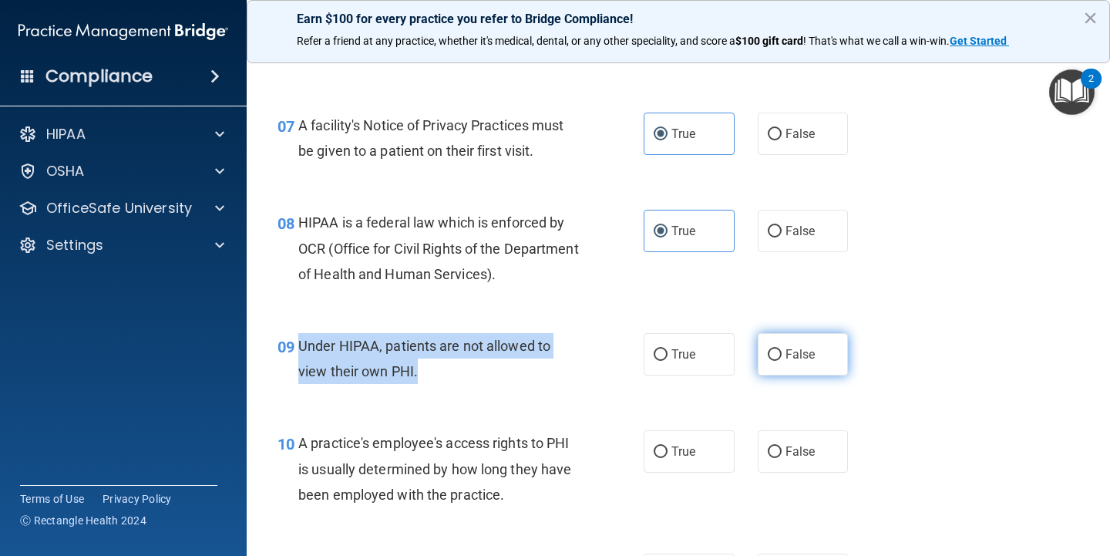
click at [776, 349] on input "False" at bounding box center [775, 355] width 14 height 12
radio input "true"
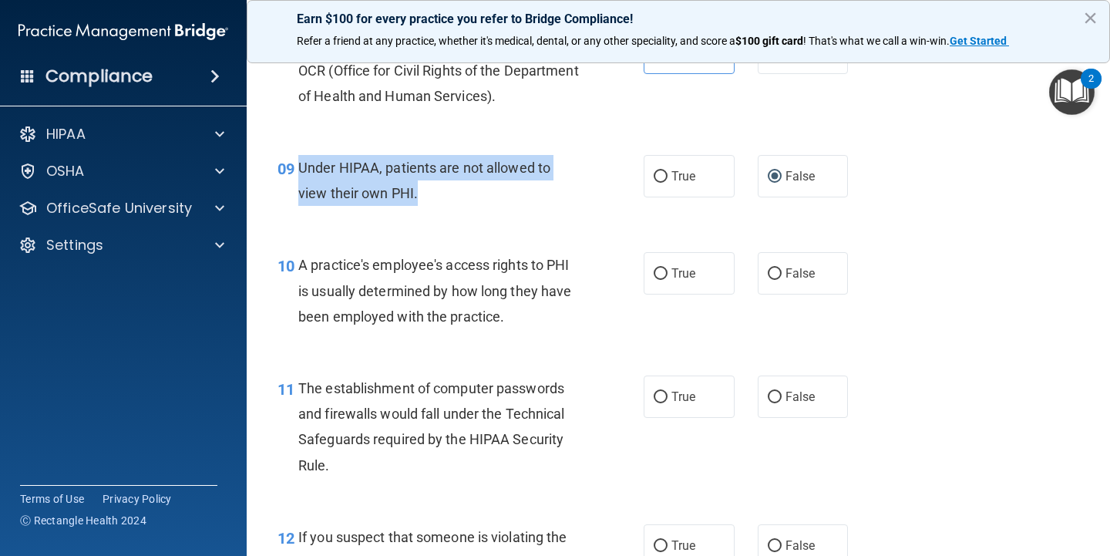
scroll to position [1129, 0]
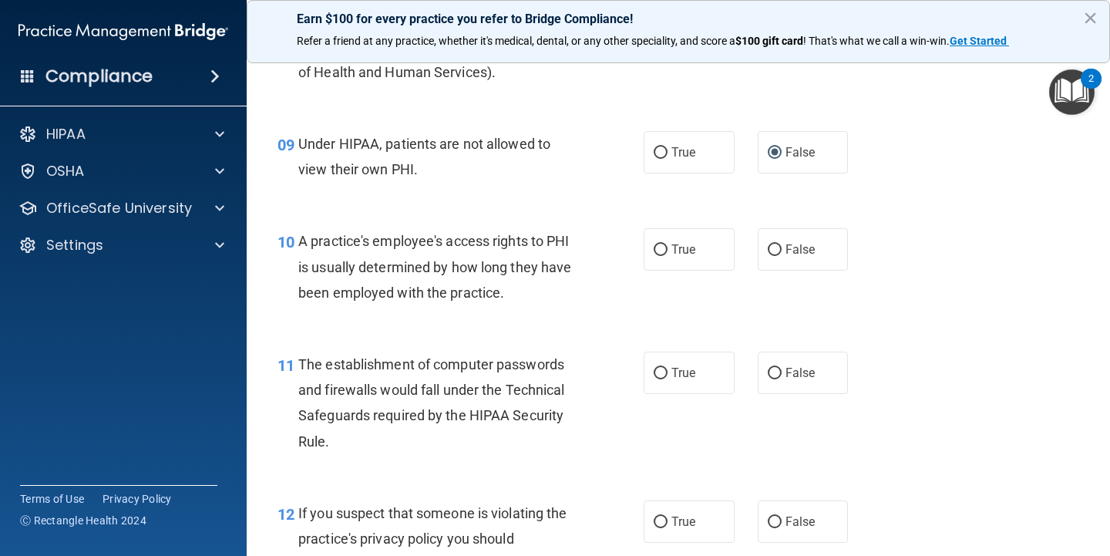
click at [503, 378] on span "The establishment of computer passwords and firewalls would fall under the Tech…" at bounding box center [431, 402] width 266 height 93
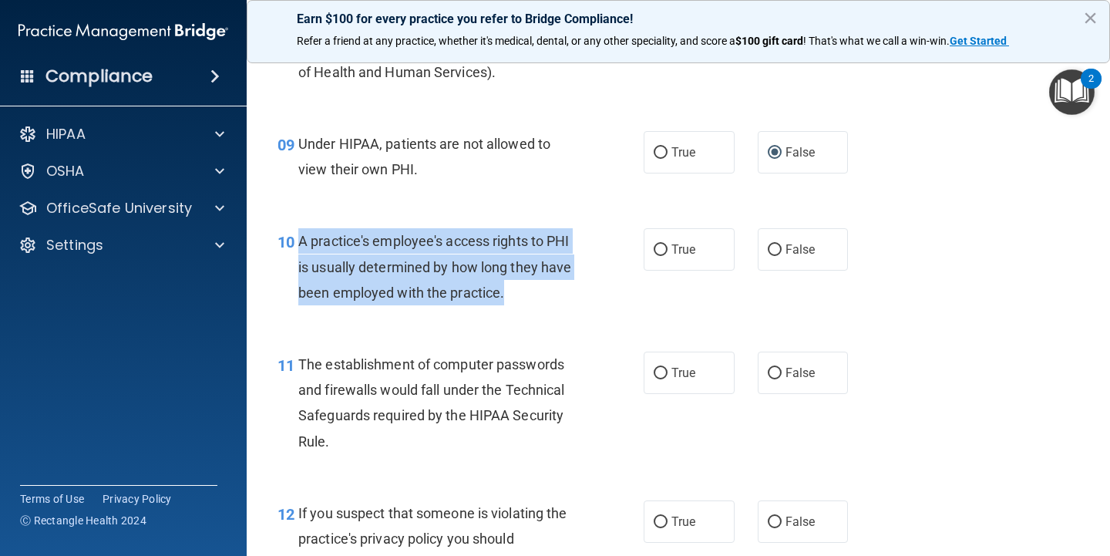
drag, startPoint x: 301, startPoint y: 234, endPoint x: 515, endPoint y: 288, distance: 220.8
click at [515, 288] on div "A practice's employee's access rights to PHI is usually determined by how long …" at bounding box center [444, 266] width 292 height 77
click at [773, 244] on input "False" at bounding box center [775, 250] width 14 height 12
radio input "true"
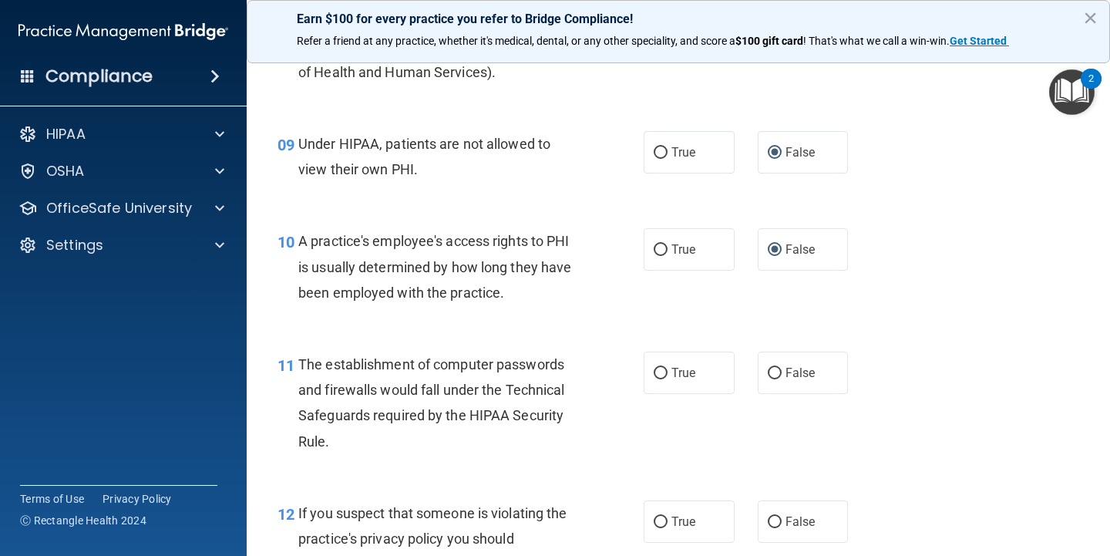
click at [508, 358] on span "The establishment of computer passwords and firewalls would fall under the Tech…" at bounding box center [431, 402] width 266 height 93
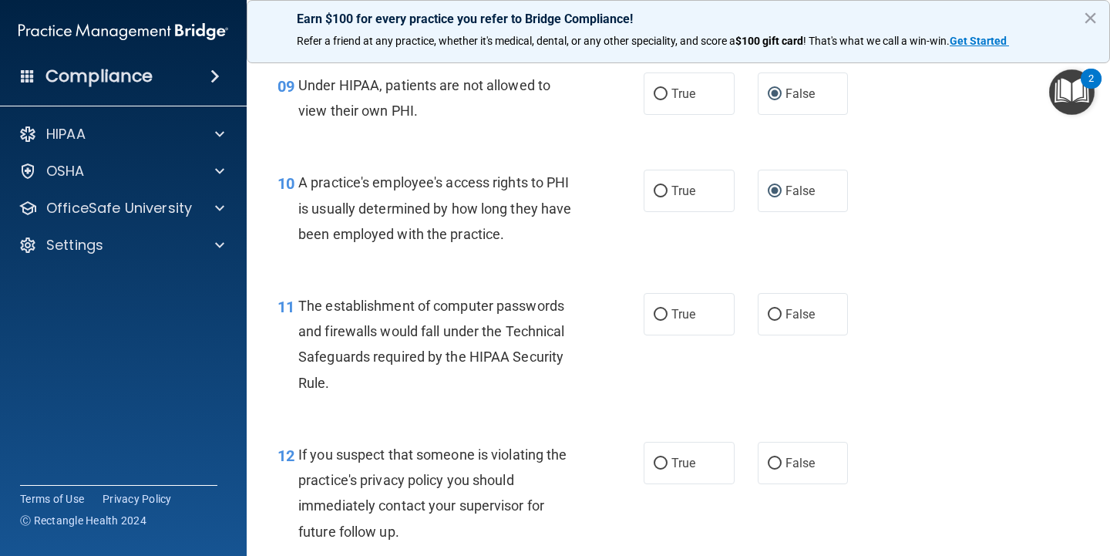
scroll to position [1197, 0]
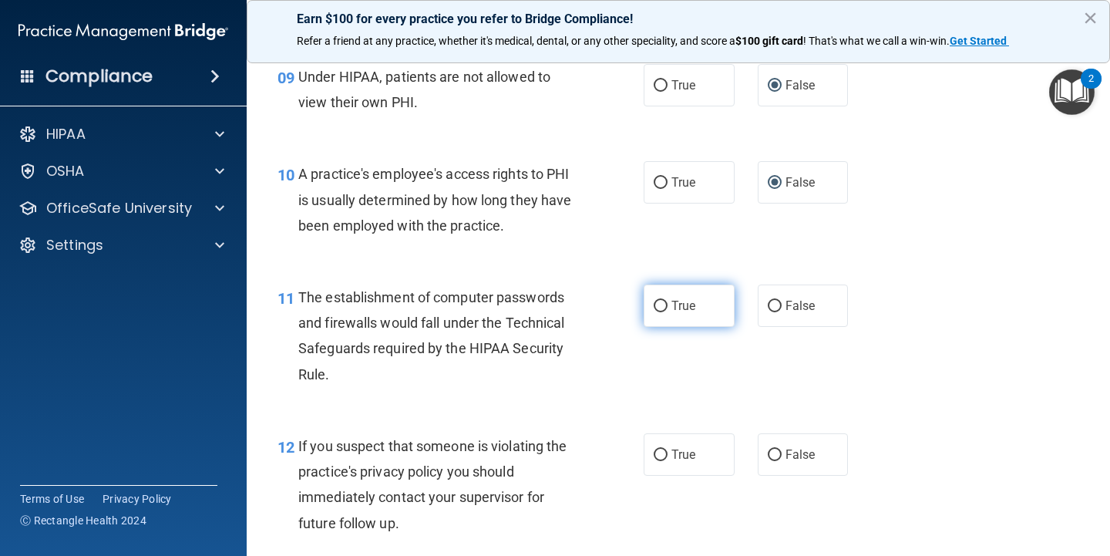
click at [707, 298] on label "True" at bounding box center [689, 305] width 91 height 42
click at [668, 301] on input "True" at bounding box center [661, 307] width 14 height 12
radio input "true"
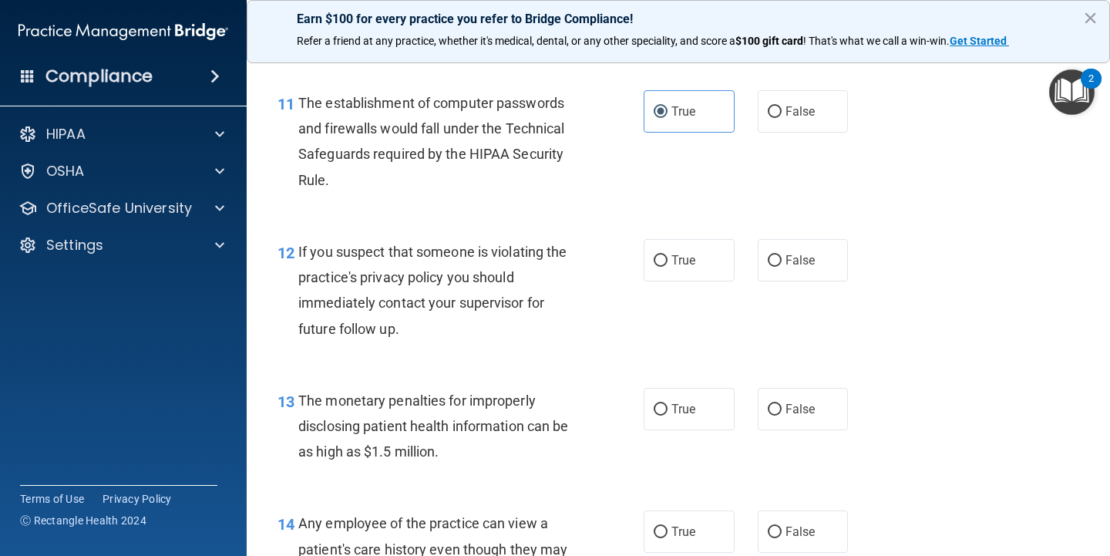
scroll to position [1390, 0]
click at [707, 260] on label "True" at bounding box center [689, 261] width 91 height 42
click at [668, 260] on input "True" at bounding box center [661, 262] width 14 height 12
radio input "true"
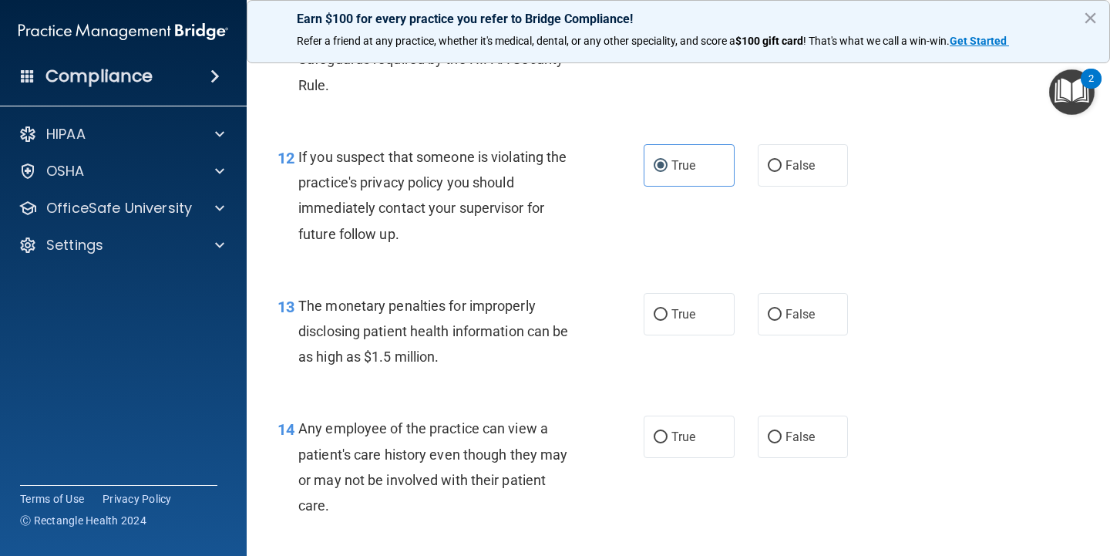
scroll to position [1493, 0]
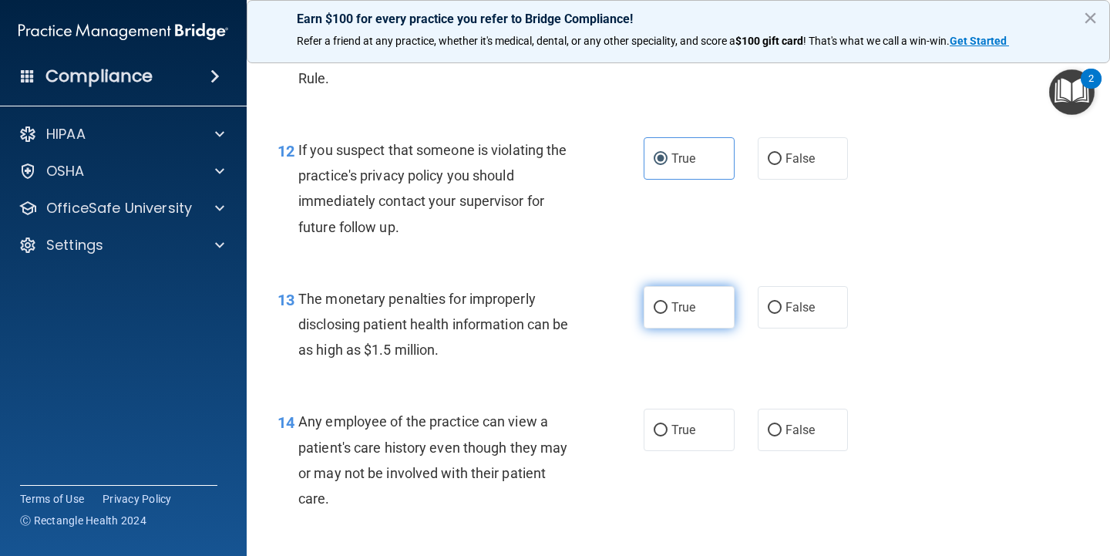
click at [688, 289] on label "True" at bounding box center [689, 307] width 91 height 42
click at [668, 302] on input "True" at bounding box center [661, 308] width 14 height 12
radio input "true"
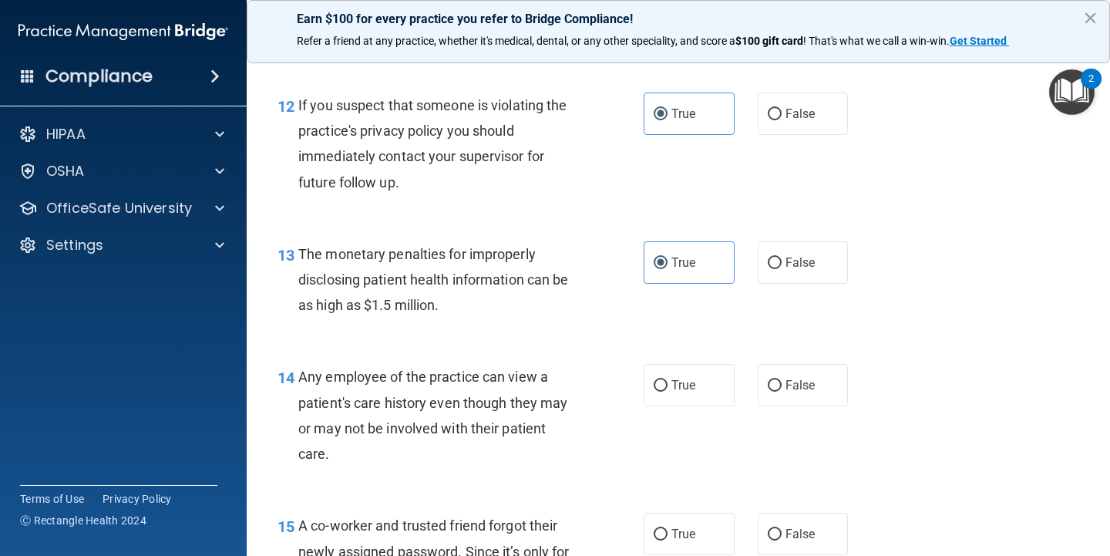
scroll to position [1546, 0]
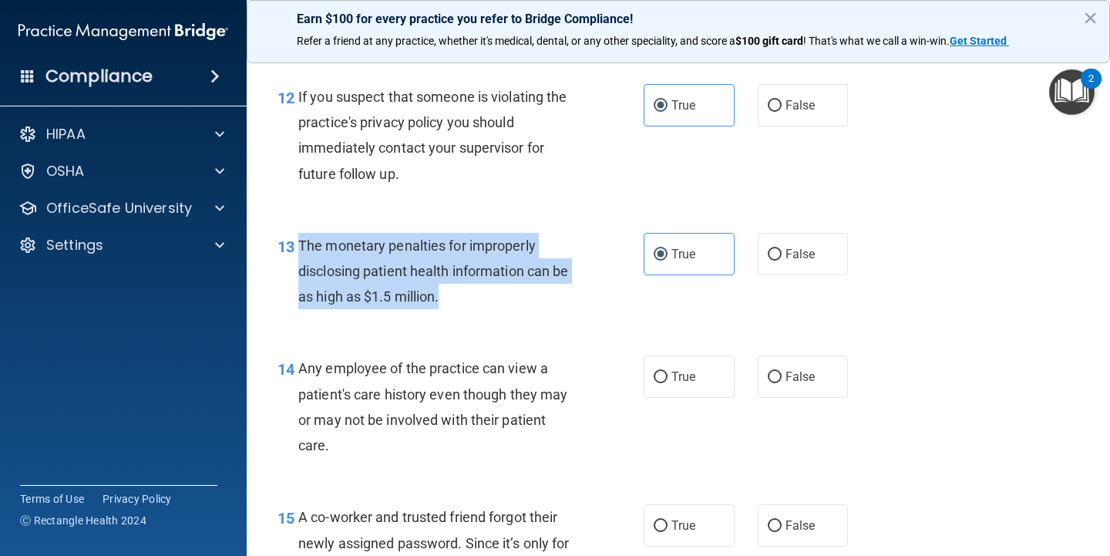
drag, startPoint x: 454, startPoint y: 284, endPoint x: 301, endPoint y: 235, distance: 161.2
click at [301, 235] on div "The monetary penalties for improperly disclosing patient health information can…" at bounding box center [444, 271] width 292 height 77
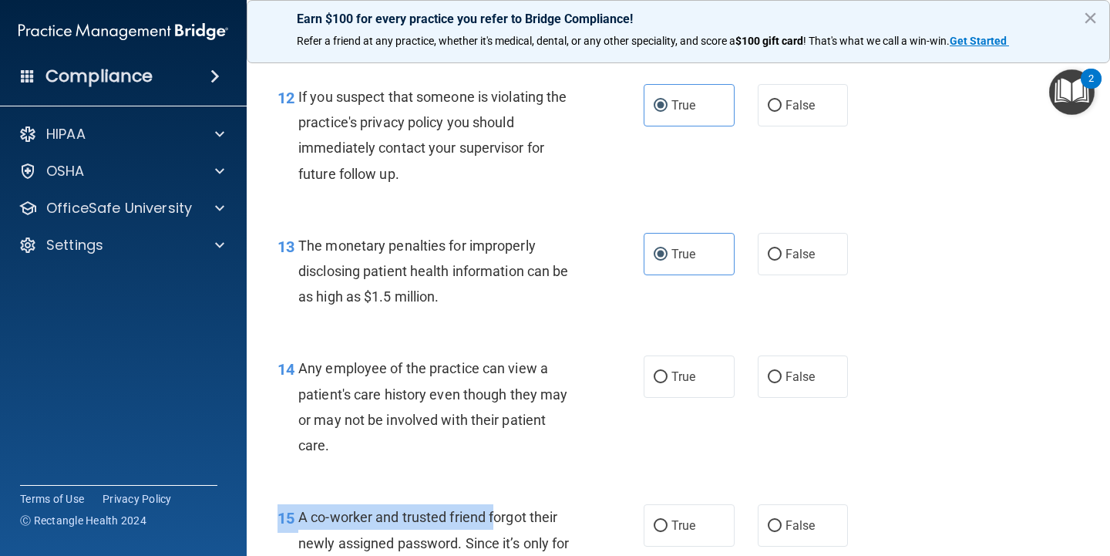
drag, startPoint x: 498, startPoint y: 506, endPoint x: 498, endPoint y: 484, distance: 21.6
click at [498, 485] on div "15 A co-worker and trusted friend forgot their newly assigned password. Since i…" at bounding box center [678, 559] width 825 height 149
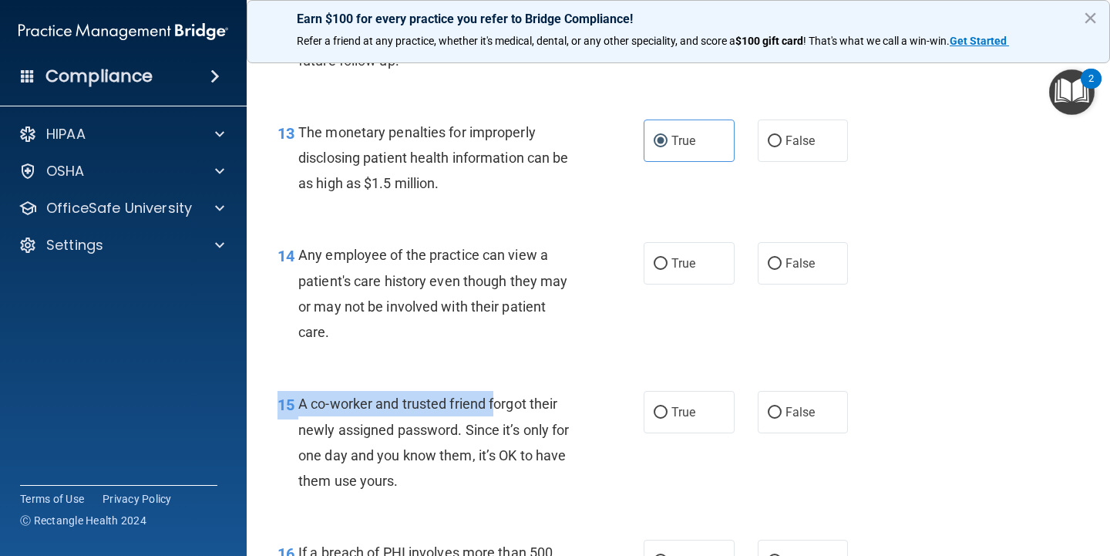
scroll to position [1661, 0]
click at [506, 323] on div "Any employee of the practice can view a patient's care history even though they…" at bounding box center [444, 292] width 292 height 103
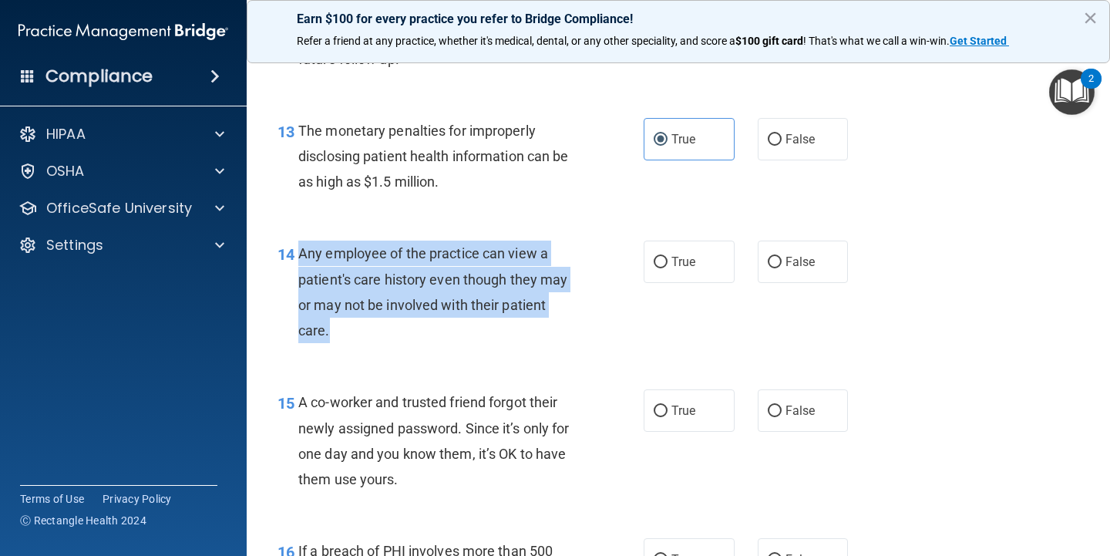
drag, startPoint x: 355, startPoint y: 324, endPoint x: 301, endPoint y: 242, distance: 97.9
click at [301, 242] on div "Any employee of the practice can view a patient's care history even though they…" at bounding box center [444, 292] width 292 height 103
click at [774, 258] on input "False" at bounding box center [775, 263] width 14 height 12
radio input "true"
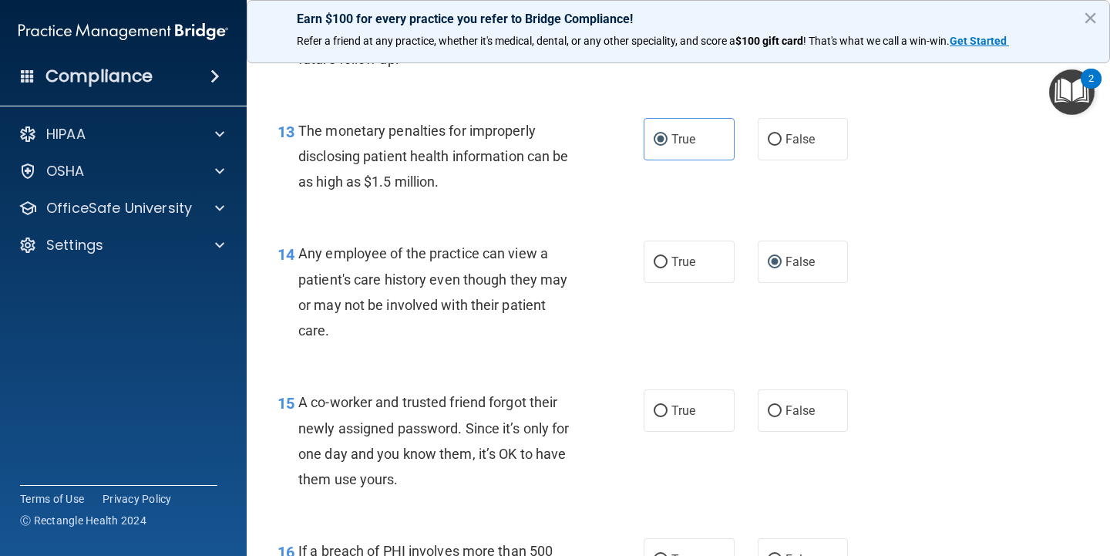
click at [463, 371] on div "15 A co-worker and trusted friend forgot their newly assigned password. Since i…" at bounding box center [678, 444] width 825 height 149
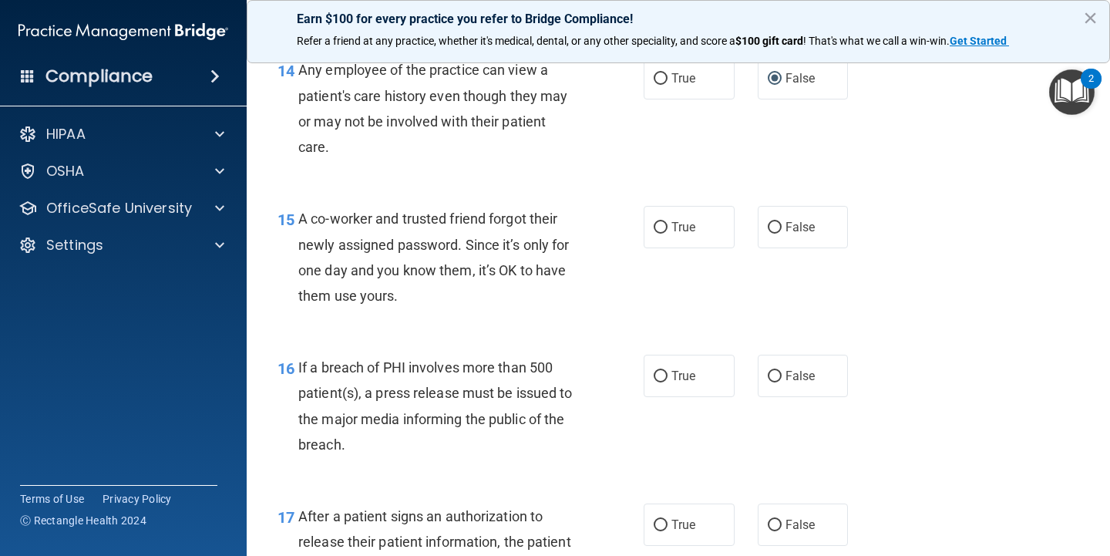
scroll to position [1847, 0]
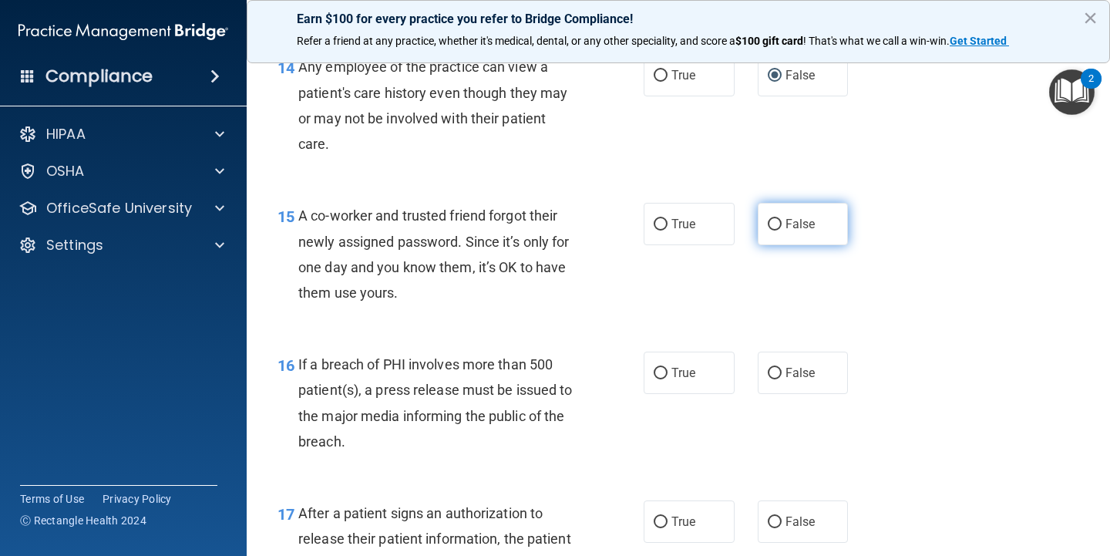
click at [766, 226] on label "False" at bounding box center [803, 224] width 91 height 42
click at [768, 226] on input "False" at bounding box center [775, 225] width 14 height 12
radio input "true"
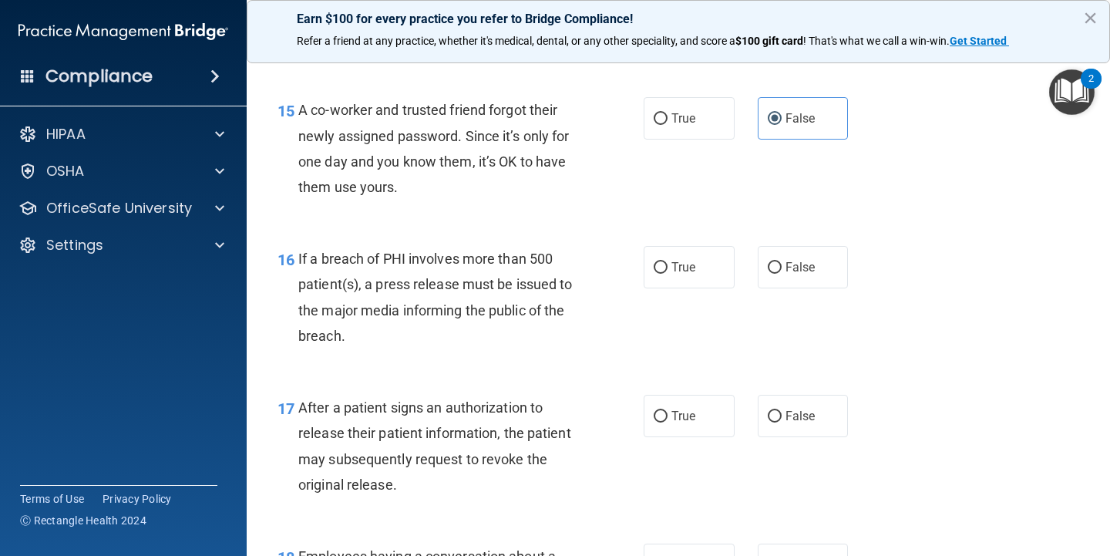
scroll to position [1950, 0]
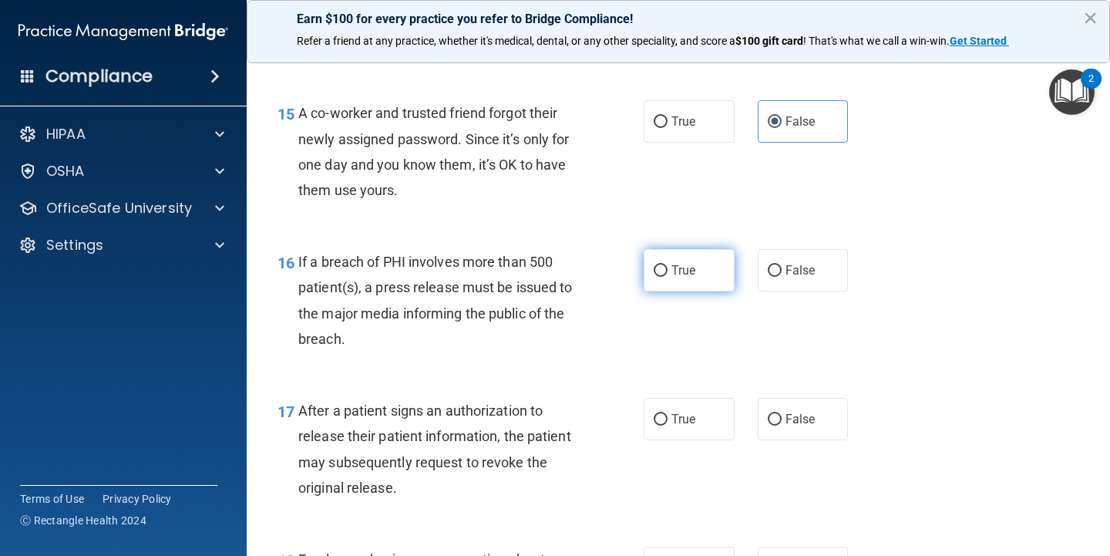
click at [679, 263] on span "True" at bounding box center [684, 270] width 24 height 15
click at [668, 265] on input "True" at bounding box center [661, 271] width 14 height 12
radio input "true"
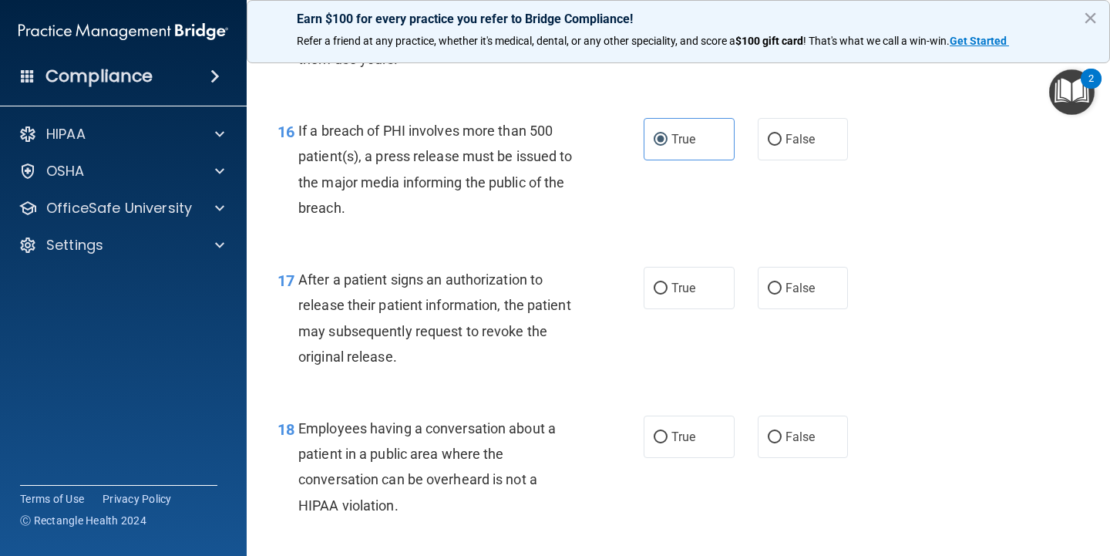
scroll to position [2079, 0]
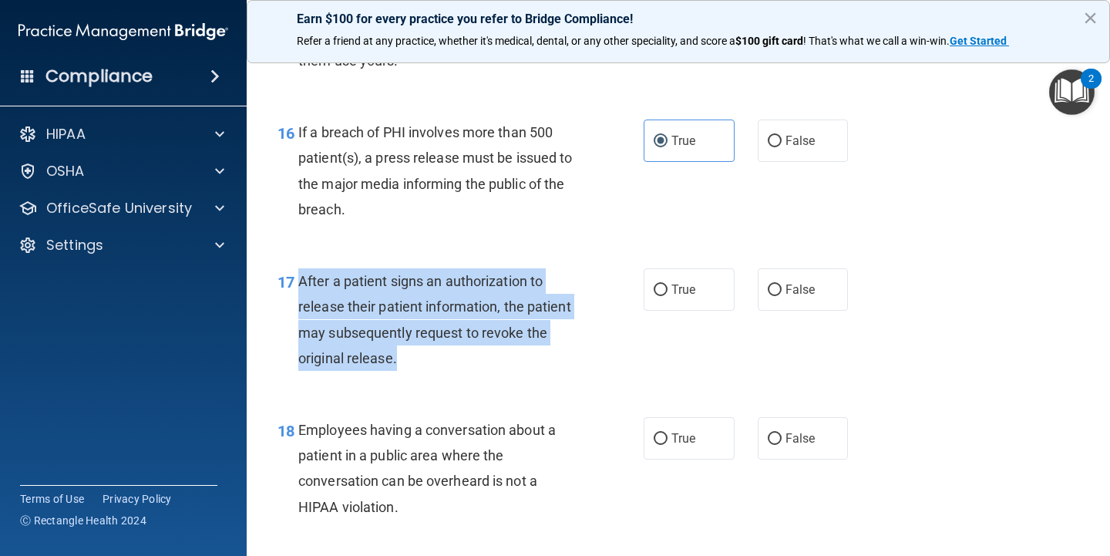
drag, startPoint x: 458, startPoint y: 348, endPoint x: 300, endPoint y: 266, distance: 177.9
click at [300, 268] on div "After a patient signs an authorization to release their patient information, th…" at bounding box center [444, 319] width 292 height 103
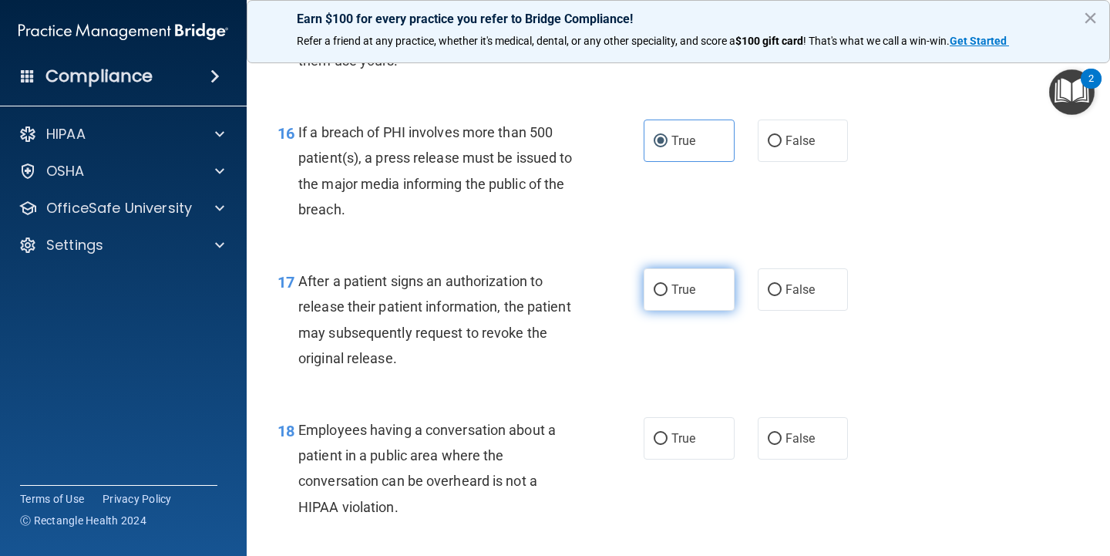
click at [692, 298] on label "True" at bounding box center [689, 289] width 91 height 42
click at [668, 296] on input "True" at bounding box center [661, 290] width 14 height 12
radio input "true"
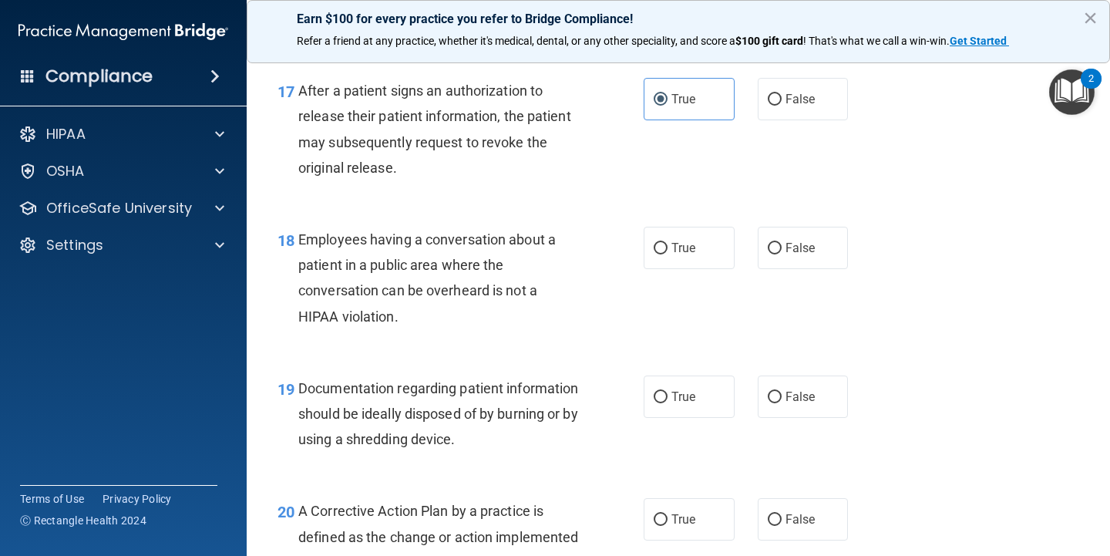
scroll to position [2273, 0]
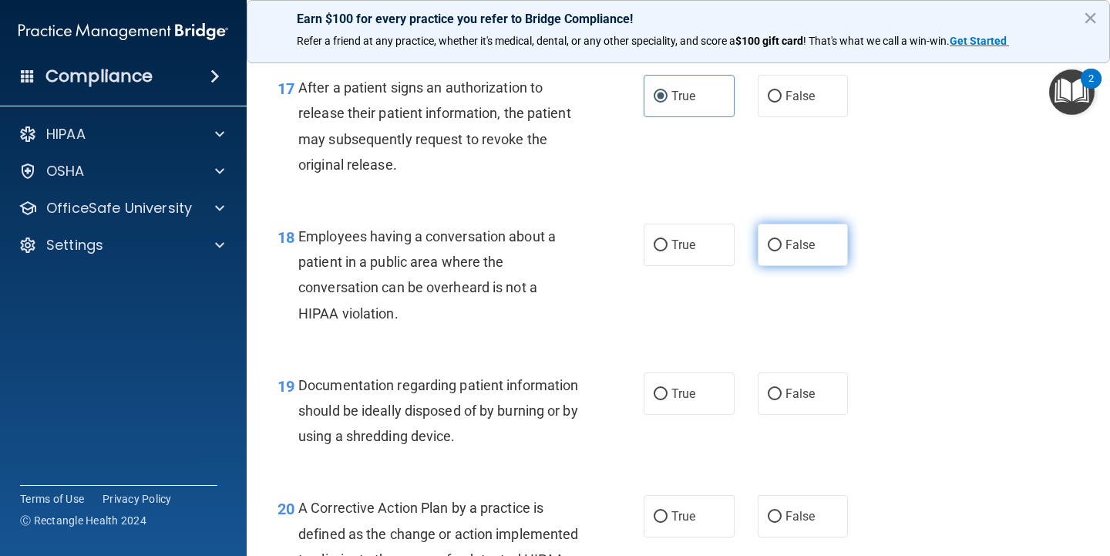
click at [812, 237] on span "False" at bounding box center [801, 244] width 30 height 15
click at [782, 240] on input "False" at bounding box center [775, 246] width 14 height 12
radio input "true"
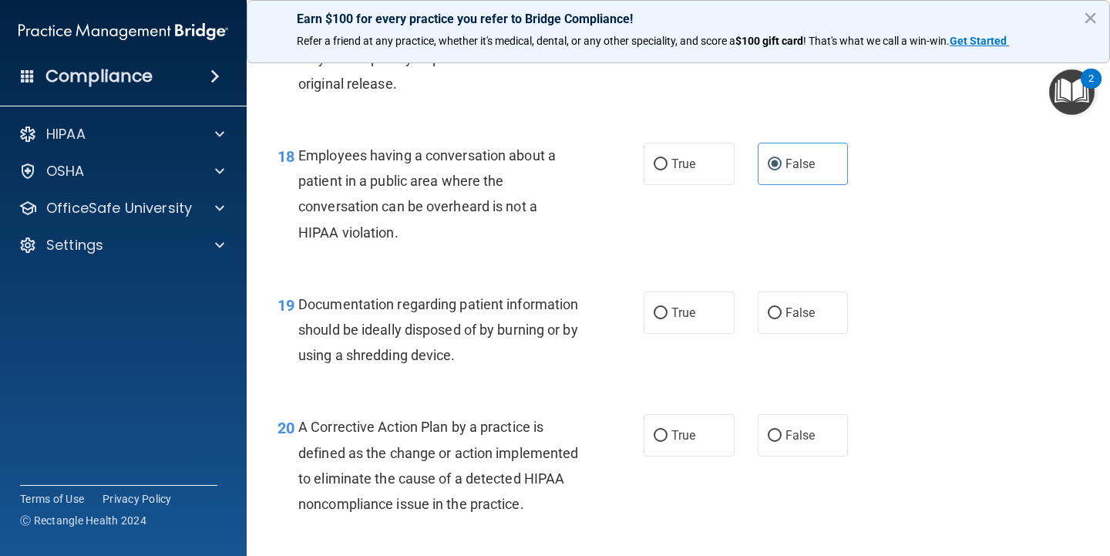
scroll to position [2360, 0]
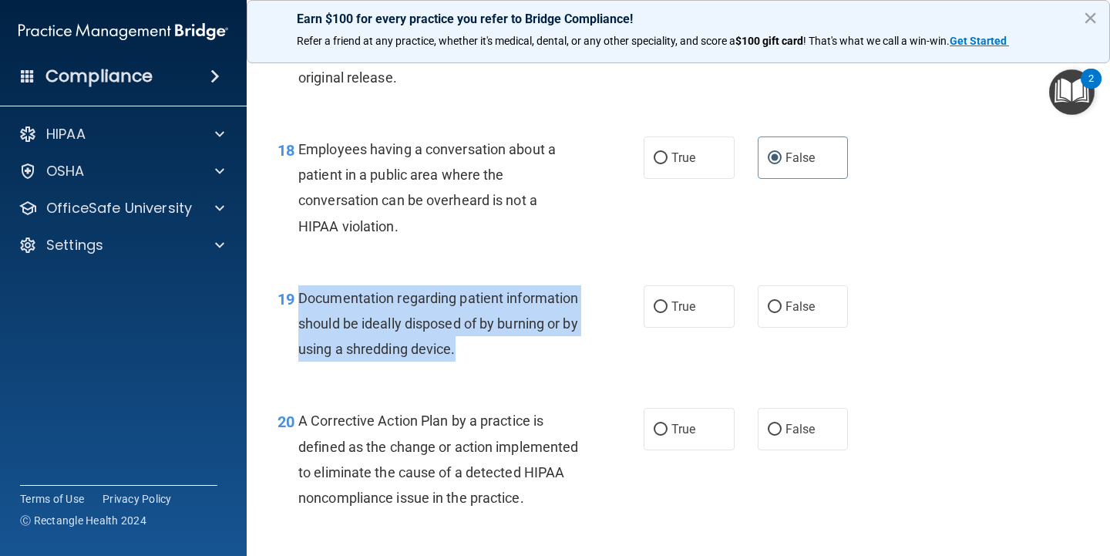
drag, startPoint x: 301, startPoint y: 284, endPoint x: 554, endPoint y: 343, distance: 259.6
click at [554, 343] on div "Documentation regarding patient information should be ideally disposed of by bu…" at bounding box center [444, 323] width 292 height 77
click at [554, 342] on div "Documentation regarding patient information should be ideally disposed of by bu…" at bounding box center [444, 323] width 292 height 77
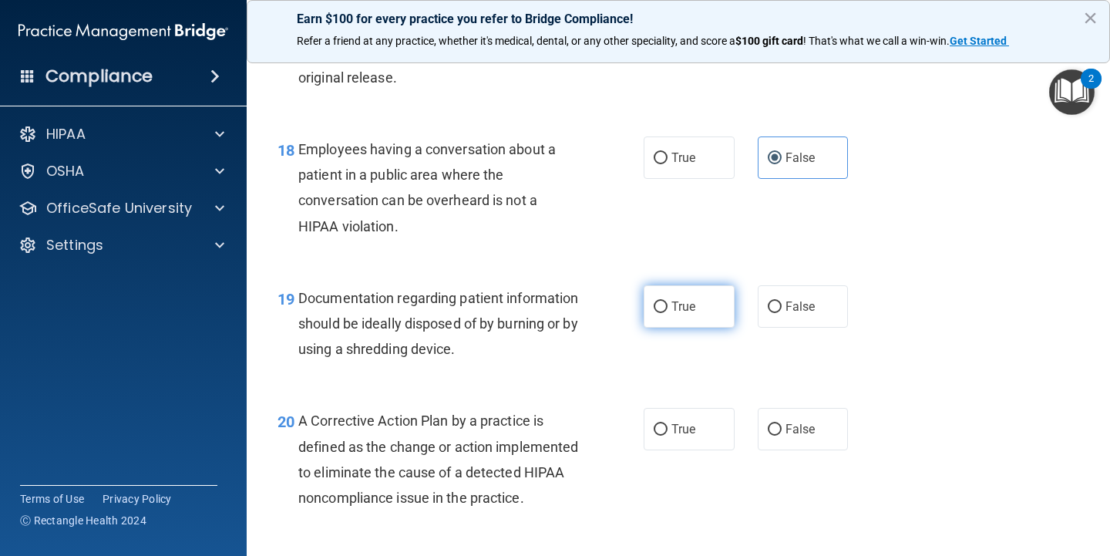
click at [685, 299] on span "True" at bounding box center [684, 306] width 24 height 15
click at [668, 301] on input "True" at bounding box center [661, 307] width 14 height 12
radio input "true"
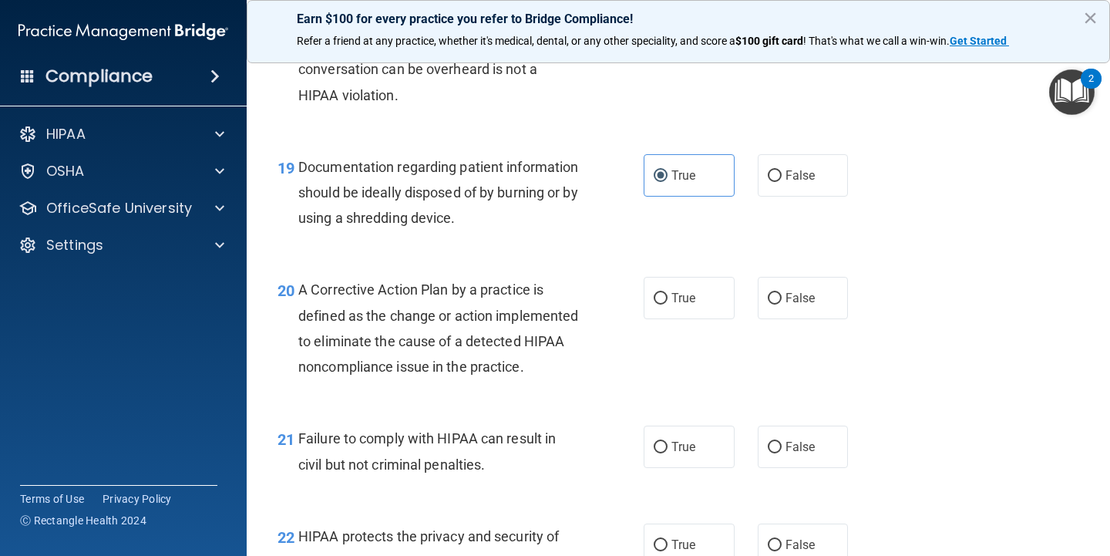
scroll to position [2497, 0]
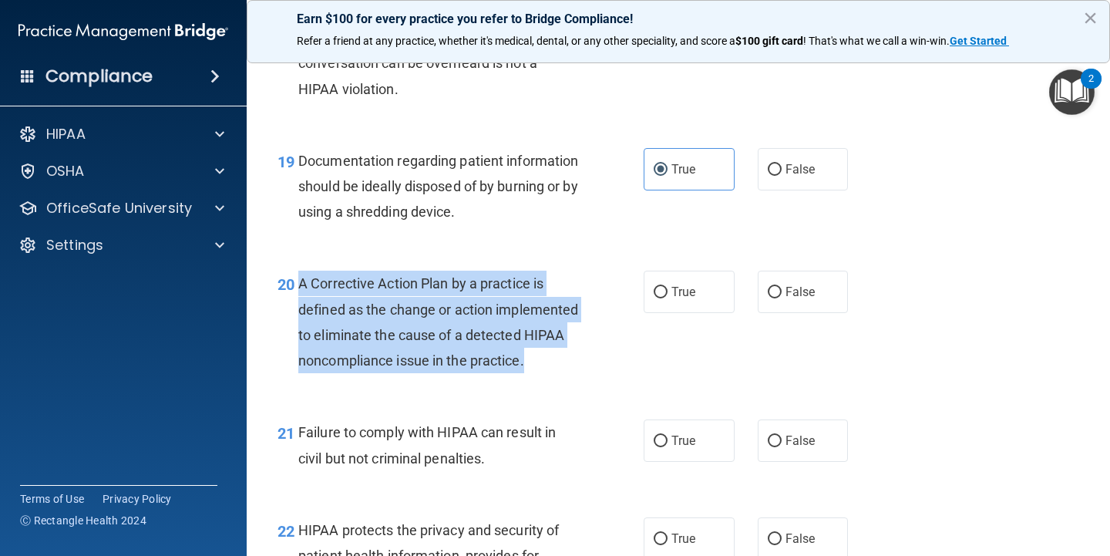
drag, startPoint x: 428, startPoint y: 365, endPoint x: 299, endPoint y: 268, distance: 161.3
click at [299, 271] on div "A Corrective Action Plan by a practice is defined as the change or action imple…" at bounding box center [444, 322] width 292 height 103
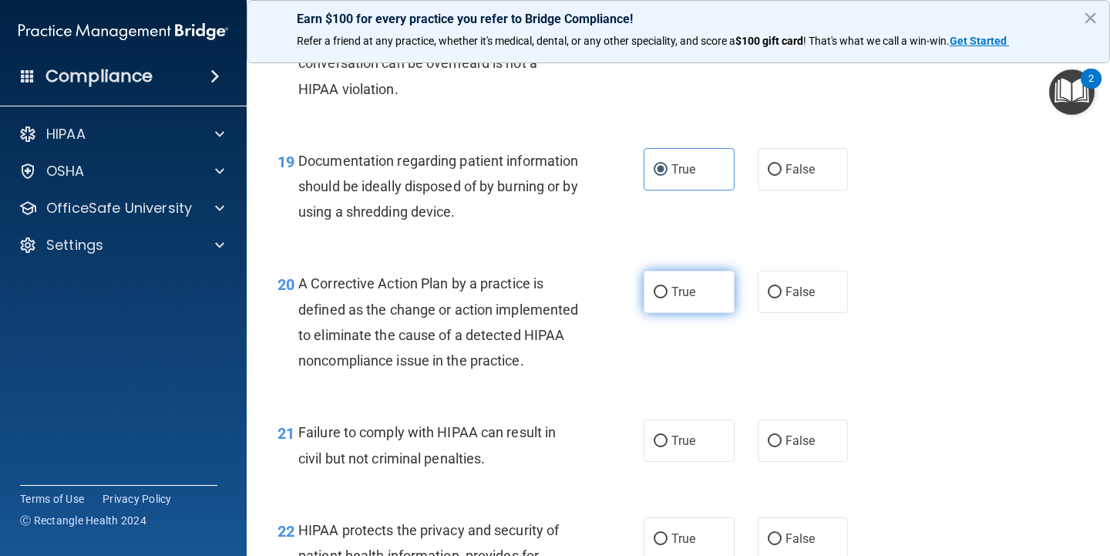
click at [671, 271] on label "True" at bounding box center [689, 292] width 91 height 42
click at [668, 287] on input "True" at bounding box center [661, 293] width 14 height 12
radio input "true"
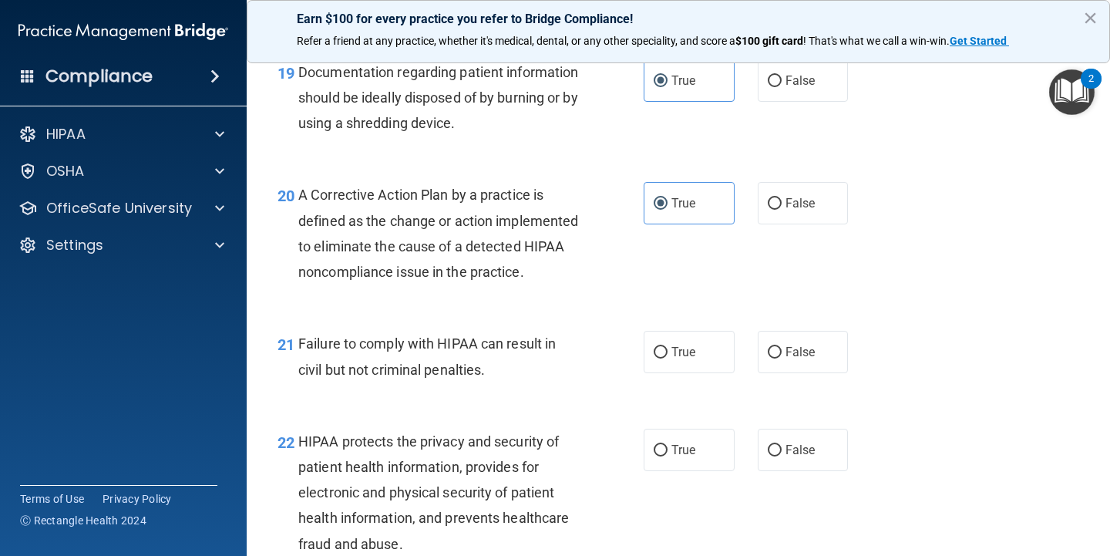
scroll to position [2588, 0]
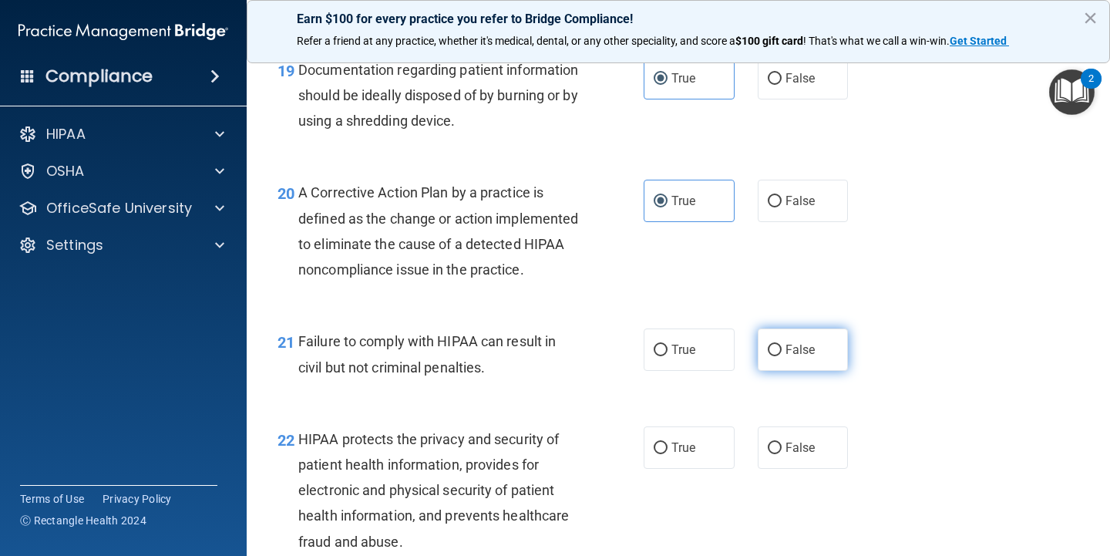
click at [793, 357] on span "False" at bounding box center [801, 349] width 30 height 15
click at [782, 356] on input "False" at bounding box center [775, 351] width 14 height 12
radio input "true"
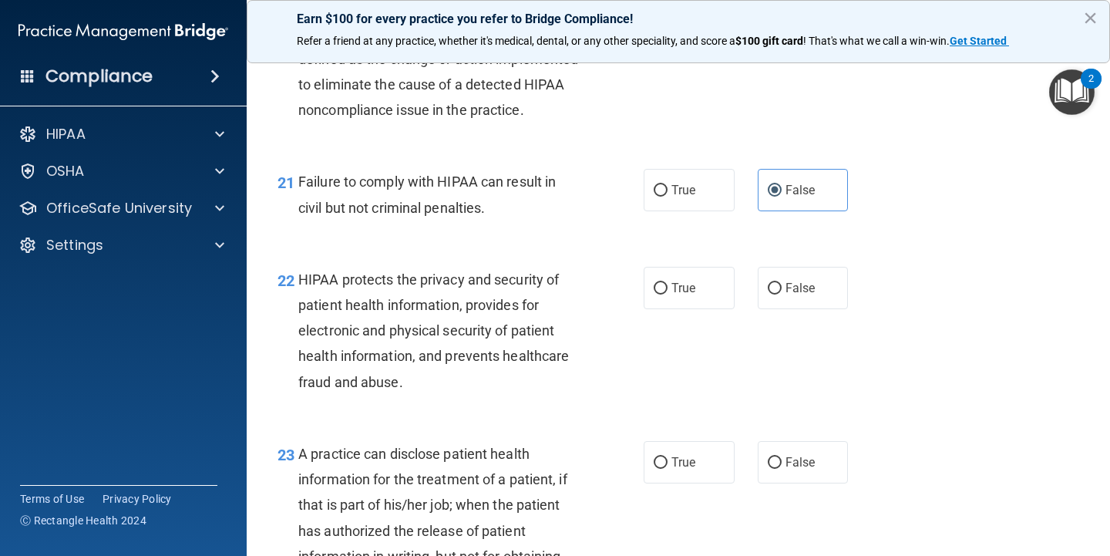
scroll to position [2749, 0]
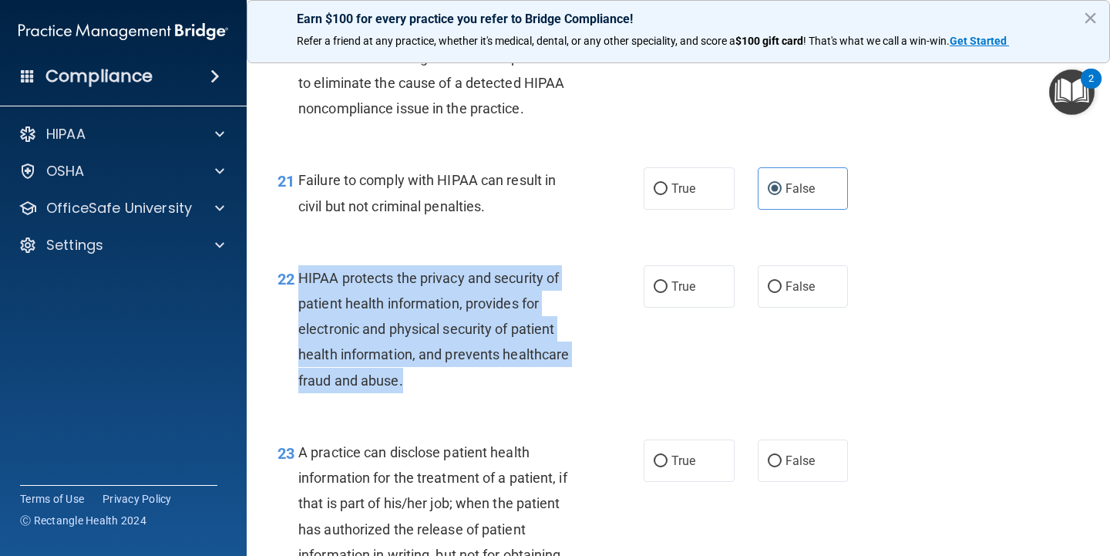
drag, startPoint x: 443, startPoint y: 406, endPoint x: 298, endPoint y: 286, distance: 187.7
click at [298, 286] on div "22 HIPAA protects the privacy and security of patient health information, provi…" at bounding box center [460, 333] width 412 height 136
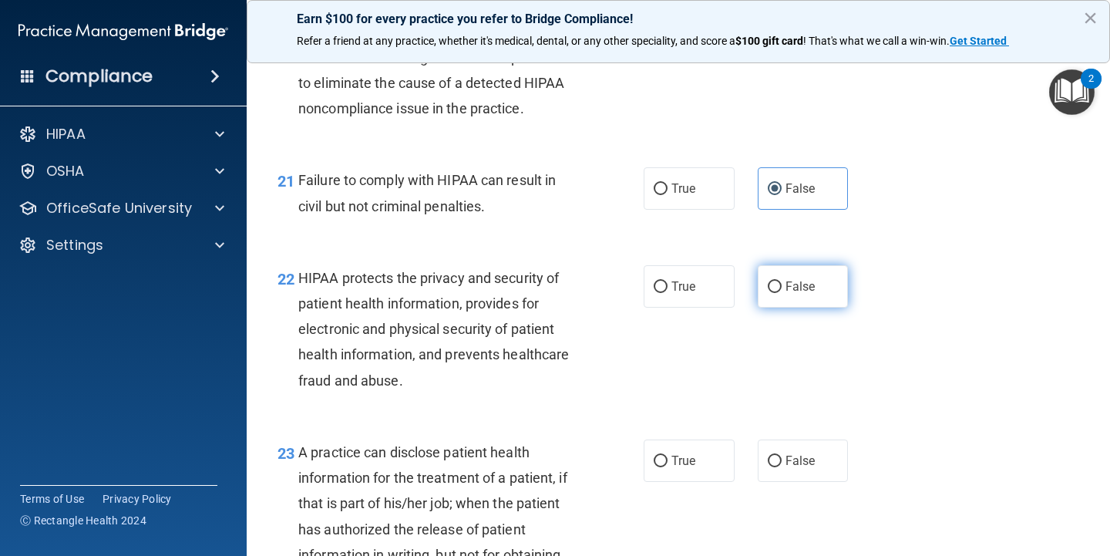
click at [786, 308] on label "False" at bounding box center [803, 286] width 91 height 42
click at [782, 293] on input "False" at bounding box center [775, 287] width 14 height 12
radio input "true"
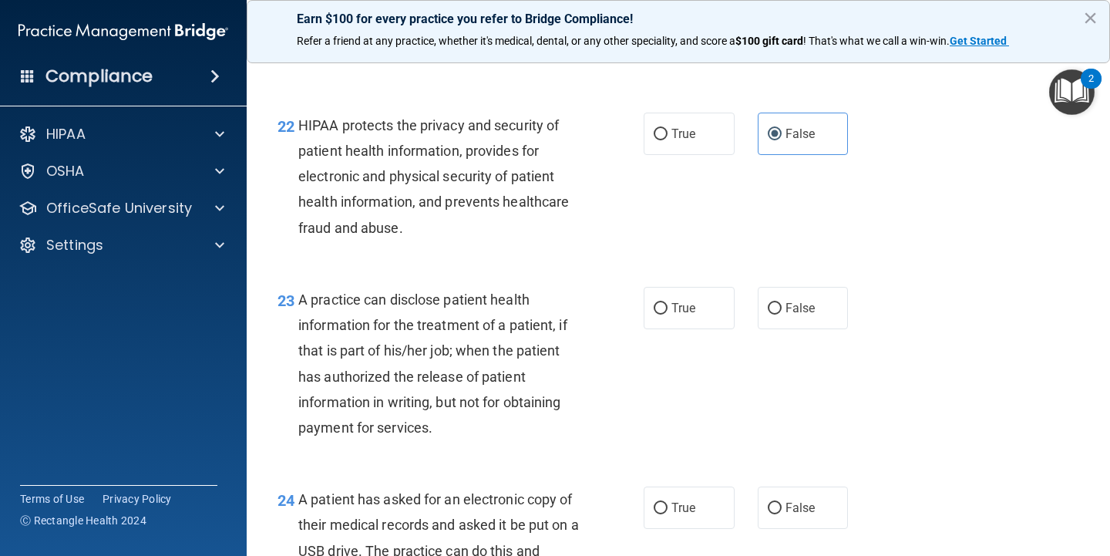
scroll to position [2903, 0]
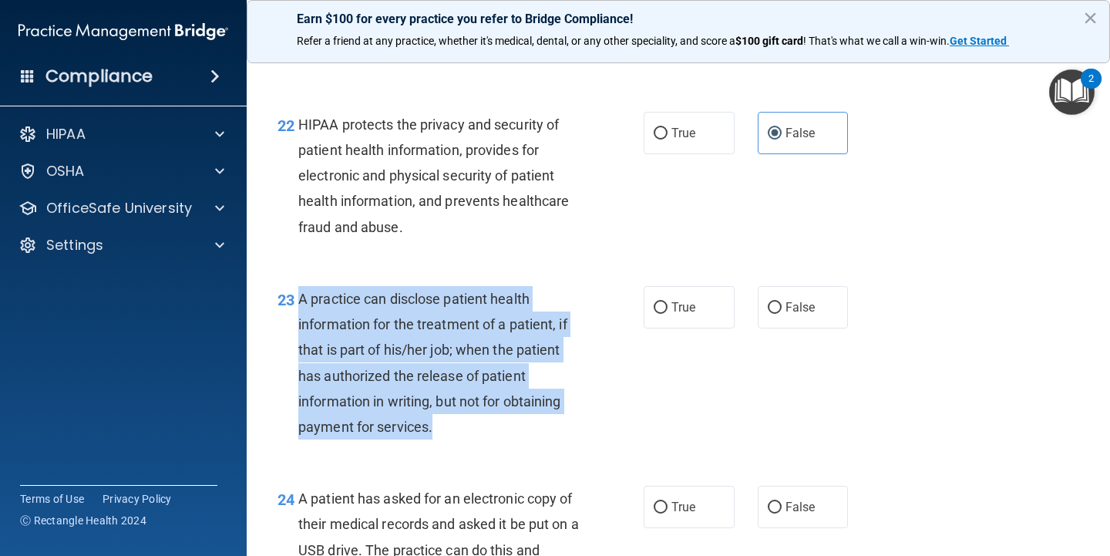
drag, startPoint x: 299, startPoint y: 308, endPoint x: 443, endPoint y: 443, distance: 196.9
click at [443, 439] on div "A practice can disclose patient health information for the treatment of a patie…" at bounding box center [444, 362] width 292 height 153
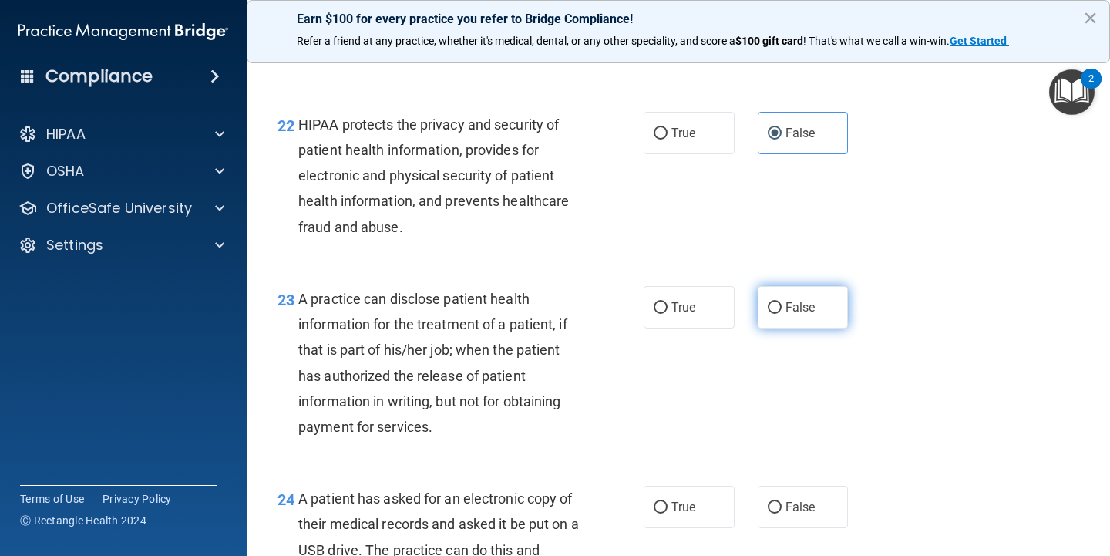
click at [796, 326] on label "False" at bounding box center [803, 307] width 91 height 42
click at [782, 314] on input "False" at bounding box center [775, 308] width 14 height 12
radio input "true"
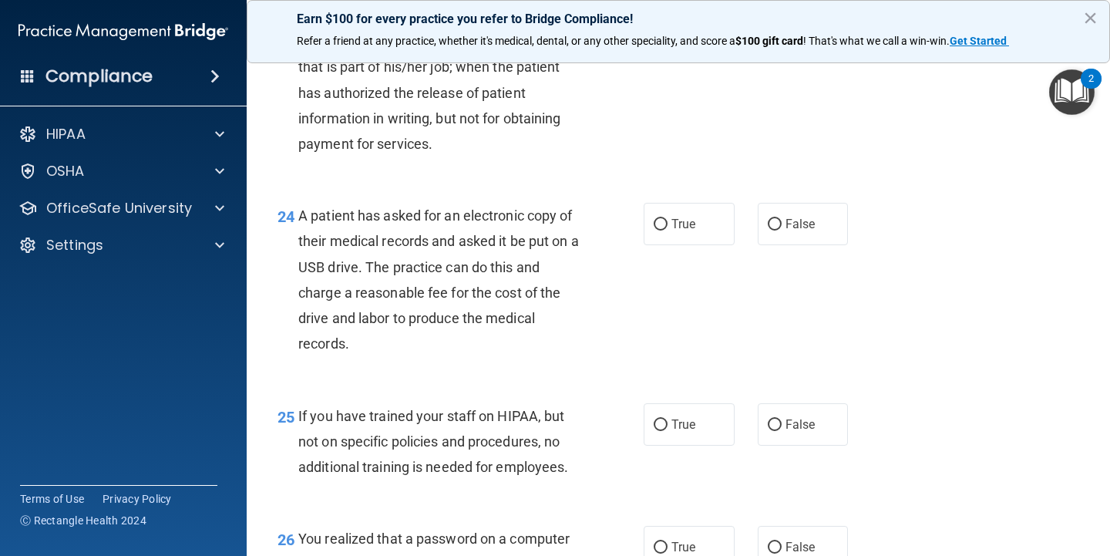
scroll to position [3188, 0]
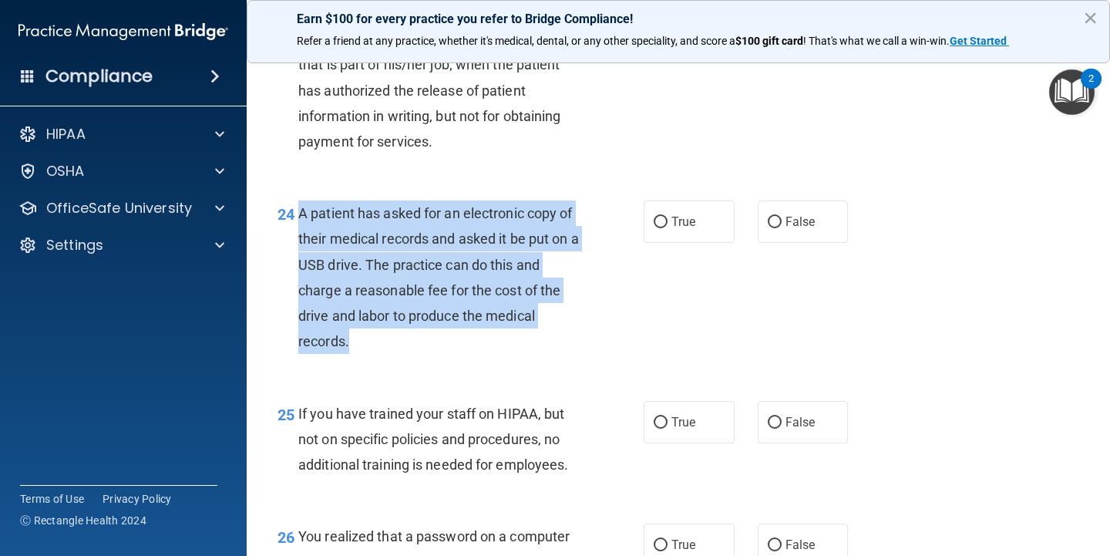
drag, startPoint x: 297, startPoint y: 225, endPoint x: 362, endPoint y: 342, distance: 133.6
click at [362, 342] on div "24 A patient has asked for an electronic copy of their medical records and aske…" at bounding box center [460, 280] width 412 height 161
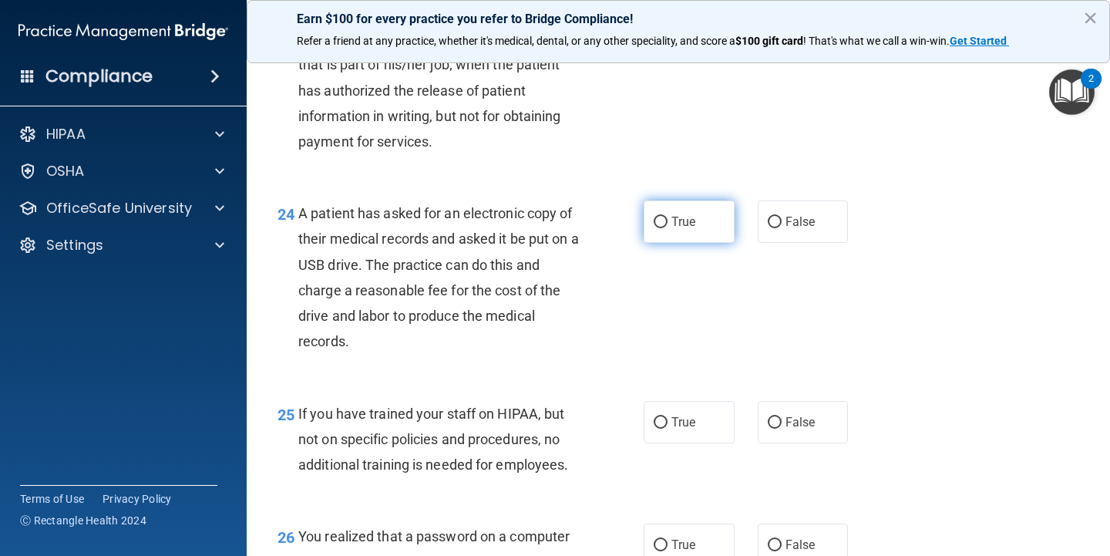
click at [691, 229] on span "True" at bounding box center [684, 221] width 24 height 15
click at [668, 228] on input "True" at bounding box center [661, 223] width 14 height 12
radio input "true"
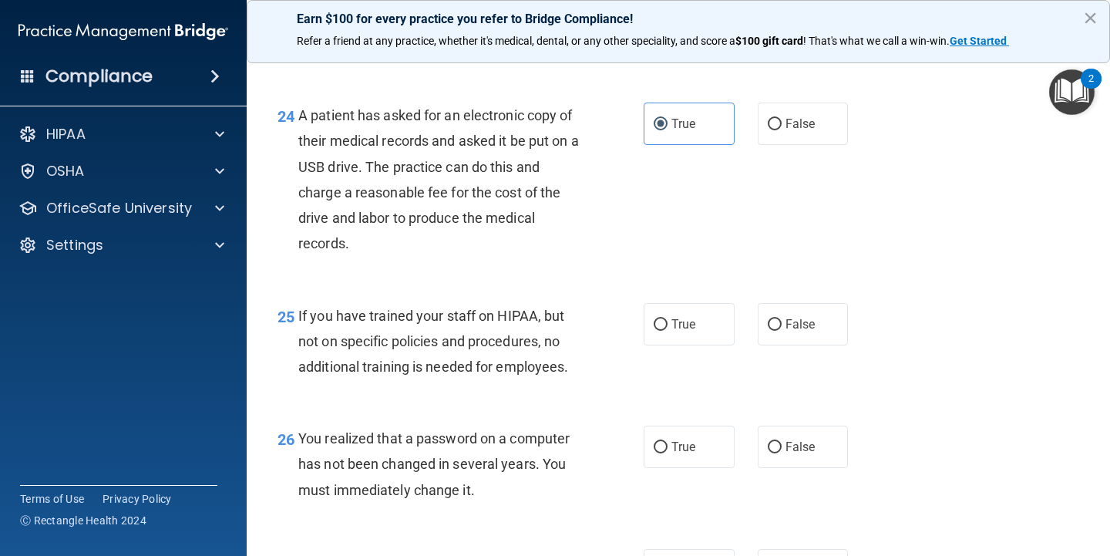
scroll to position [3294, 0]
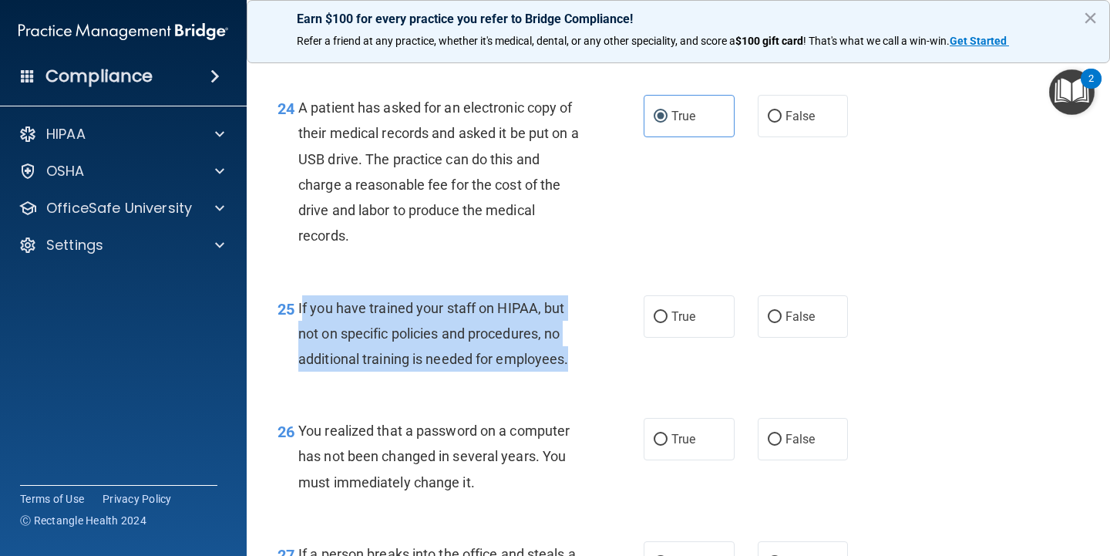
drag, startPoint x: 301, startPoint y: 315, endPoint x: 585, endPoint y: 376, distance: 291.1
click at [585, 372] on div "If you have trained your staff on HIPAA, but not on specific policies and proce…" at bounding box center [444, 333] width 292 height 77
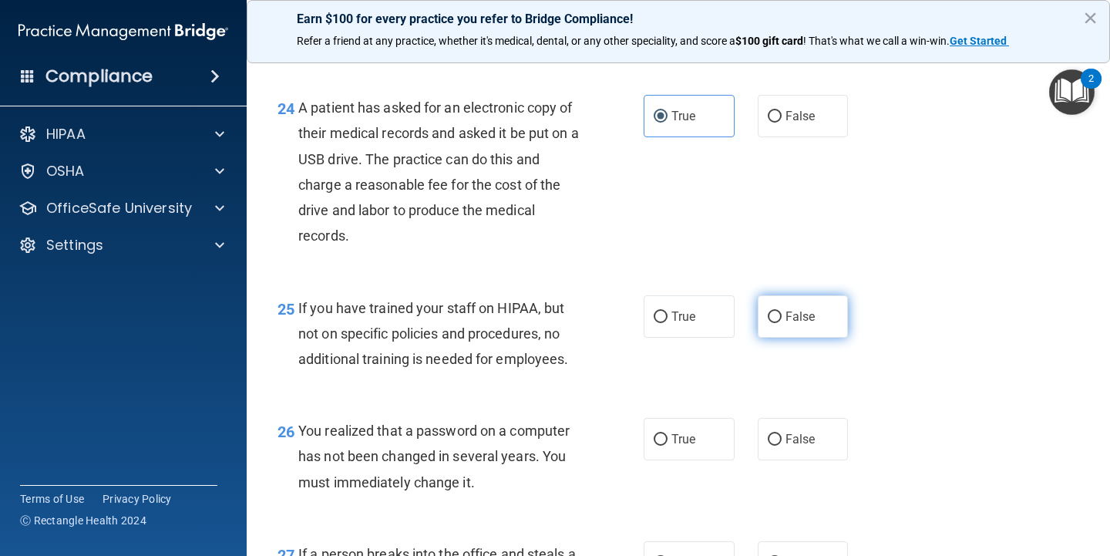
click at [776, 338] on label "False" at bounding box center [803, 316] width 91 height 42
click at [776, 323] on input "False" at bounding box center [775, 317] width 14 height 12
radio input "true"
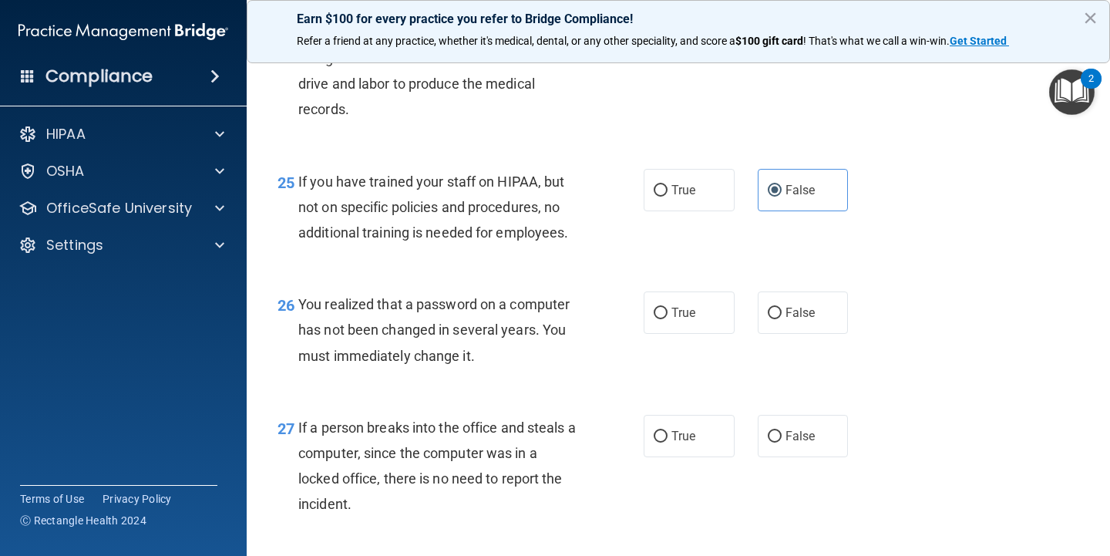
scroll to position [3423, 0]
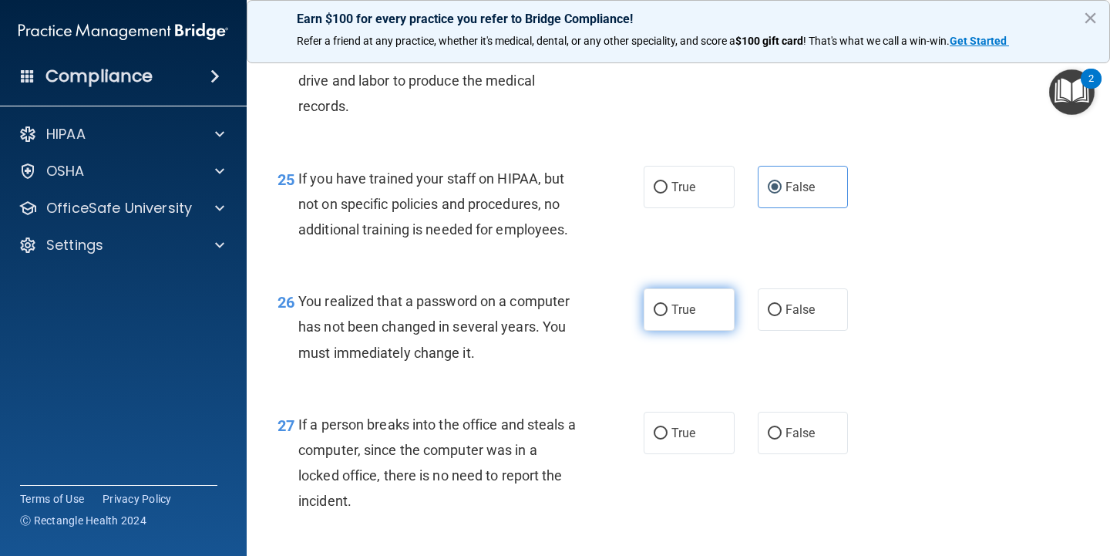
click at [688, 317] on span "True" at bounding box center [684, 309] width 24 height 15
click at [668, 316] on input "True" at bounding box center [661, 311] width 14 height 12
radio input "true"
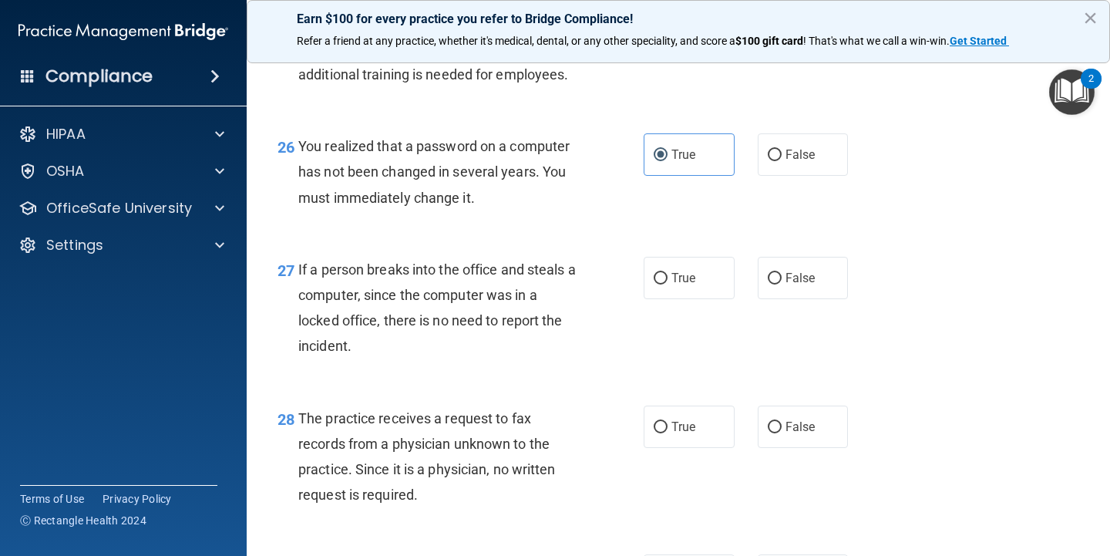
scroll to position [3600, 0]
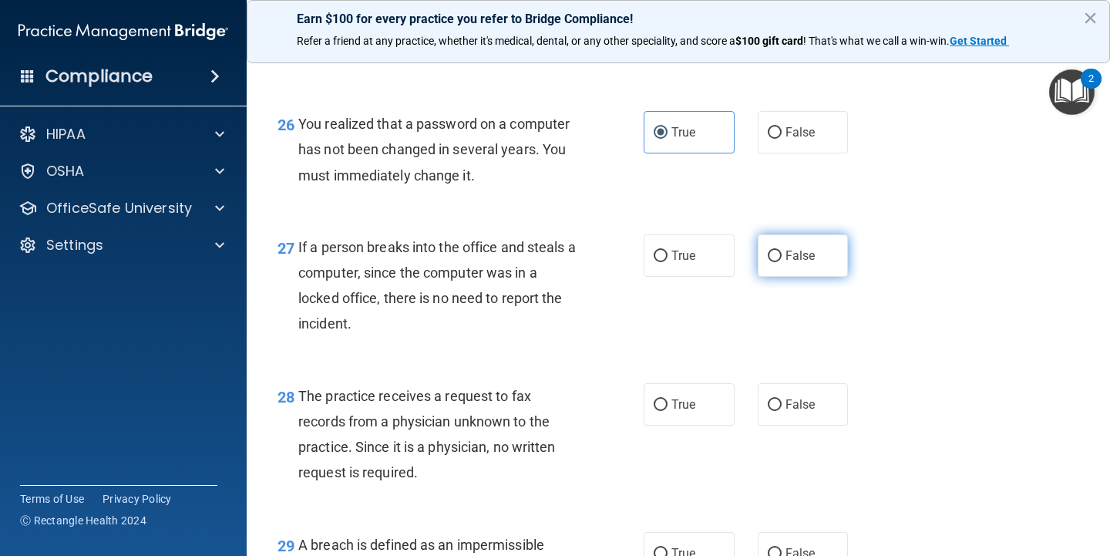
click at [769, 271] on label "False" at bounding box center [803, 255] width 91 height 42
click at [769, 262] on input "False" at bounding box center [775, 257] width 14 height 12
radio input "true"
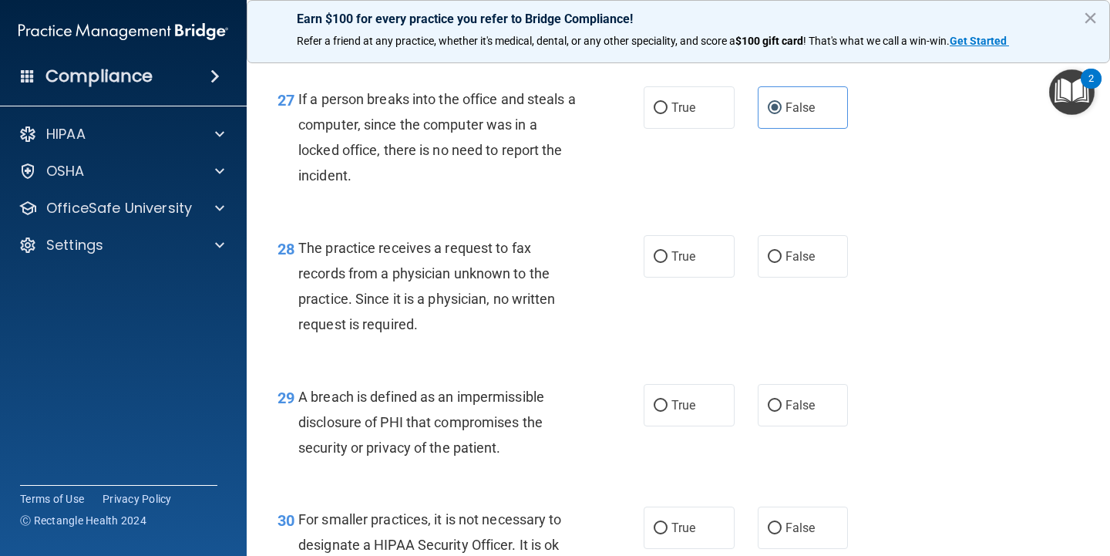
scroll to position [3751, 0]
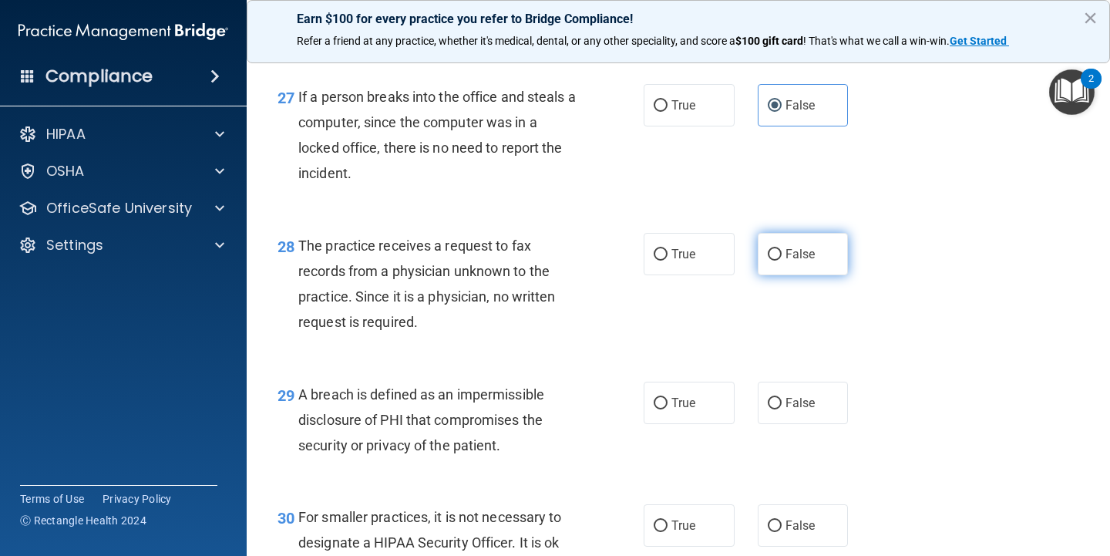
click at [816, 267] on label "False" at bounding box center [803, 254] width 91 height 42
click at [782, 261] on input "False" at bounding box center [775, 255] width 14 height 12
radio input "true"
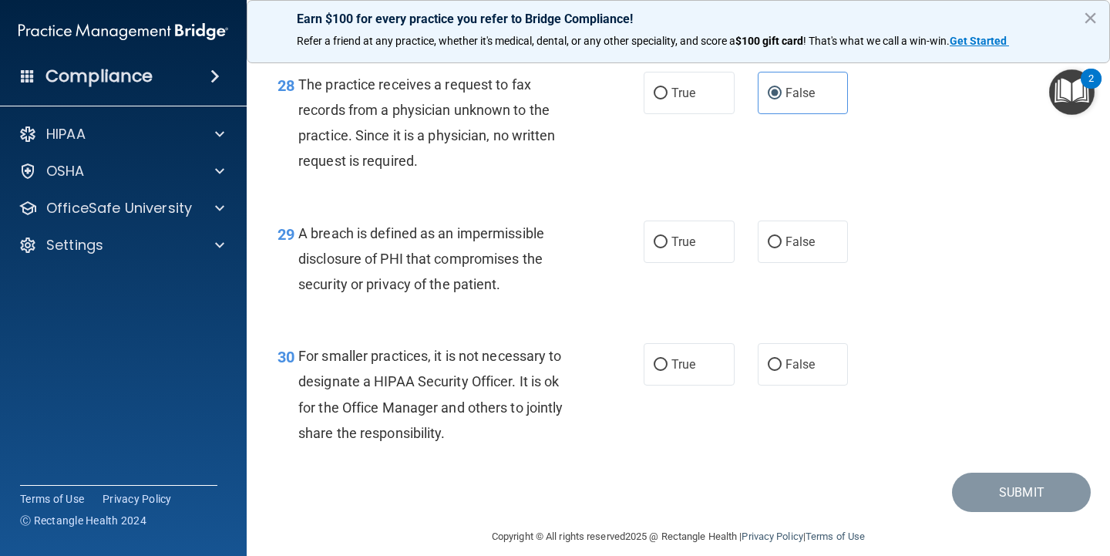
scroll to position [3920, 0]
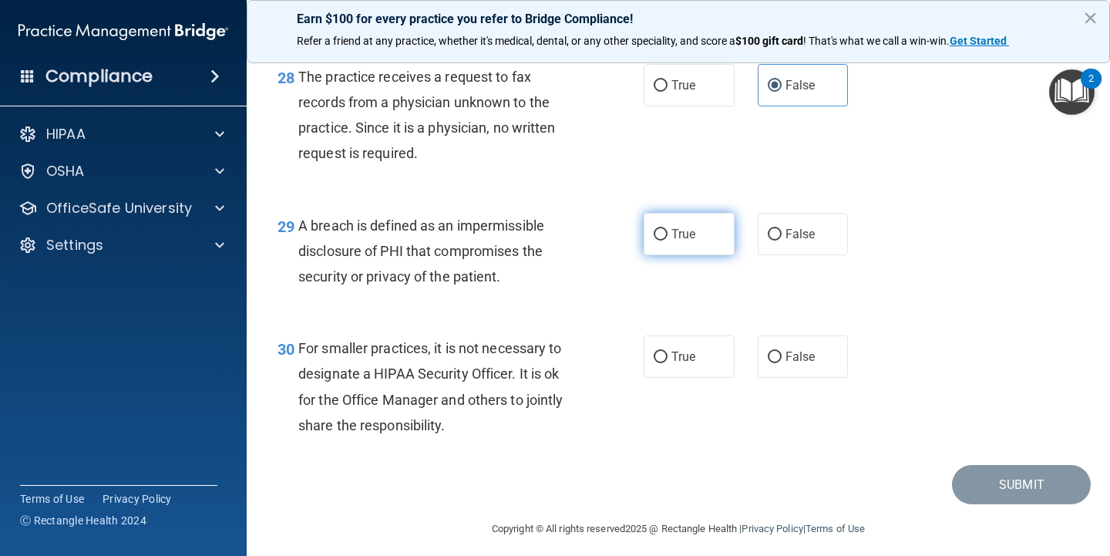
click at [688, 241] on span "True" at bounding box center [684, 234] width 24 height 15
click at [668, 241] on input "True" at bounding box center [661, 235] width 14 height 12
radio input "true"
click at [785, 374] on label "False" at bounding box center [803, 356] width 91 height 42
click at [782, 363] on input "False" at bounding box center [775, 358] width 14 height 12
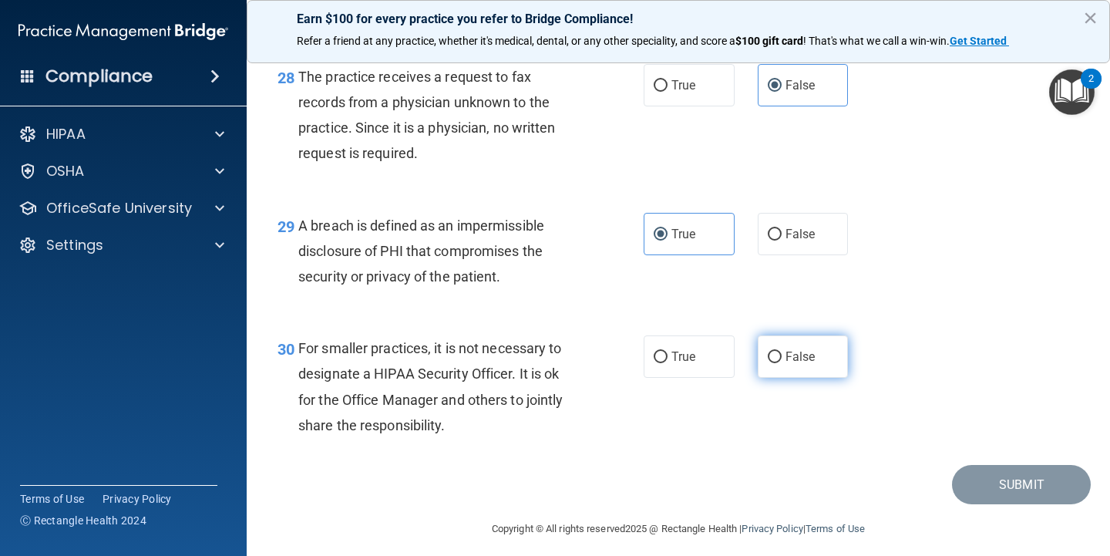
radio input "true"
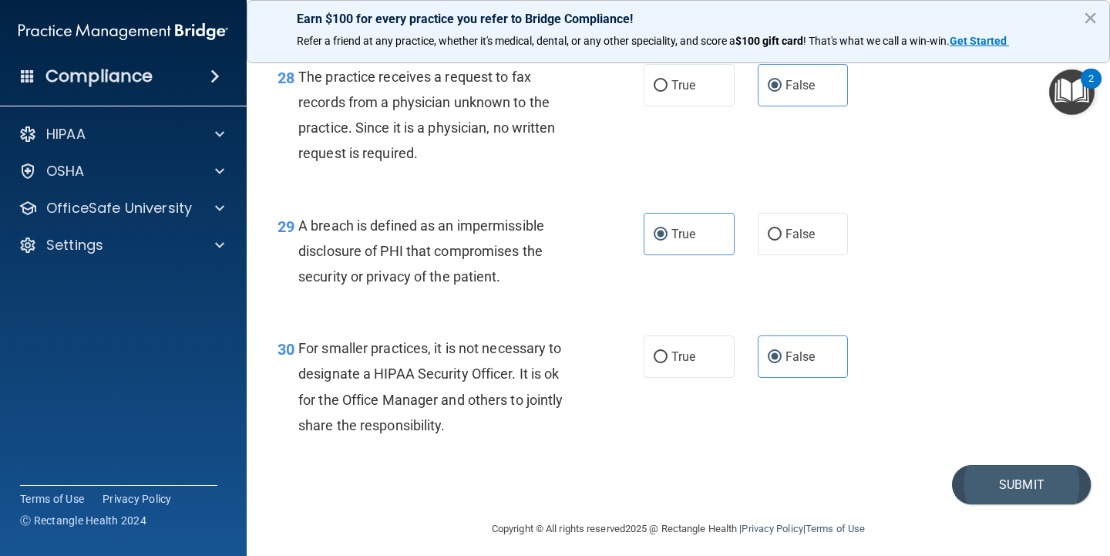
click at [1030, 490] on button "Submit" at bounding box center [1021, 484] width 139 height 39
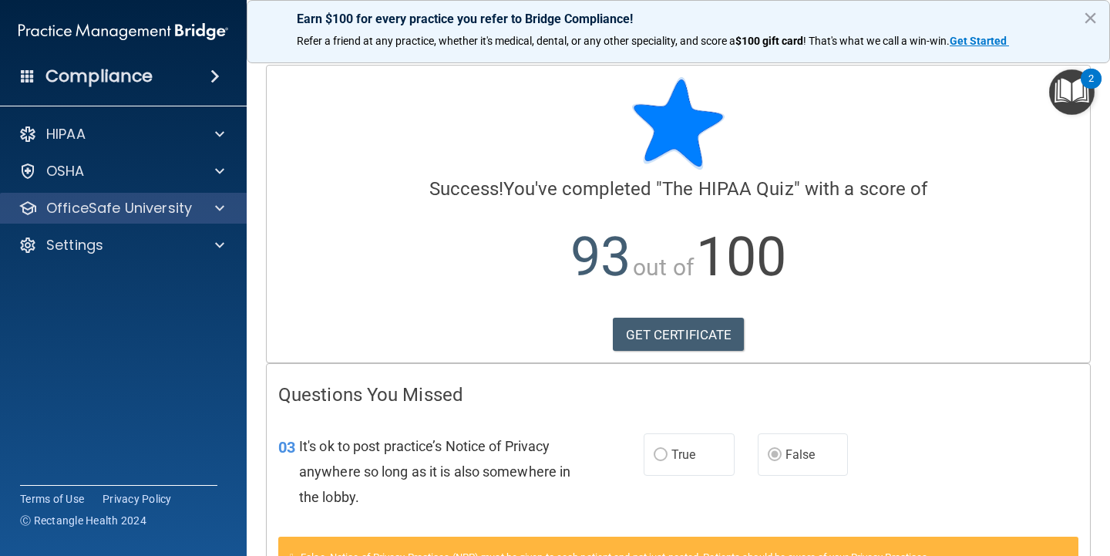
click at [180, 209] on p "OfficeSafe University" at bounding box center [119, 208] width 146 height 19
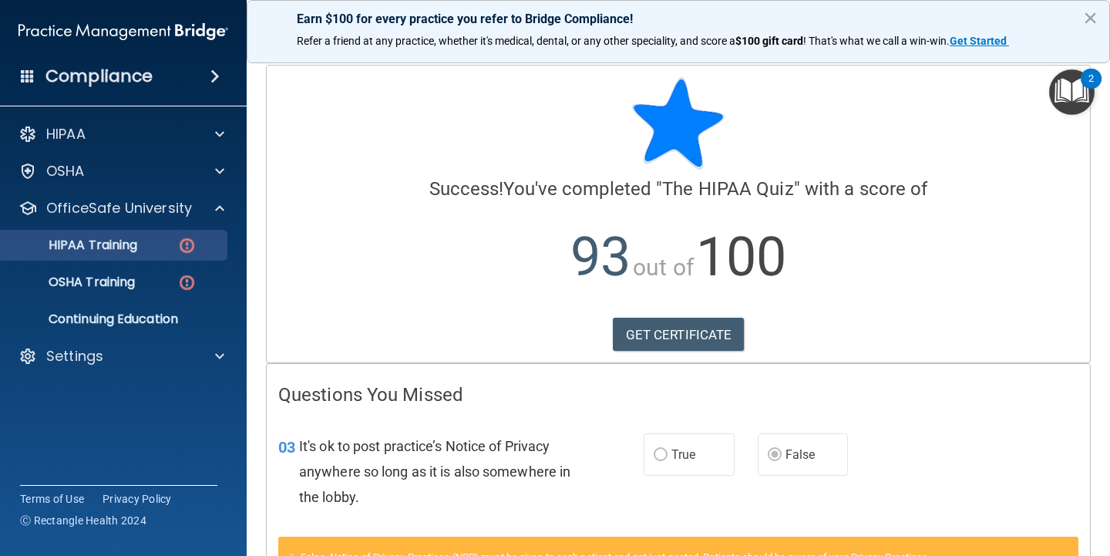
click at [177, 247] on div "HIPAA Training" at bounding box center [115, 244] width 210 height 15
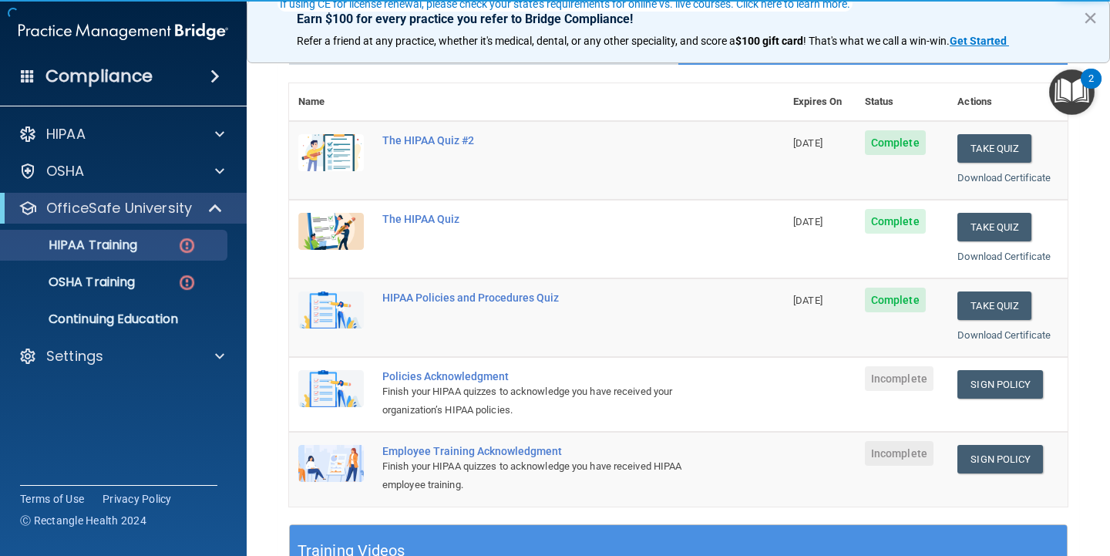
scroll to position [151, 0]
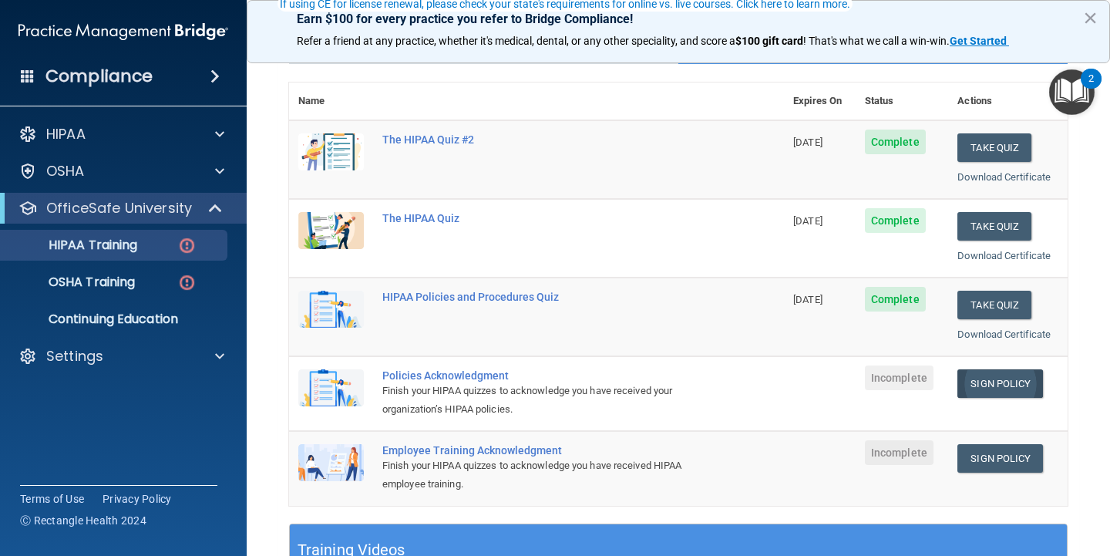
click at [1023, 377] on link "Sign Policy" at bounding box center [1001, 383] width 86 height 29
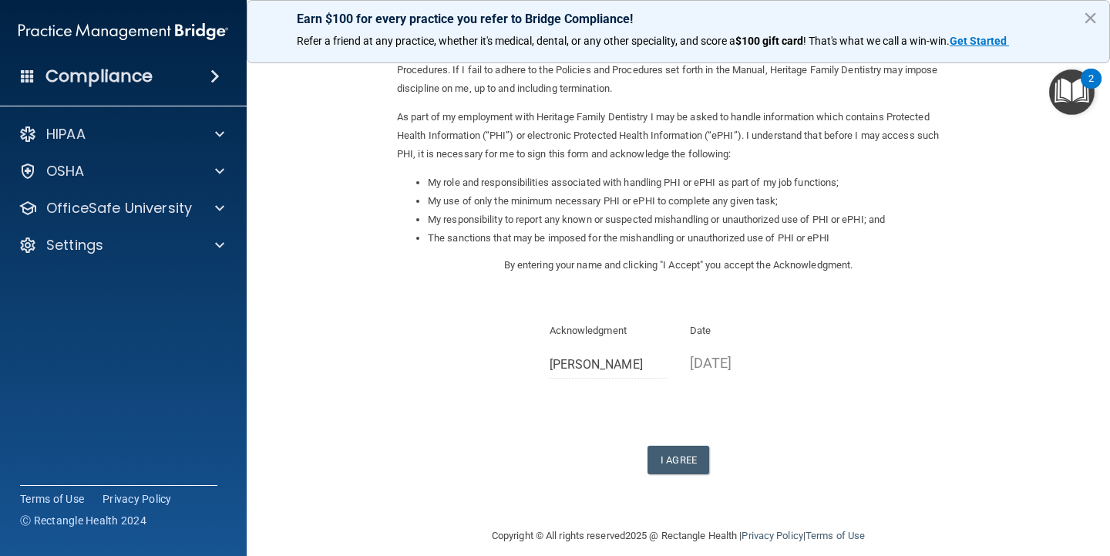
scroll to position [133, 0]
click at [687, 446] on button "I Agree" at bounding box center [679, 460] width 62 height 29
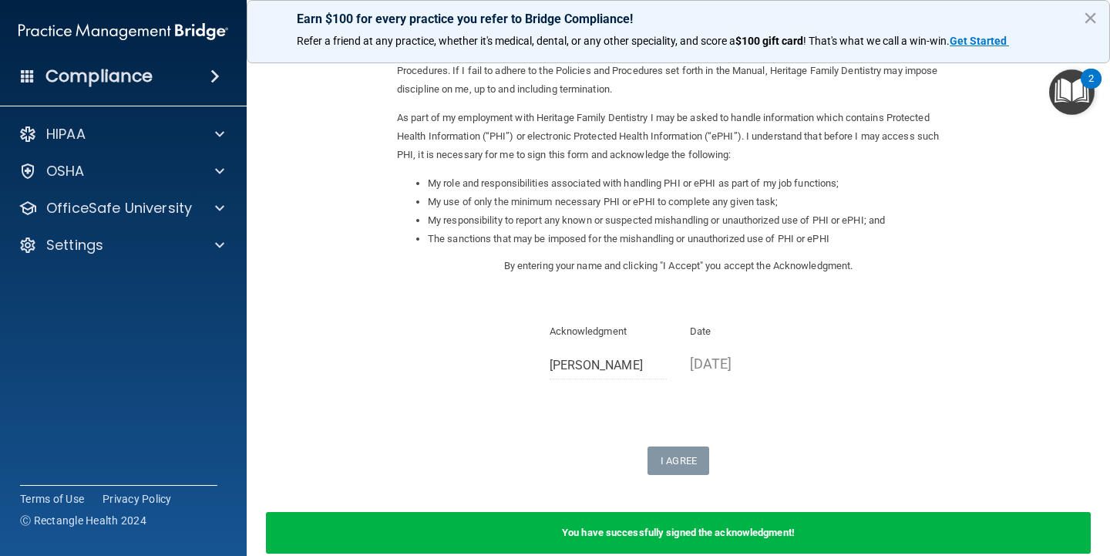
scroll to position [172, 0]
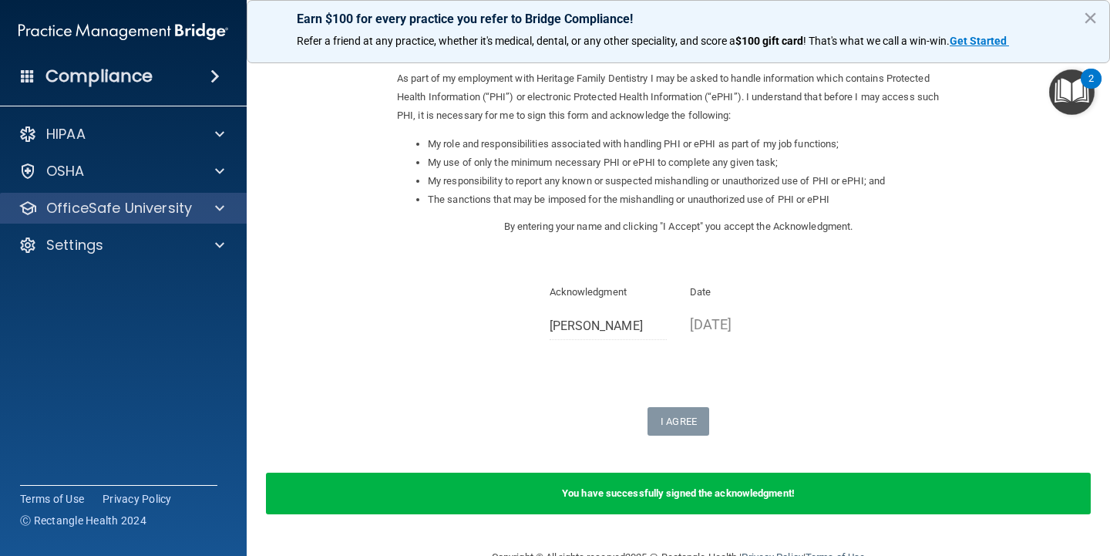
click at [210, 210] on div at bounding box center [217, 208] width 39 height 19
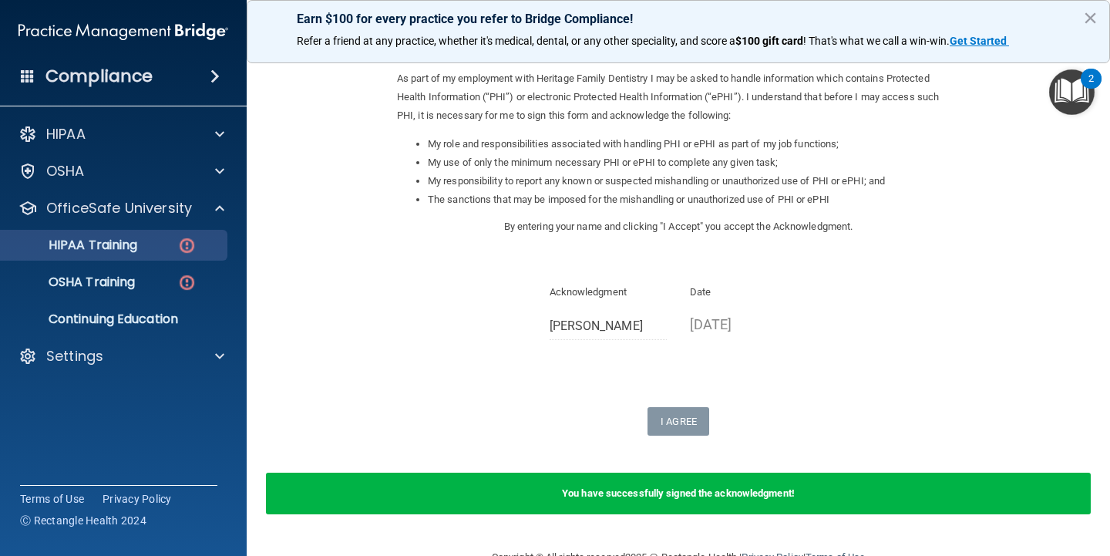
click at [177, 247] on div "HIPAA Training" at bounding box center [115, 244] width 210 height 15
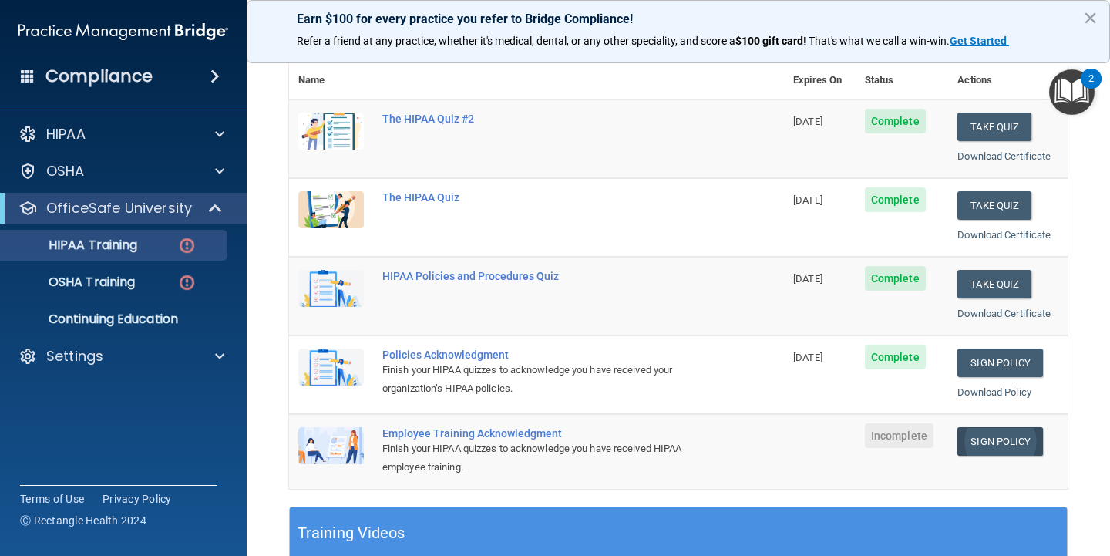
click at [996, 439] on link "Sign Policy" at bounding box center [1001, 441] width 86 height 29
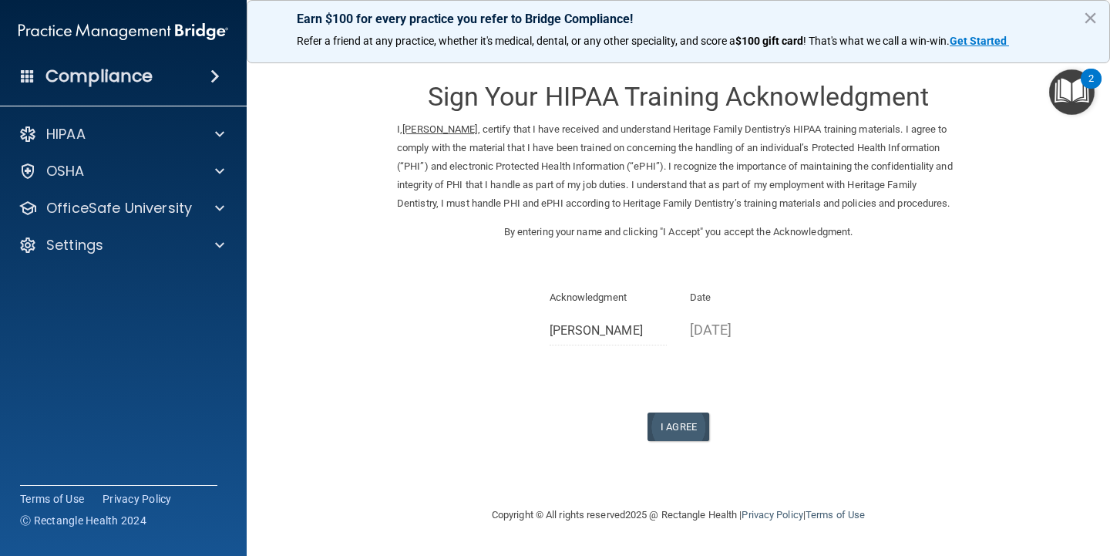
click at [665, 436] on button "I Agree" at bounding box center [679, 426] width 62 height 29
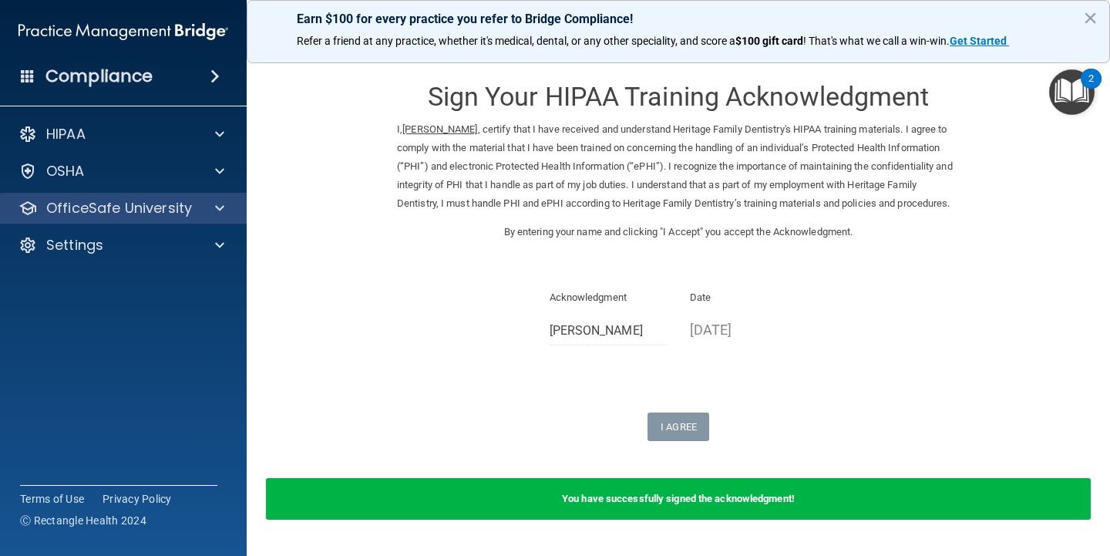
click at [165, 204] on p "OfficeSafe University" at bounding box center [119, 208] width 146 height 19
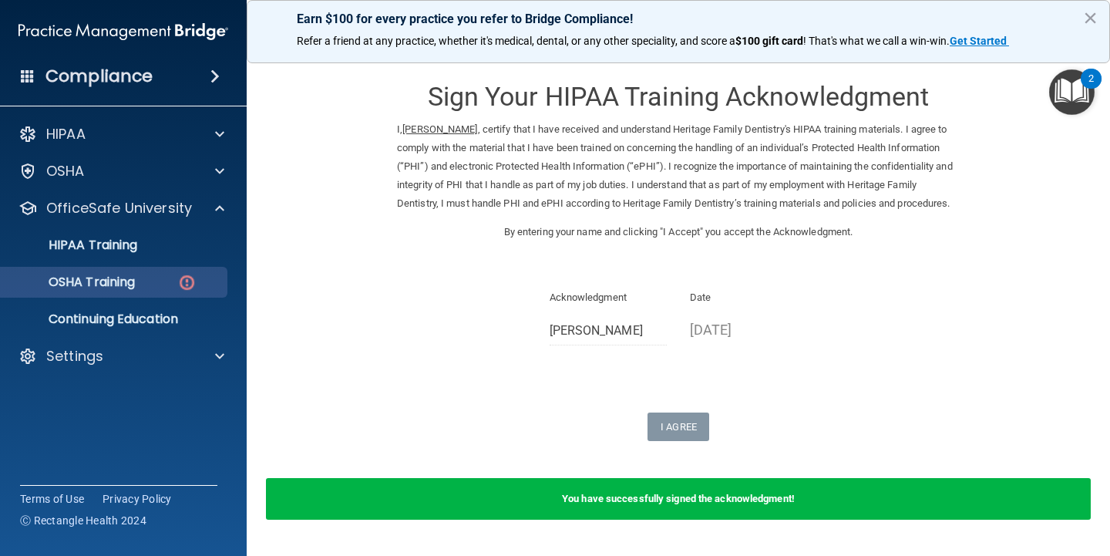
click at [135, 287] on p "OSHA Training" at bounding box center [72, 281] width 125 height 15
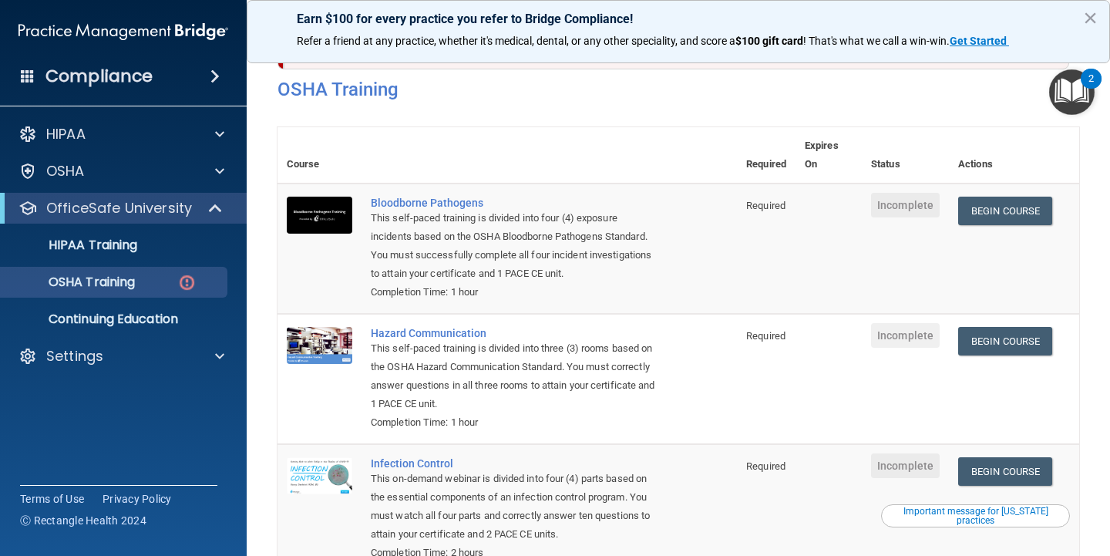
scroll to position [42, 0]
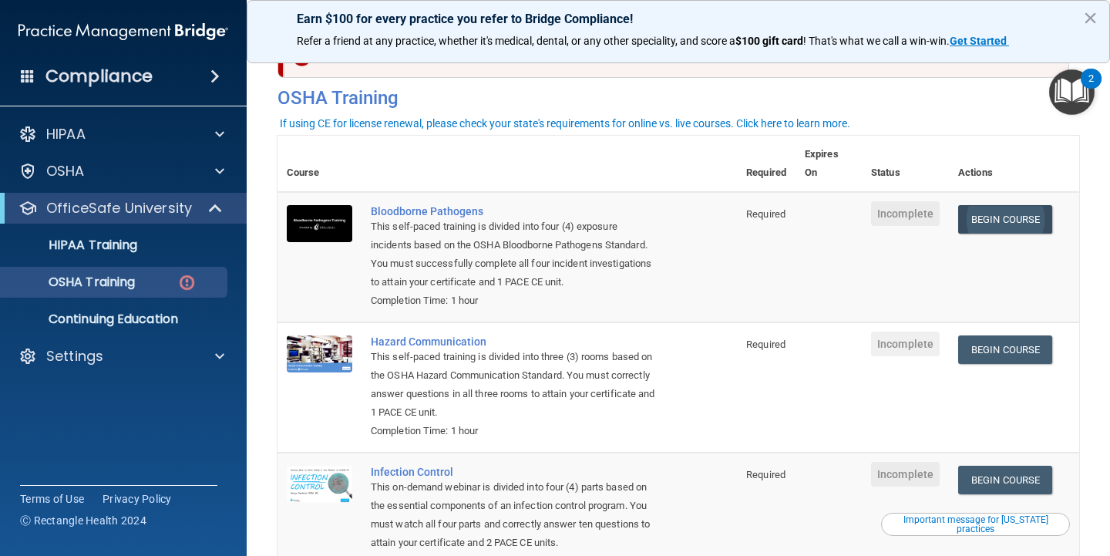
click at [981, 225] on link "Begin Course" at bounding box center [1005, 219] width 94 height 29
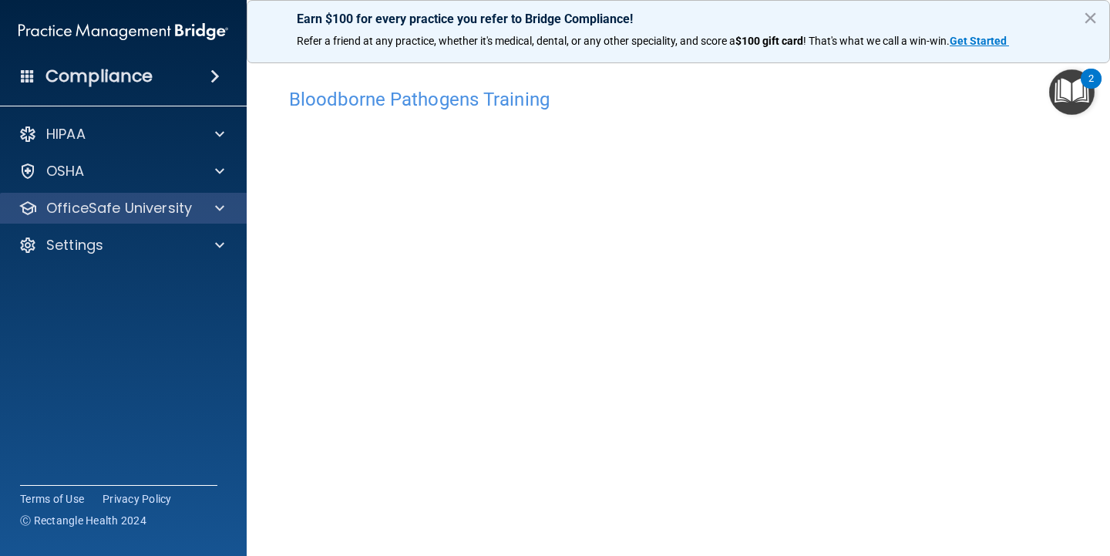
click at [224, 215] on span at bounding box center [219, 208] width 9 height 19
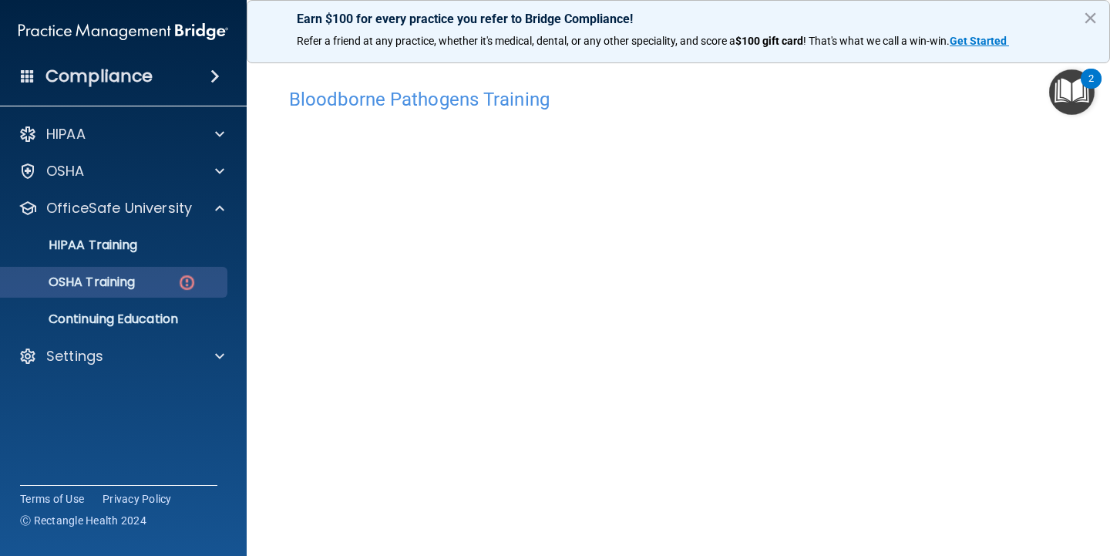
click at [173, 280] on div "OSHA Training" at bounding box center [115, 281] width 210 height 15
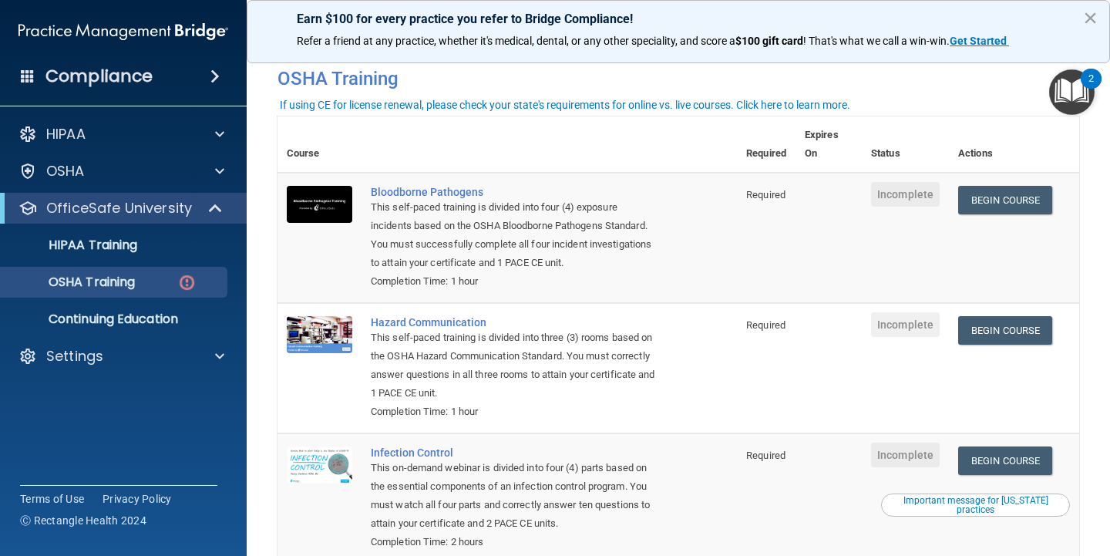
scroll to position [61, 0]
click at [998, 203] on link "Begin Course" at bounding box center [1005, 201] width 94 height 29
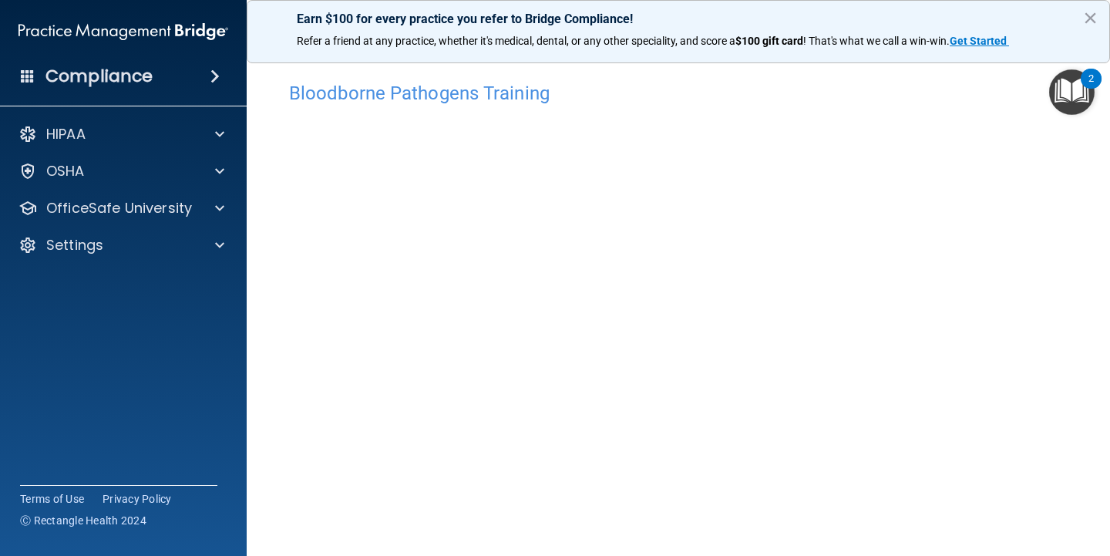
scroll to position [7, 0]
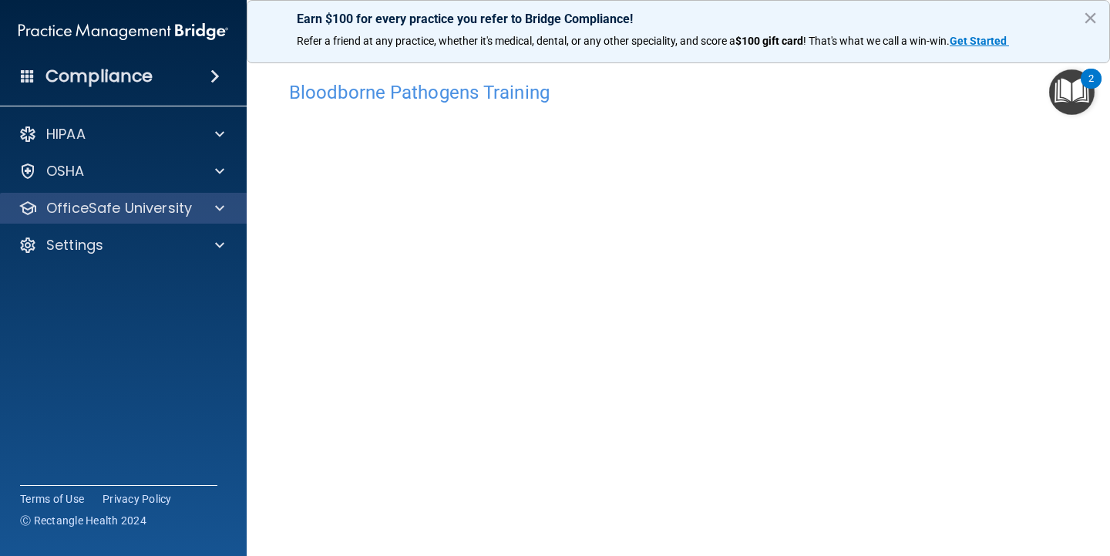
click at [209, 204] on div at bounding box center [217, 208] width 39 height 19
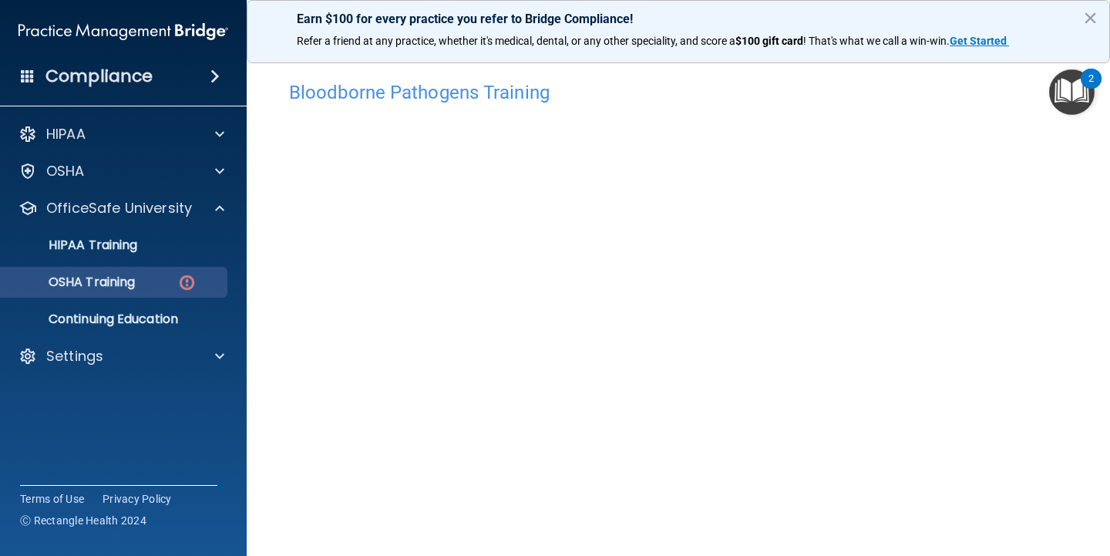
click at [191, 291] on img at bounding box center [186, 282] width 19 height 19
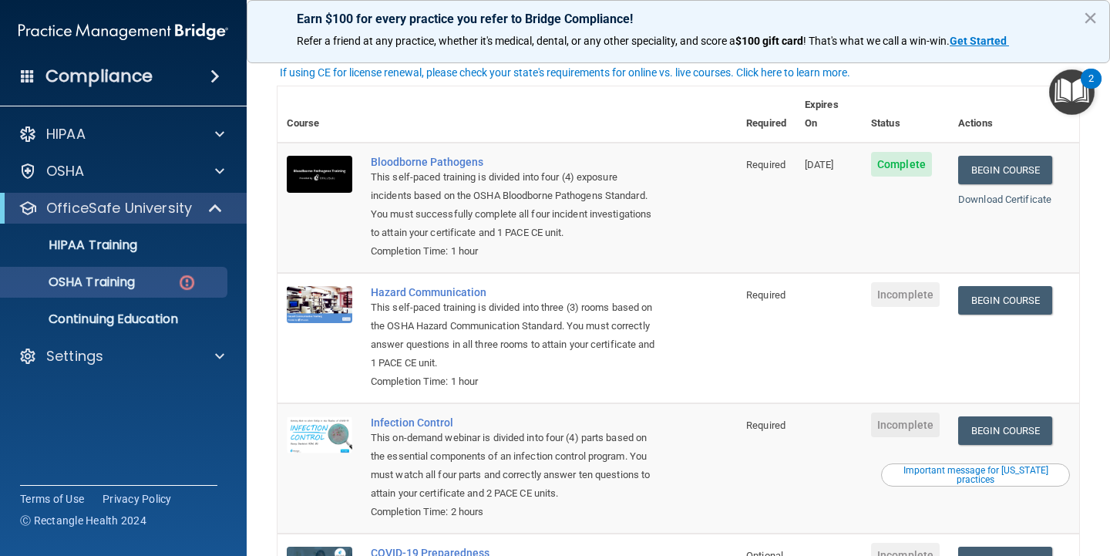
scroll to position [93, 0]
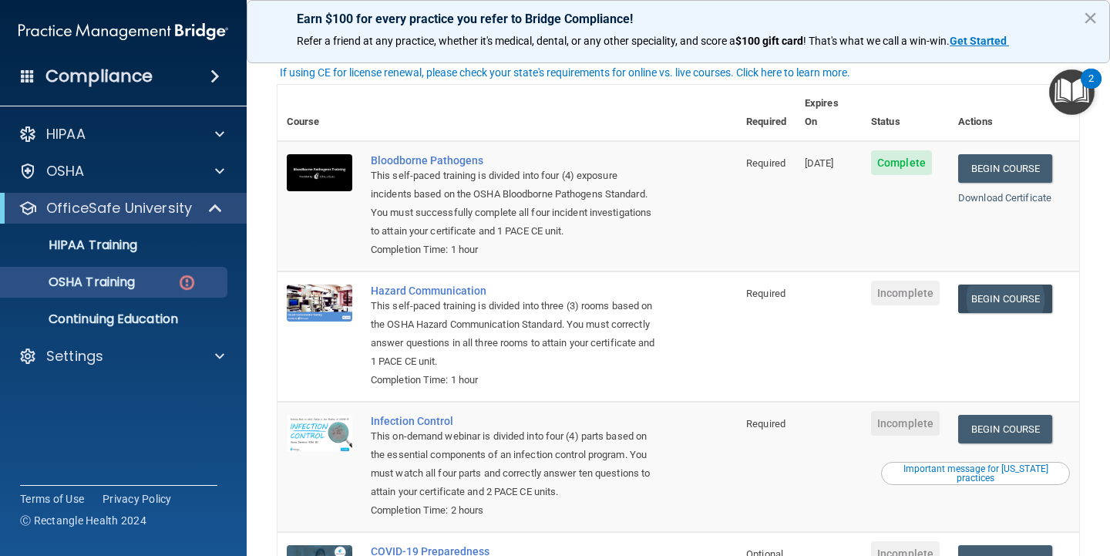
click at [1029, 284] on link "Begin Course" at bounding box center [1005, 298] width 94 height 29
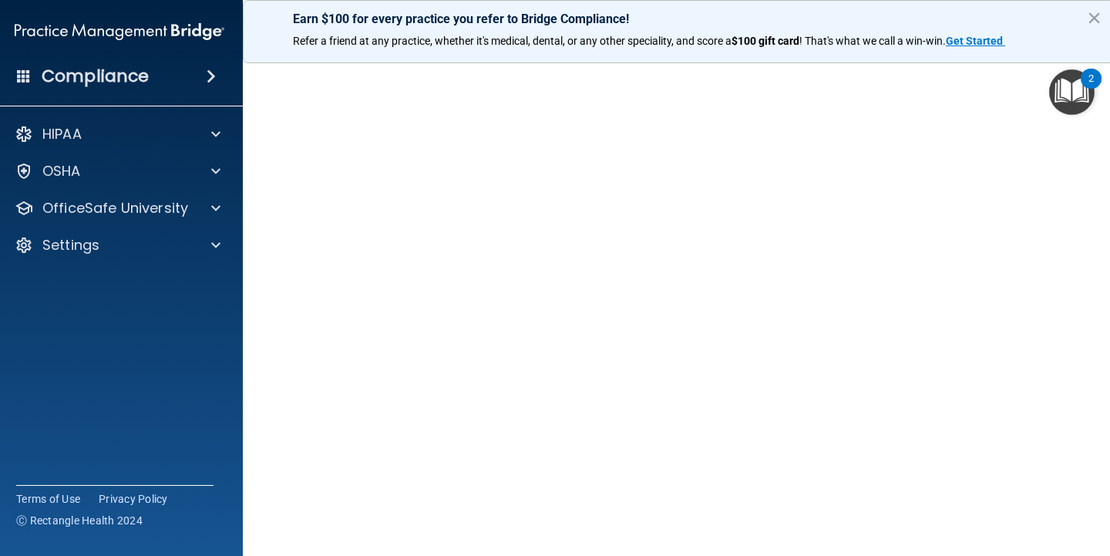
scroll to position [88, 0]
click at [189, 178] on div "OSHA" at bounding box center [98, 171] width 191 height 19
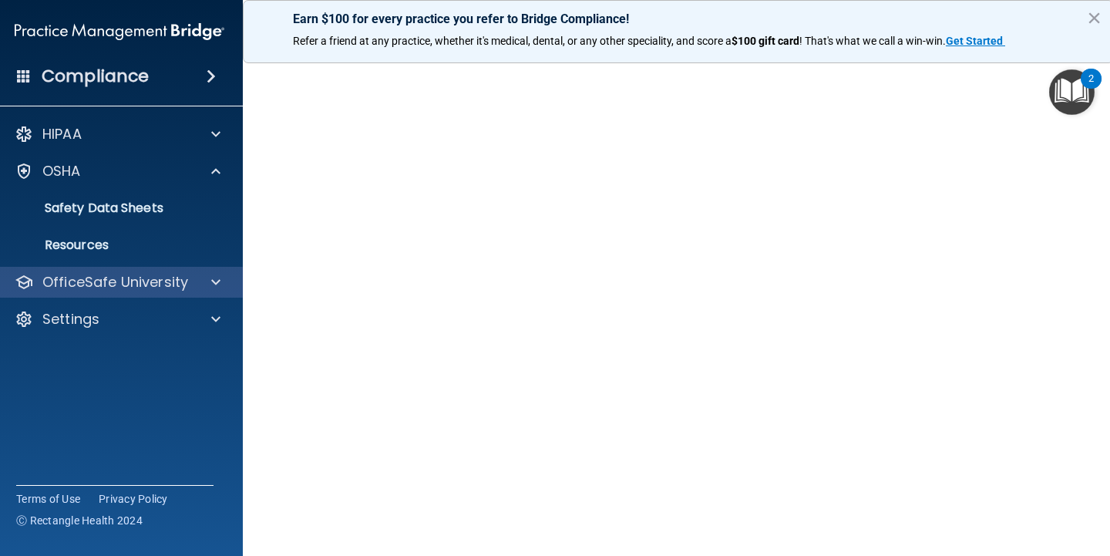
click at [166, 274] on p "OfficeSafe University" at bounding box center [115, 282] width 146 height 19
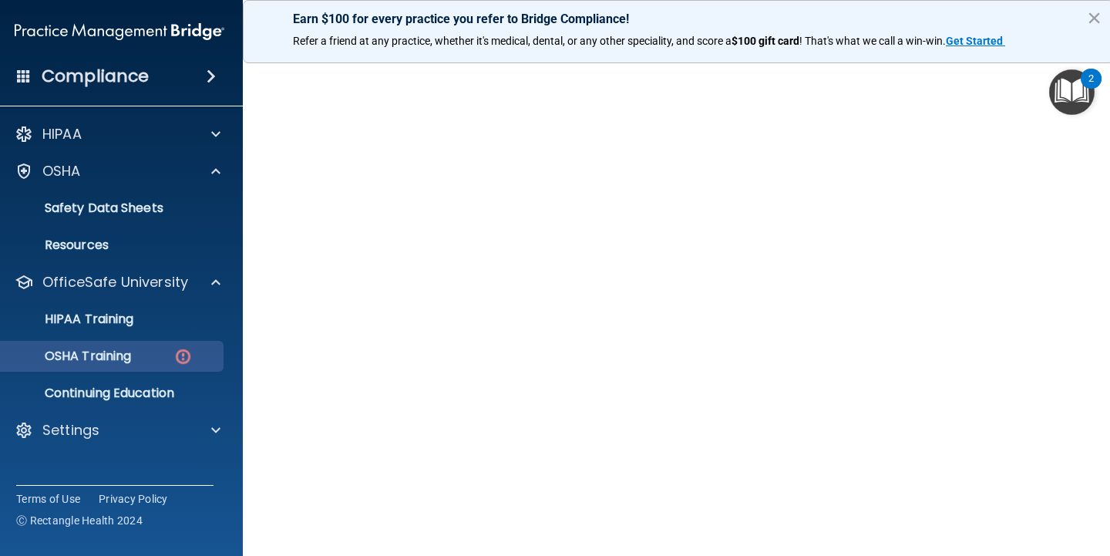
click at [153, 358] on div "OSHA Training" at bounding box center [111, 355] width 210 height 15
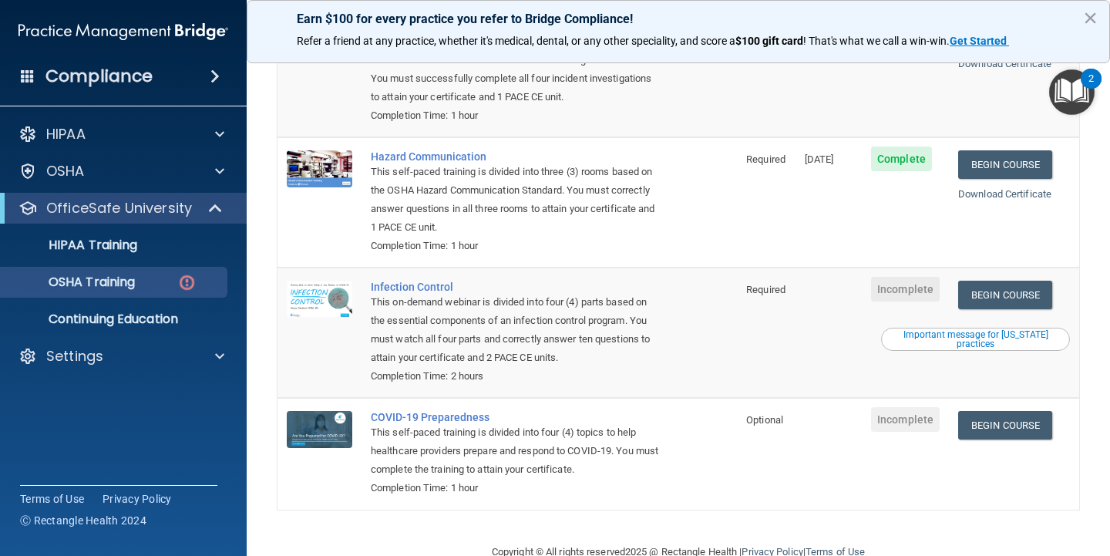
scroll to position [227, 0]
click at [1011, 281] on link "Begin Course" at bounding box center [1005, 295] width 94 height 29
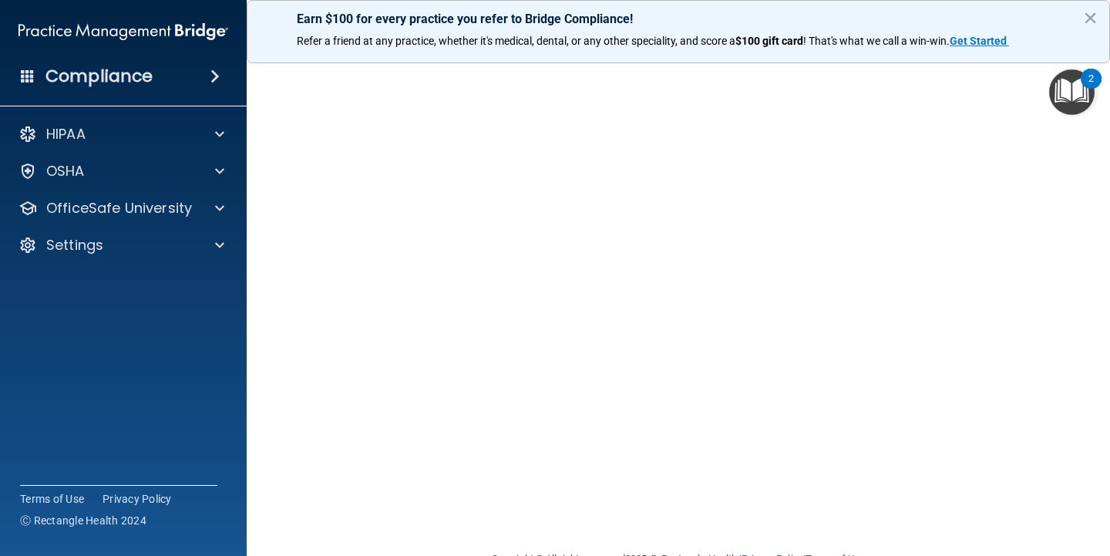
scroll to position [78, 0]
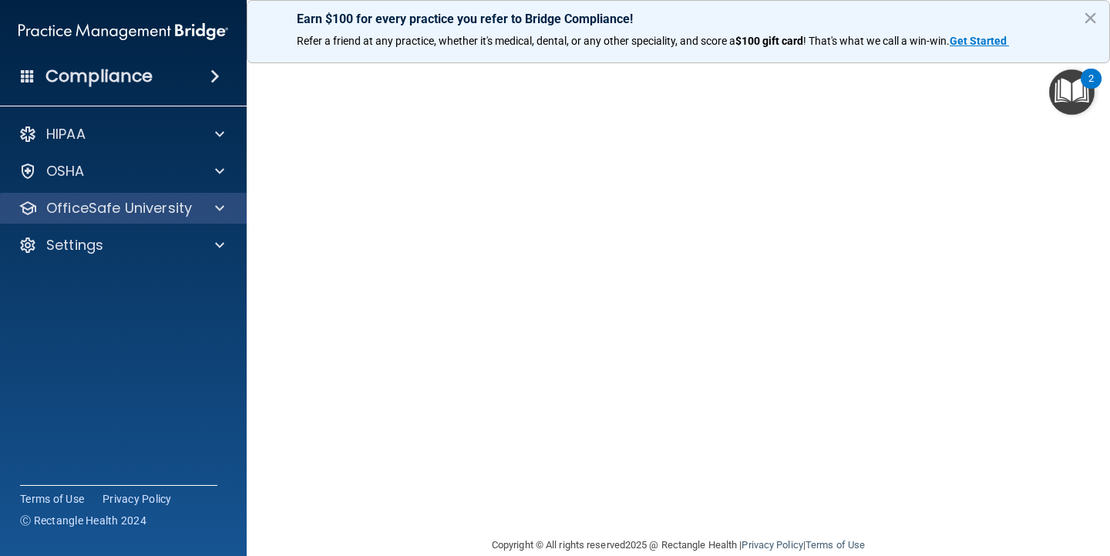
click at [135, 212] on p "OfficeSafe University" at bounding box center [119, 208] width 146 height 19
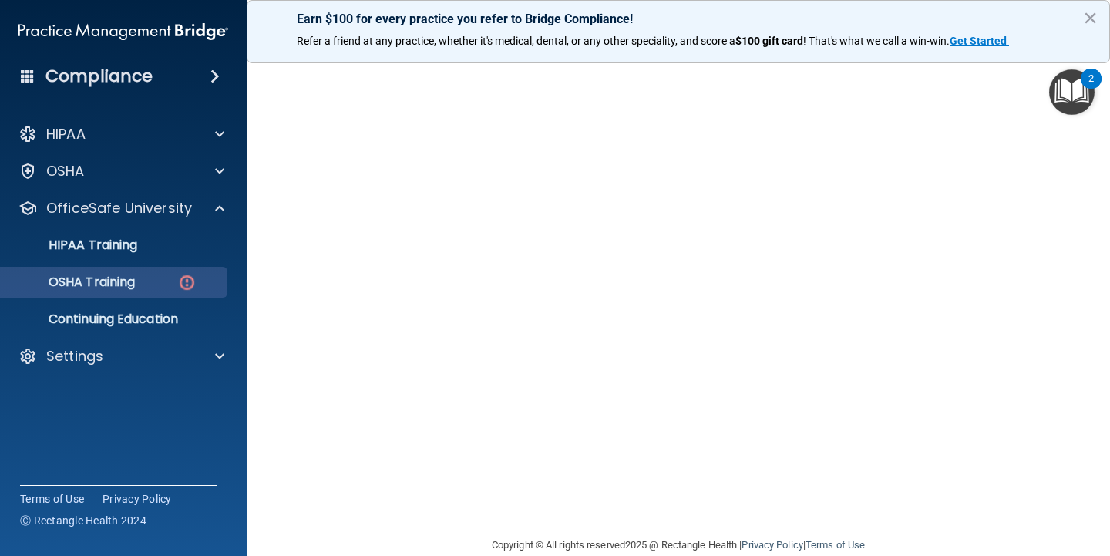
click at [123, 279] on p "OSHA Training" at bounding box center [72, 281] width 125 height 15
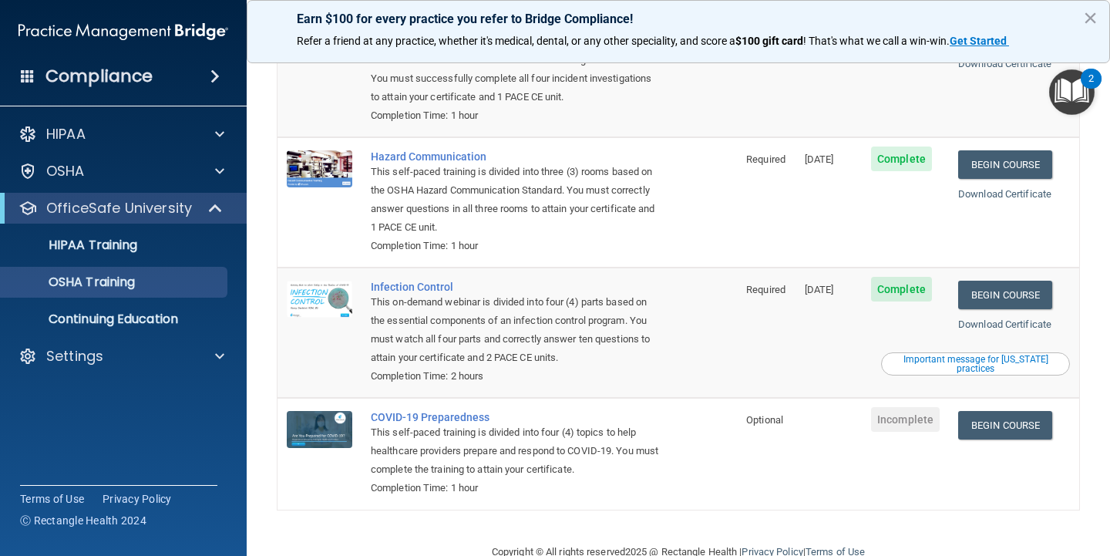
scroll to position [183, 0]
click at [1002, 412] on link "Begin Course" at bounding box center [1005, 426] width 94 height 29
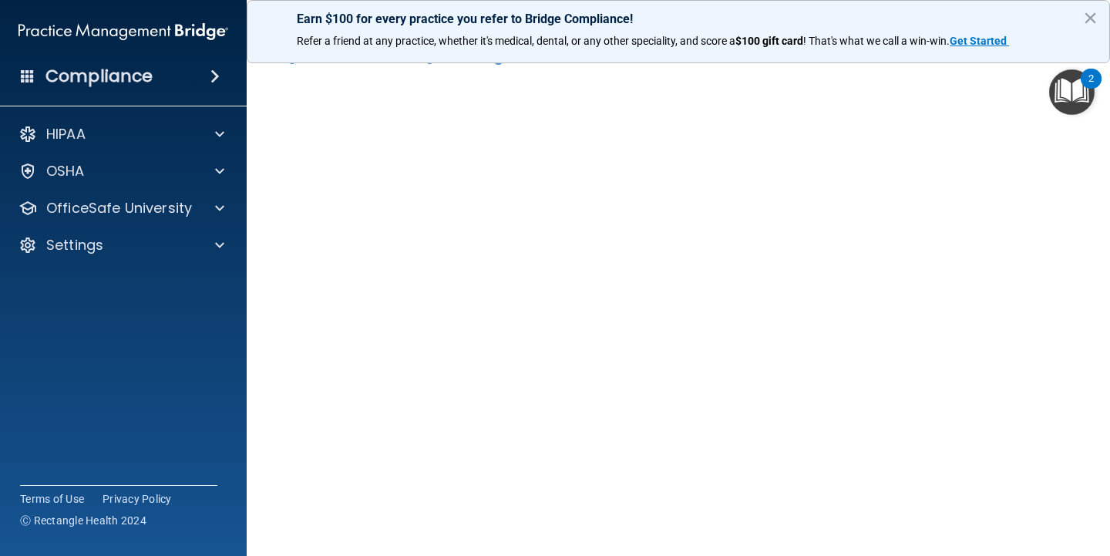
scroll to position [42, 0]
click at [108, 173] on div "OSHA" at bounding box center [102, 171] width 191 height 19
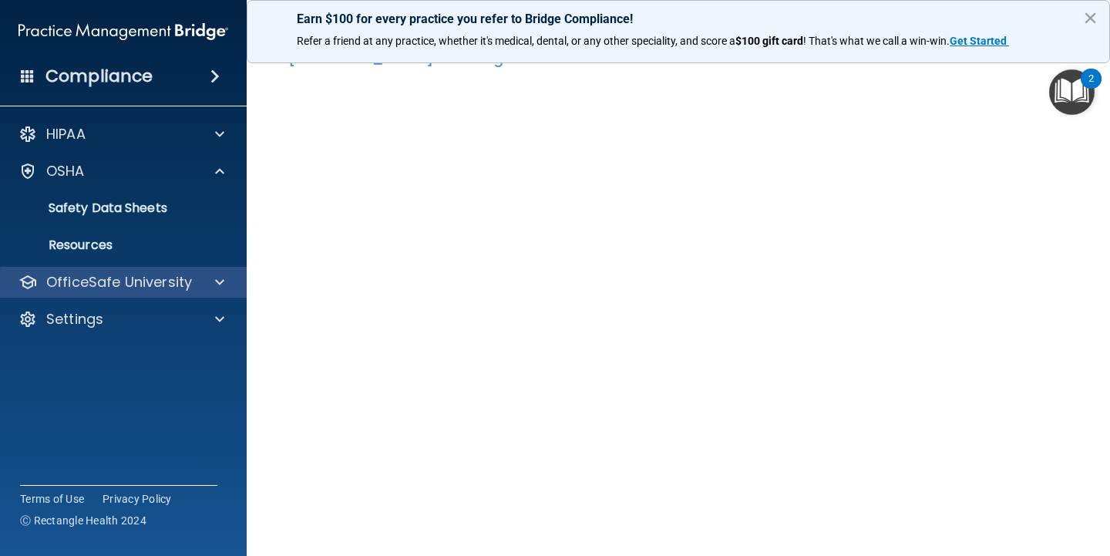
click at [108, 269] on div "OfficeSafe University" at bounding box center [123, 282] width 247 height 31
click at [110, 281] on p "OfficeSafe University" at bounding box center [119, 282] width 146 height 19
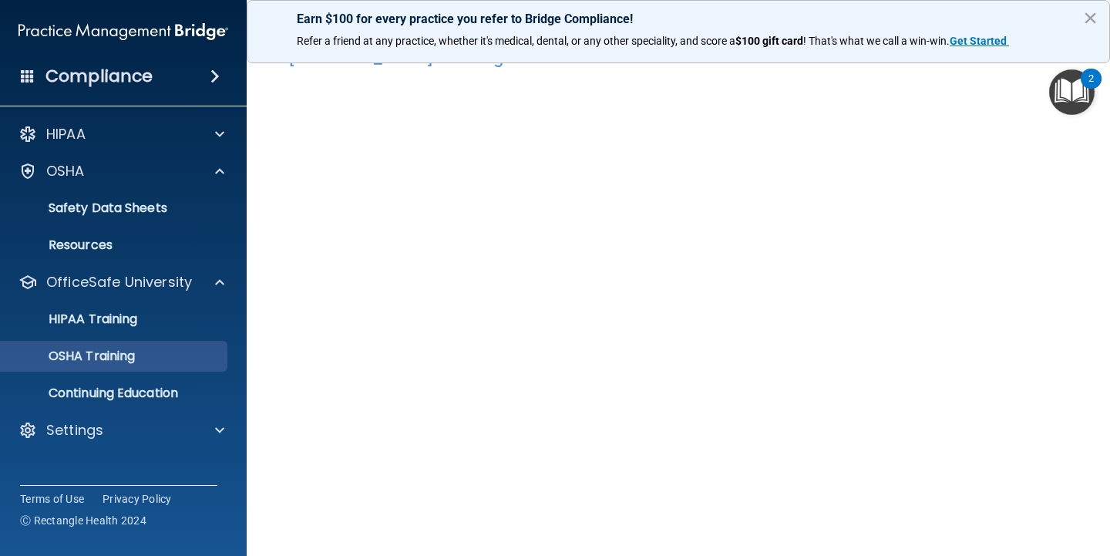
click at [119, 360] on p "OSHA Training" at bounding box center [72, 355] width 125 height 15
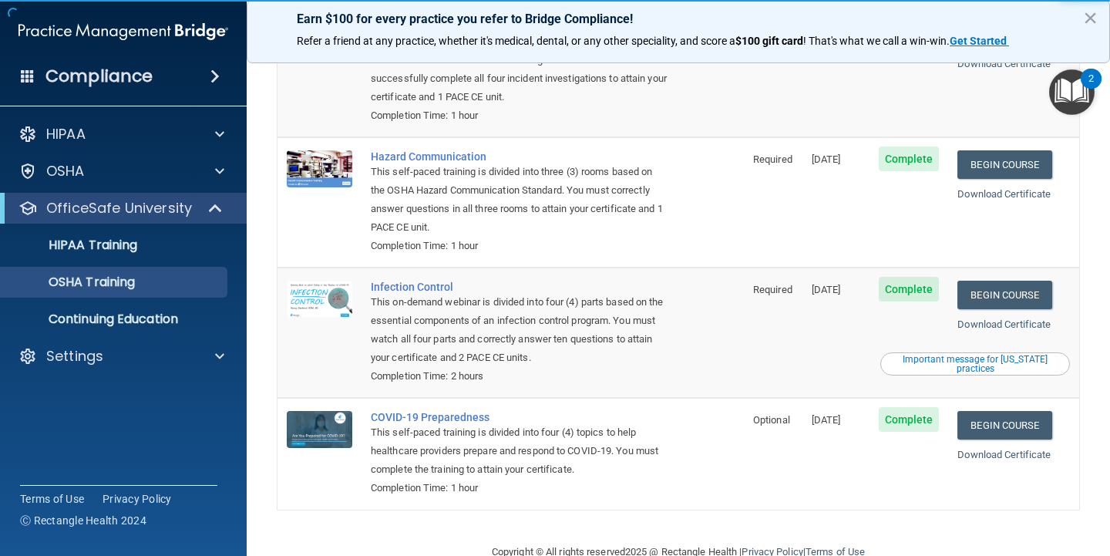
scroll to position [183, 0]
